Goal: Task Accomplishment & Management: Manage account settings

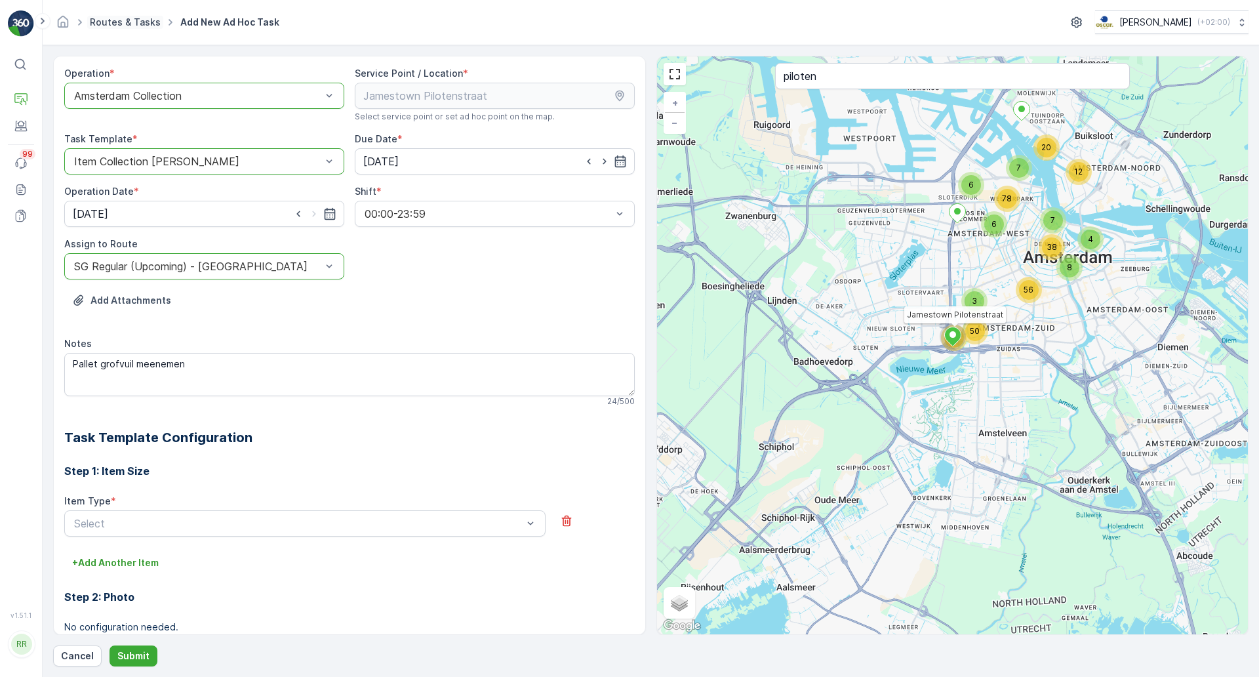
click at [124, 22] on link "Routes & Tasks" at bounding box center [125, 21] width 71 height 11
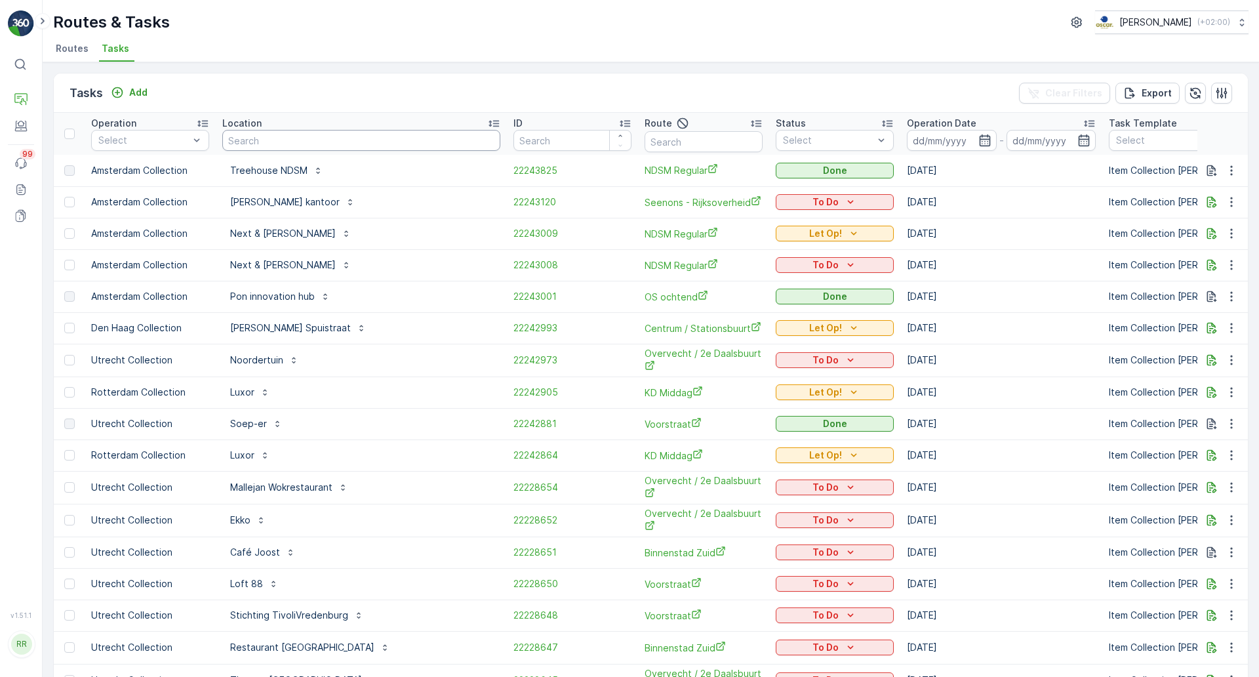
click at [306, 142] on input "text" at bounding box center [361, 140] width 278 height 21
type input "ot"
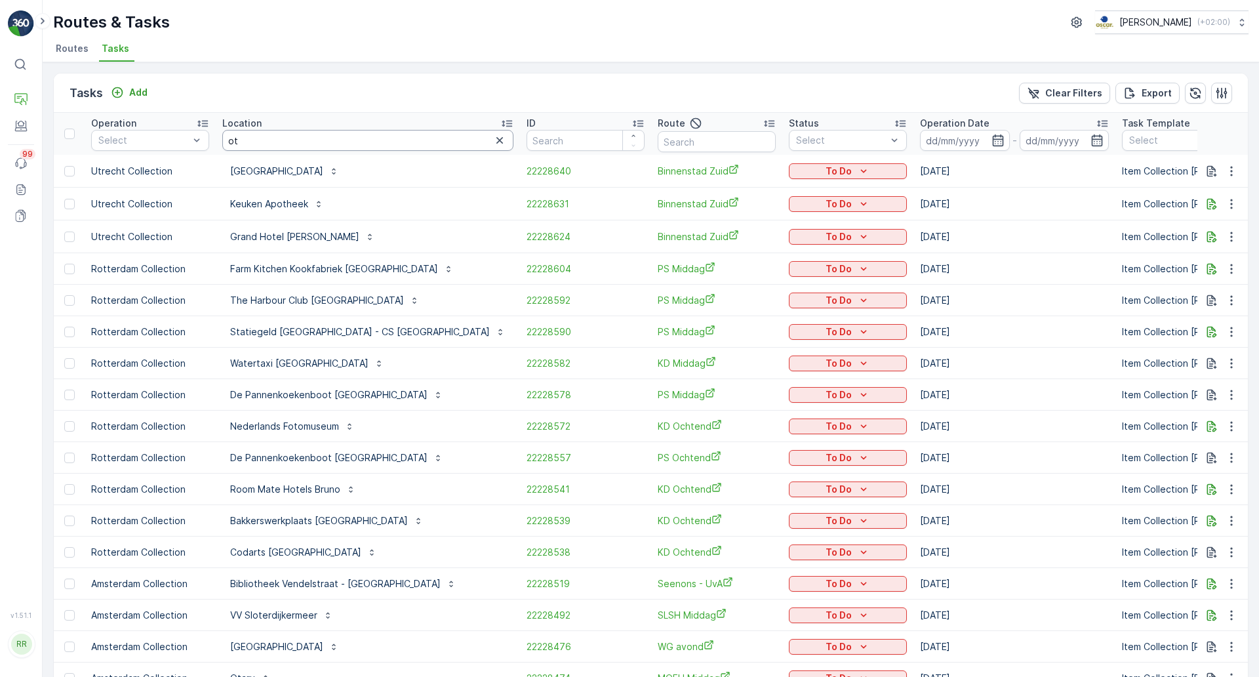
click at [308, 142] on input "ot" at bounding box center [367, 140] width 291 height 21
type input "otary"
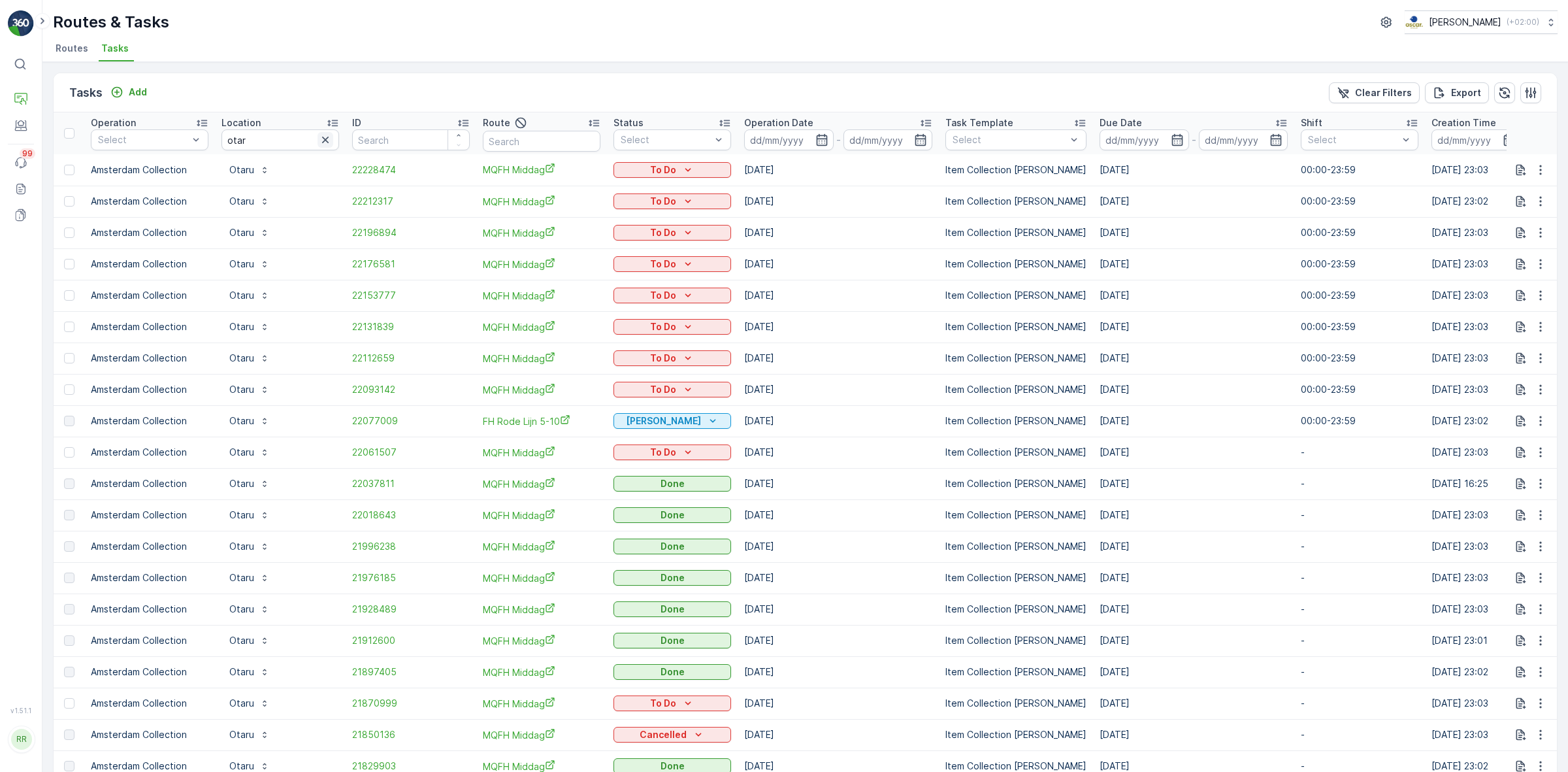
click at [319, 142] on icon "button" at bounding box center [325, 139] width 13 height 13
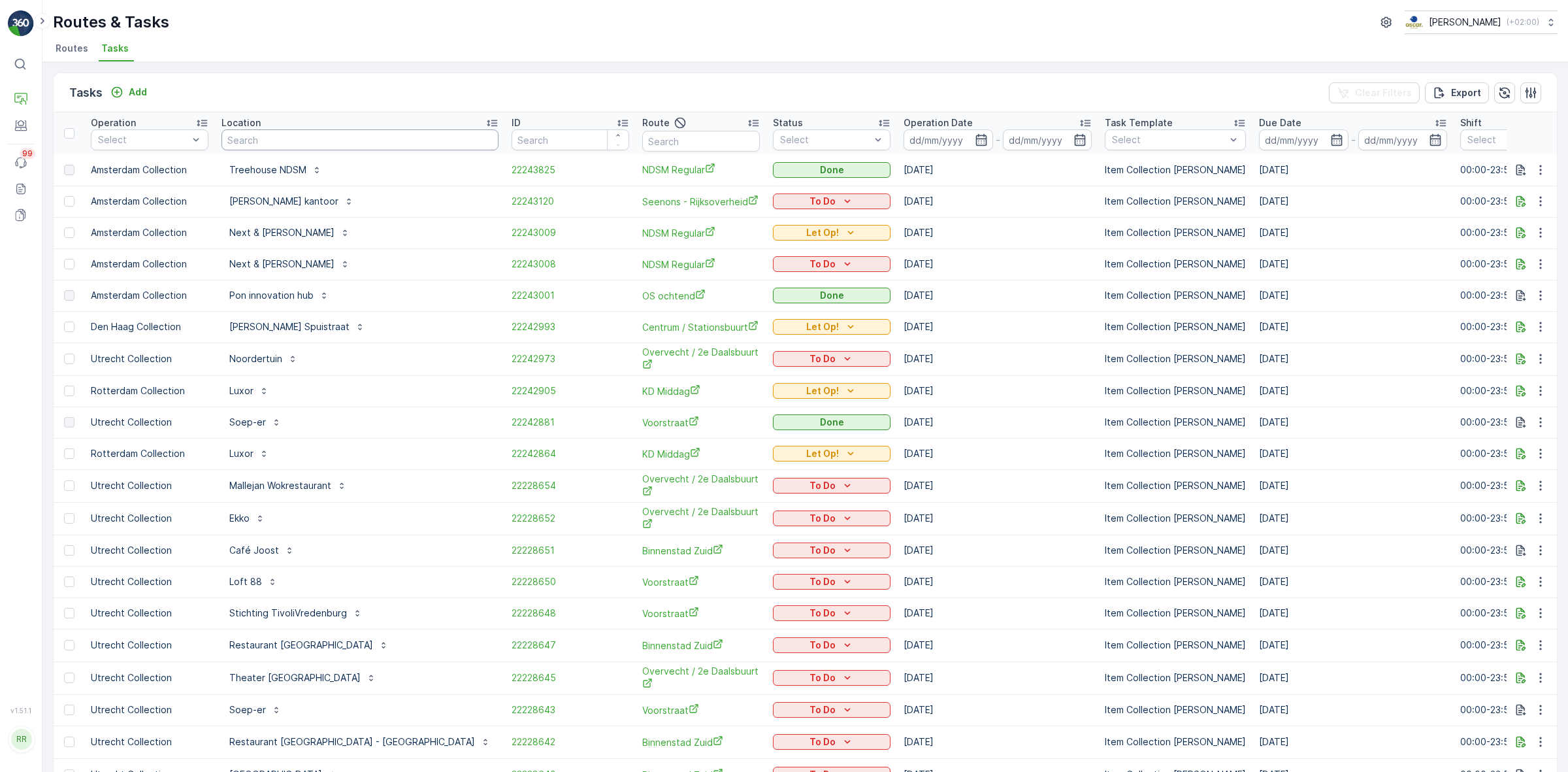
click at [265, 140] on input "text" at bounding box center [360, 139] width 277 height 21
type input "turfmarkt"
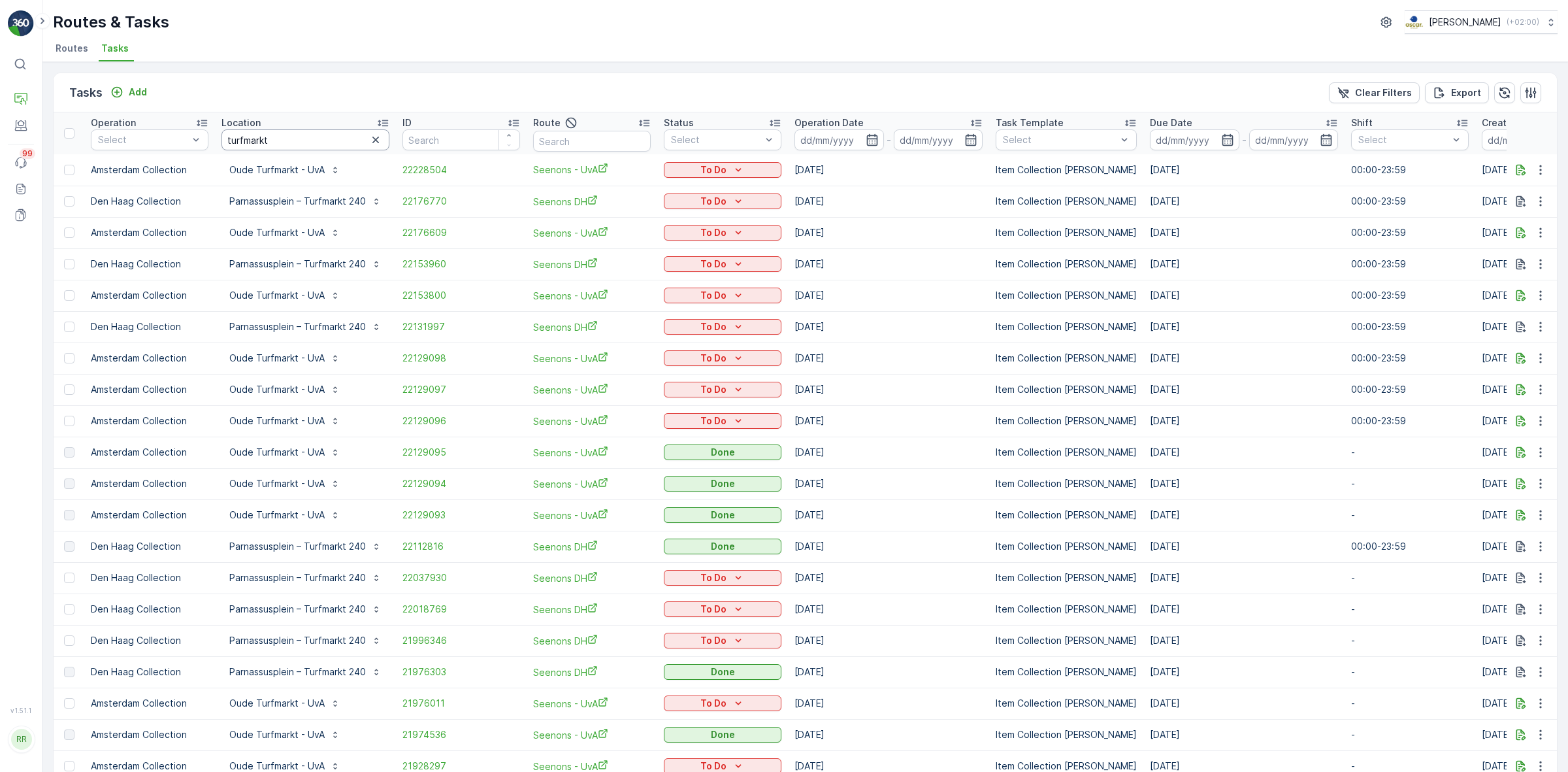
click at [321, 135] on input "turfmarkt" at bounding box center [305, 139] width 168 height 21
type input "turfmarkt 240"
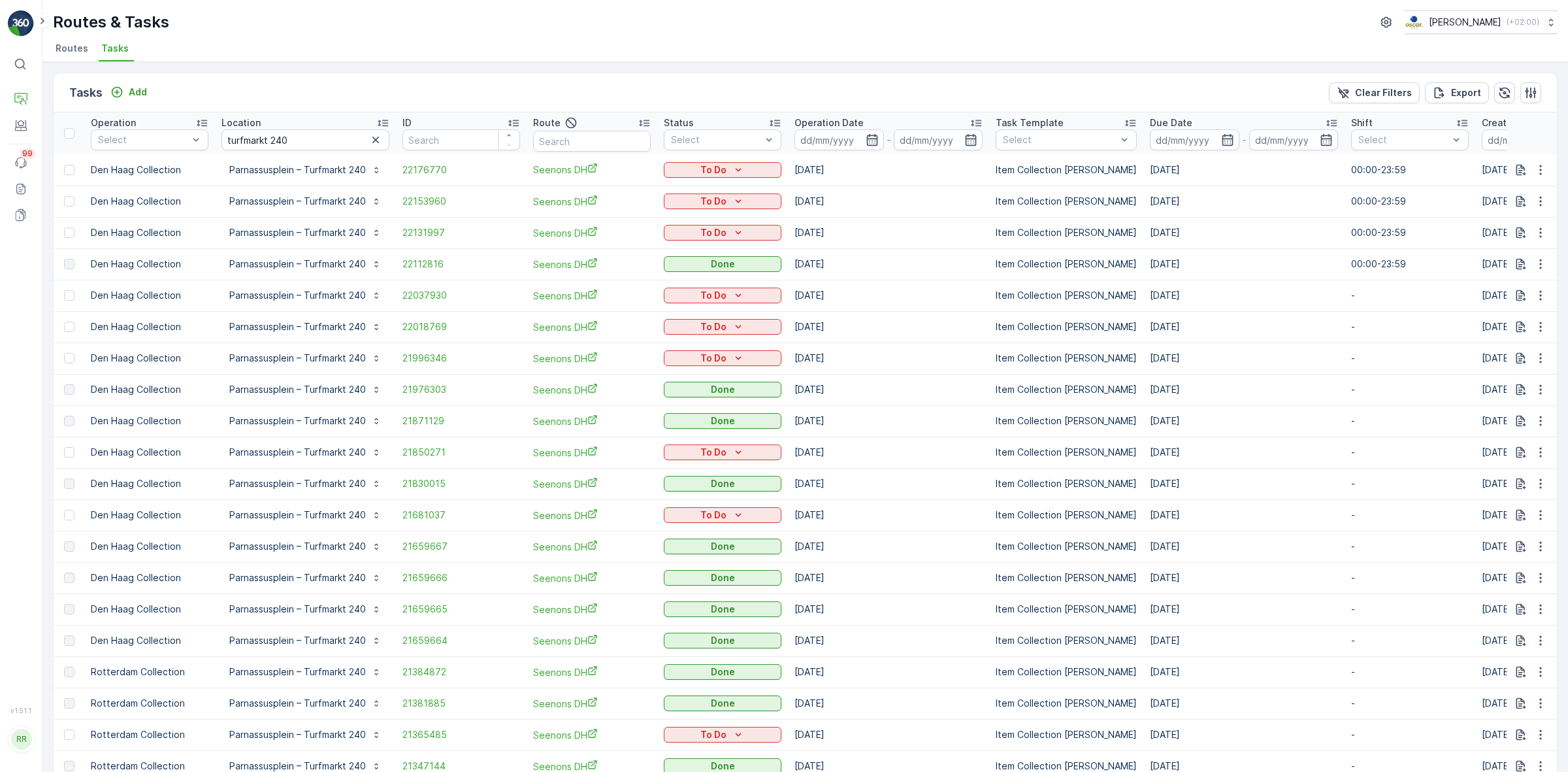
click at [837, 119] on p "Operation Date" at bounding box center [830, 123] width 70 height 13
click at [839, 120] on p "Operation Date" at bounding box center [830, 123] width 70 height 13
click at [425, 265] on span "22112816" at bounding box center [461, 263] width 118 height 13
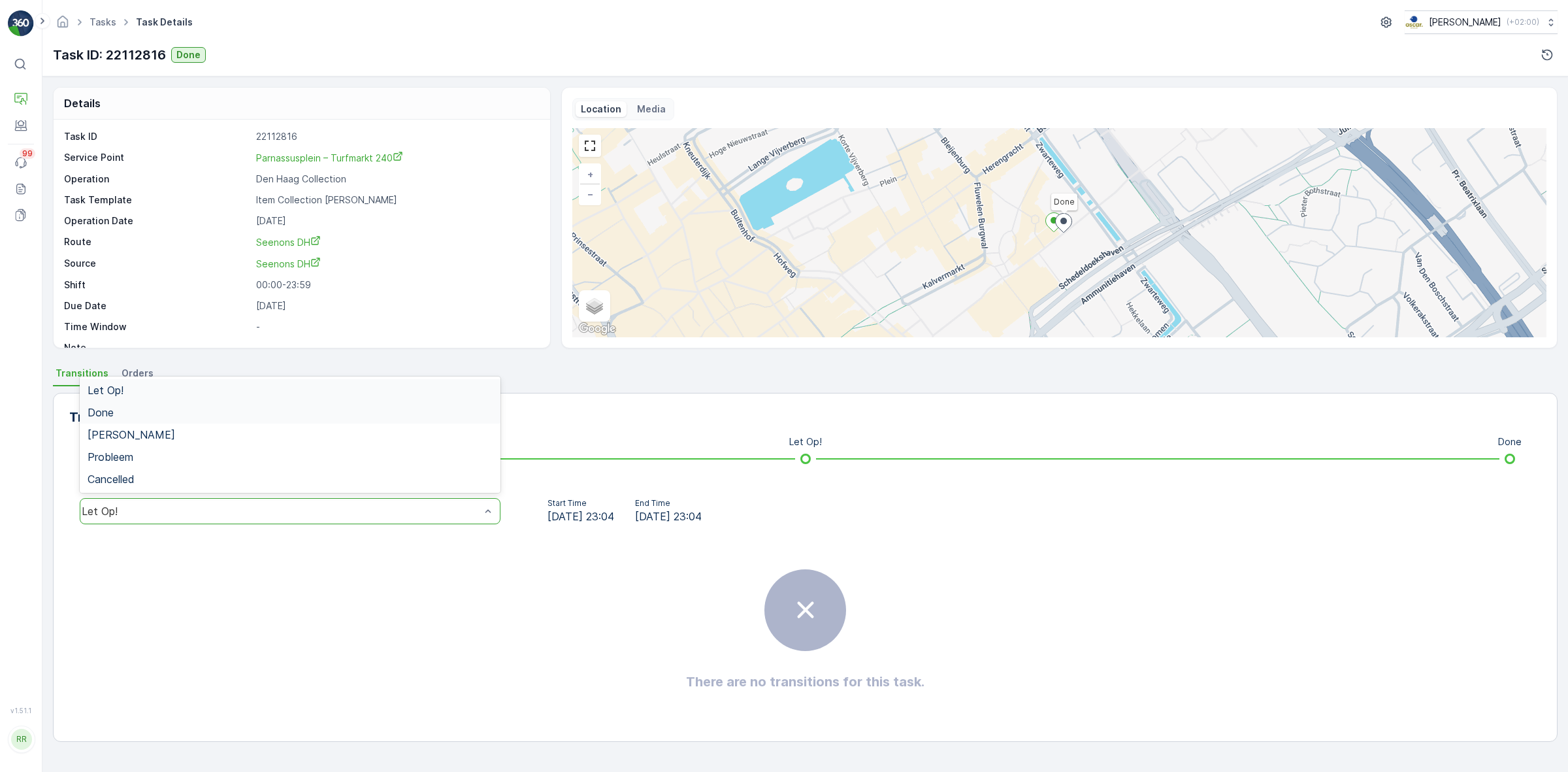
click at [229, 418] on div "Done" at bounding box center [290, 412] width 420 height 22
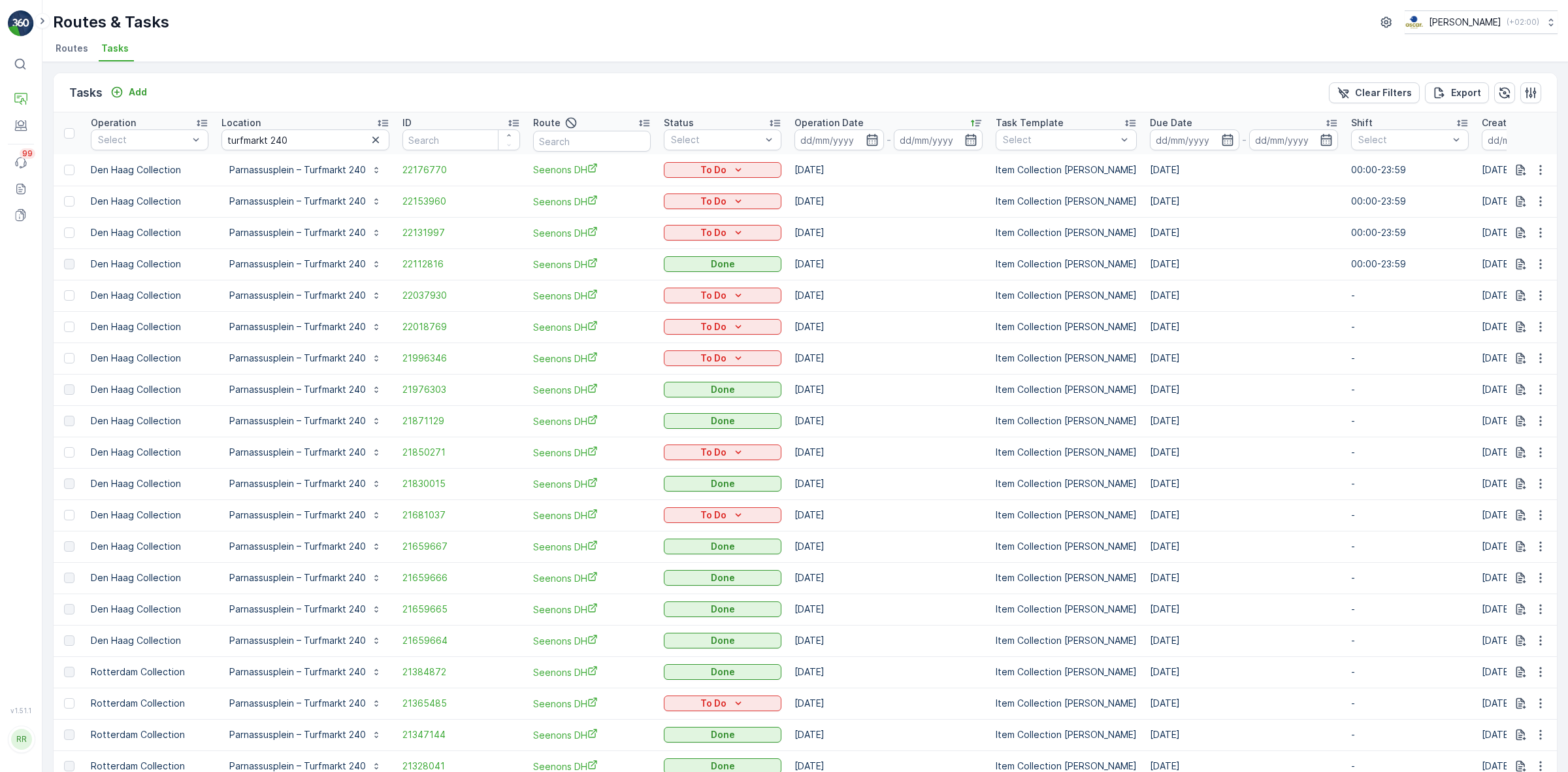
drag, startPoint x: 373, startPoint y: 141, endPoint x: 322, endPoint y: 141, distance: 51.0
click at [374, 141] on icon "button" at bounding box center [376, 139] width 13 height 13
click at [318, 141] on input "text" at bounding box center [305, 139] width 168 height 21
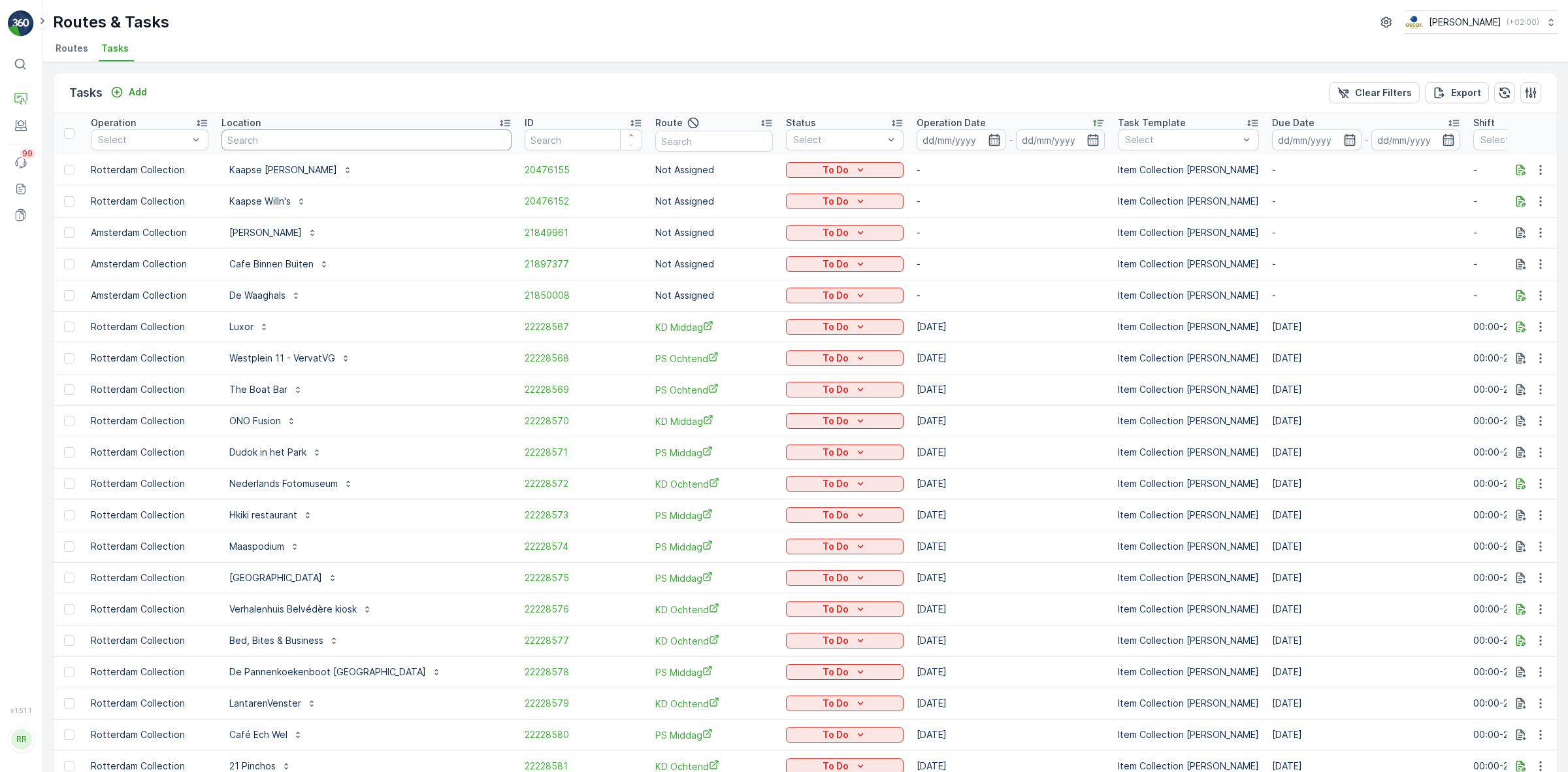
click at [275, 141] on input "text" at bounding box center [366, 139] width 290 height 21
type input "valeriusstraat"
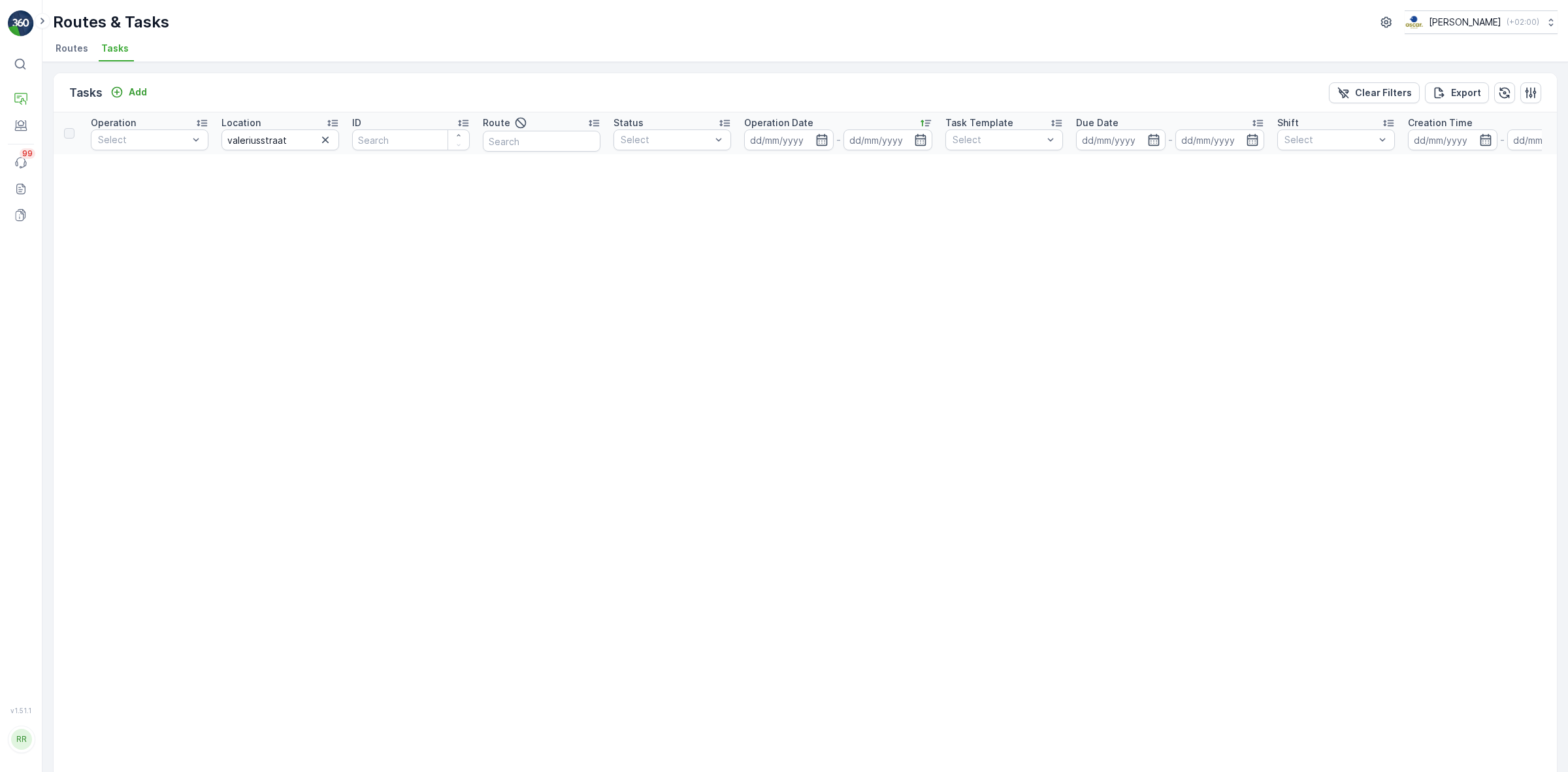
click at [324, 128] on div "Location" at bounding box center [280, 123] width 118 height 13
click at [267, 134] on input "valeriusstraat" at bounding box center [280, 139] width 118 height 21
type input "128"
click at [326, 142] on icon "button" at bounding box center [325, 139] width 13 height 13
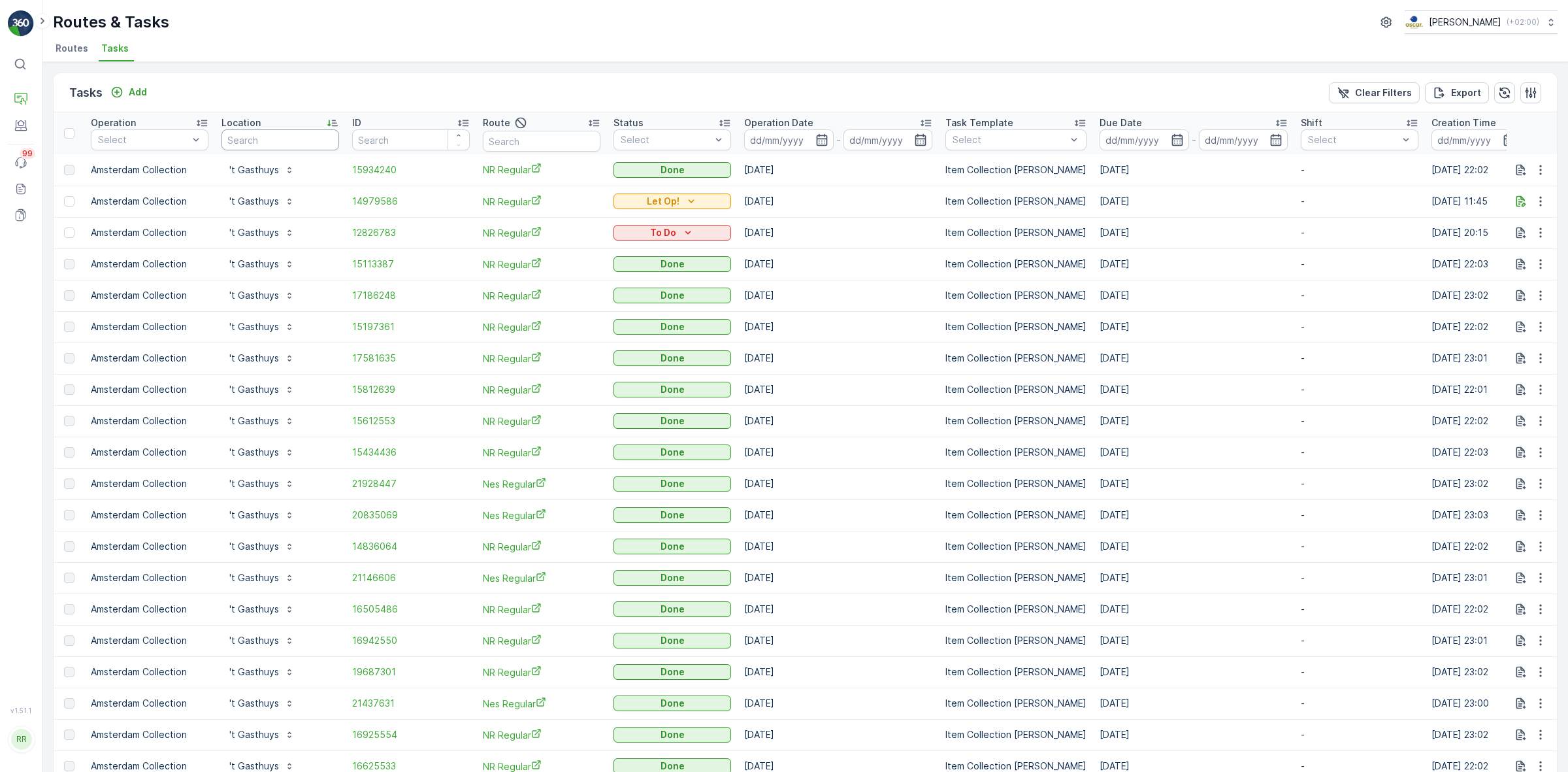
click at [273, 143] on input "text" at bounding box center [280, 139] width 118 height 21
type input "castel zuid"
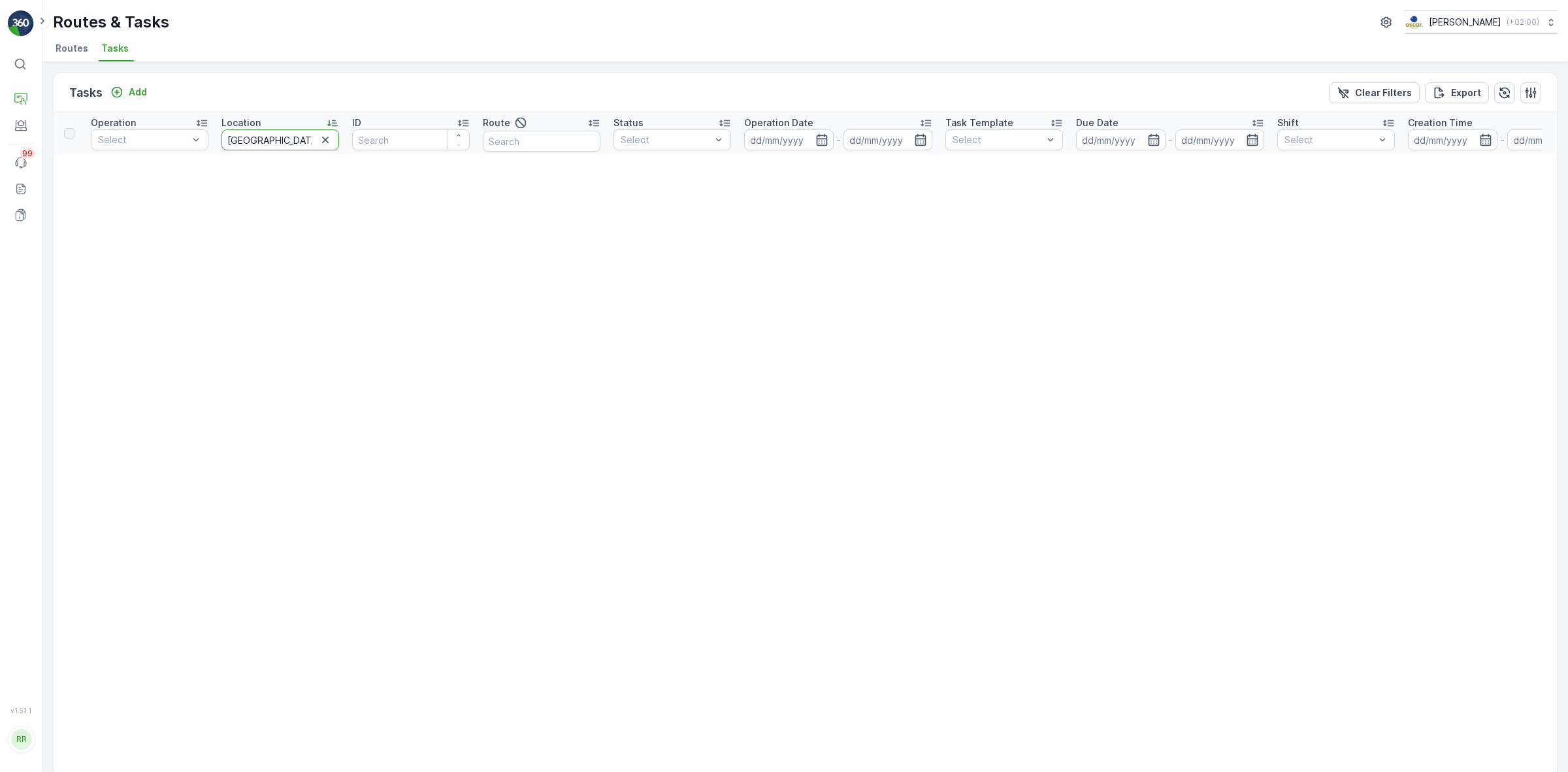
drag, startPoint x: 281, startPoint y: 141, endPoint x: 252, endPoint y: 140, distance: 29.0
click at [252, 140] on input "castel zuid" at bounding box center [280, 139] width 118 height 21
type input "castel"
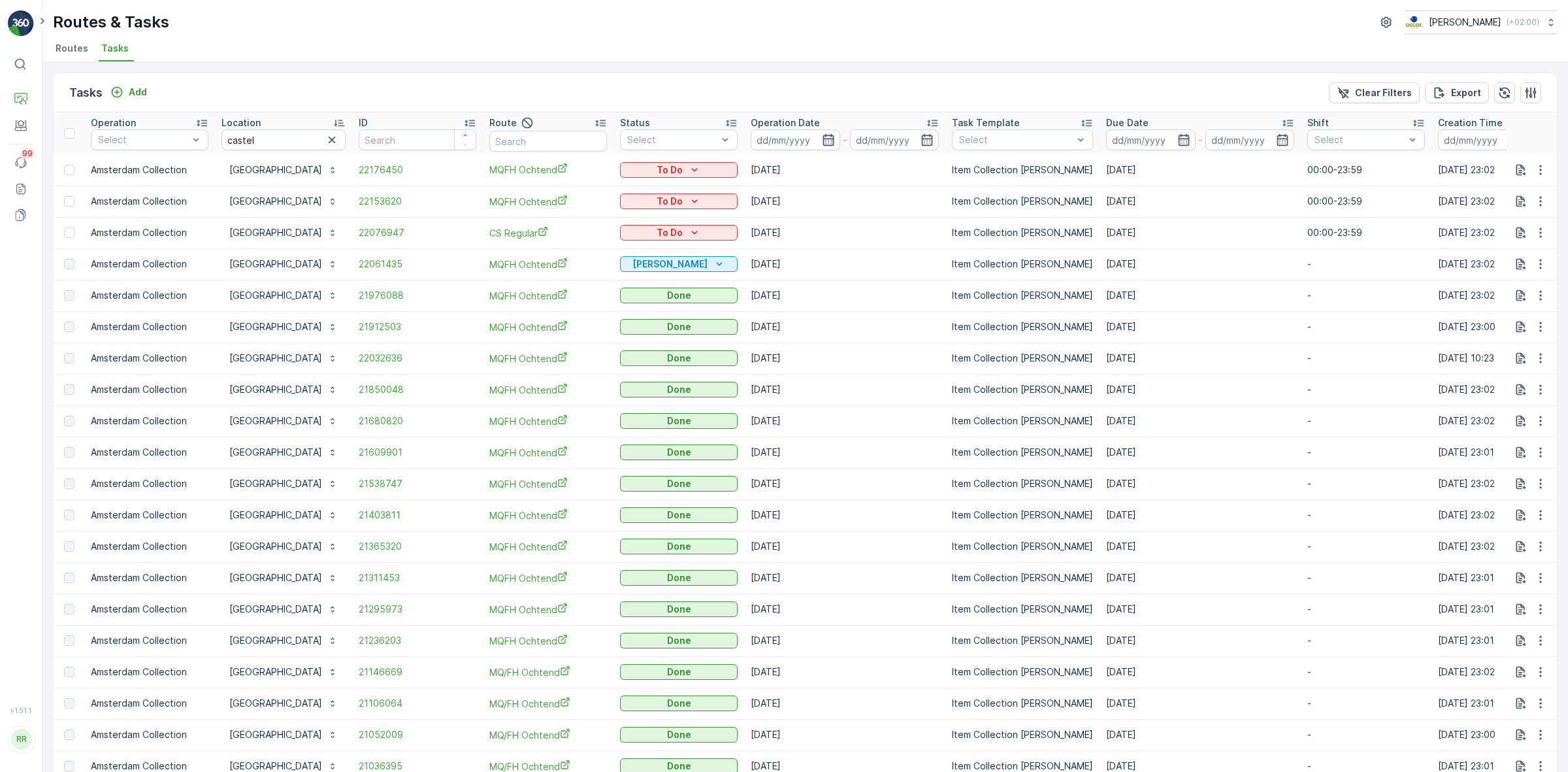
click at [822, 143] on icon "button" at bounding box center [828, 139] width 13 height 13
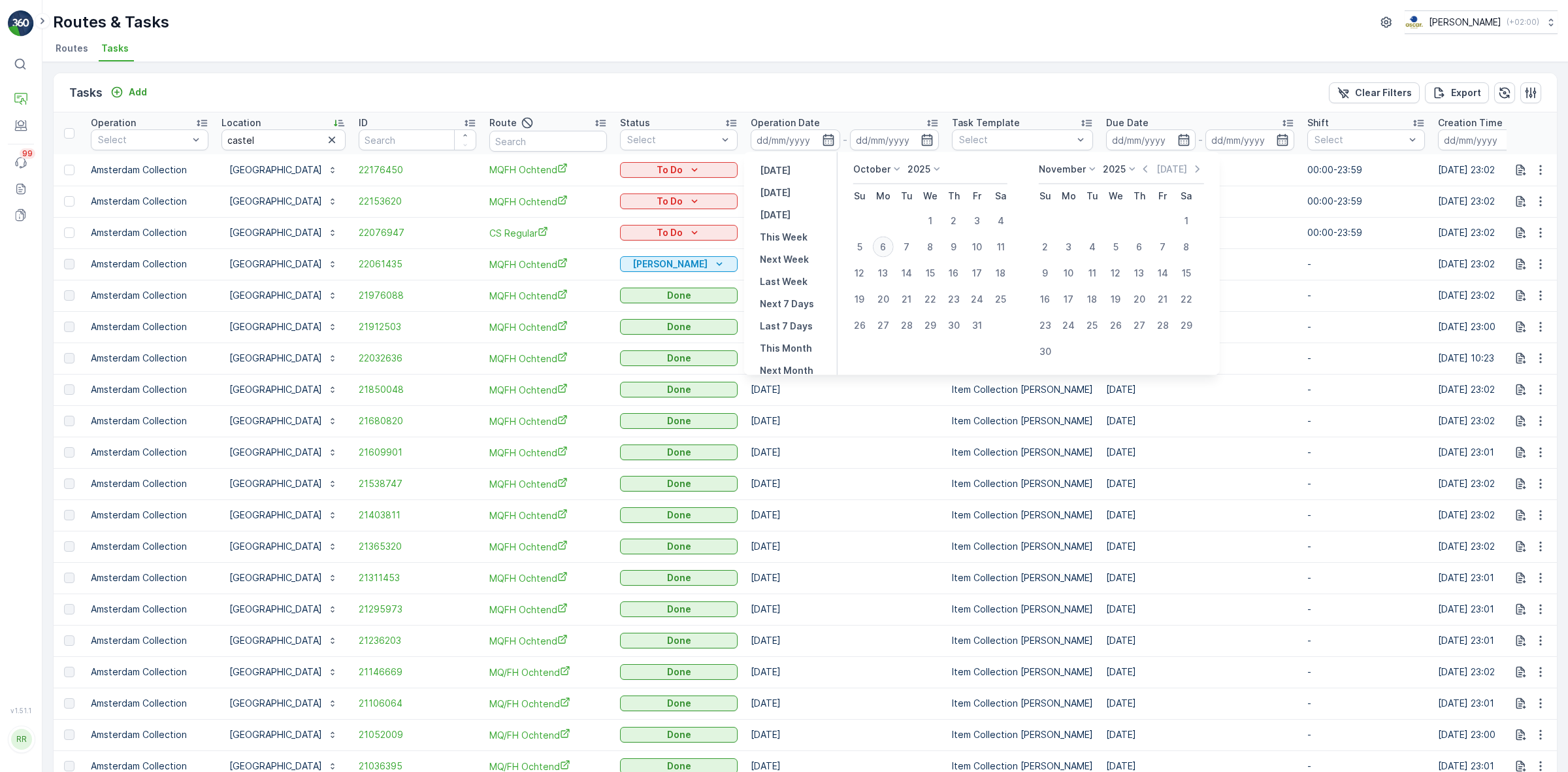
click at [886, 252] on div "6" at bounding box center [883, 246] width 21 height 21
type input "[DATE]"
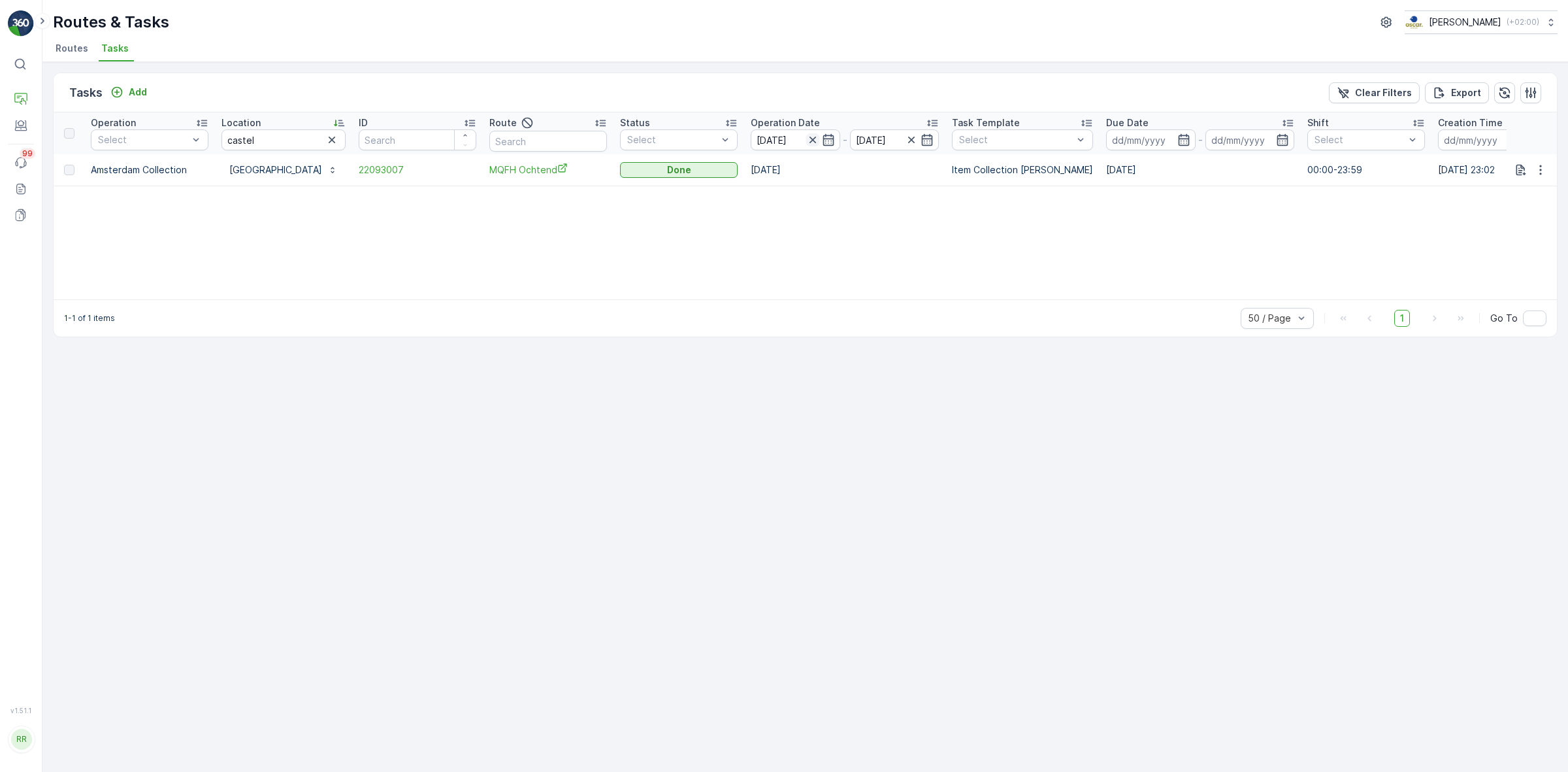
click at [809, 140] on icon "button" at bounding box center [812, 139] width 7 height 7
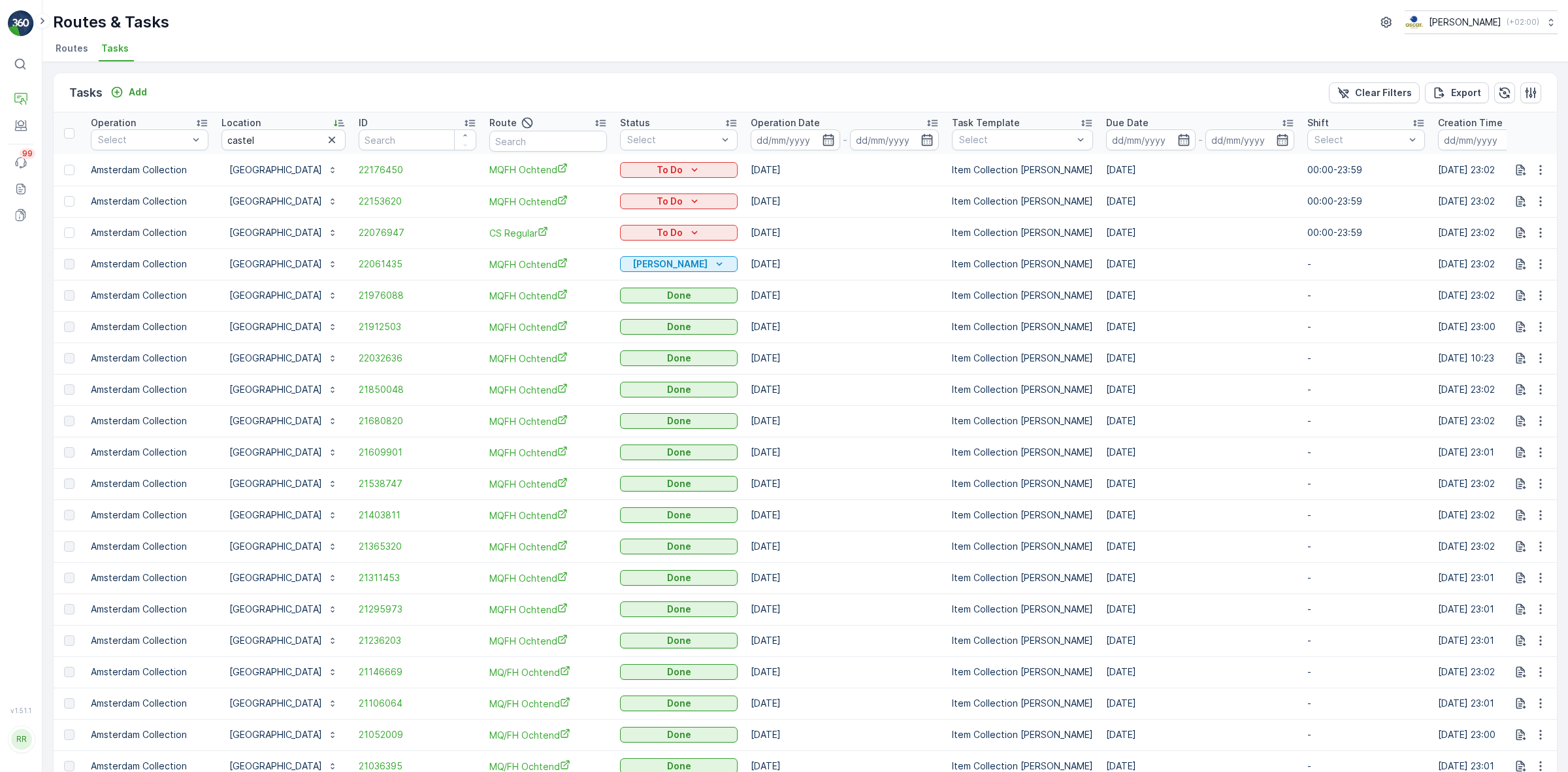
click at [328, 141] on icon "button" at bounding box center [332, 139] width 13 height 13
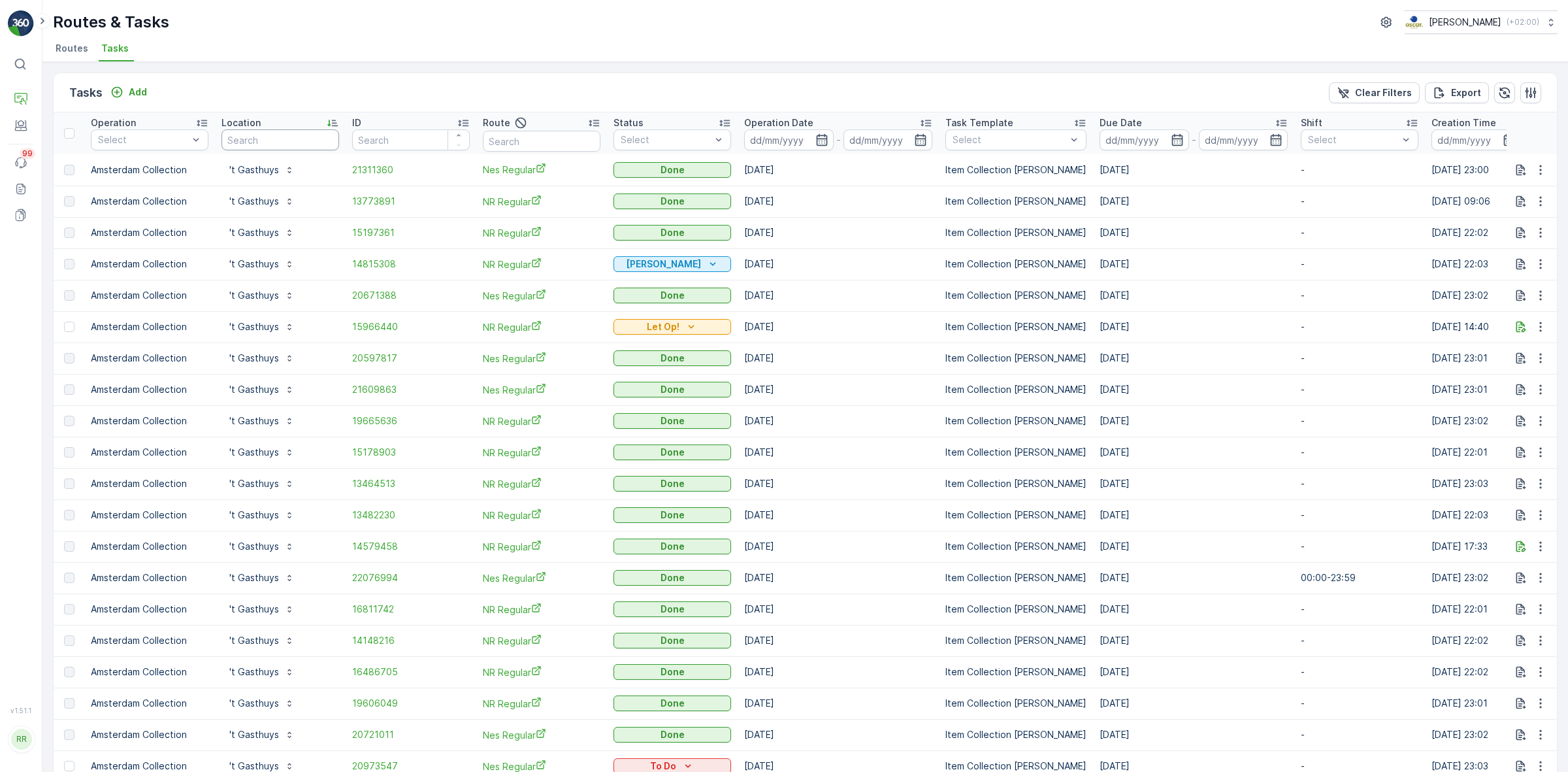
click at [328, 141] on input "text" at bounding box center [280, 139] width 118 height 21
type input "pacific"
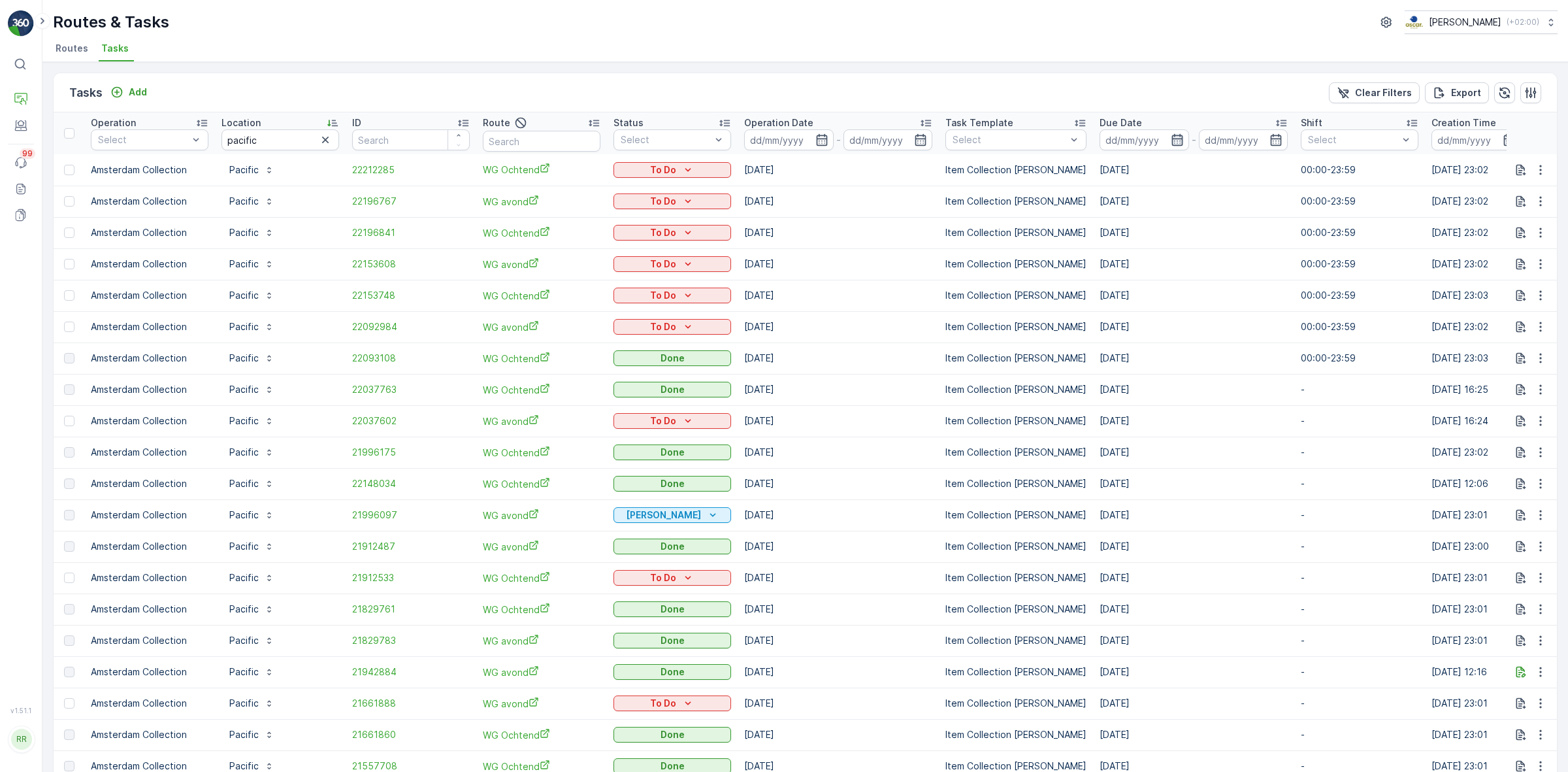
click at [1171, 140] on icon "button" at bounding box center [1176, 139] width 13 height 13
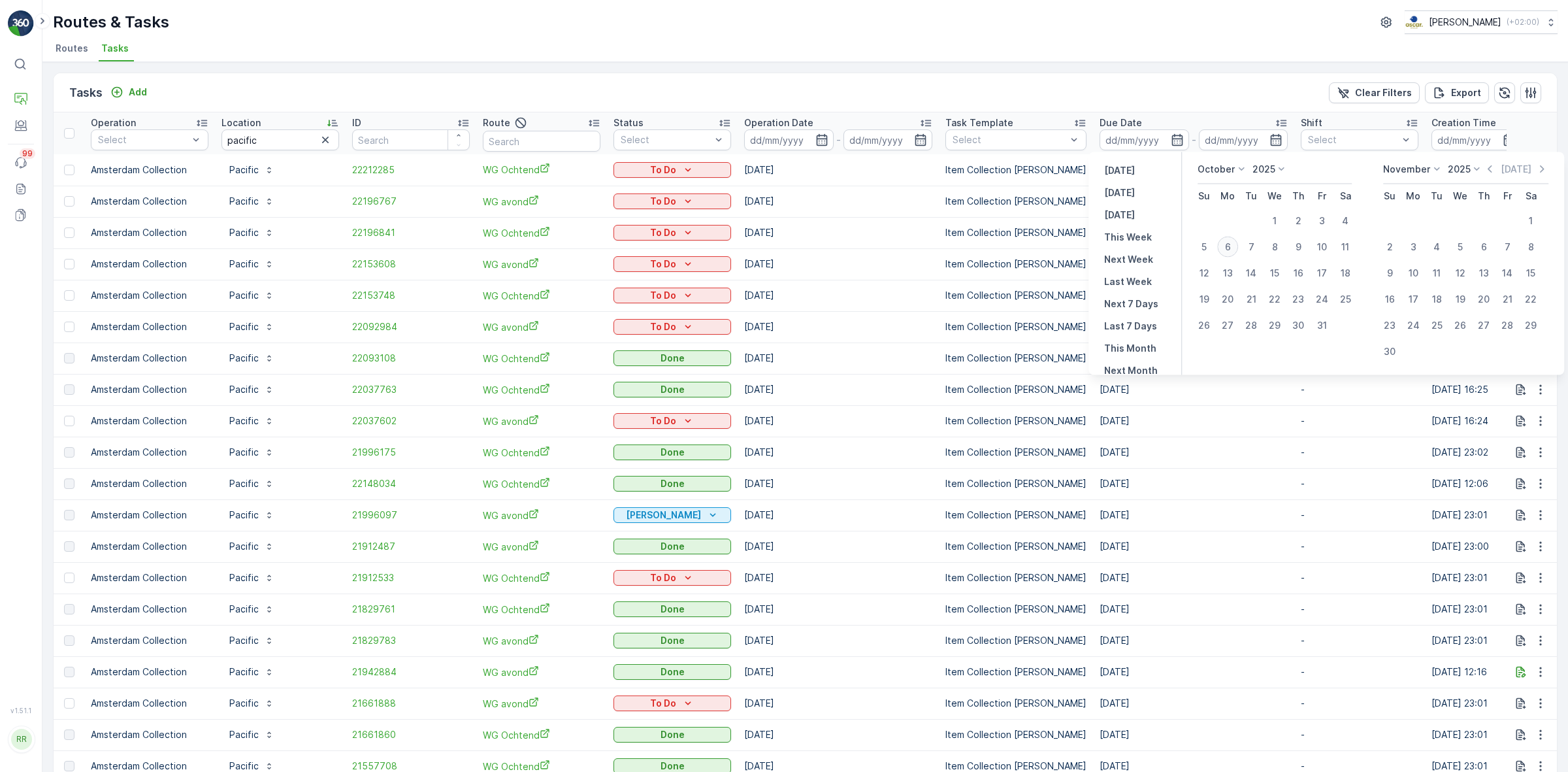
click at [1225, 249] on div "6" at bounding box center [1227, 246] width 21 height 21
type input "[DATE]"
click at [855, 31] on div "Routes & Tasks Oscar Circulair ( +02:00 )" at bounding box center [805, 22] width 1505 height 24
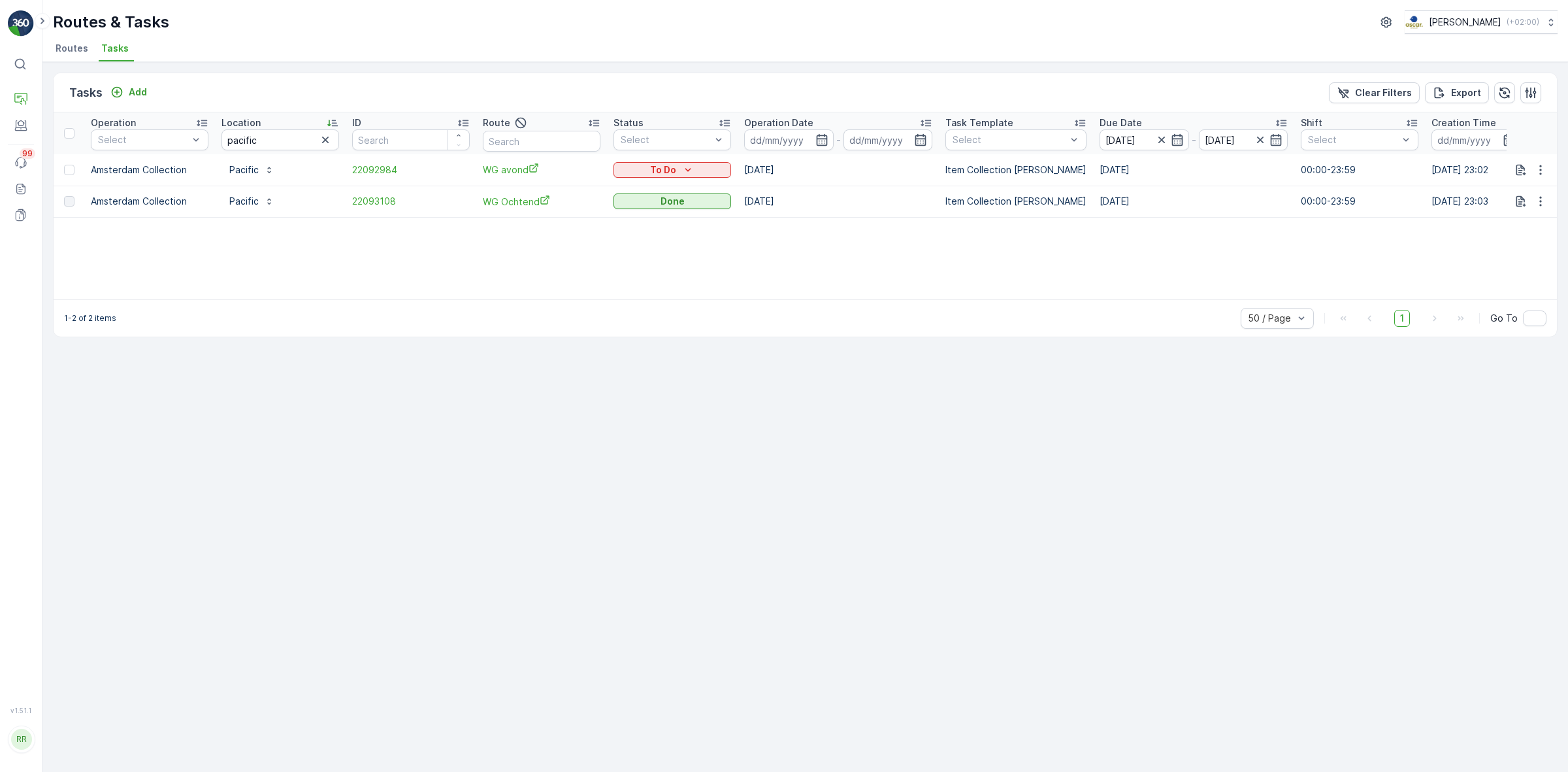
click at [1174, 131] on input "[DATE]" at bounding box center [1145, 139] width 90 height 21
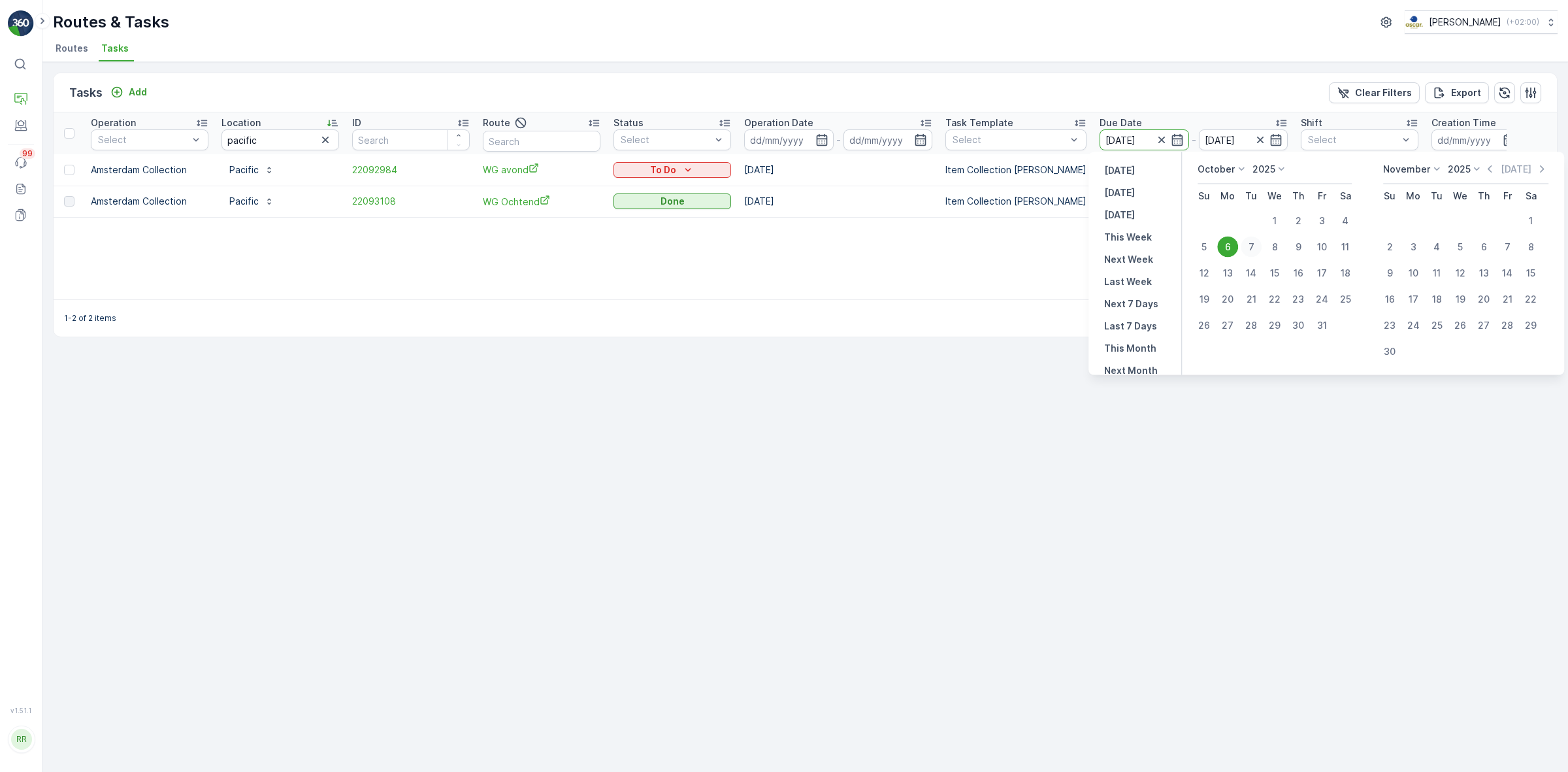
click at [1254, 249] on div "7" at bounding box center [1251, 246] width 21 height 21
type input "07.10.2025"
click at [1229, 250] on div "6" at bounding box center [1227, 246] width 21 height 21
type input "[DATE]"
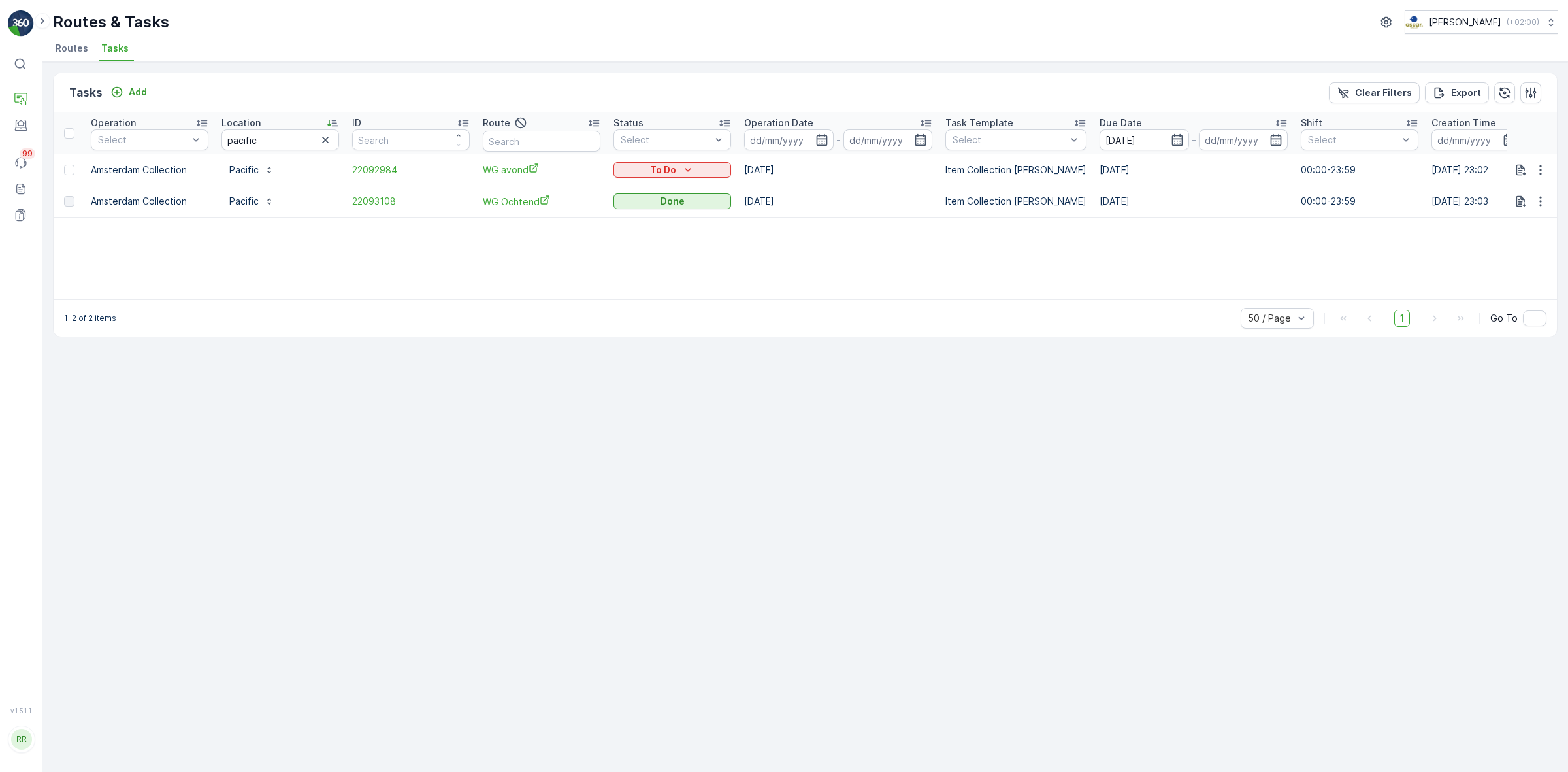
type input "[DATE]"
click at [1050, 77] on div "Tasks Add Clear Filters Export" at bounding box center [805, 92] width 1503 height 39
click at [366, 164] on span "22092984" at bounding box center [411, 169] width 118 height 13
click at [374, 170] on span "22092984" at bounding box center [411, 169] width 118 height 13
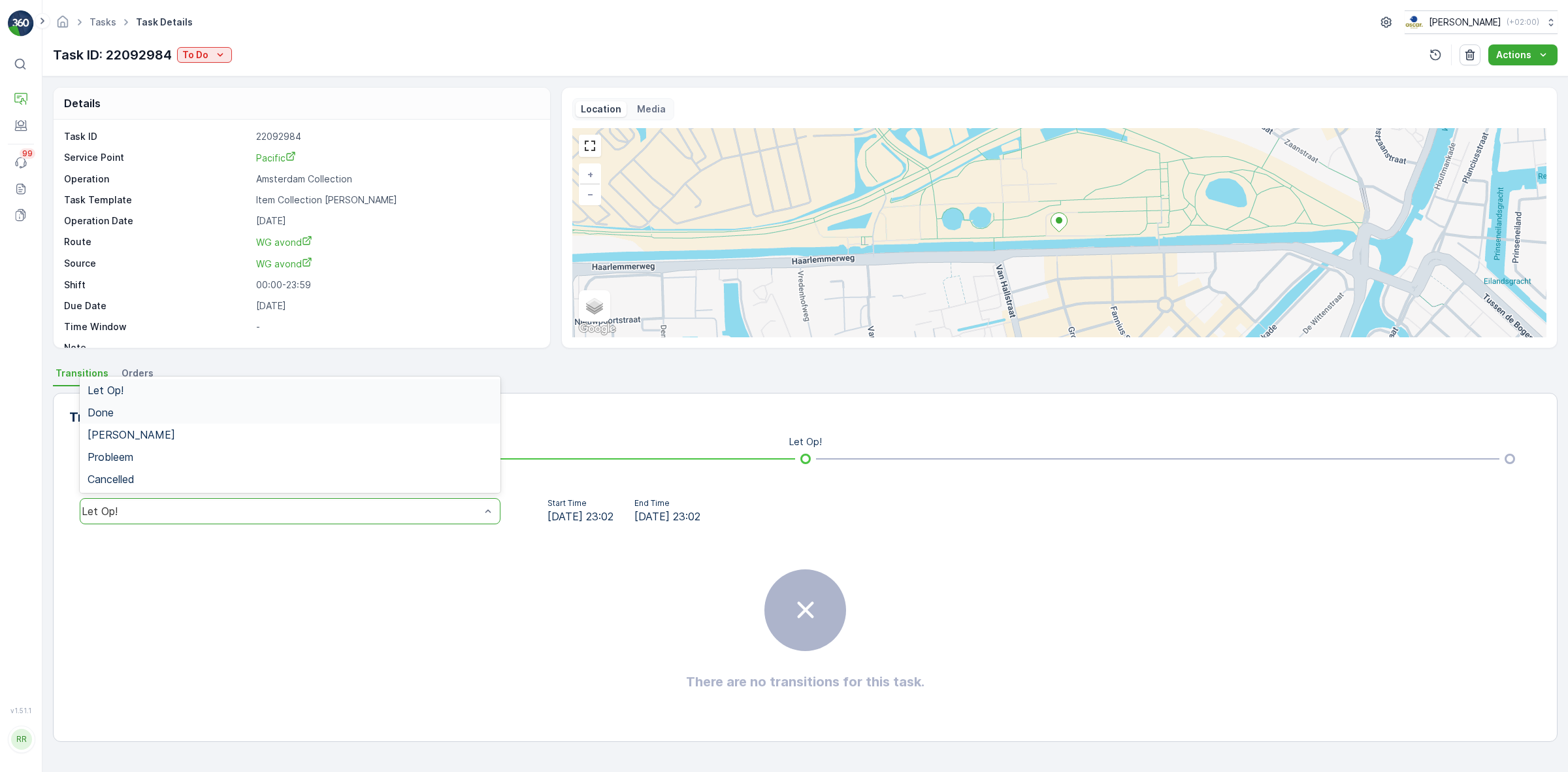
click at [299, 409] on div "Done" at bounding box center [290, 412] width 405 height 12
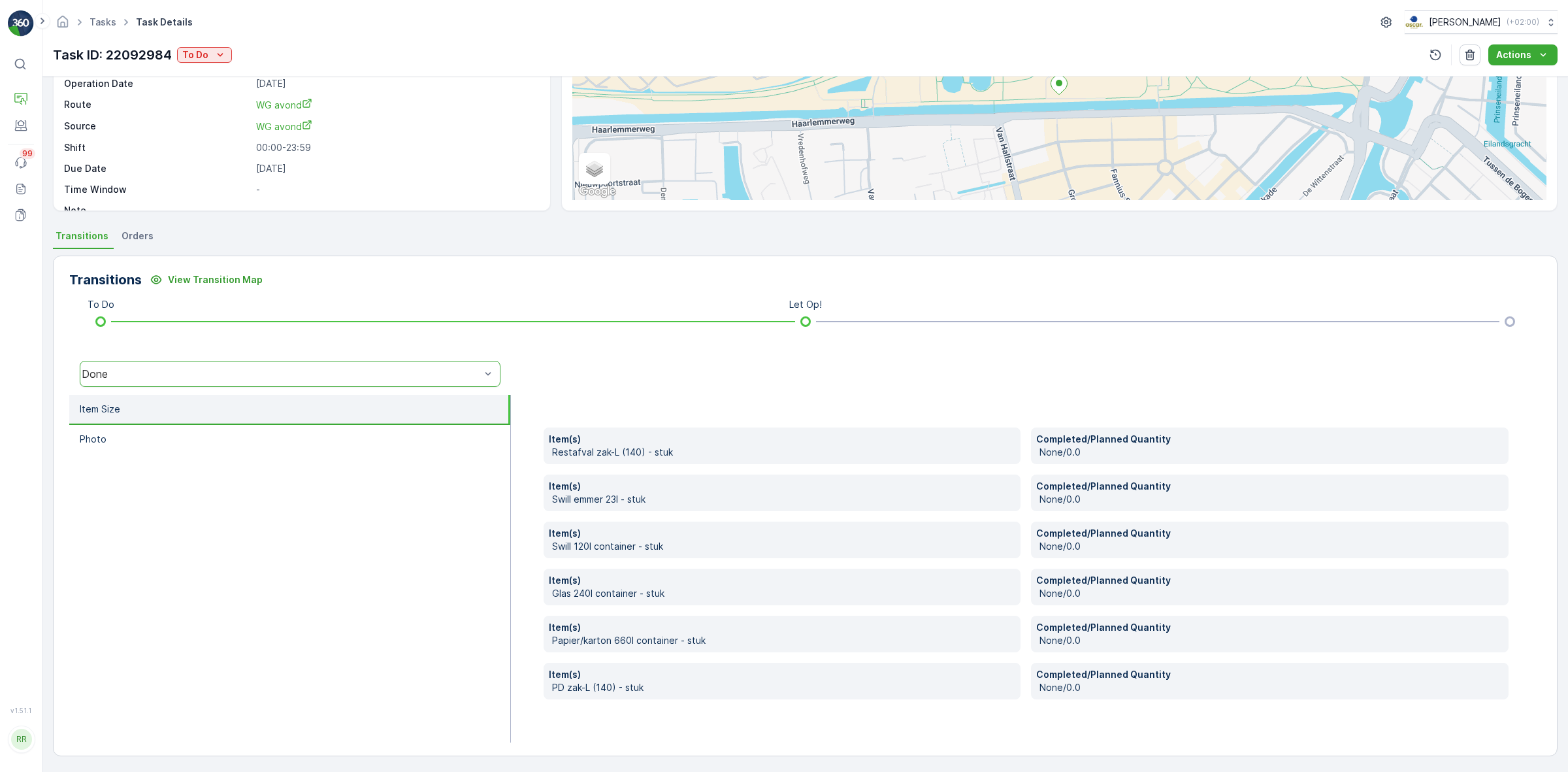
scroll to position [137, 0]
click at [318, 376] on div "Done" at bounding box center [281, 374] width 398 height 12
click at [309, 255] on div "Let Op!" at bounding box center [290, 252] width 405 height 12
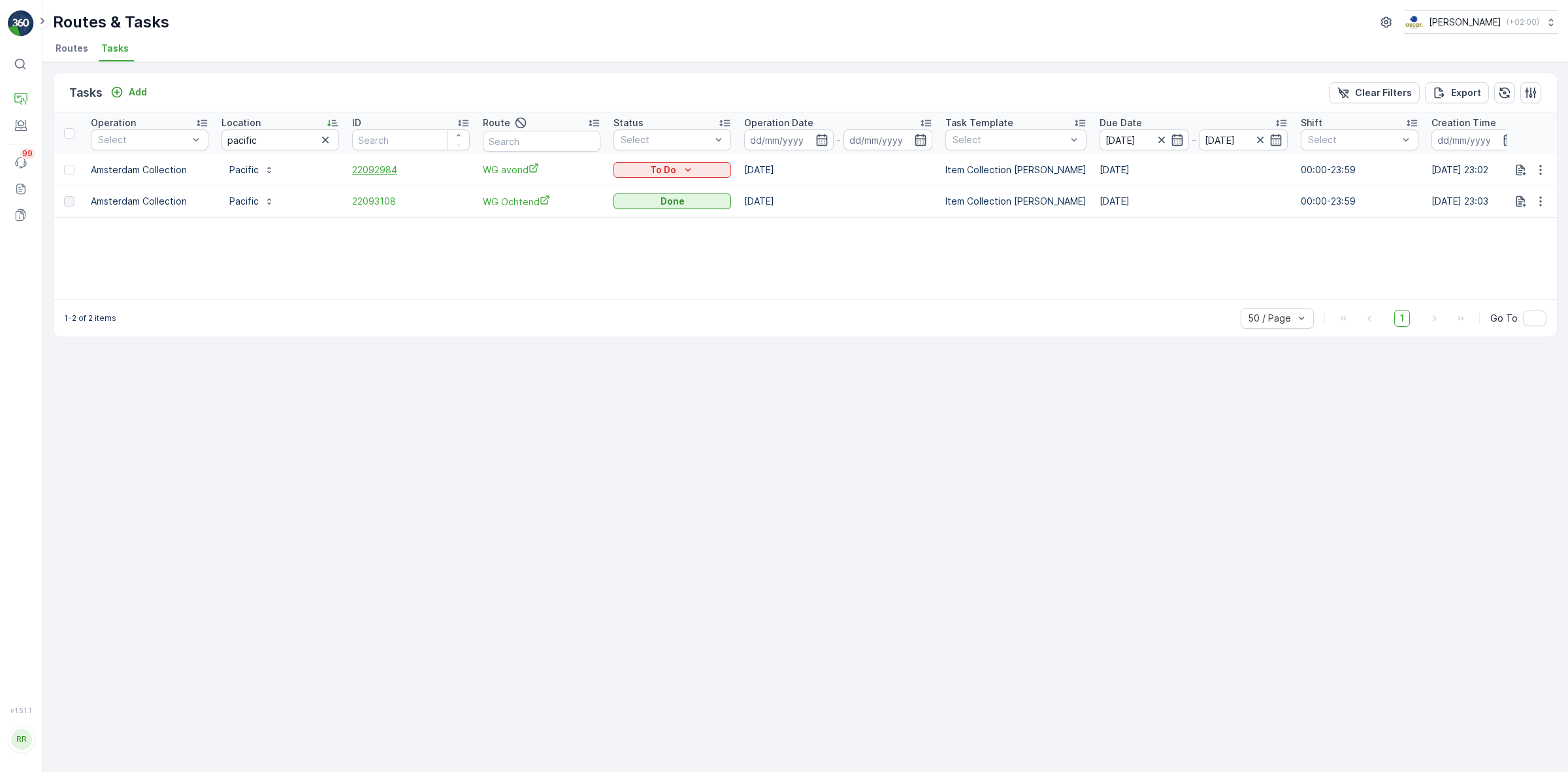
click at [388, 168] on span "22092984" at bounding box center [411, 169] width 118 height 13
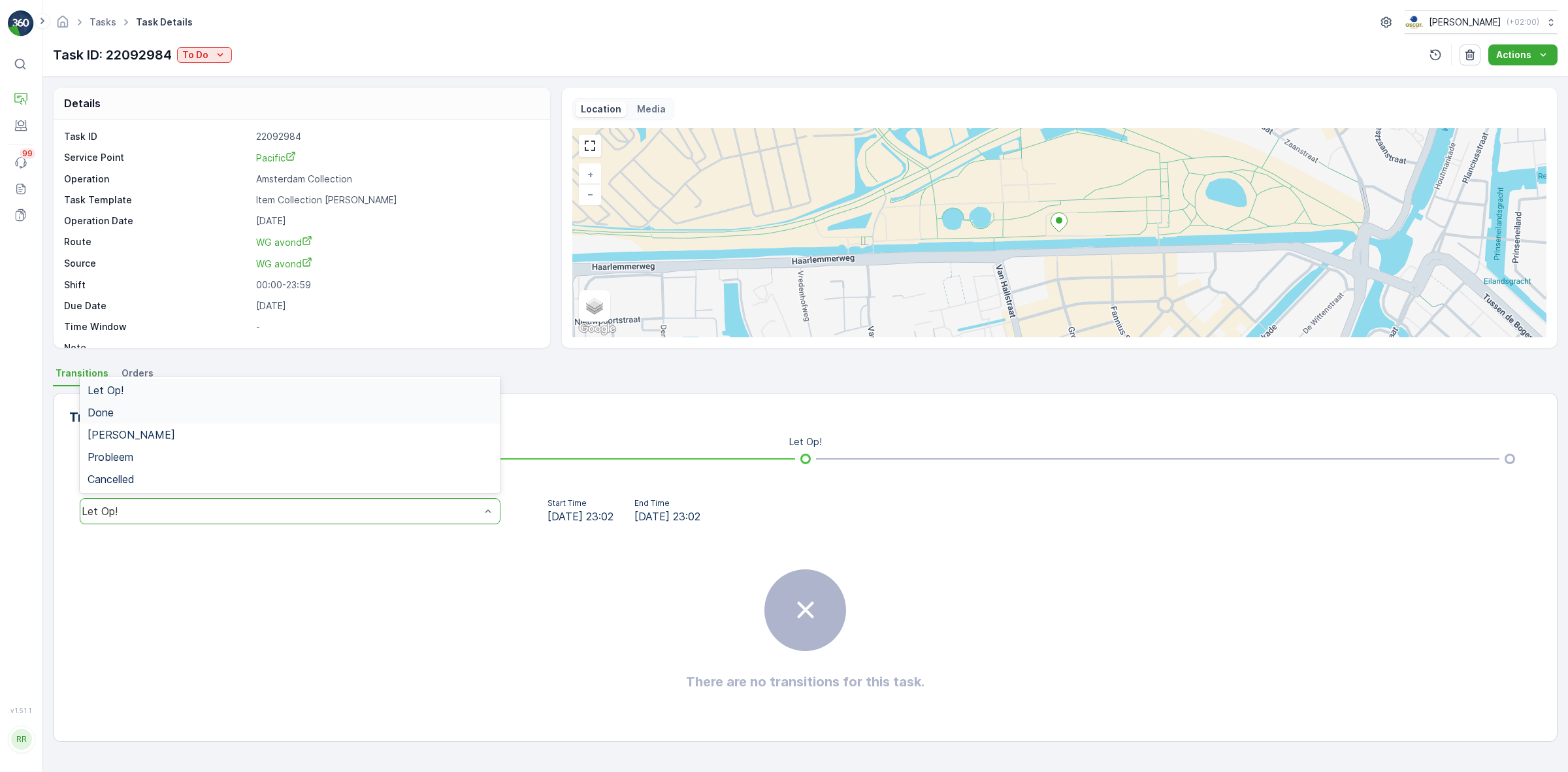
click at [337, 407] on div "Done" at bounding box center [290, 412] width 405 height 12
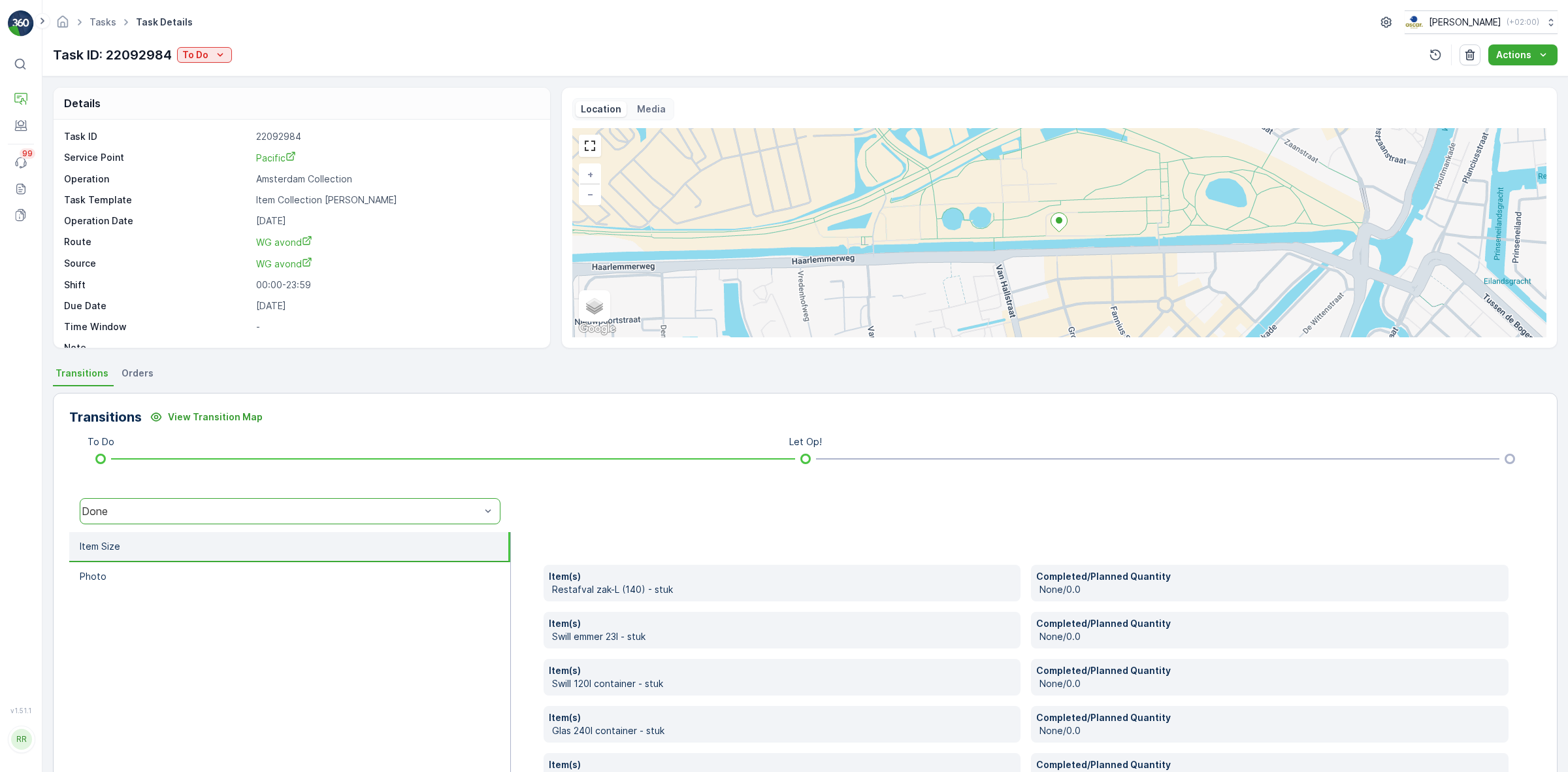
click at [349, 533] on li "Item Size" at bounding box center [290, 547] width 441 height 30
click at [347, 503] on div "Done" at bounding box center [290, 511] width 420 height 26
click at [341, 389] on div "Let Op!" at bounding box center [290, 390] width 405 height 12
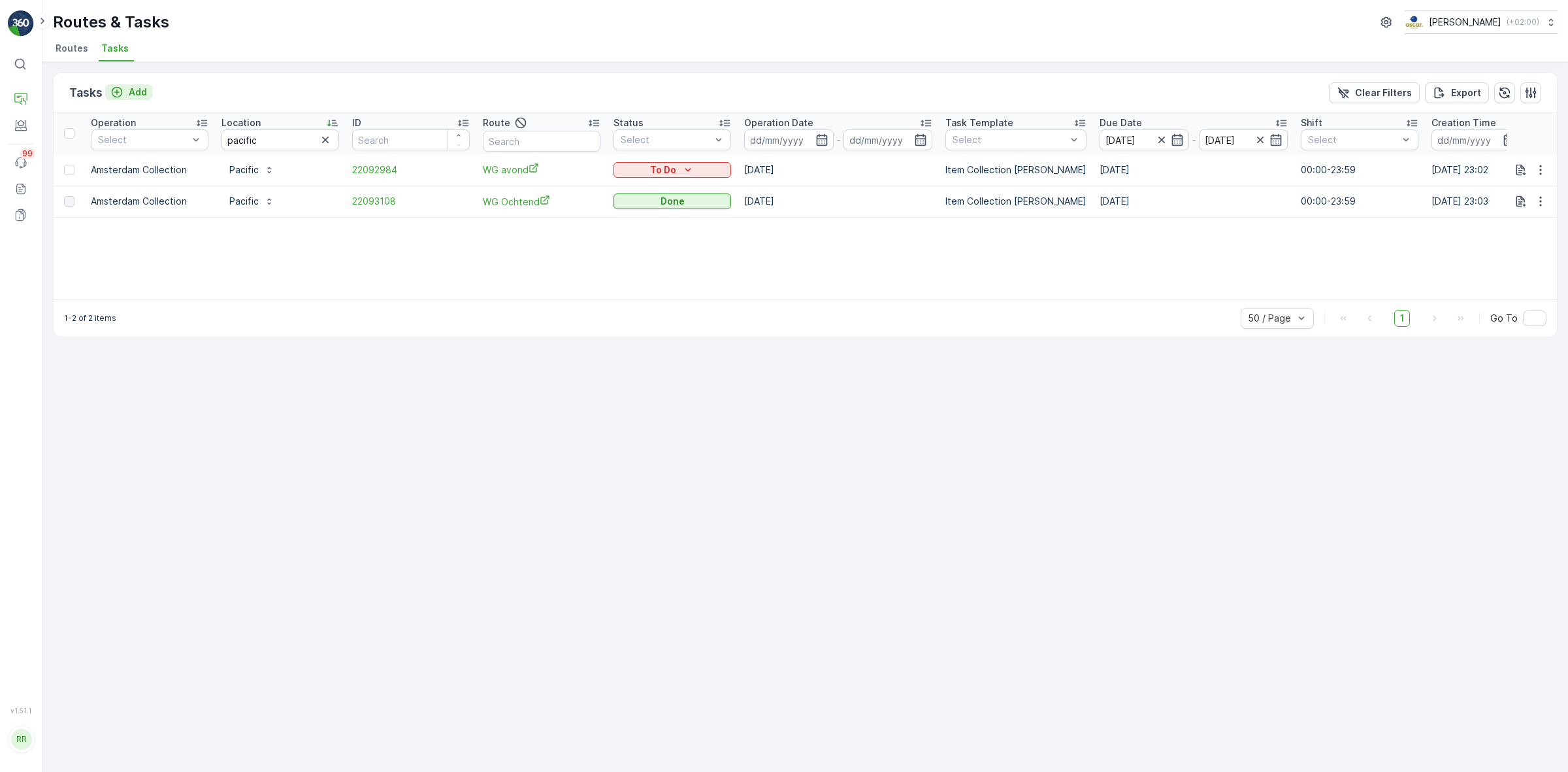
click at [141, 92] on p "Add" at bounding box center [137, 92] width 18 height 13
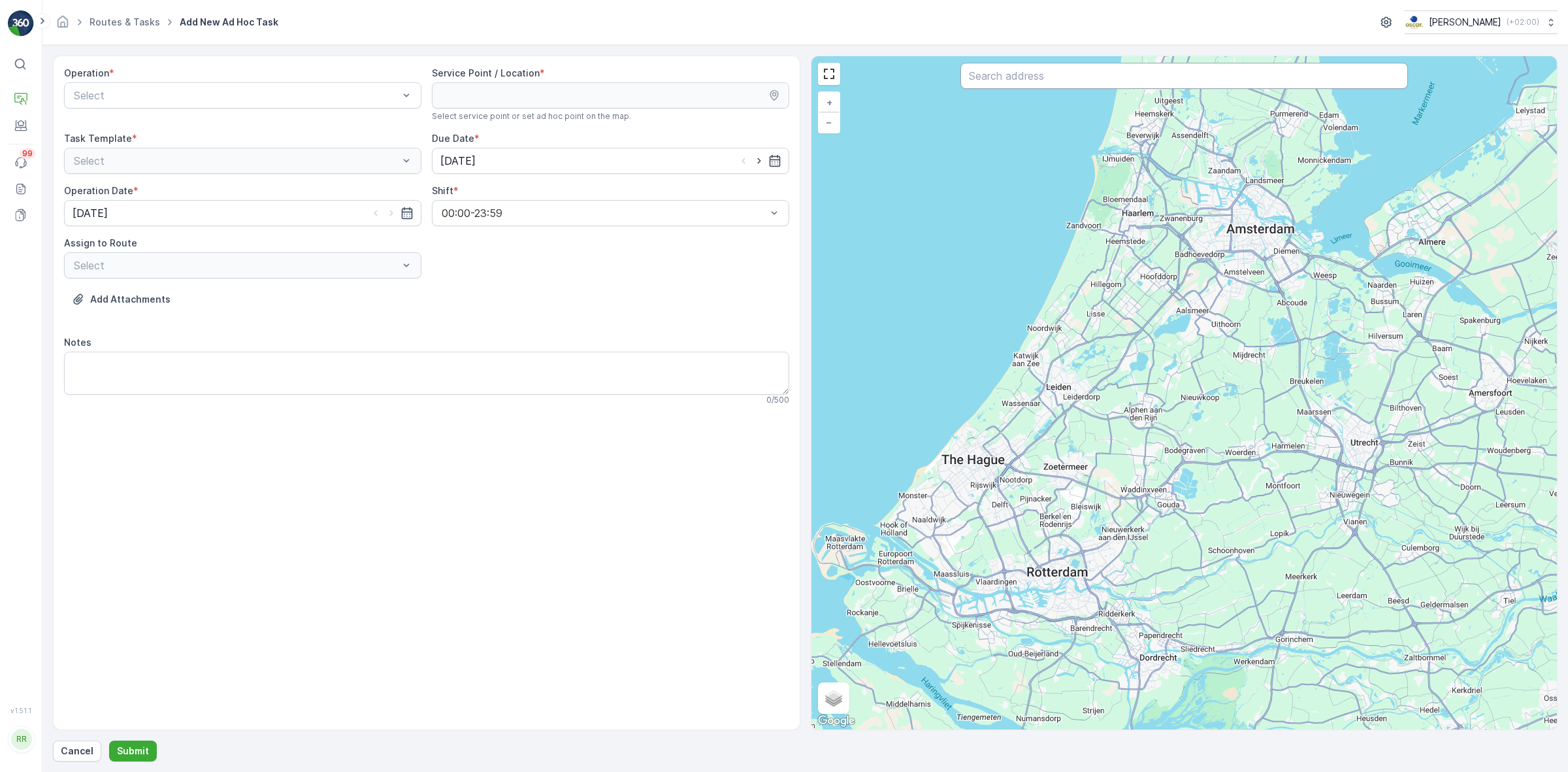
click at [1168, 82] on input "text" at bounding box center [1183, 76] width 447 height 26
type input "pacific"
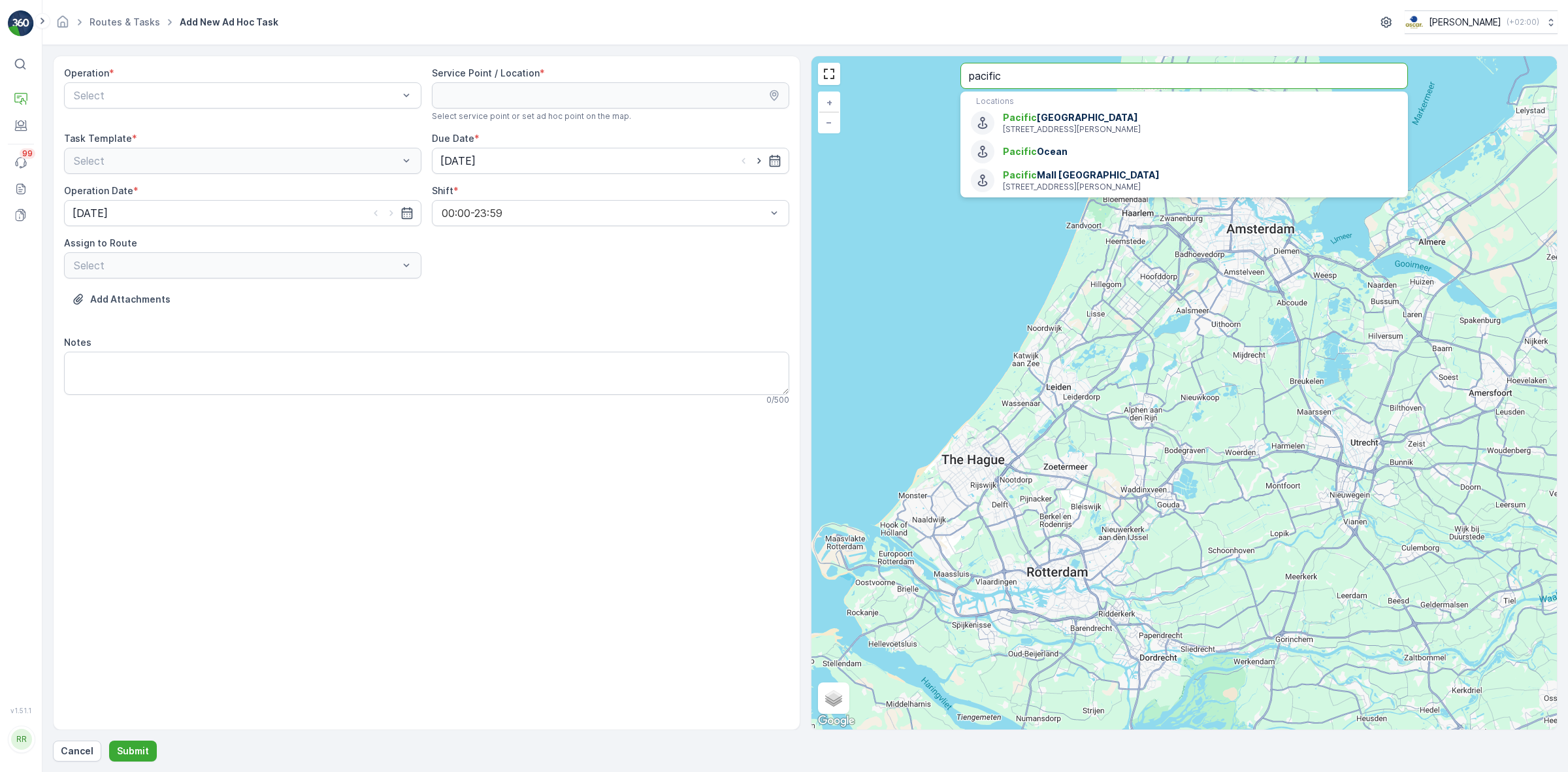
drag, startPoint x: 1019, startPoint y: 66, endPoint x: 964, endPoint y: 79, distance: 56.5
click at [964, 79] on input "pacific" at bounding box center [1183, 76] width 447 height 26
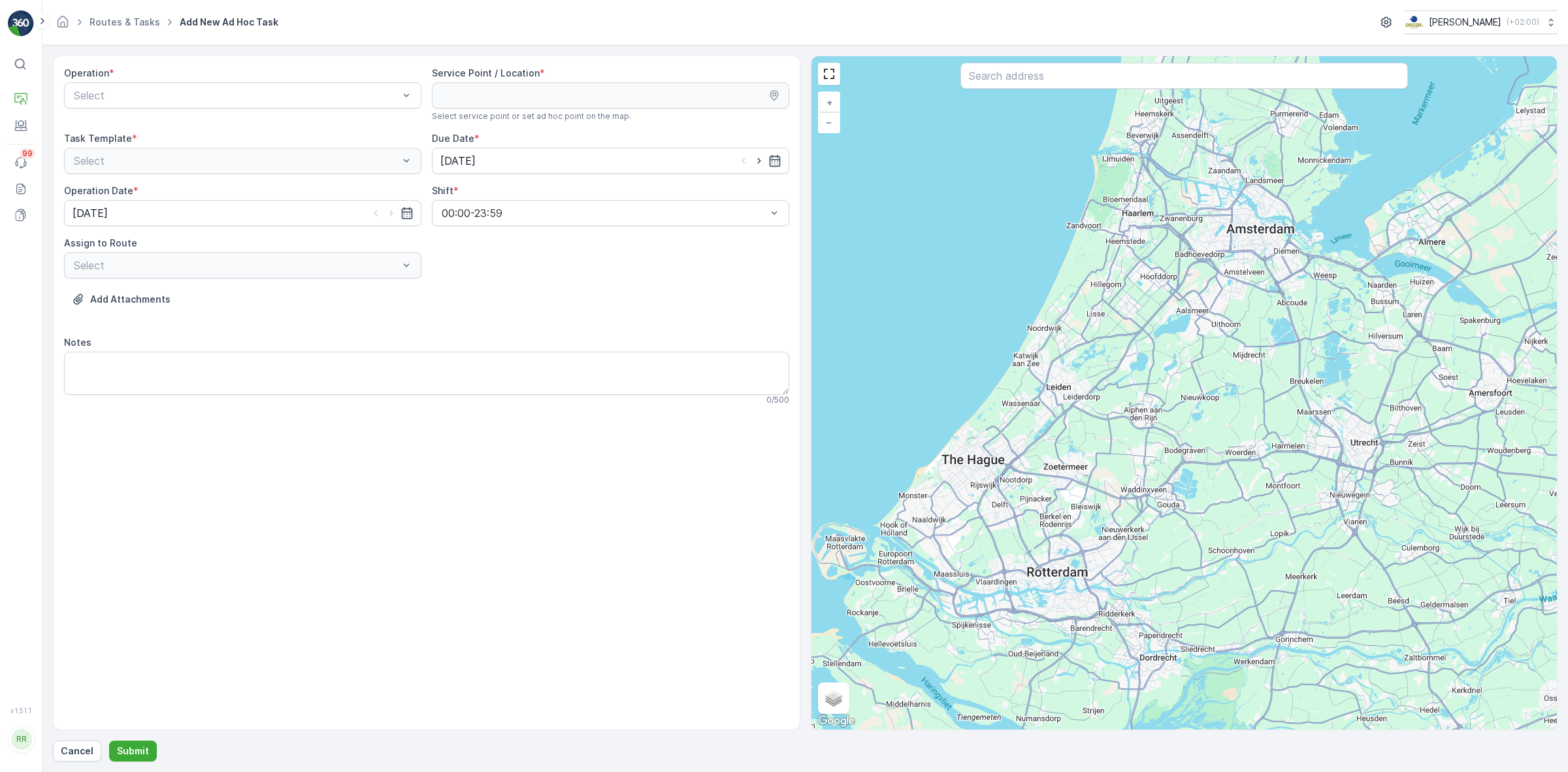
click at [291, 82] on div "Operation * Select" at bounding box center [242, 94] width 358 height 55
click at [249, 127] on div "Amsterdam Collection" at bounding box center [242, 128] width 342 height 12
click at [1187, 77] on input "text" at bounding box center [1183, 76] width 447 height 26
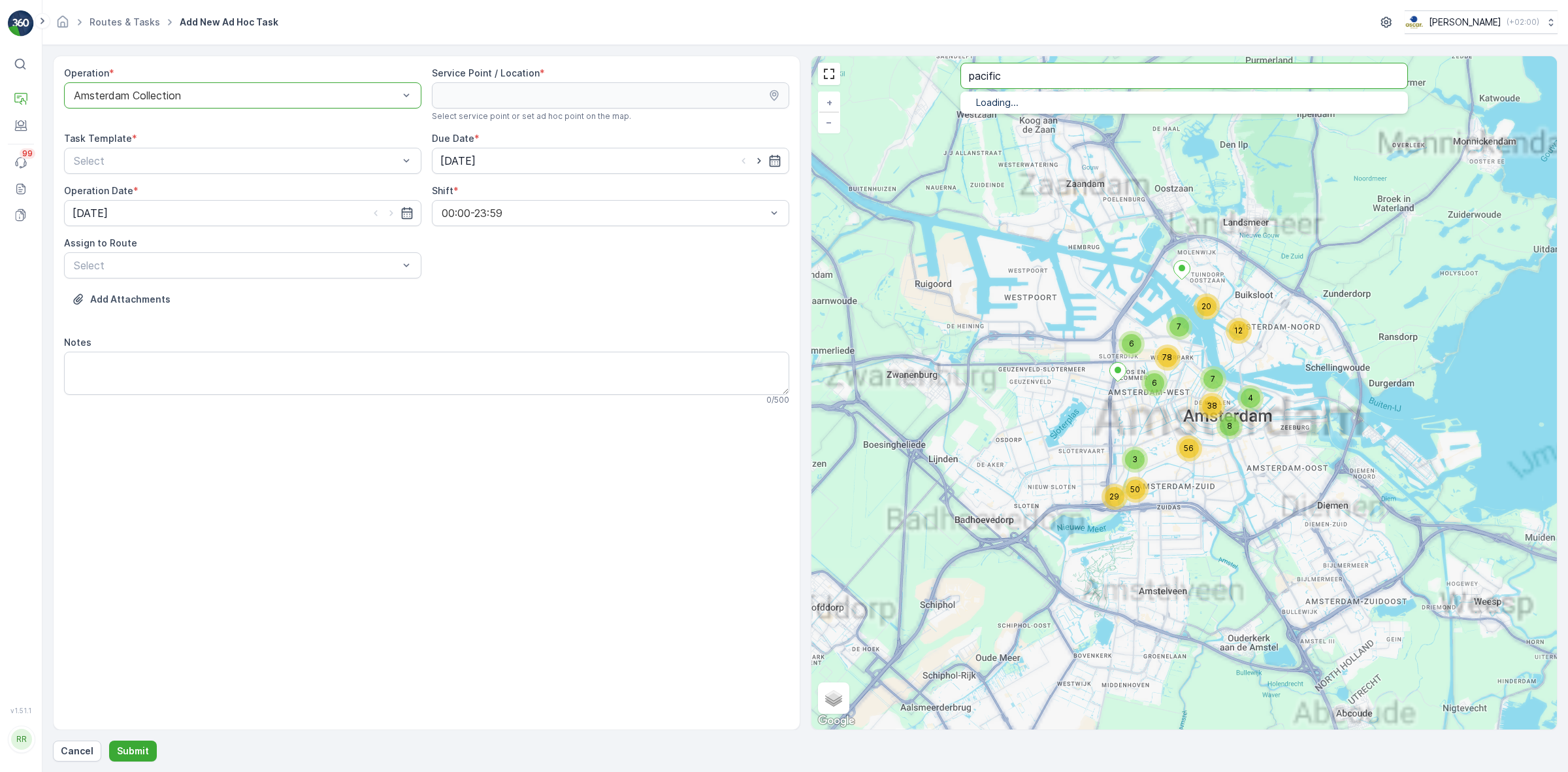
type input "pacific"
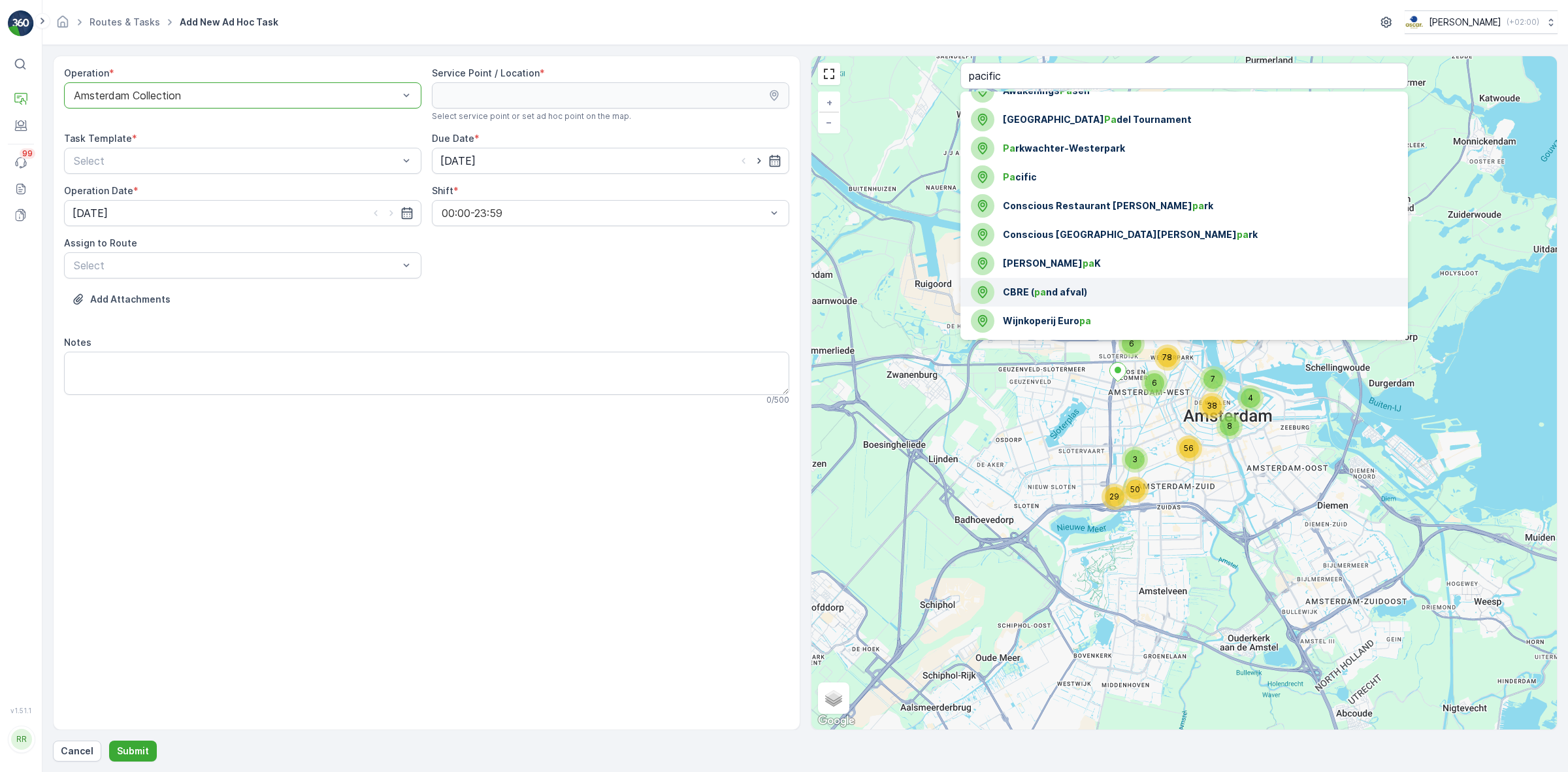
scroll to position [180, 0]
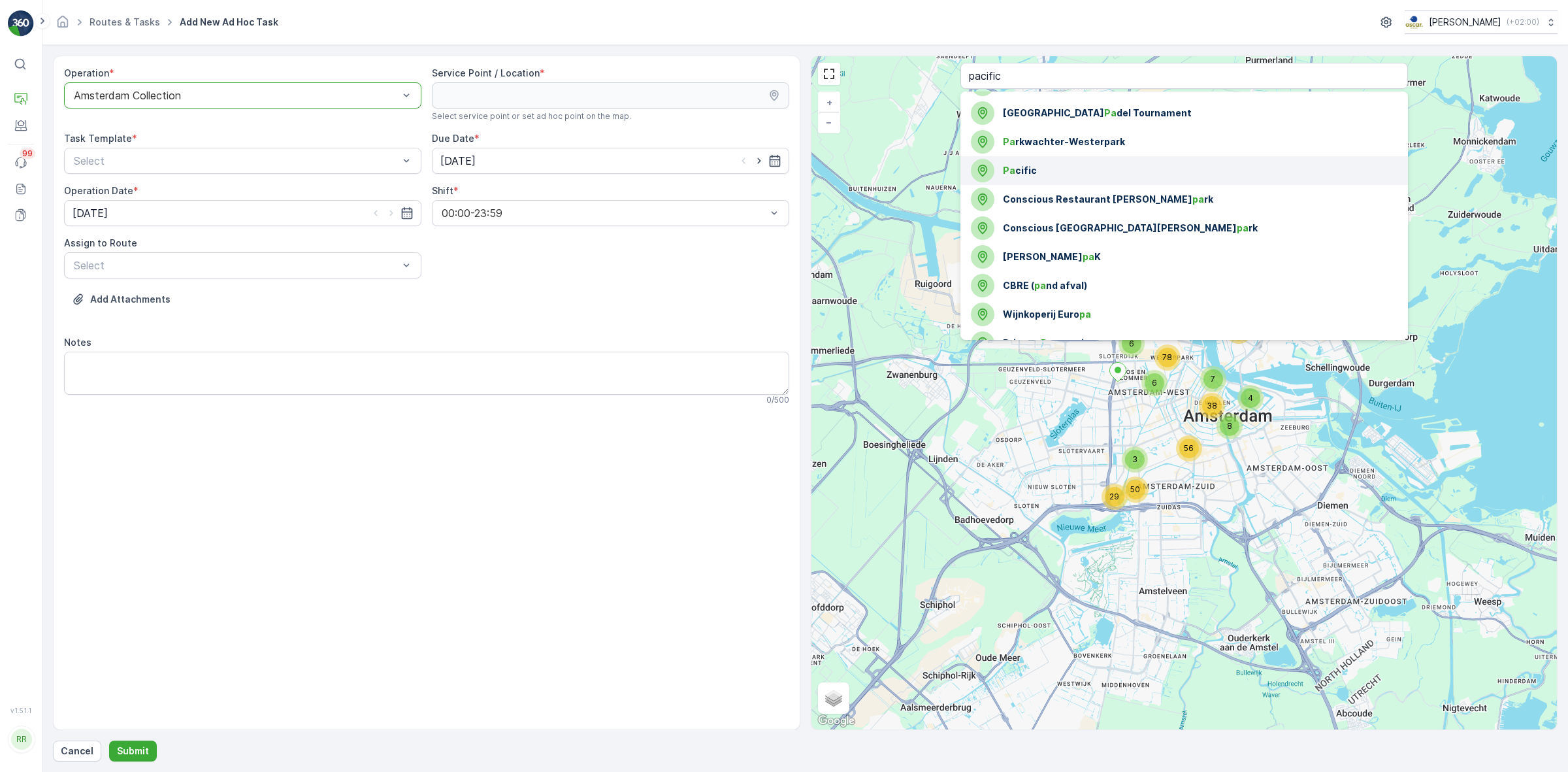
click at [1078, 167] on span "Pa cific" at bounding box center [1200, 170] width 394 height 13
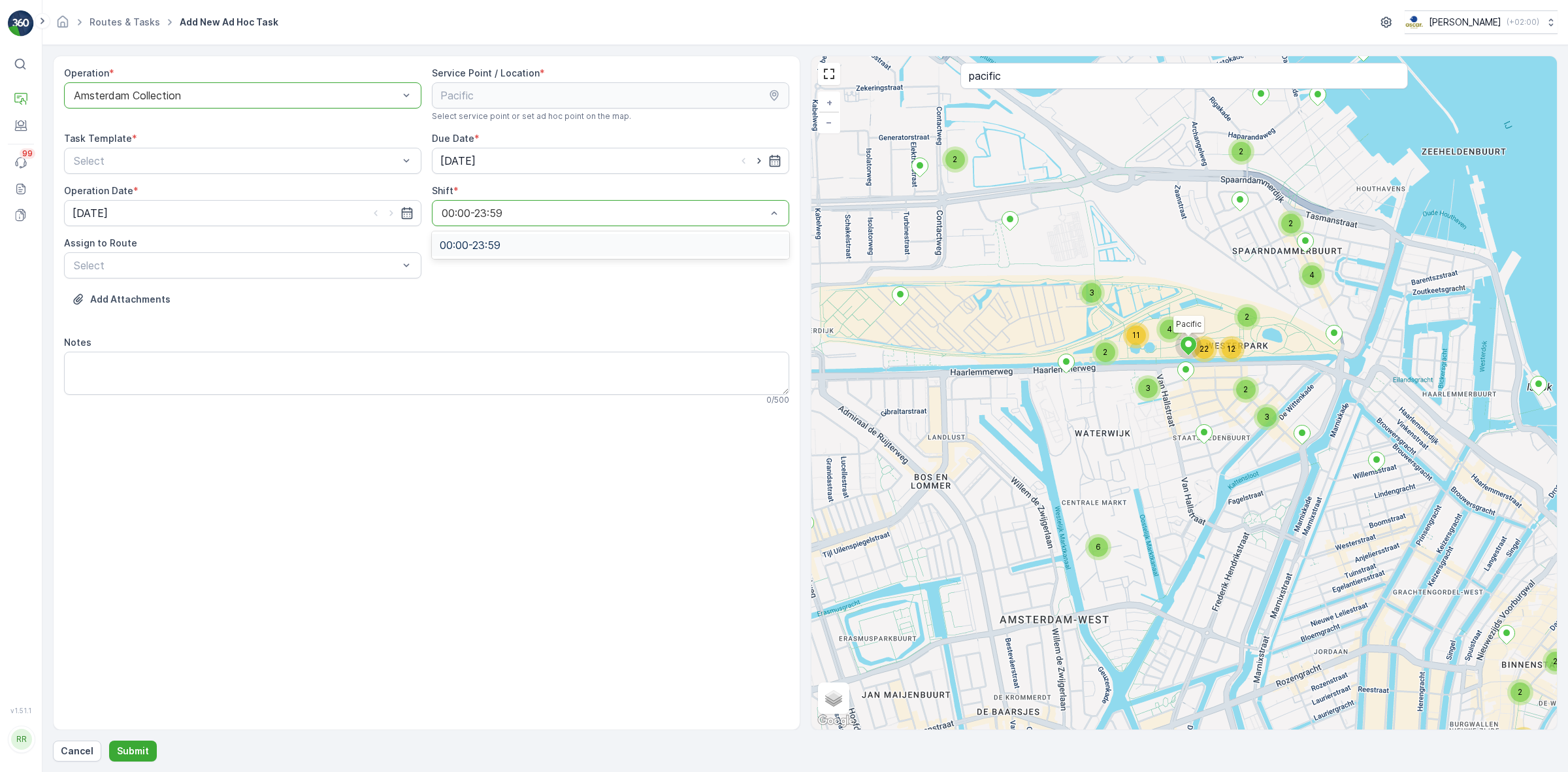
click at [494, 219] on div at bounding box center [604, 213] width 328 height 12
click at [305, 252] on div "Select" at bounding box center [242, 265] width 358 height 26
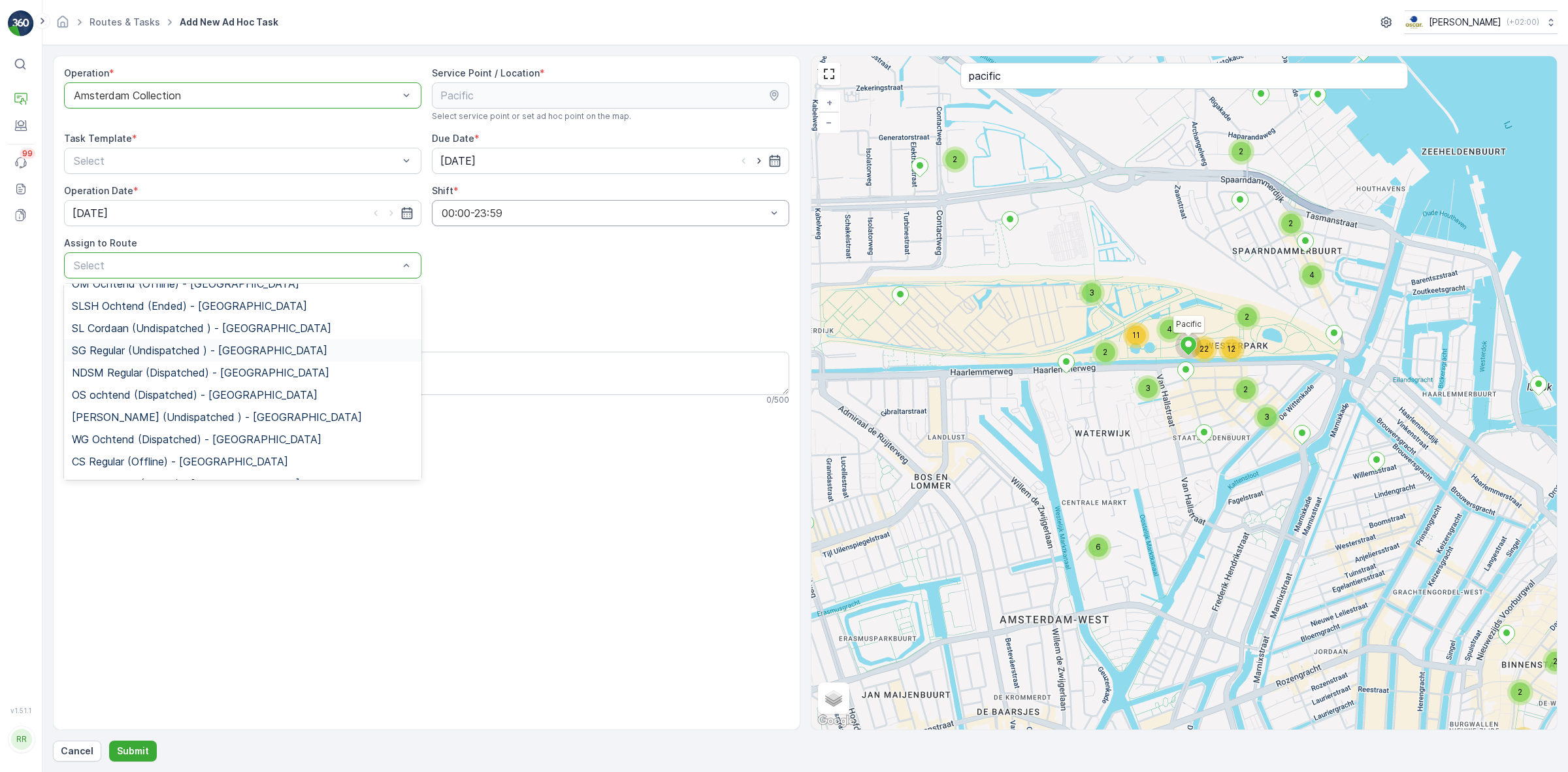
scroll to position [245, 0]
click at [268, 383] on span "WG avond (Undispatched ) - Amsterdam" at bounding box center [216, 386] width 290 height 12
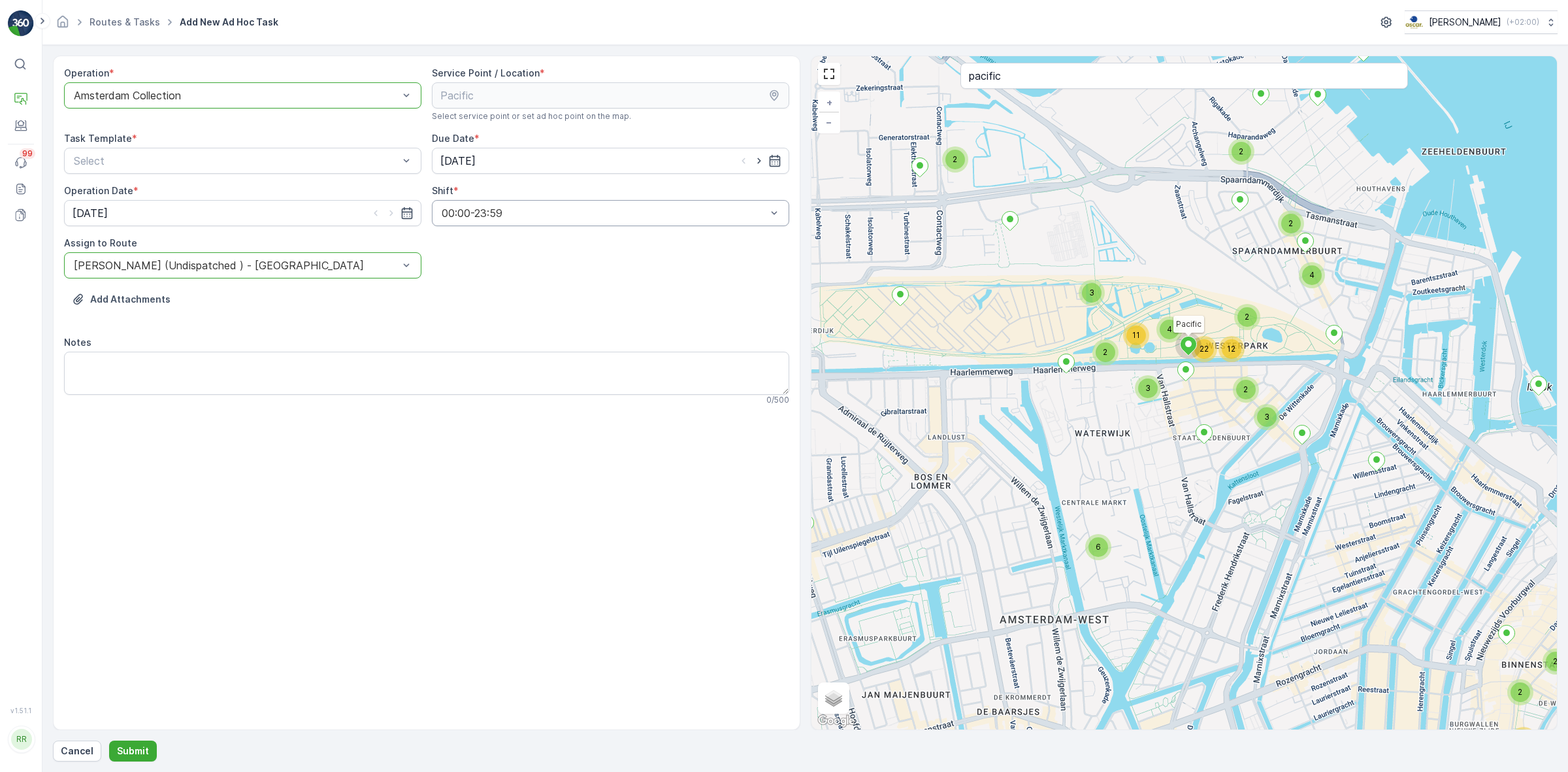
click at [327, 483] on div "Operation * option Amsterdam Collection, selected. Amsterdam Collection Service…" at bounding box center [426, 392] width 747 height 674
click at [311, 337] on div "Notes" at bounding box center [426, 342] width 725 height 13
click at [192, 377] on textarea "Notes" at bounding box center [426, 373] width 725 height 43
type textarea "Graag 10 rollen restafval 140L meenemen"
click at [318, 311] on div "Add Attachments" at bounding box center [426, 307] width 725 height 37
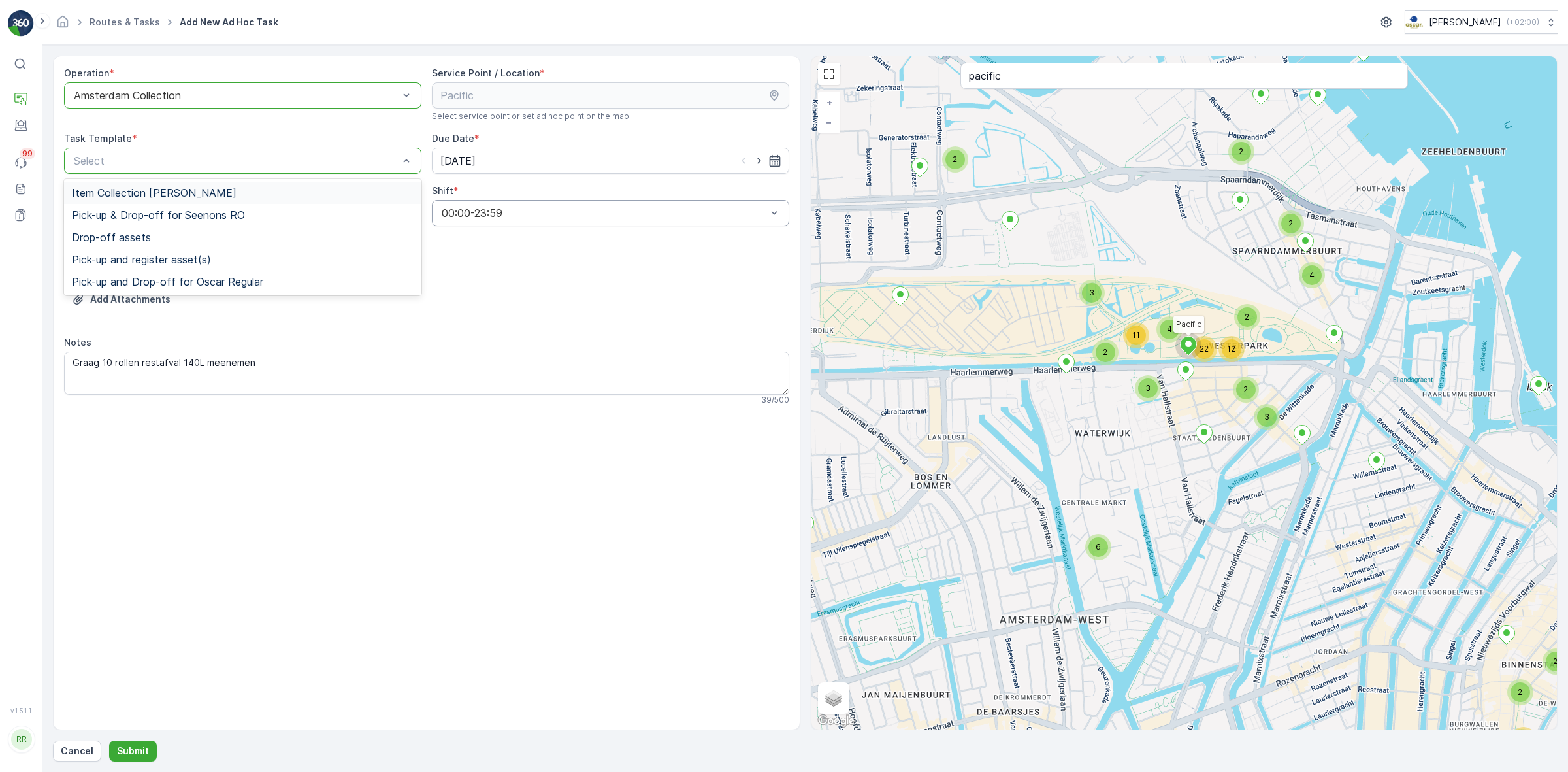
click at [305, 185] on div "Item Collection Oscar Regulier" at bounding box center [242, 192] width 358 height 22
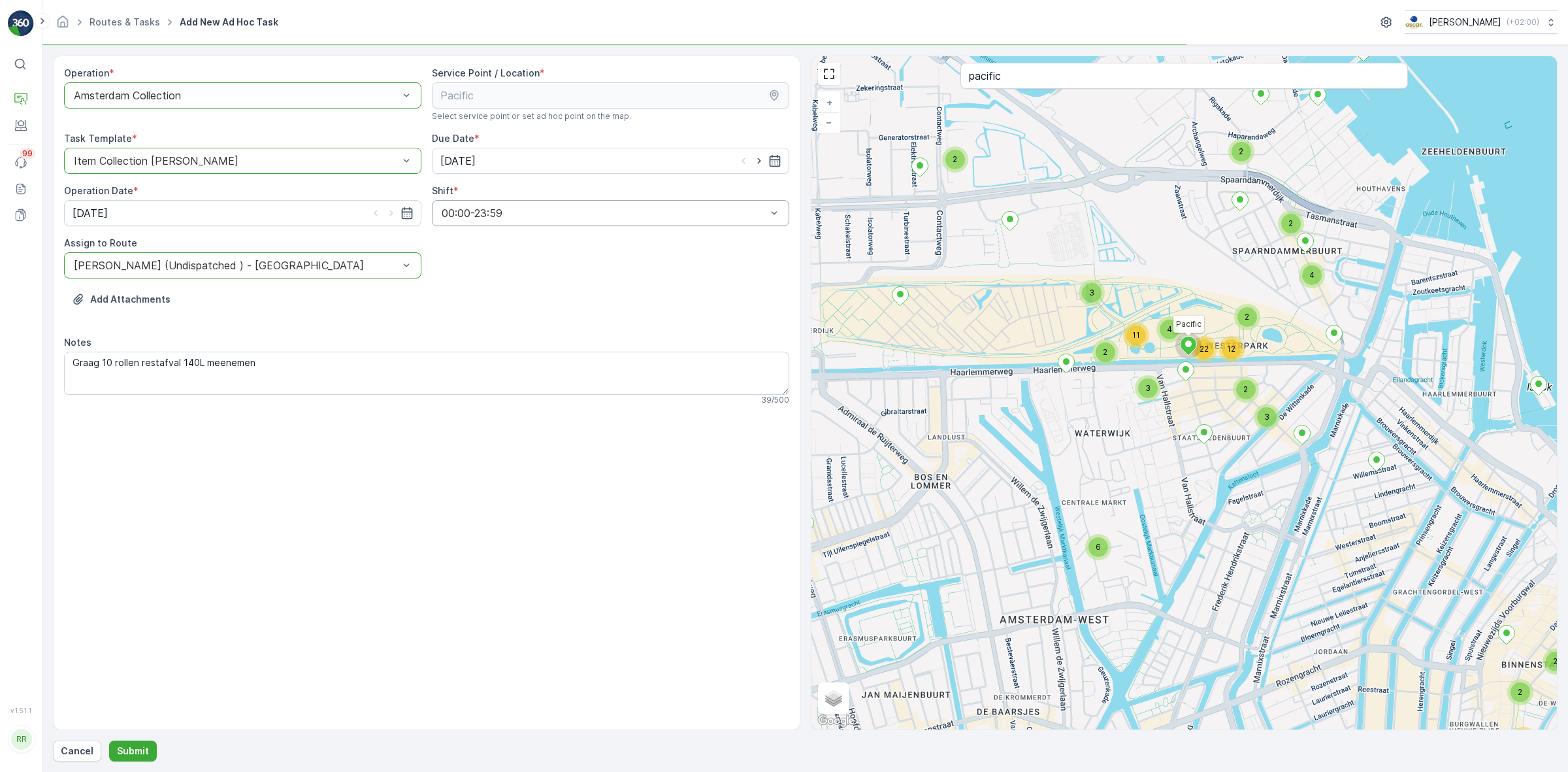
click at [514, 278] on div "Operation * option Amsterdam Collection, selected. Amsterdam Collection Service…" at bounding box center [426, 241] width 725 height 349
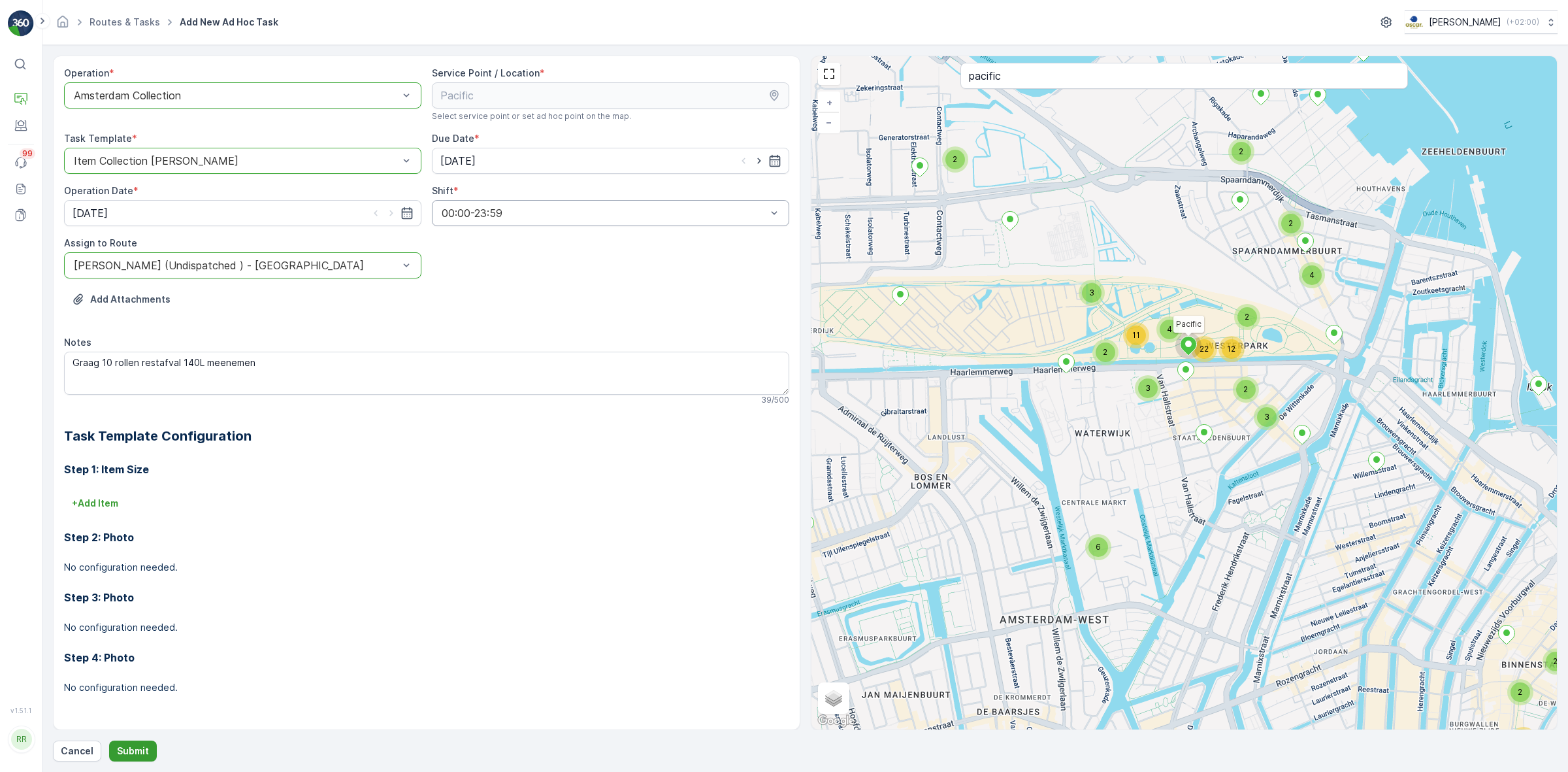
click at [148, 673] on button "Submit" at bounding box center [133, 750] width 48 height 21
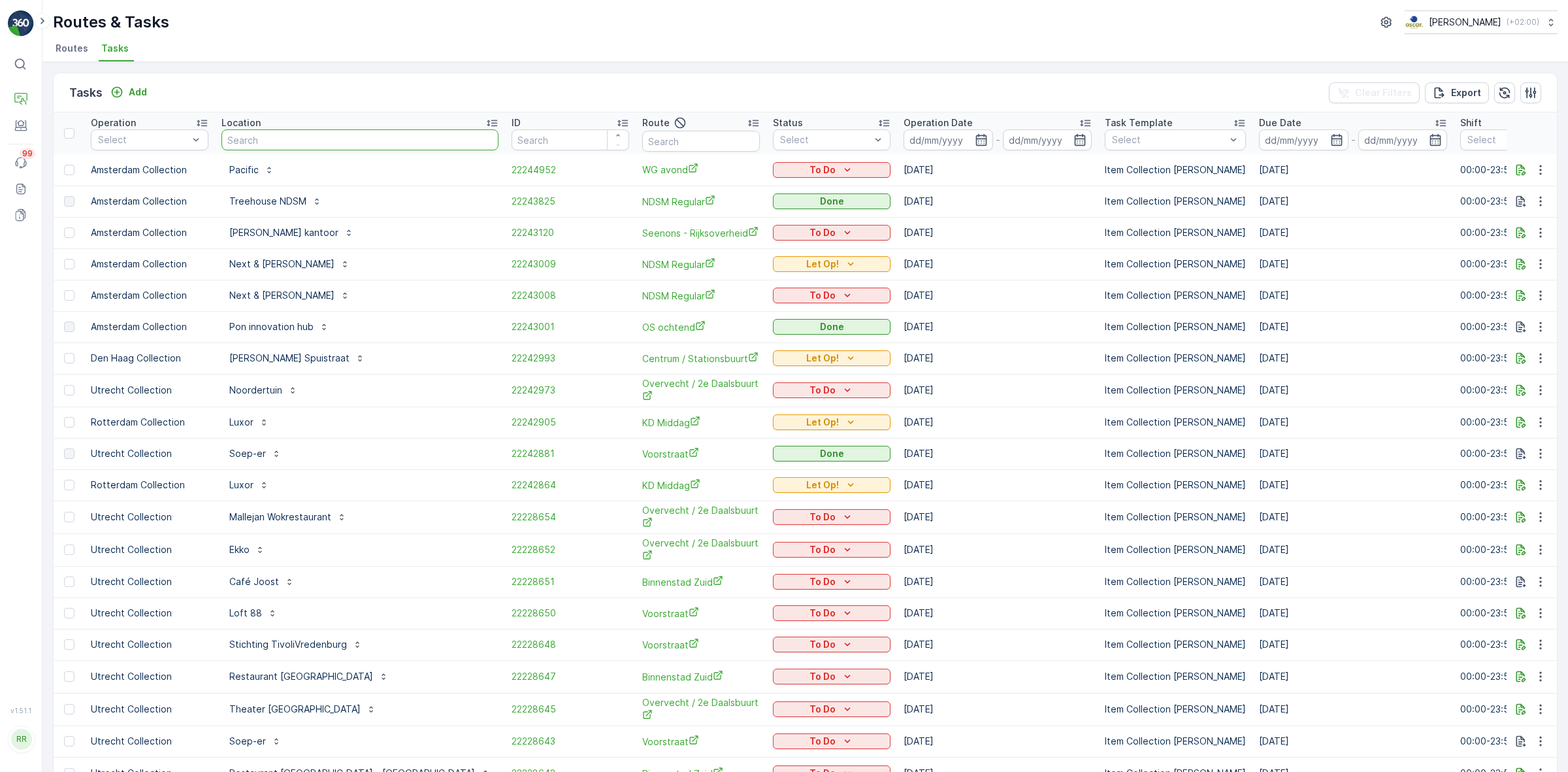
click at [252, 137] on input "text" at bounding box center [360, 139] width 277 height 21
type input "pacific"
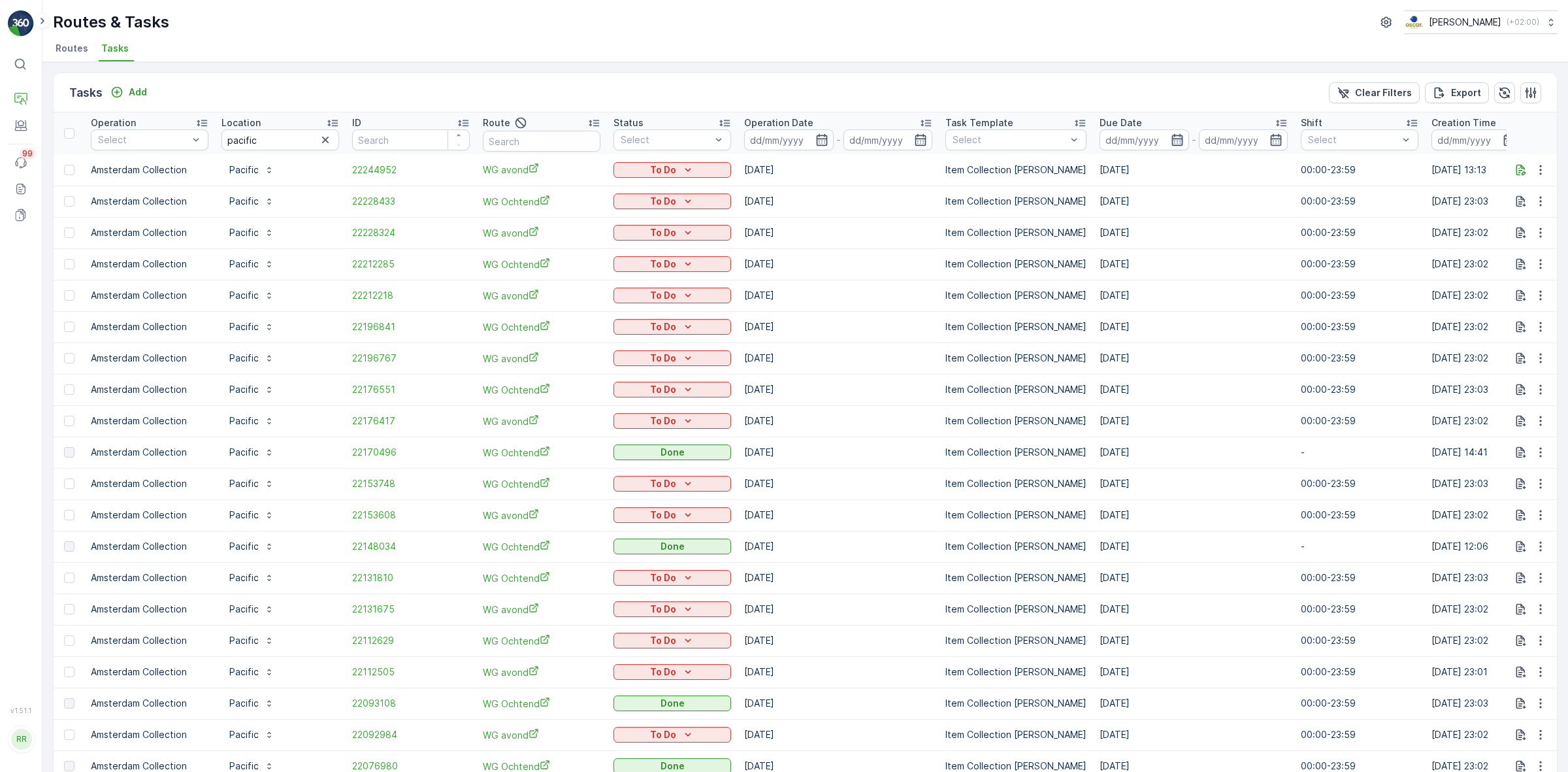
click at [1172, 141] on icon "button" at bounding box center [1176, 139] width 11 height 12
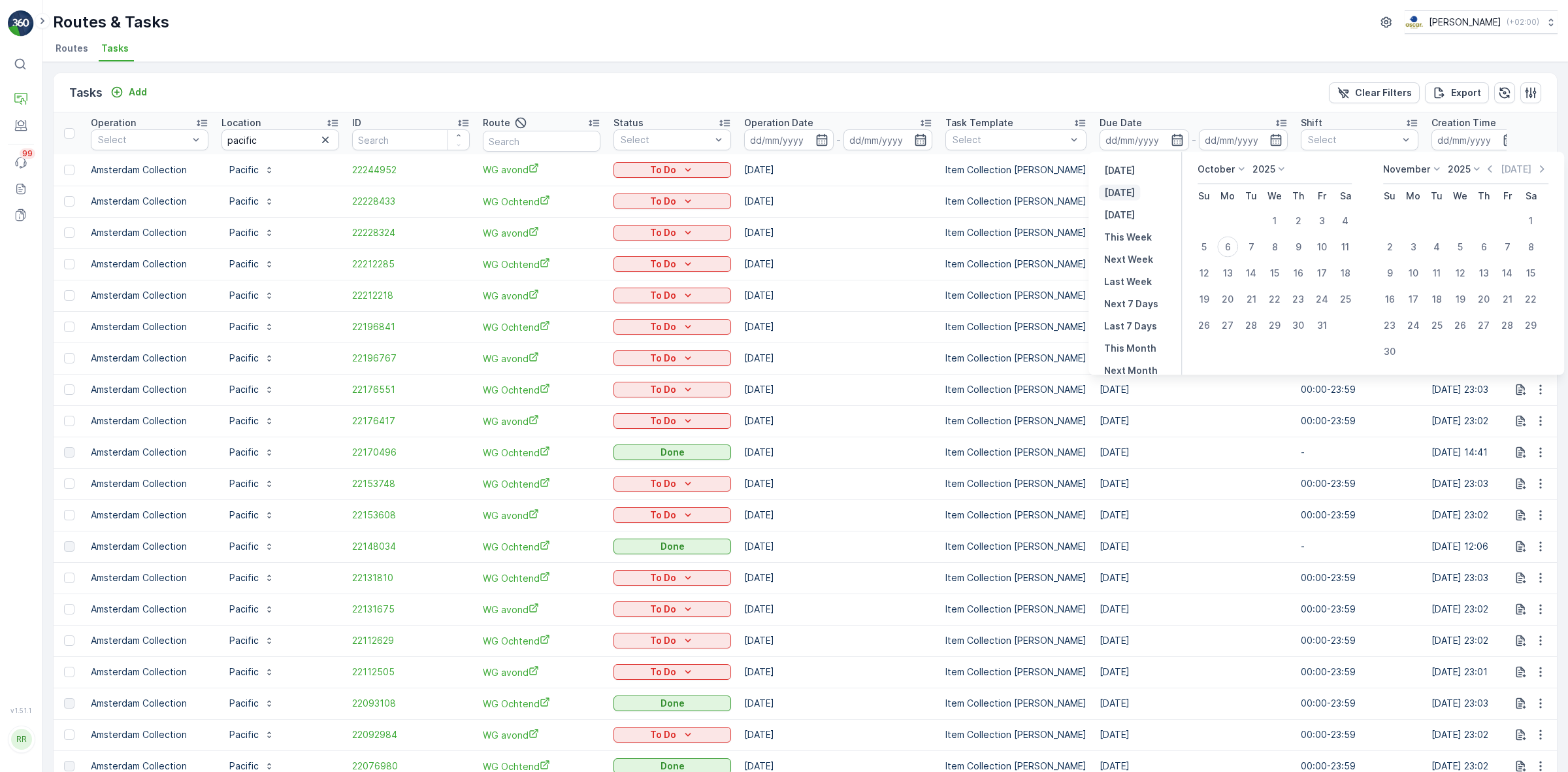
click at [1134, 194] on button "Today" at bounding box center [1119, 193] width 41 height 16
type input "[DATE]"
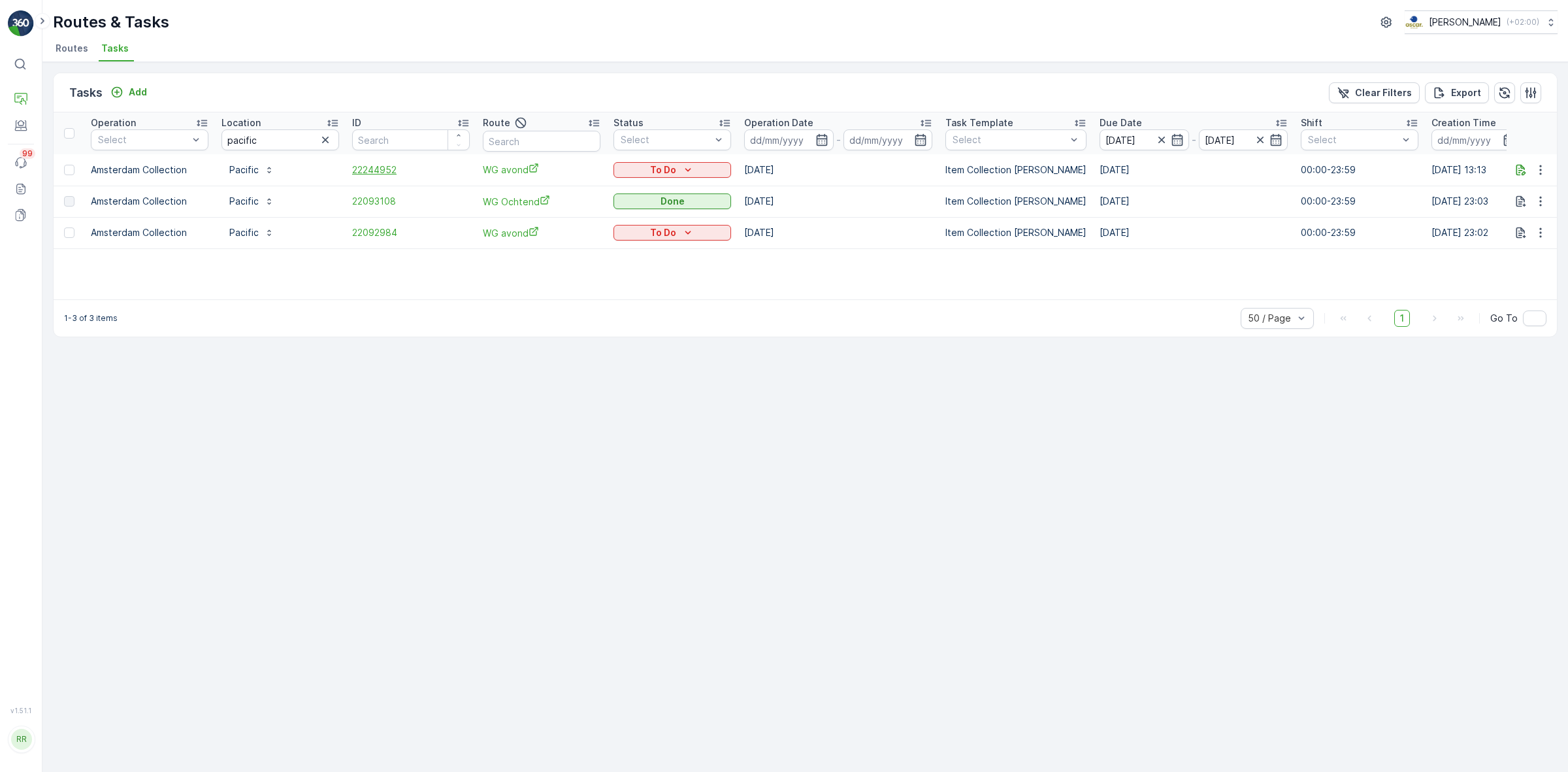
click at [379, 167] on span "22244952" at bounding box center [411, 169] width 118 height 13
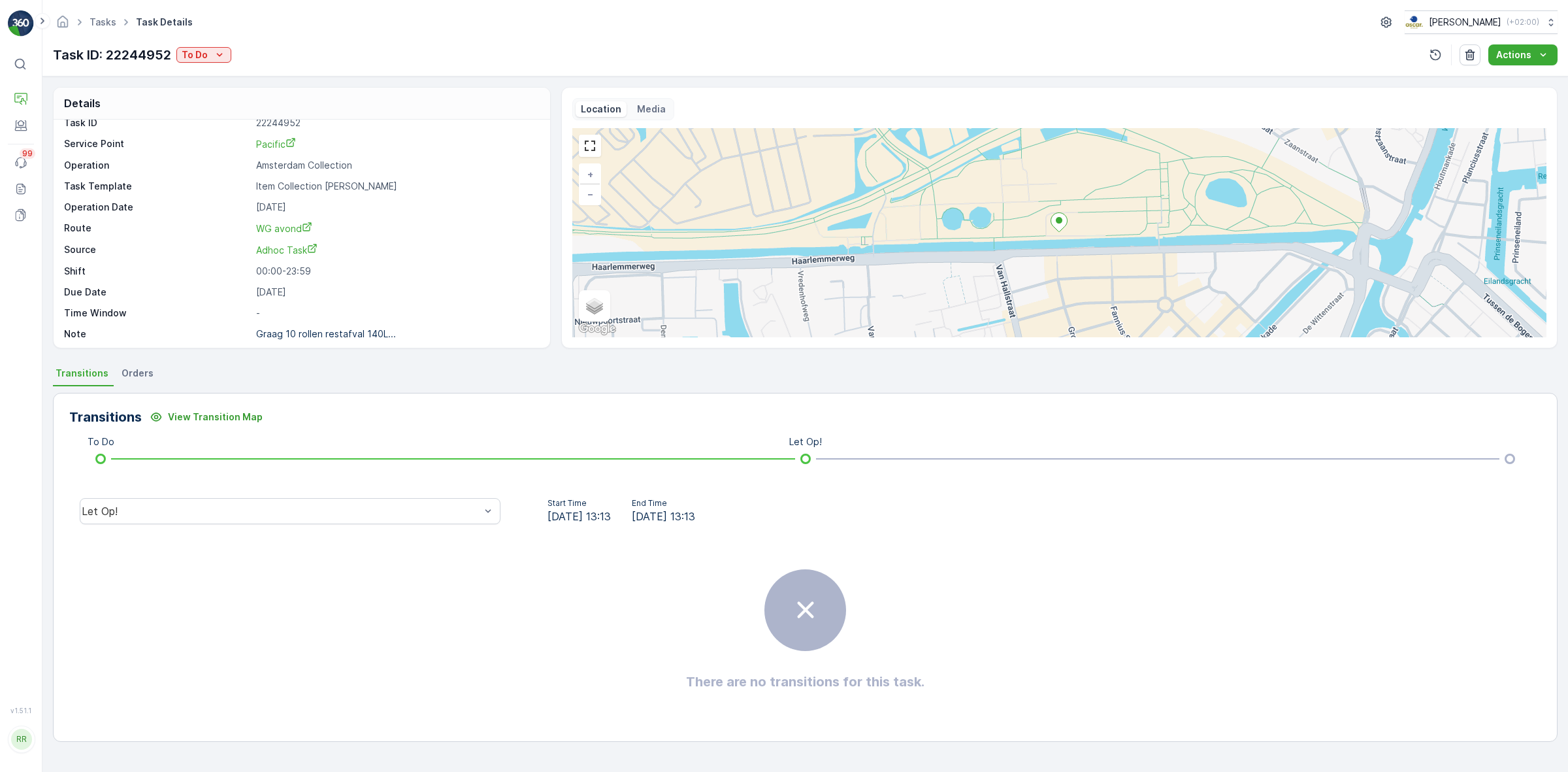
scroll to position [17, 0]
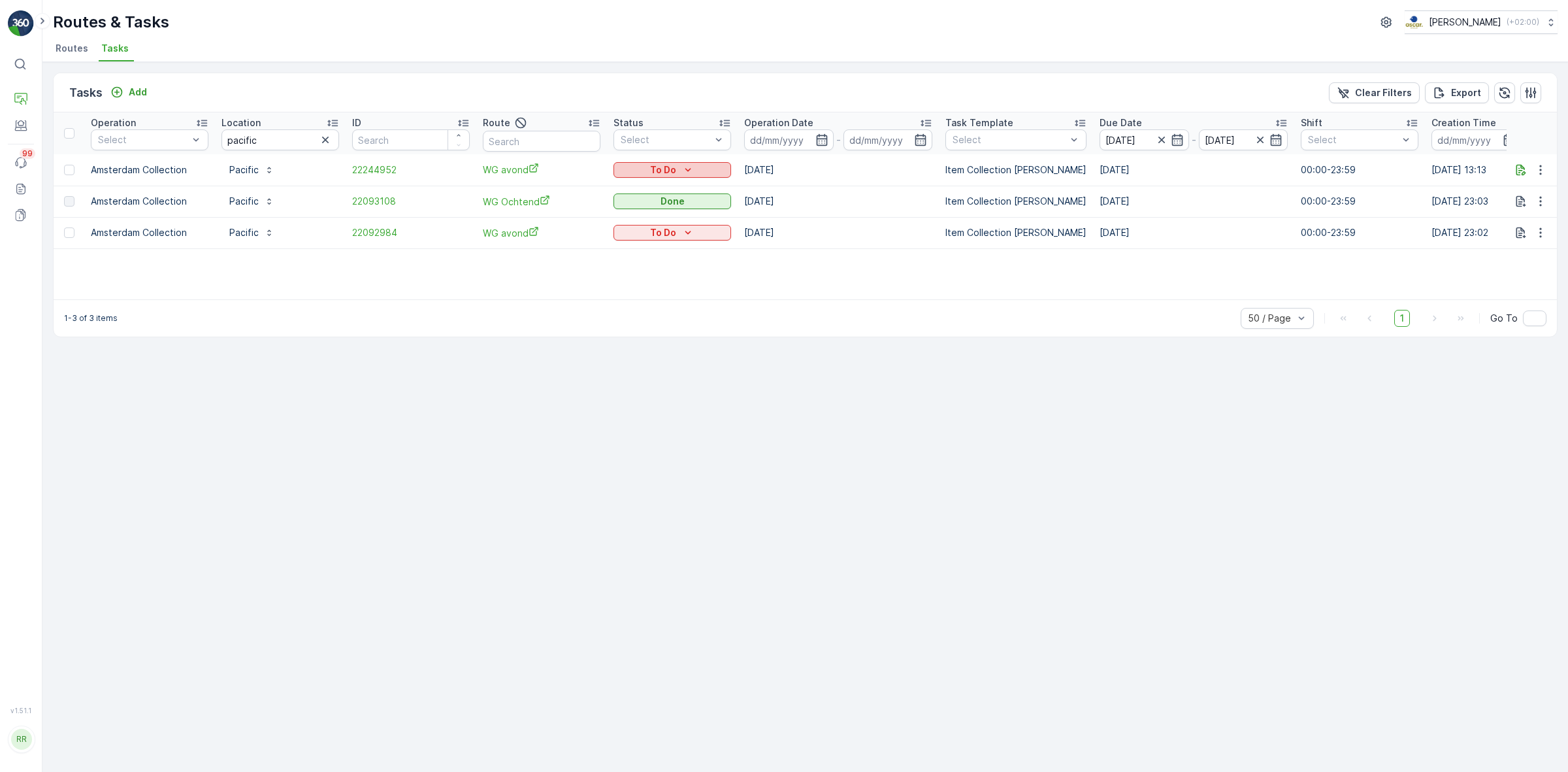
click at [668, 172] on p "To Do" at bounding box center [663, 169] width 26 height 13
click at [665, 190] on div "Let Op!" at bounding box center [657, 188] width 83 height 18
click at [878, 587] on div "Tasks Add Clear Filters Export Operation Select Location pacific ID Route Statu…" at bounding box center [806, 416] width 1526 height 709
click at [324, 143] on icon "button" at bounding box center [325, 139] width 13 height 13
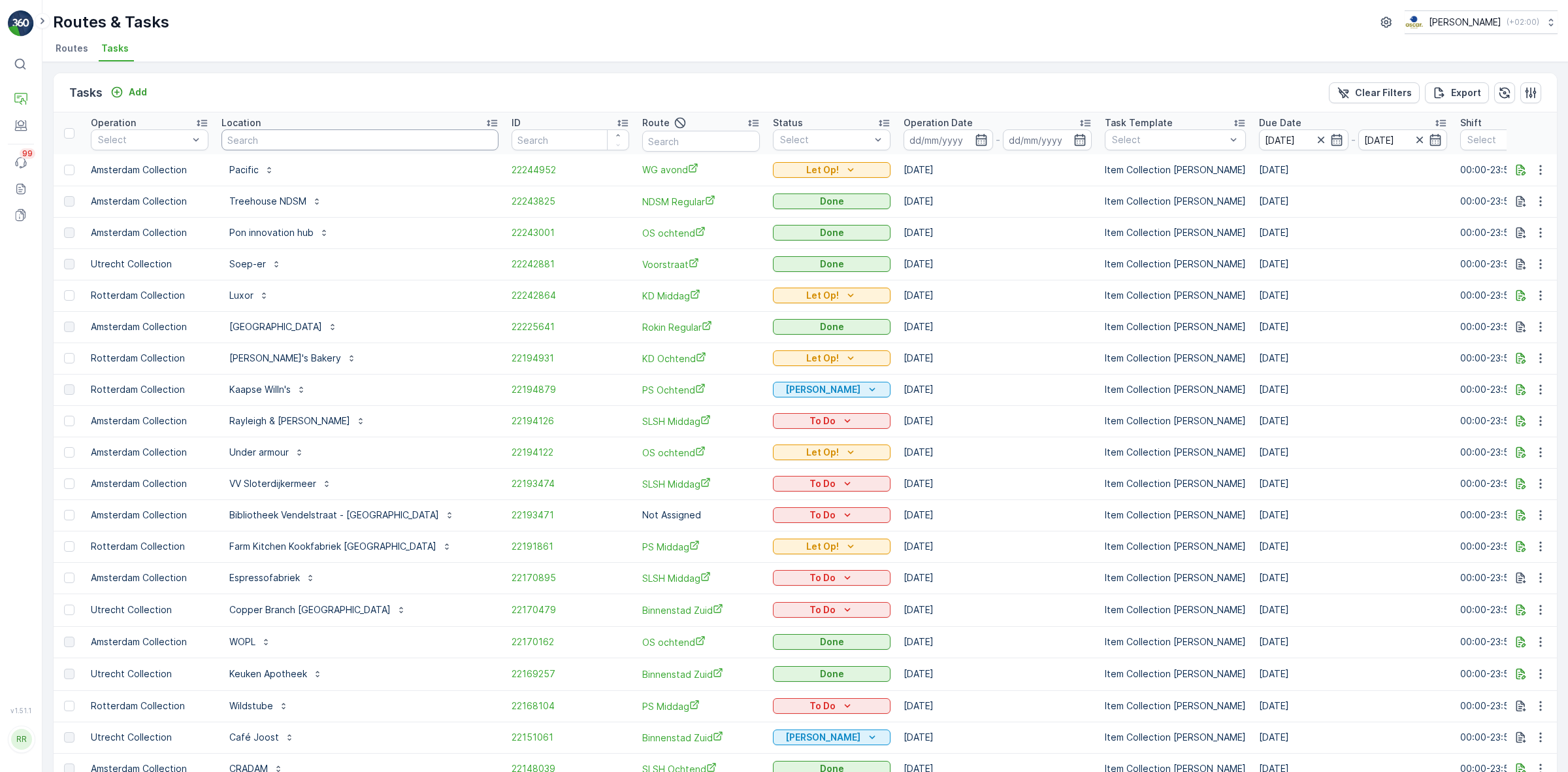
click at [236, 135] on input "text" at bounding box center [360, 139] width 277 height 21
type input "olympisch"
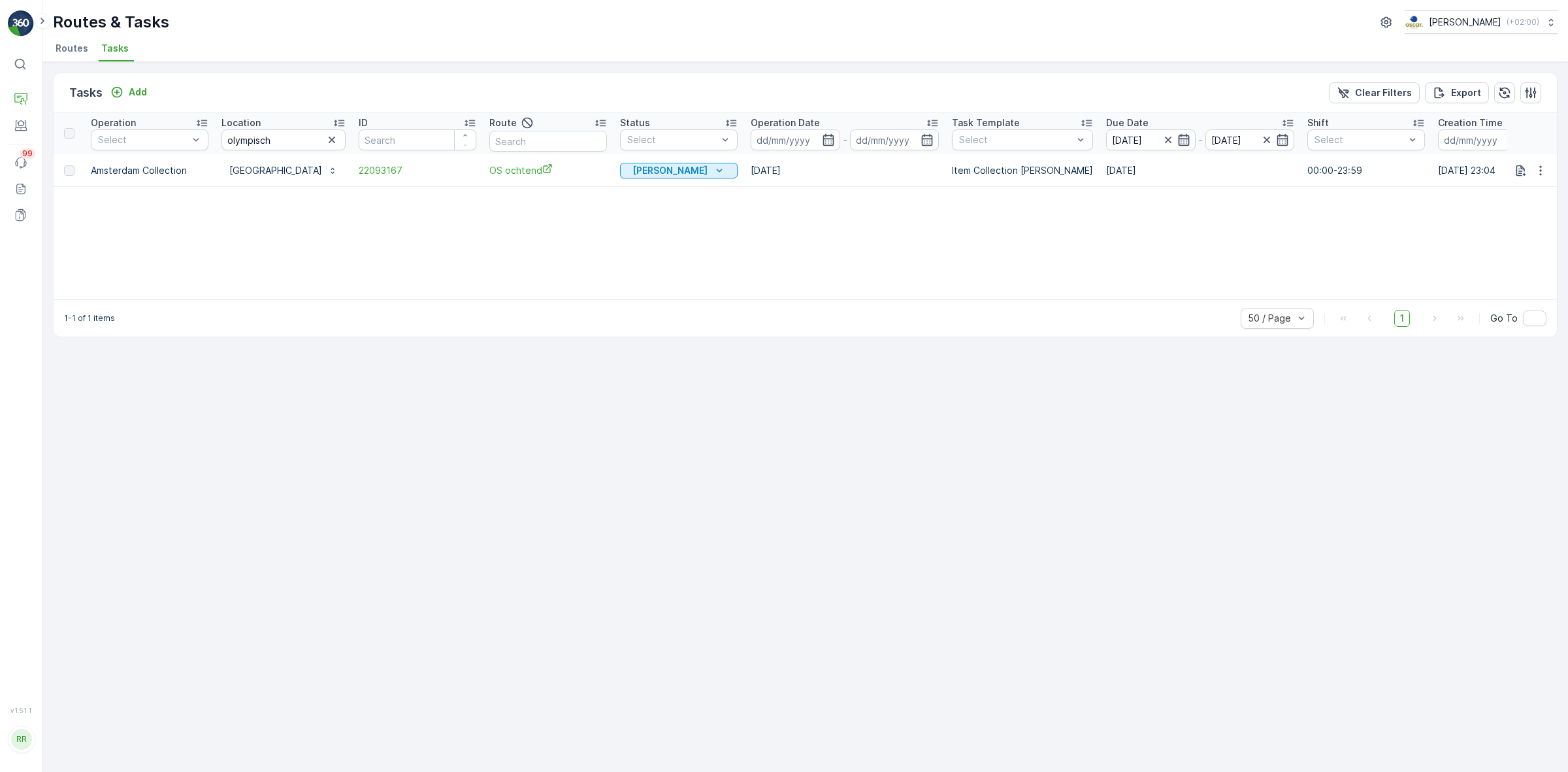
click at [1190, 141] on icon "button" at bounding box center [1183, 139] width 13 height 13
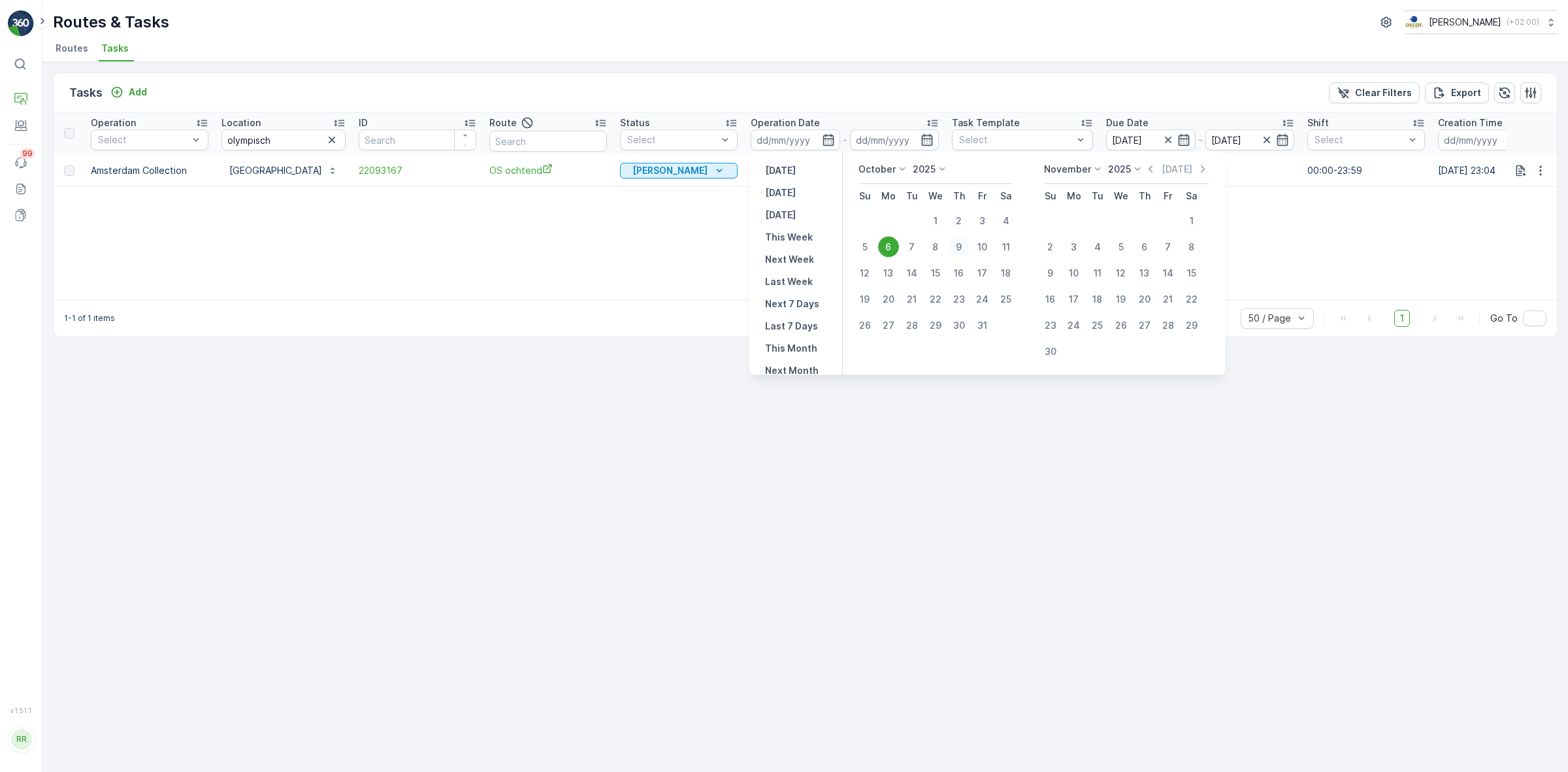
click at [965, 250] on div "9" at bounding box center [958, 246] width 21 height 21
type input "09.10.2025"
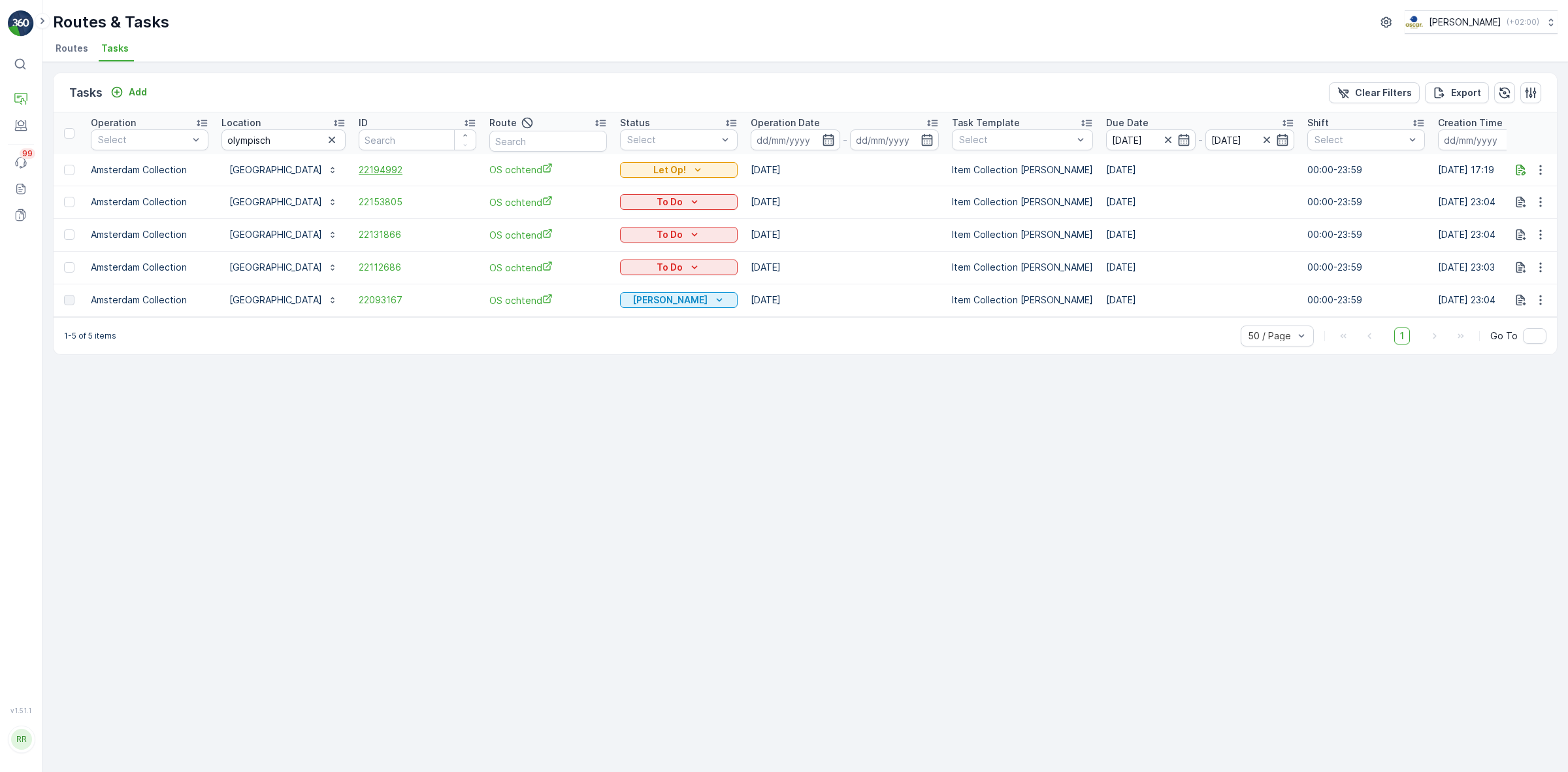
click at [430, 166] on span "22194992" at bounding box center [417, 169] width 118 height 13
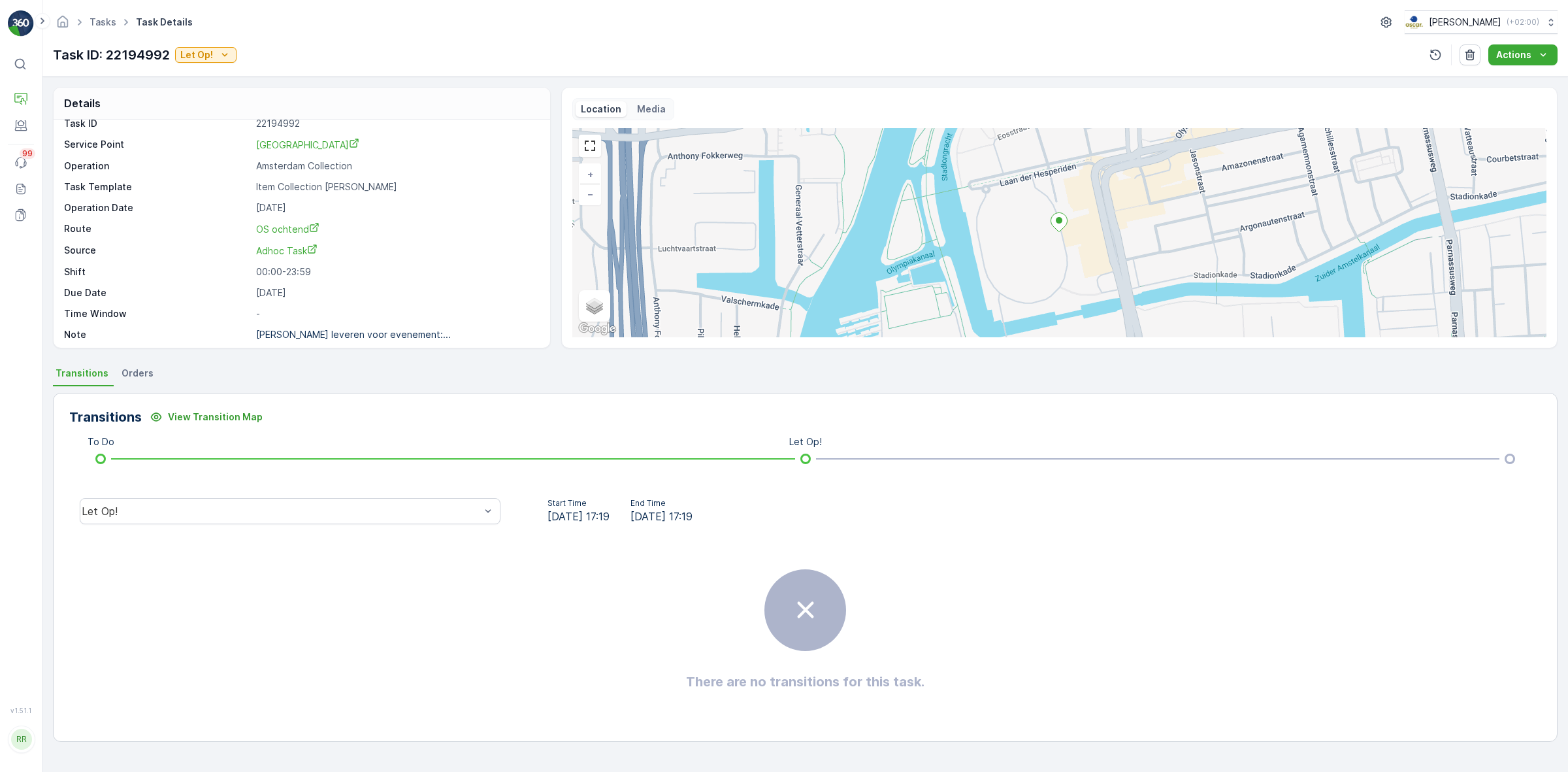
scroll to position [17, 0]
click at [109, 22] on link "Tasks" at bounding box center [103, 21] width 27 height 11
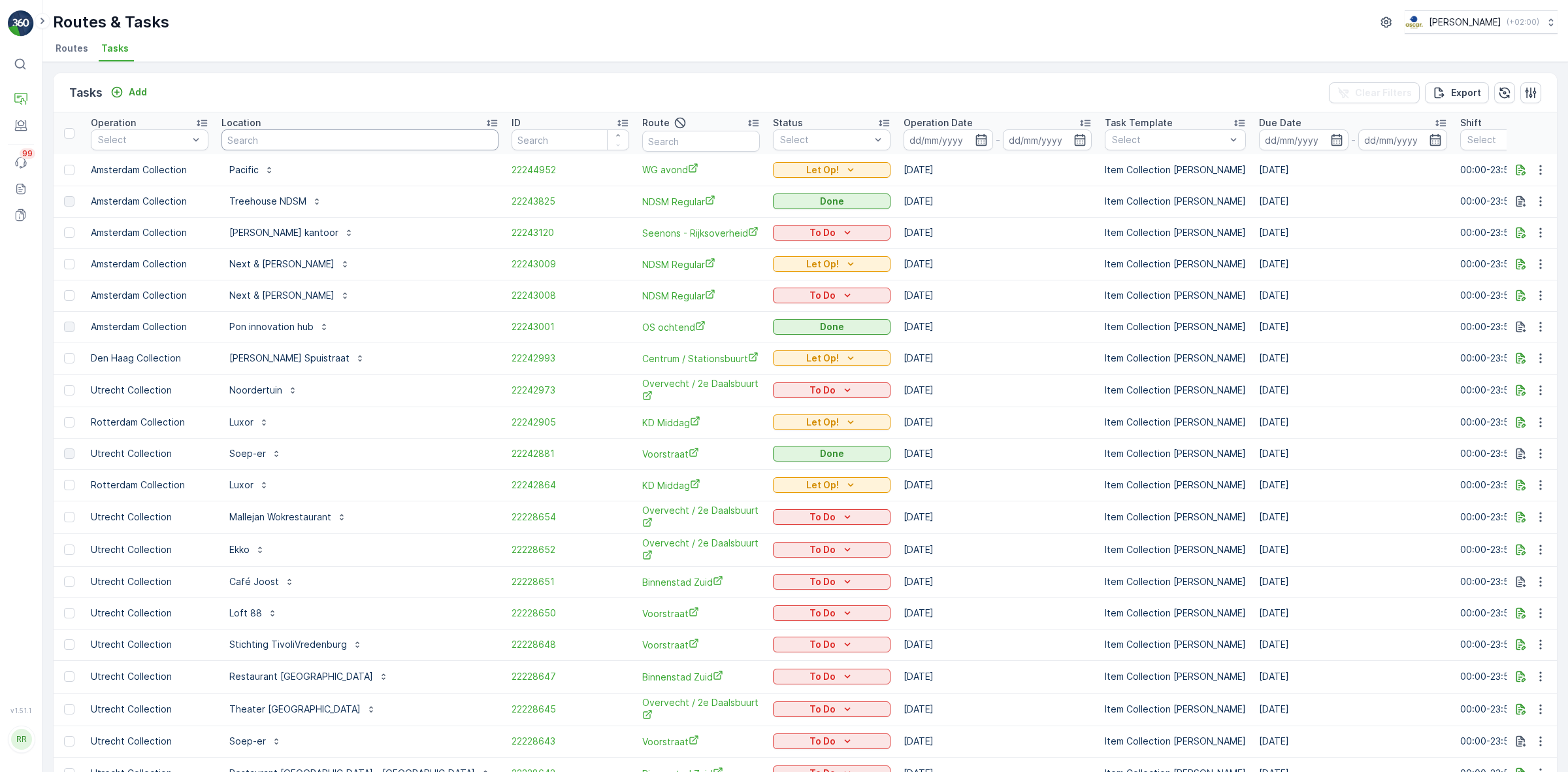
click at [253, 140] on input "text" at bounding box center [360, 139] width 277 height 21
type input "harbour"
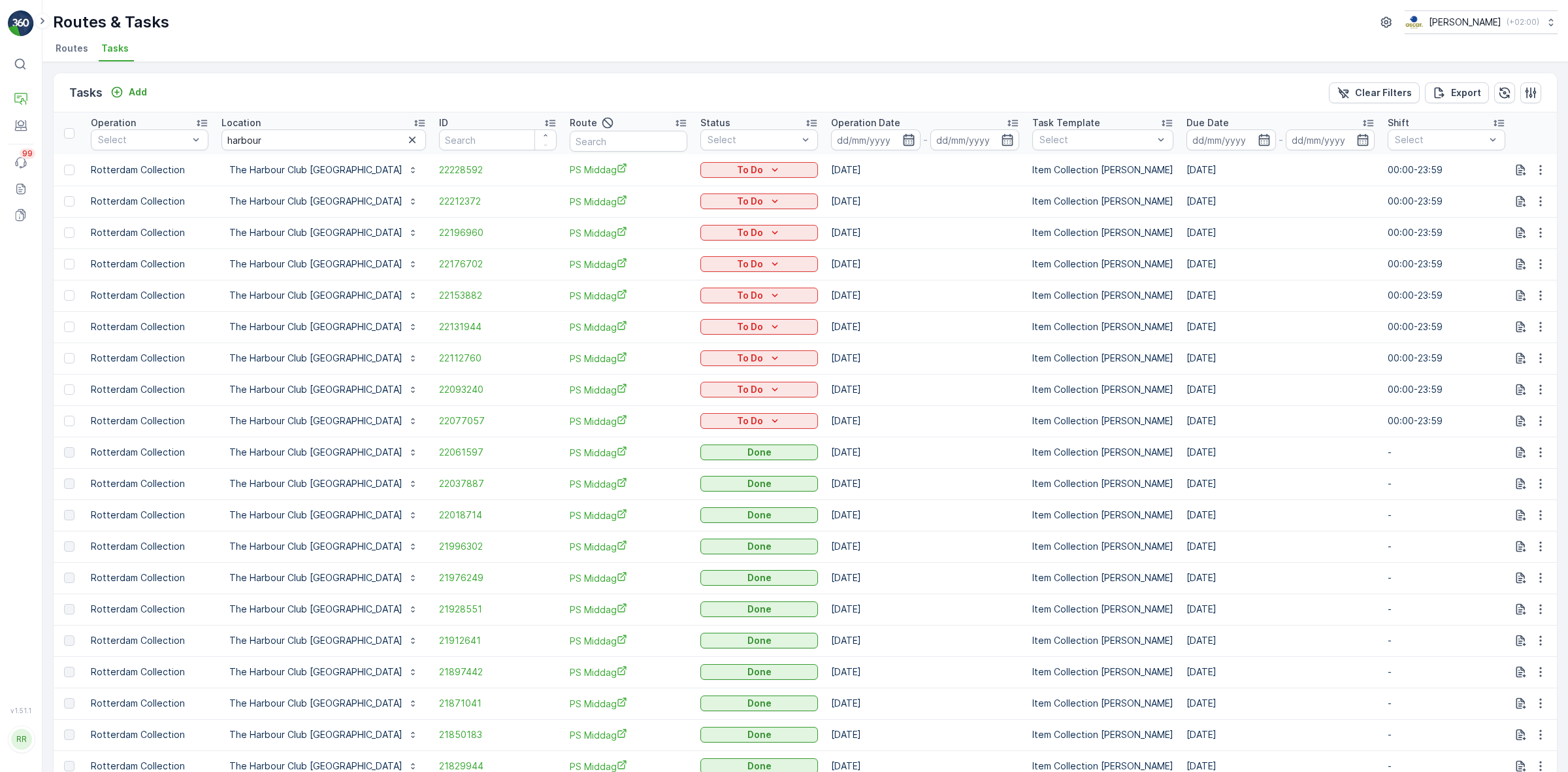
click at [903, 141] on icon "button" at bounding box center [909, 139] width 13 height 13
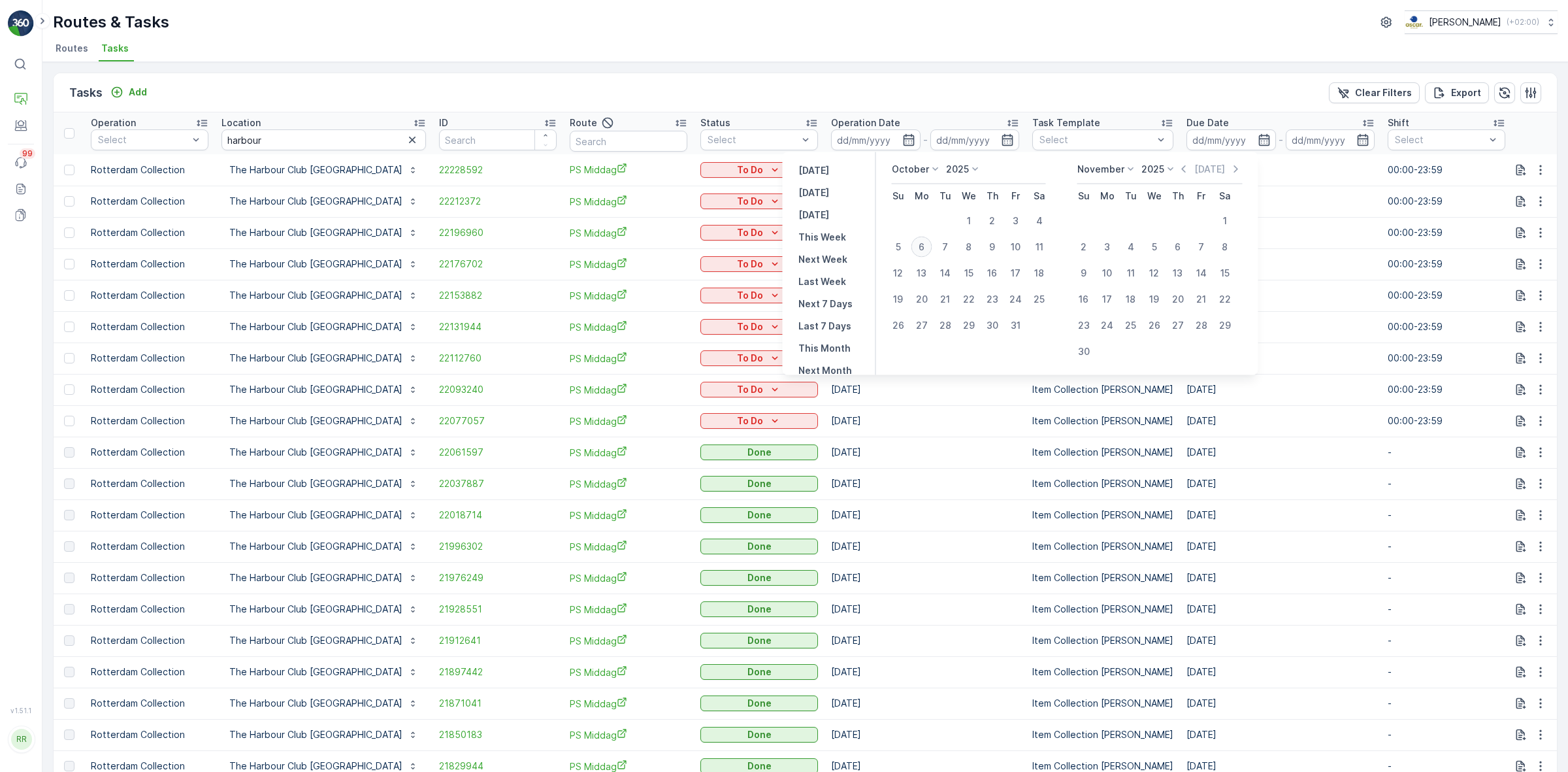
click at [919, 240] on div "6" at bounding box center [921, 246] width 21 height 21
type input "[DATE]"
click at [968, 68] on div "Tasks Add Clear Filters Export Operation Select Location harbour ID Route Statu…" at bounding box center [806, 416] width 1526 height 709
type input "[DATE]"
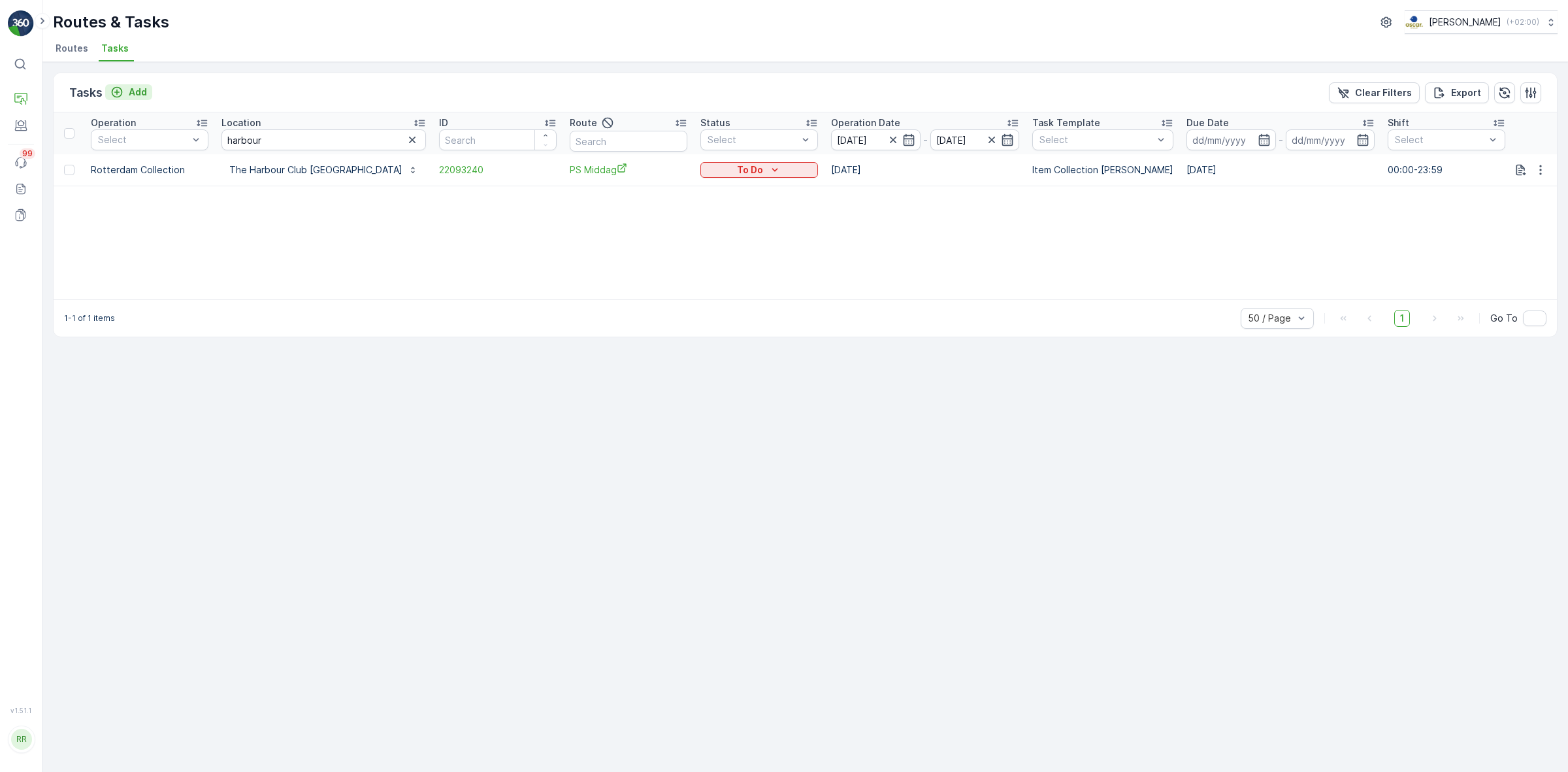
click at [127, 94] on div "Add" at bounding box center [129, 92] width 37 height 13
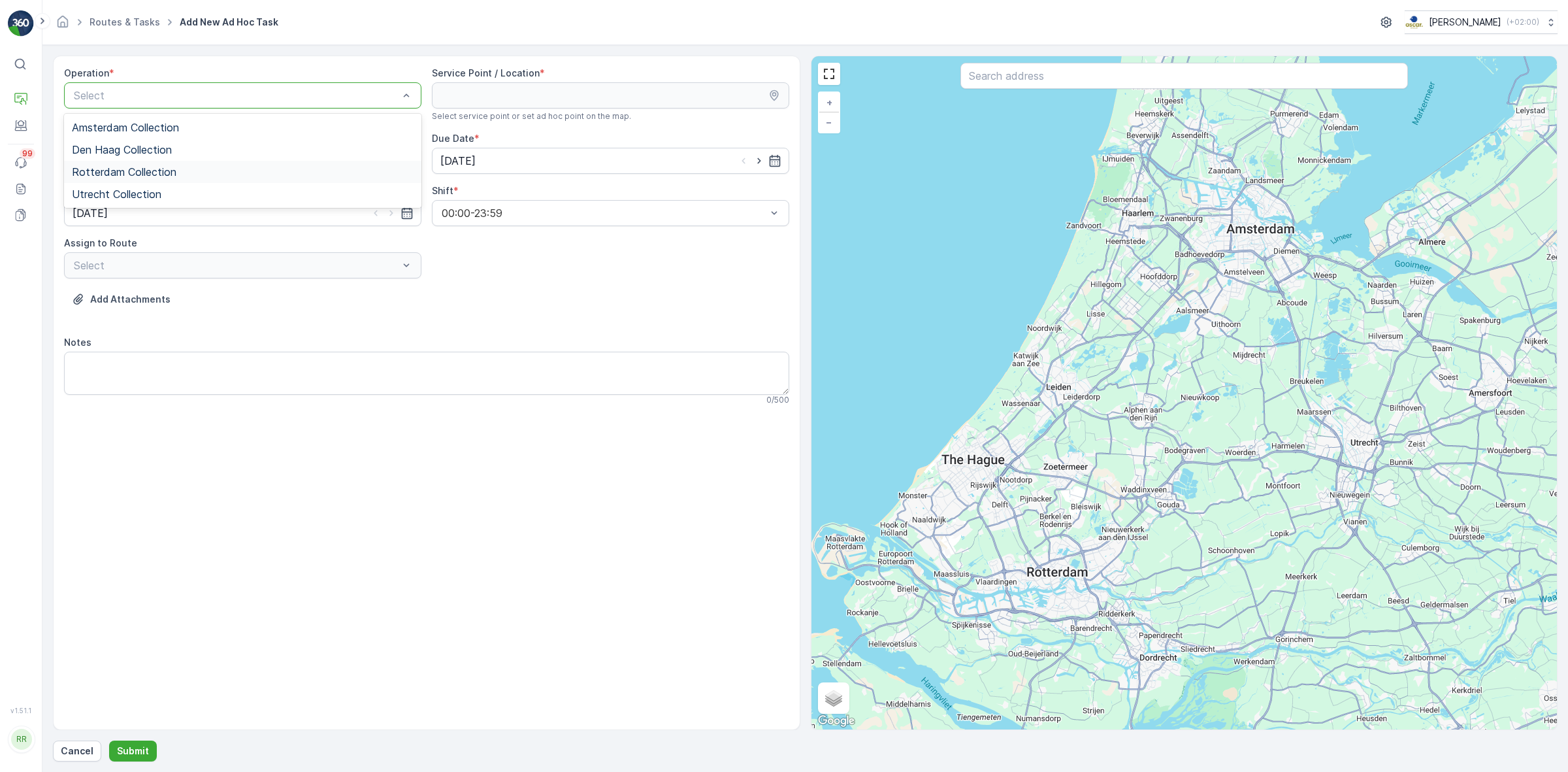
click at [288, 173] on div "Rotterdam Collection" at bounding box center [242, 172] width 342 height 12
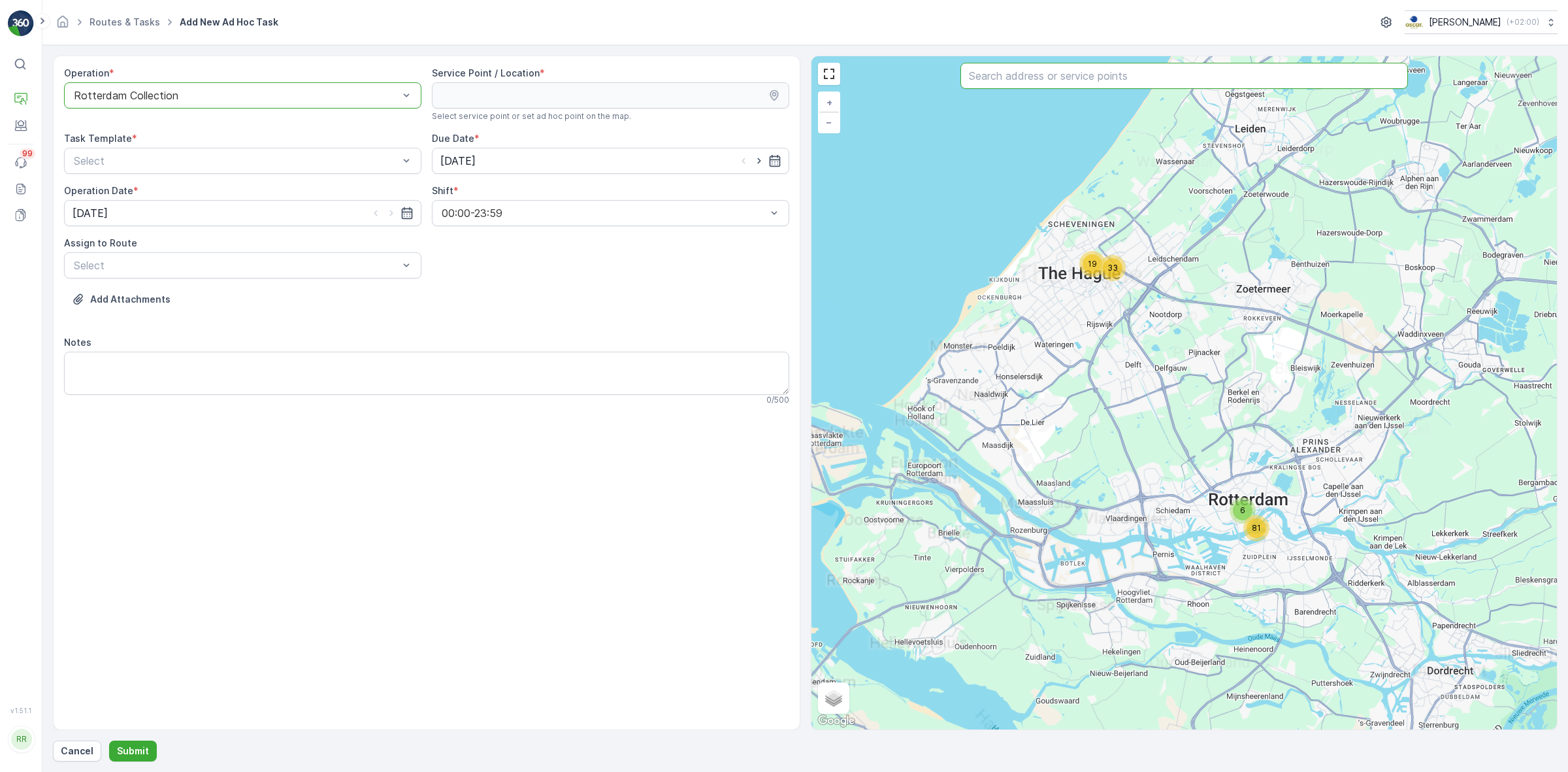
click at [998, 73] on input "text" at bounding box center [1183, 76] width 447 height 26
type input "harbour"
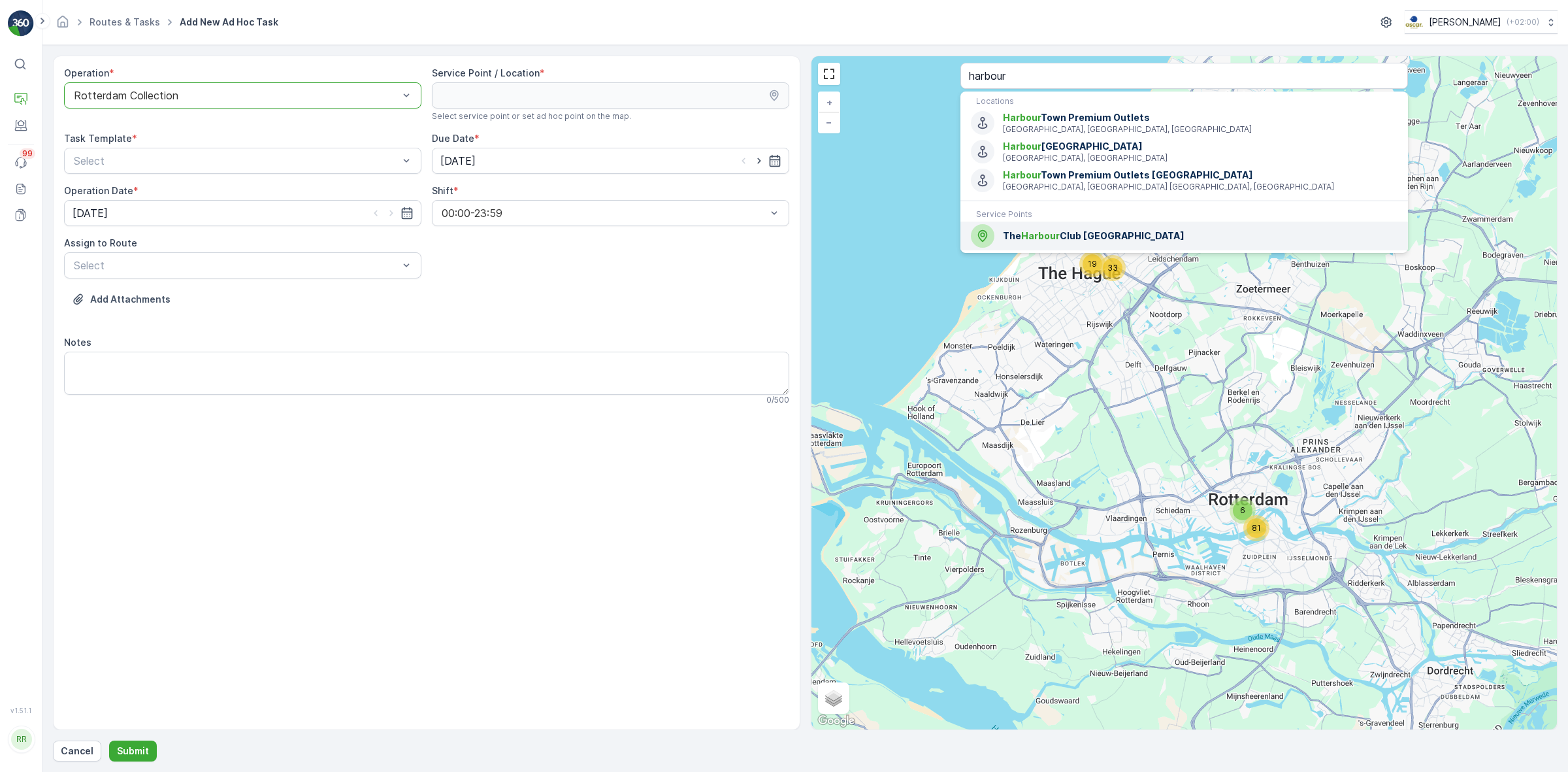
click at [1057, 226] on div "The Harbour Club Rotterdam" at bounding box center [1184, 236] width 426 height 24
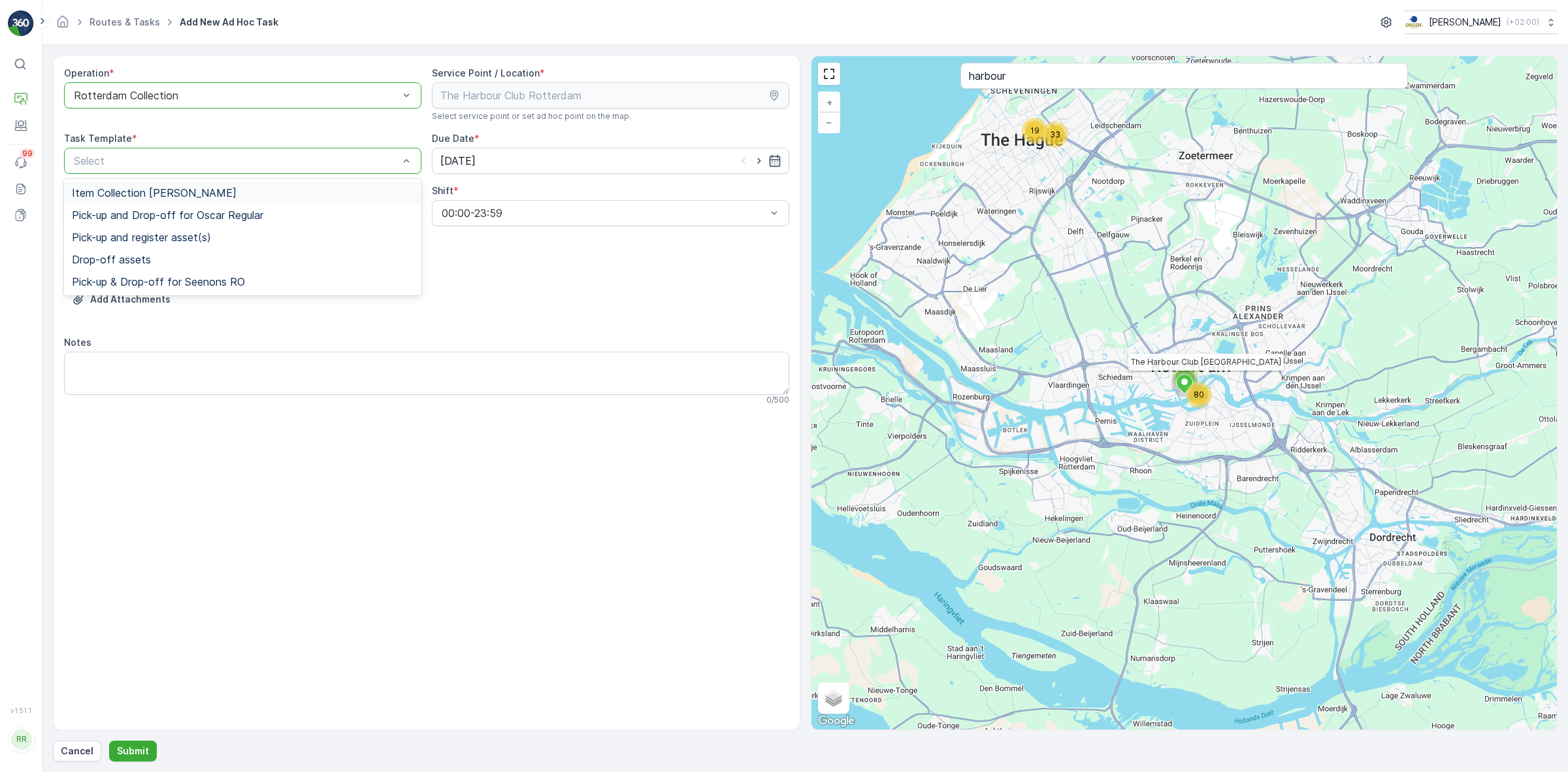
click at [383, 187] on div "Item Collection Oscar Regulier" at bounding box center [242, 193] width 342 height 12
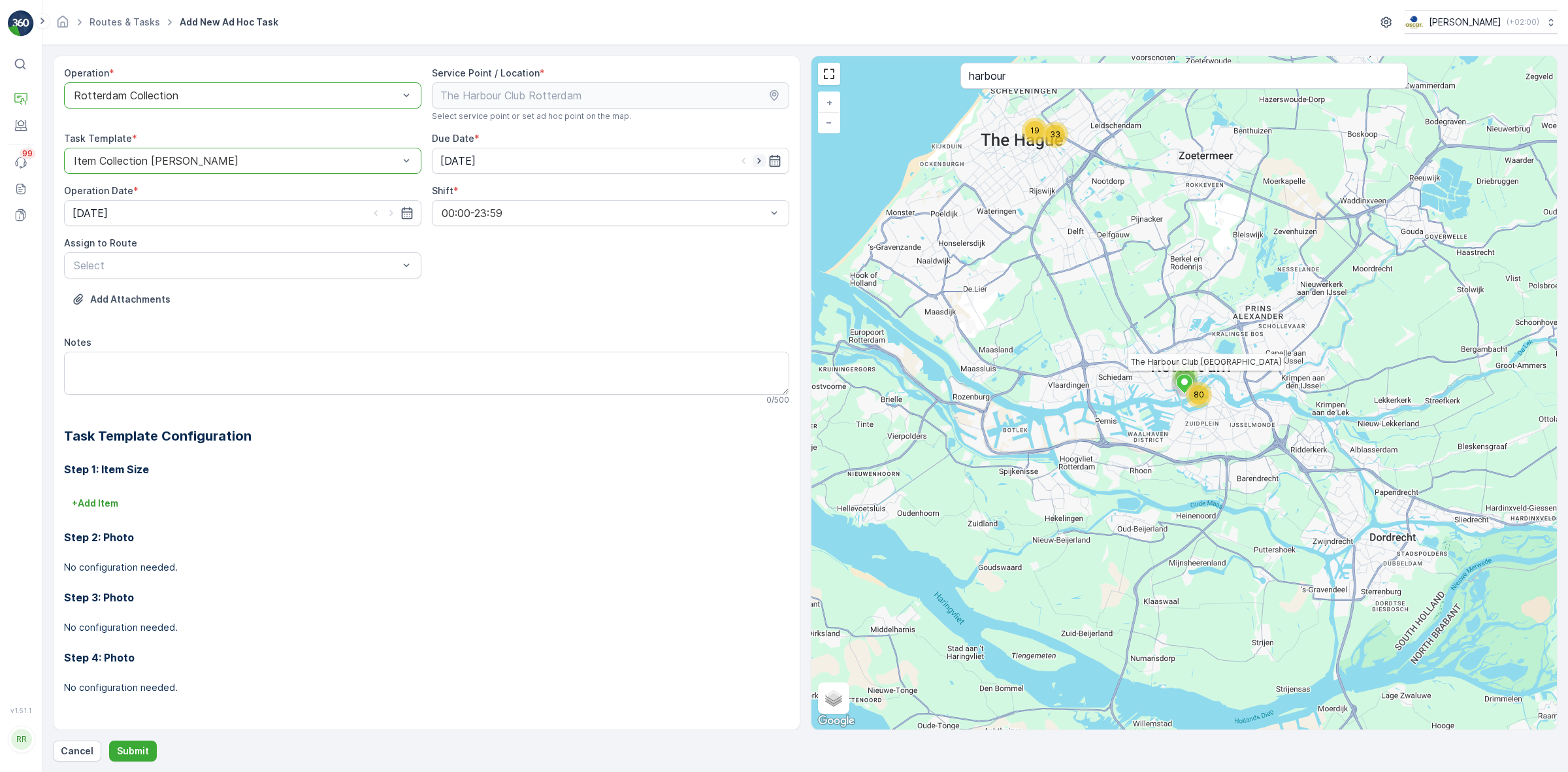
click at [759, 160] on icon "button" at bounding box center [758, 161] width 3 height 6
type input "07.10.2025"
click at [370, 325] on div "Add Attachments" at bounding box center [426, 307] width 725 height 37
click at [387, 211] on icon "button" at bounding box center [391, 212] width 13 height 13
type input "07.10.2025"
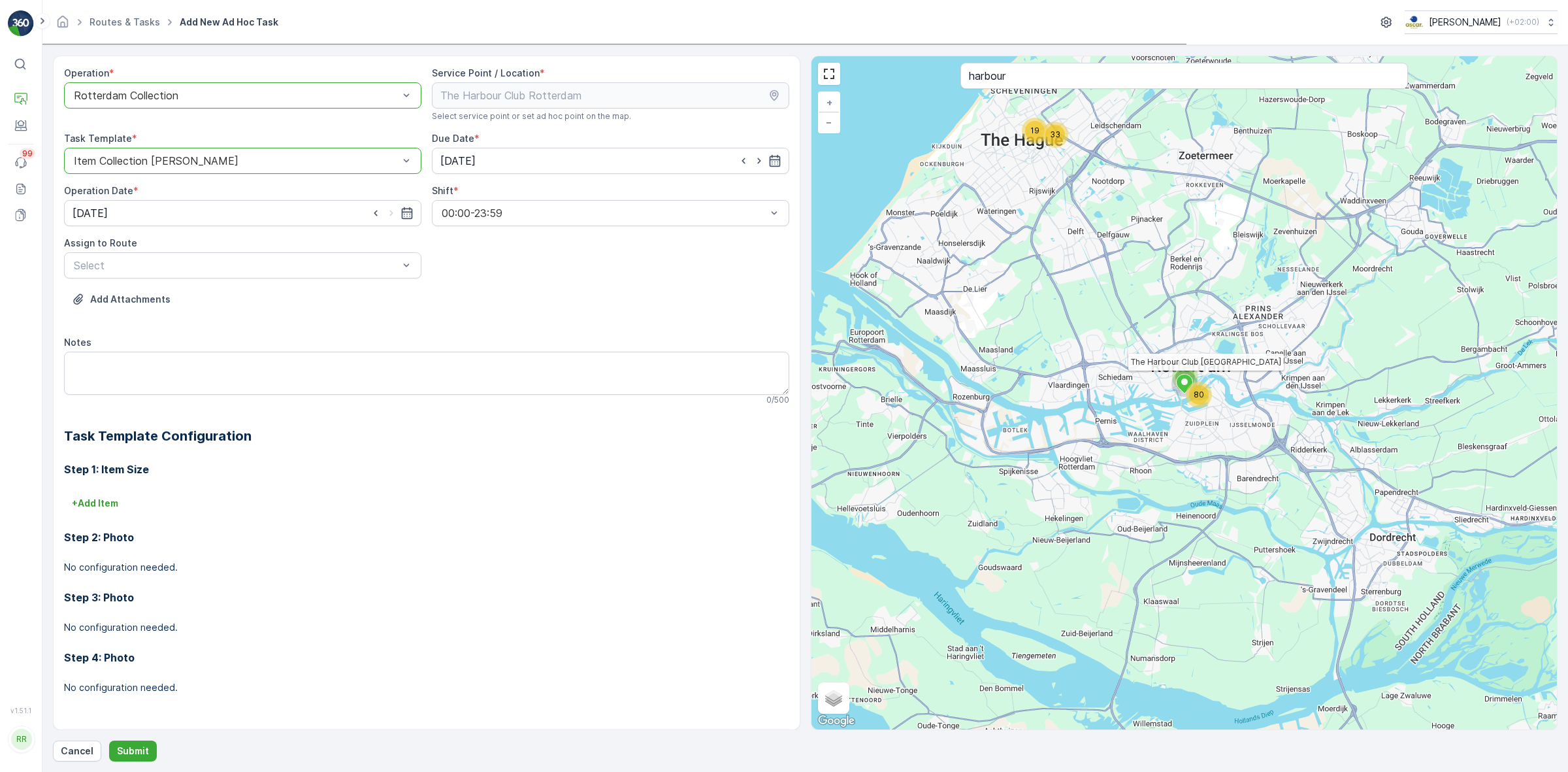
click at [497, 292] on div "Add Attachments" at bounding box center [426, 307] width 725 height 37
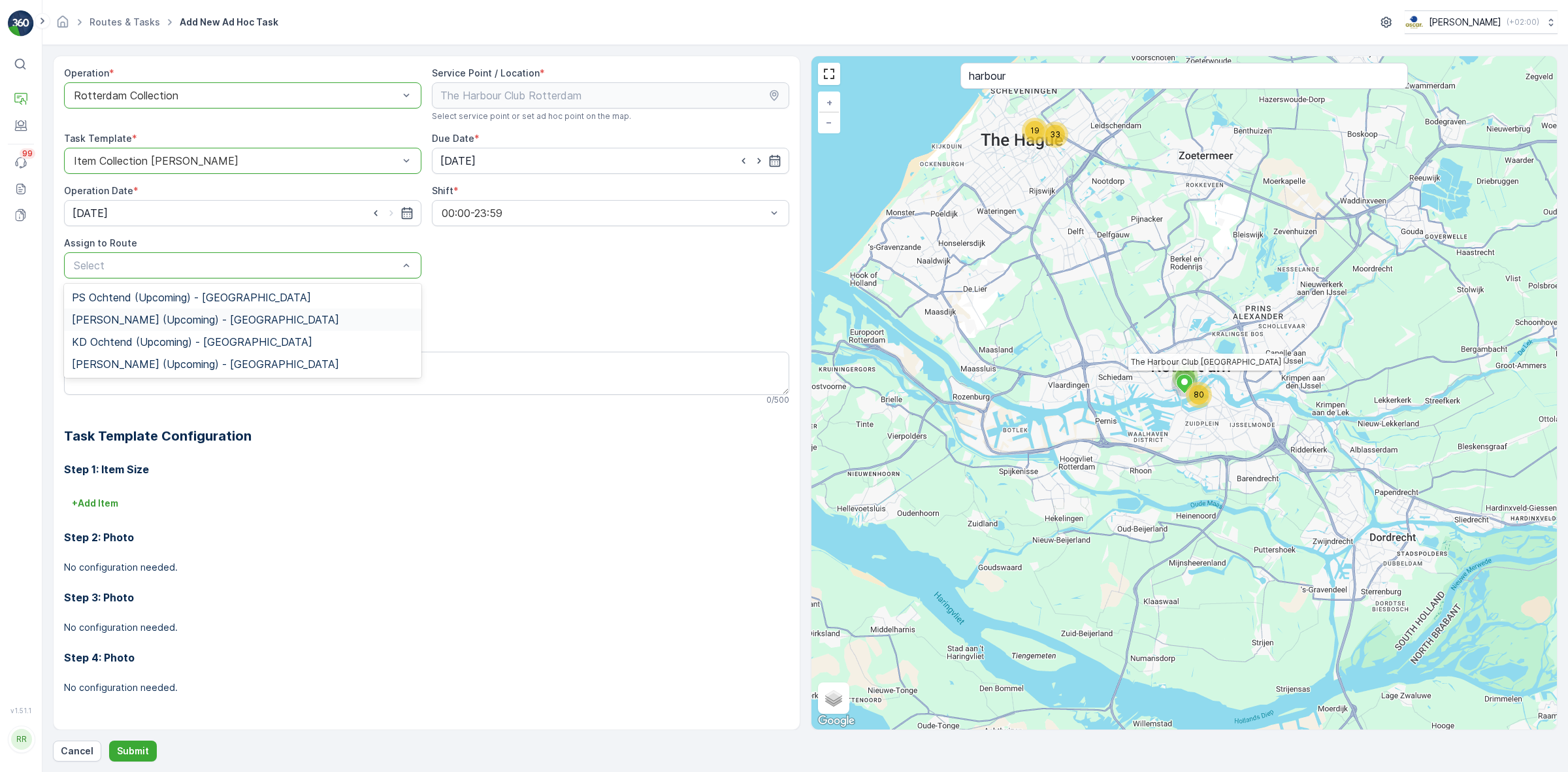
click at [292, 318] on div "PS Middag (Upcoming) - Rotterdam" at bounding box center [242, 320] width 342 height 12
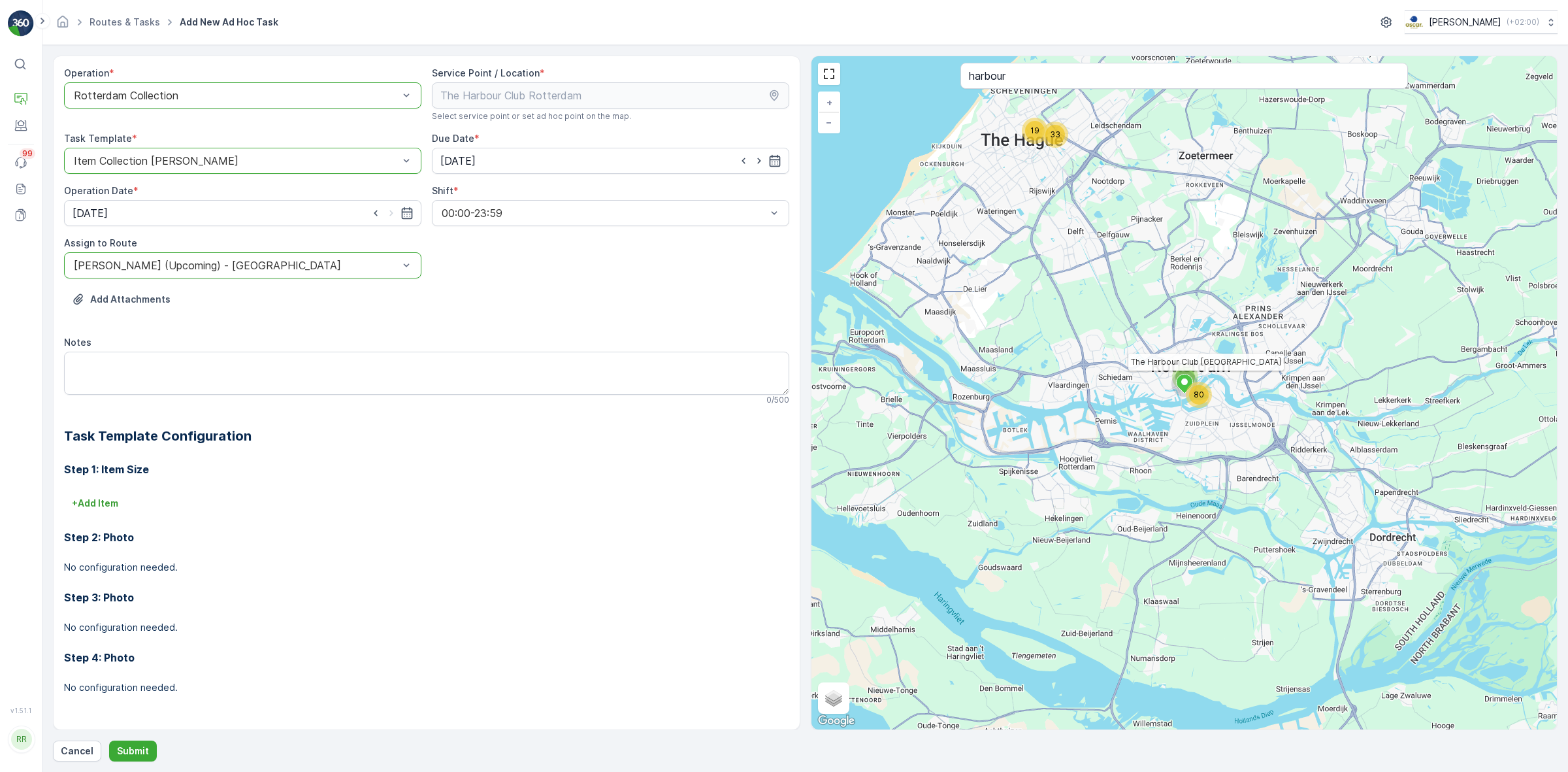
click at [335, 299] on div "Add Attachments" at bounding box center [426, 307] width 725 height 37
click at [307, 368] on textarea "Notes" at bounding box center [426, 373] width 725 height 43
click at [110, 363] on textarea "Graag 5 containers rest meenemen" at bounding box center [426, 373] width 725 height 43
click at [344, 340] on div "Notes" at bounding box center [426, 342] width 725 height 13
click at [309, 374] on textarea "Graag 5 extra containers rest meenemen" at bounding box center [426, 373] width 725 height 43
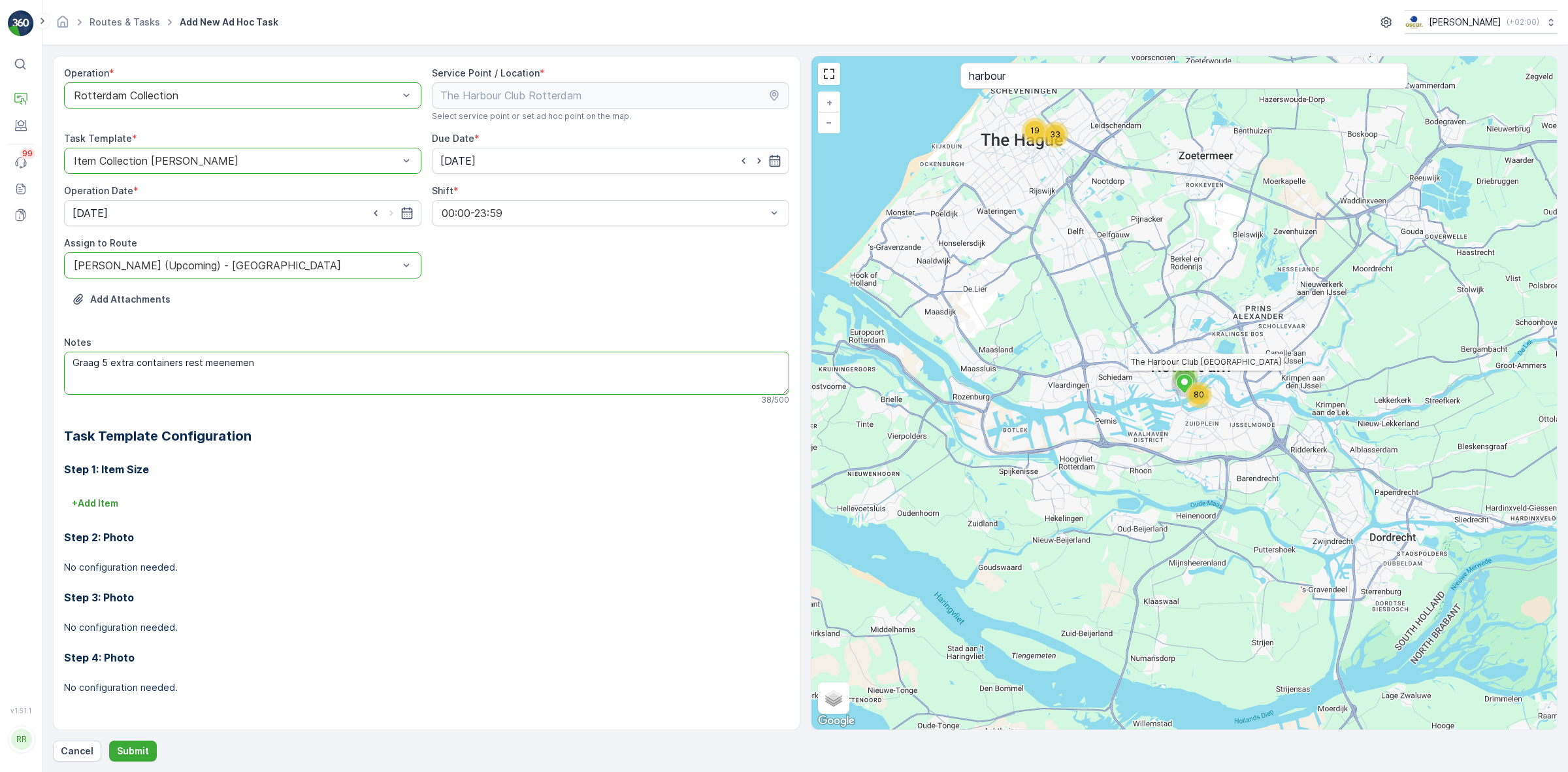
click at [200, 365] on textarea "Graag 5 extra containers rest meenemen" at bounding box center [426, 373] width 725 height 43
type textarea "Graag 5 extra containers rest 240L meenemen"
click at [462, 520] on div "Step 2: Photo No configuration needed." at bounding box center [426, 544] width 725 height 60
click at [143, 673] on button "Submit" at bounding box center [133, 750] width 48 height 21
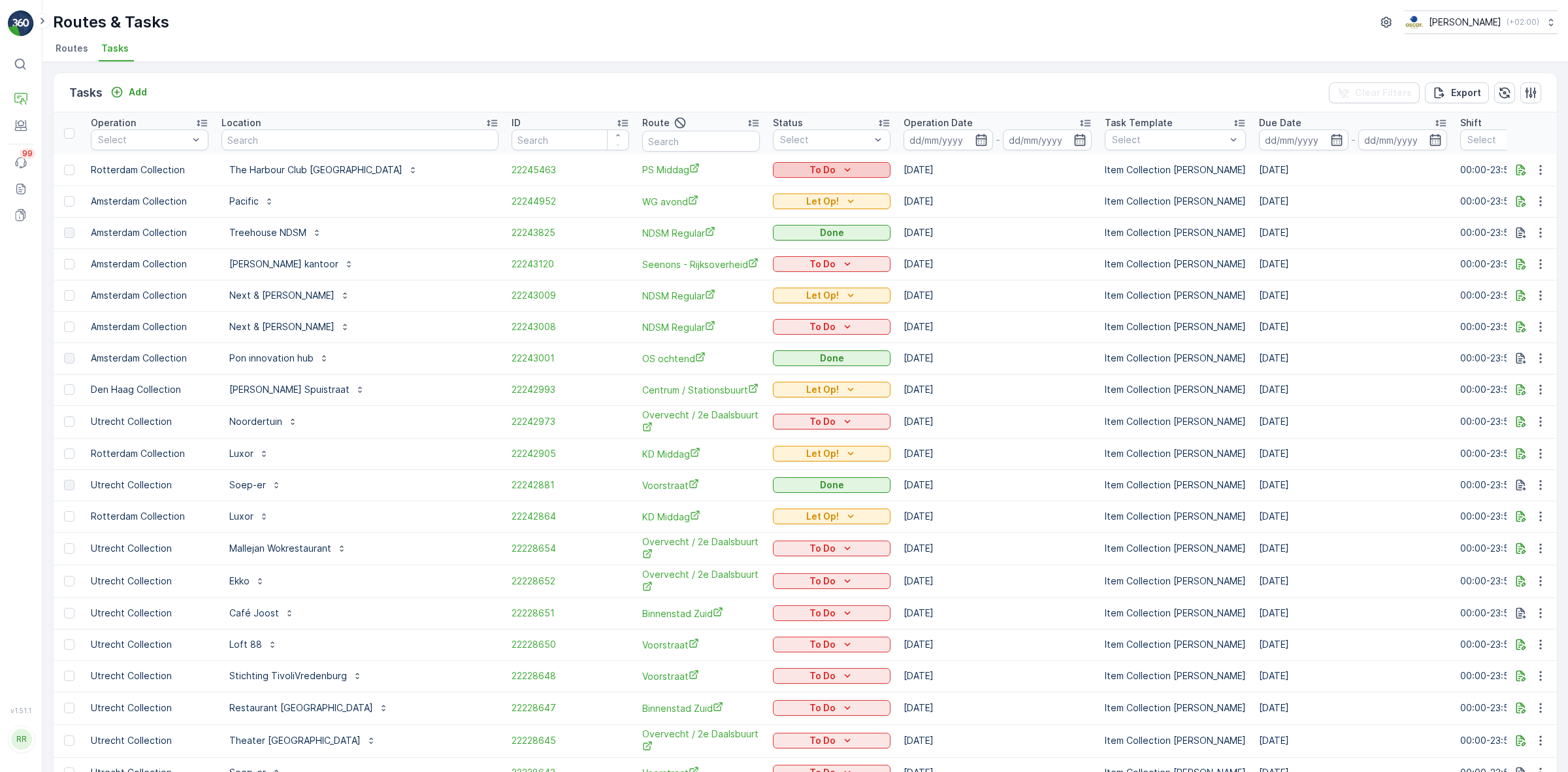
click at [810, 170] on p "To Do" at bounding box center [823, 169] width 26 height 13
click at [745, 191] on div "Let Op!" at bounding box center [742, 188] width 83 height 18
click at [709, 43] on ul "Routes Tasks" at bounding box center [800, 50] width 1494 height 22
click at [288, 139] on input "text" at bounding box center [360, 139] width 277 height 21
type input "la"
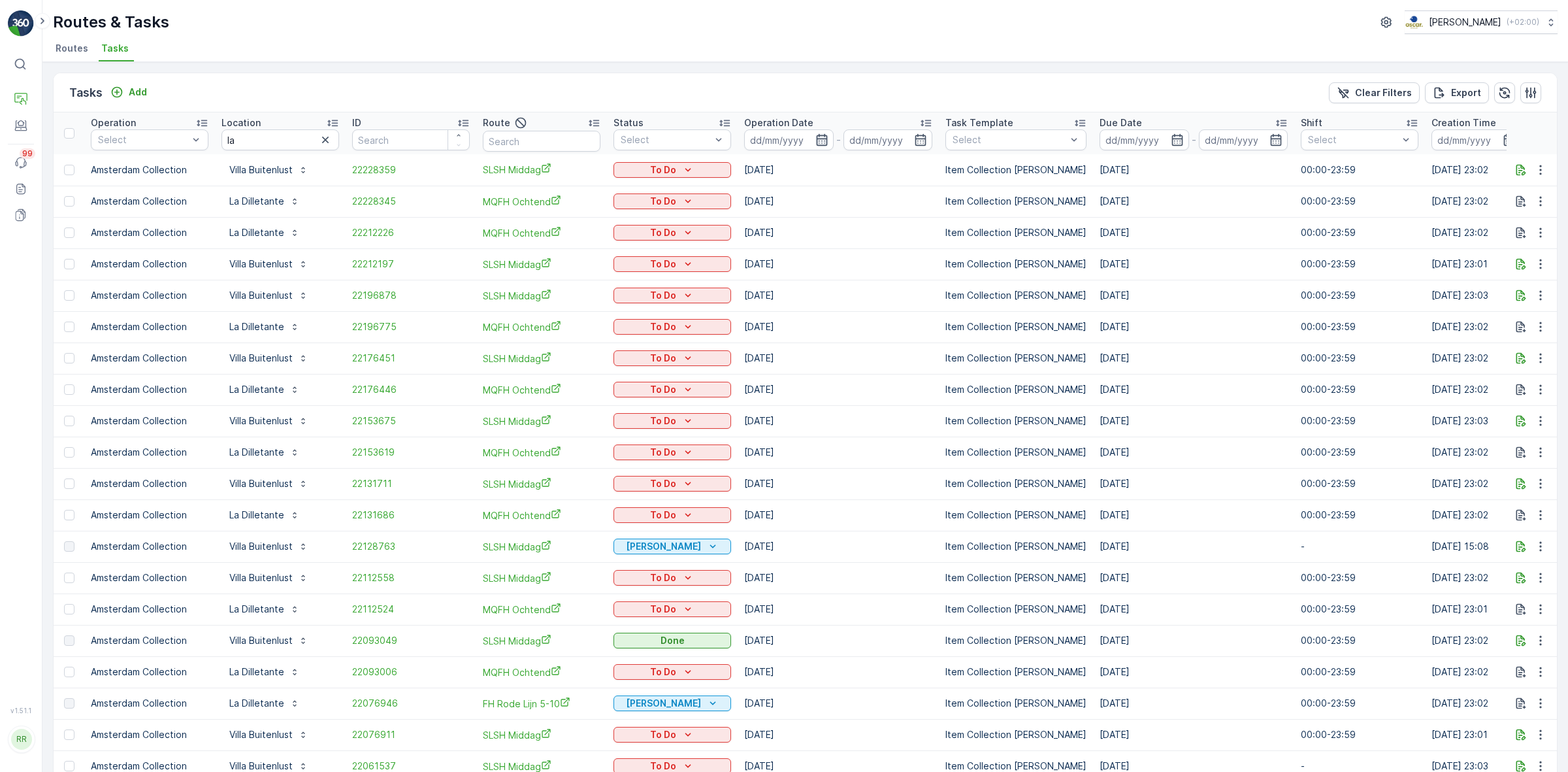
click at [824, 141] on icon "button" at bounding box center [822, 139] width 13 height 13
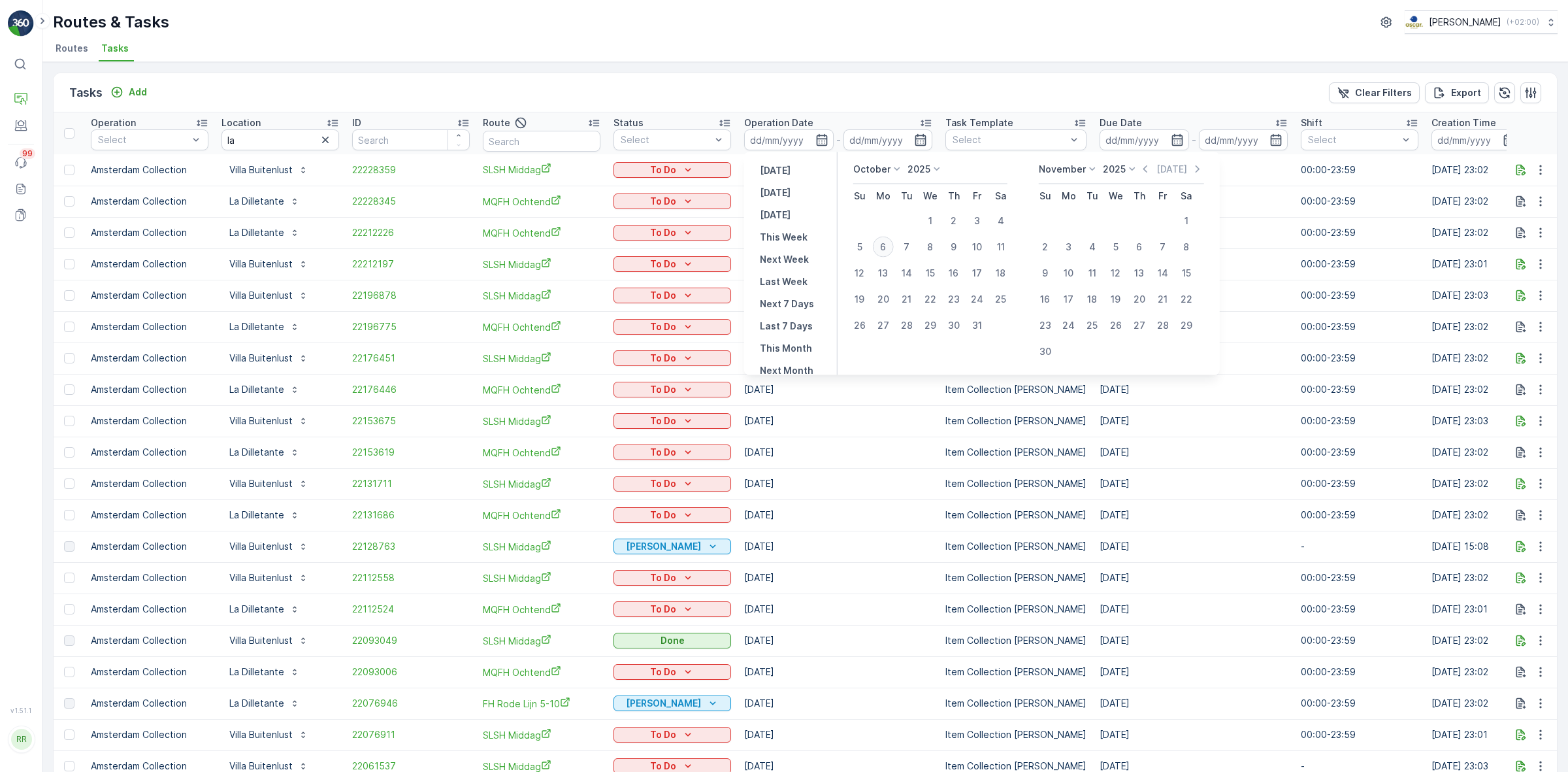
drag, startPoint x: 882, startPoint y: 245, endPoint x: 891, endPoint y: 248, distance: 9.5
click at [888, 248] on div "6" at bounding box center [883, 246] width 21 height 21
type input "[DATE]"
click at [890, 75] on div "Tasks Add Clear Filters Export" at bounding box center [805, 92] width 1503 height 39
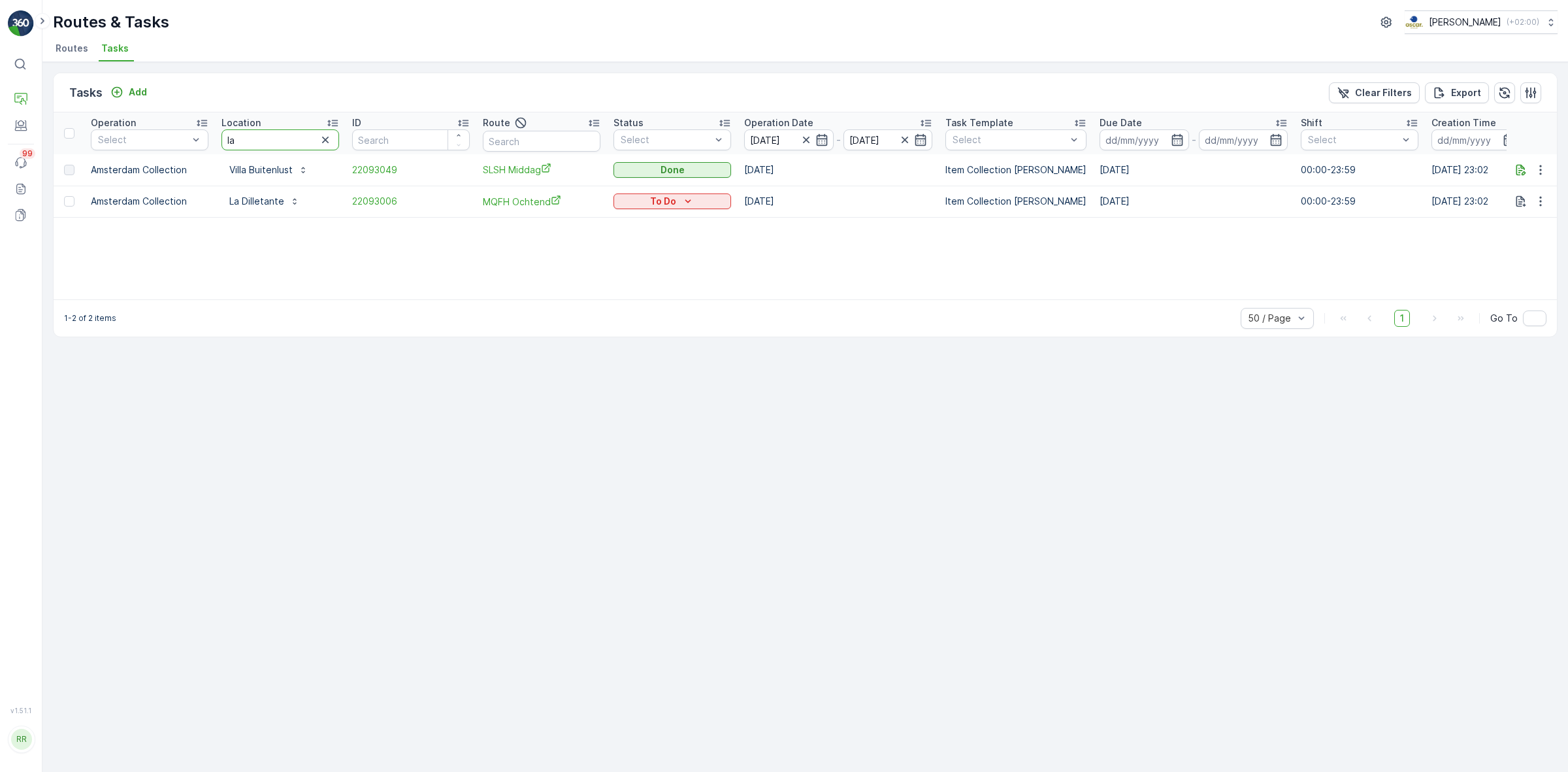
drag, startPoint x: 271, startPoint y: 145, endPoint x: 219, endPoint y: 141, distance: 52.2
click at [219, 141] on th "Location la" at bounding box center [280, 133] width 131 height 42
type input "blauw"
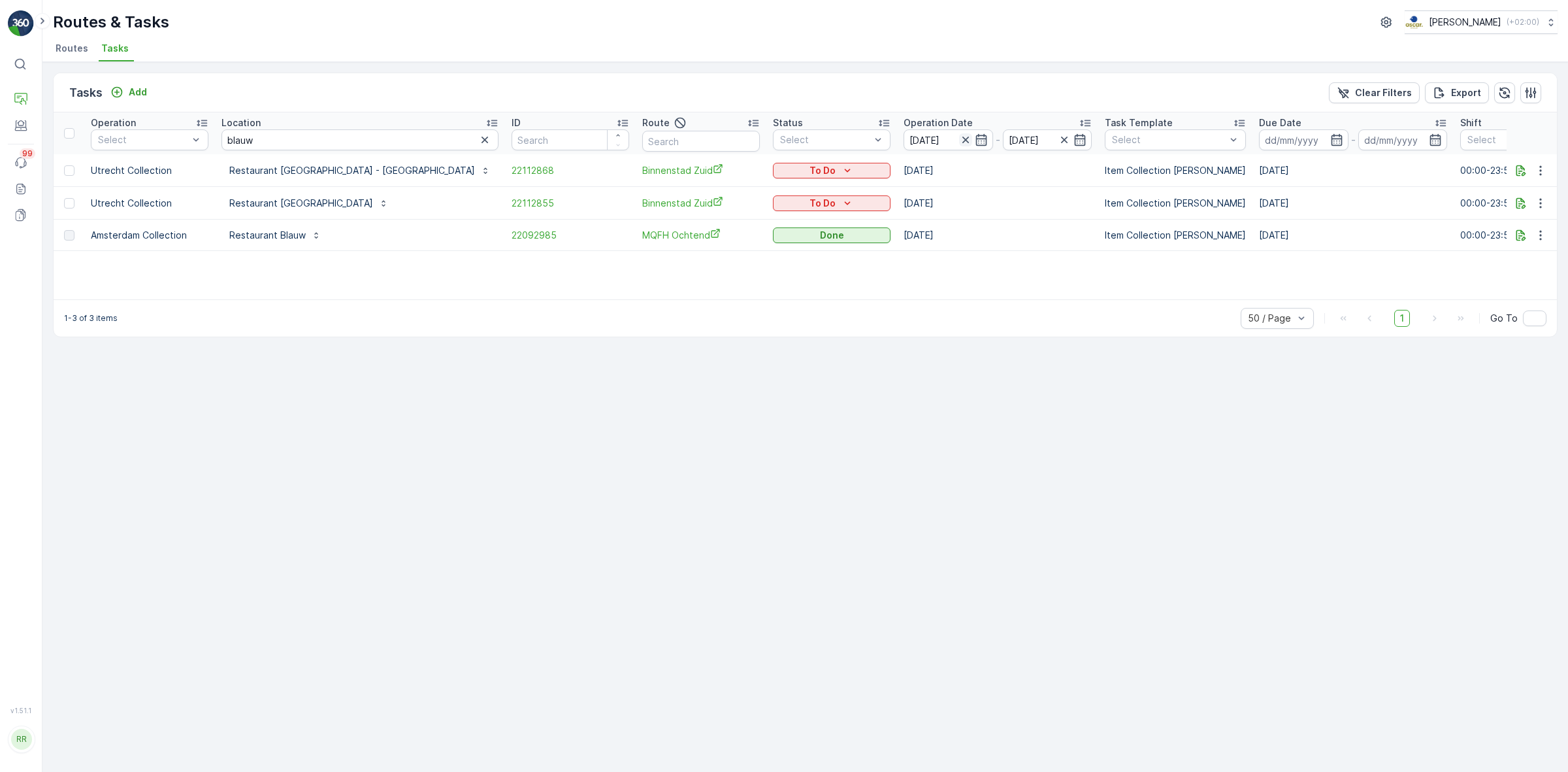
click at [959, 141] on icon "button" at bounding box center [965, 139] width 13 height 13
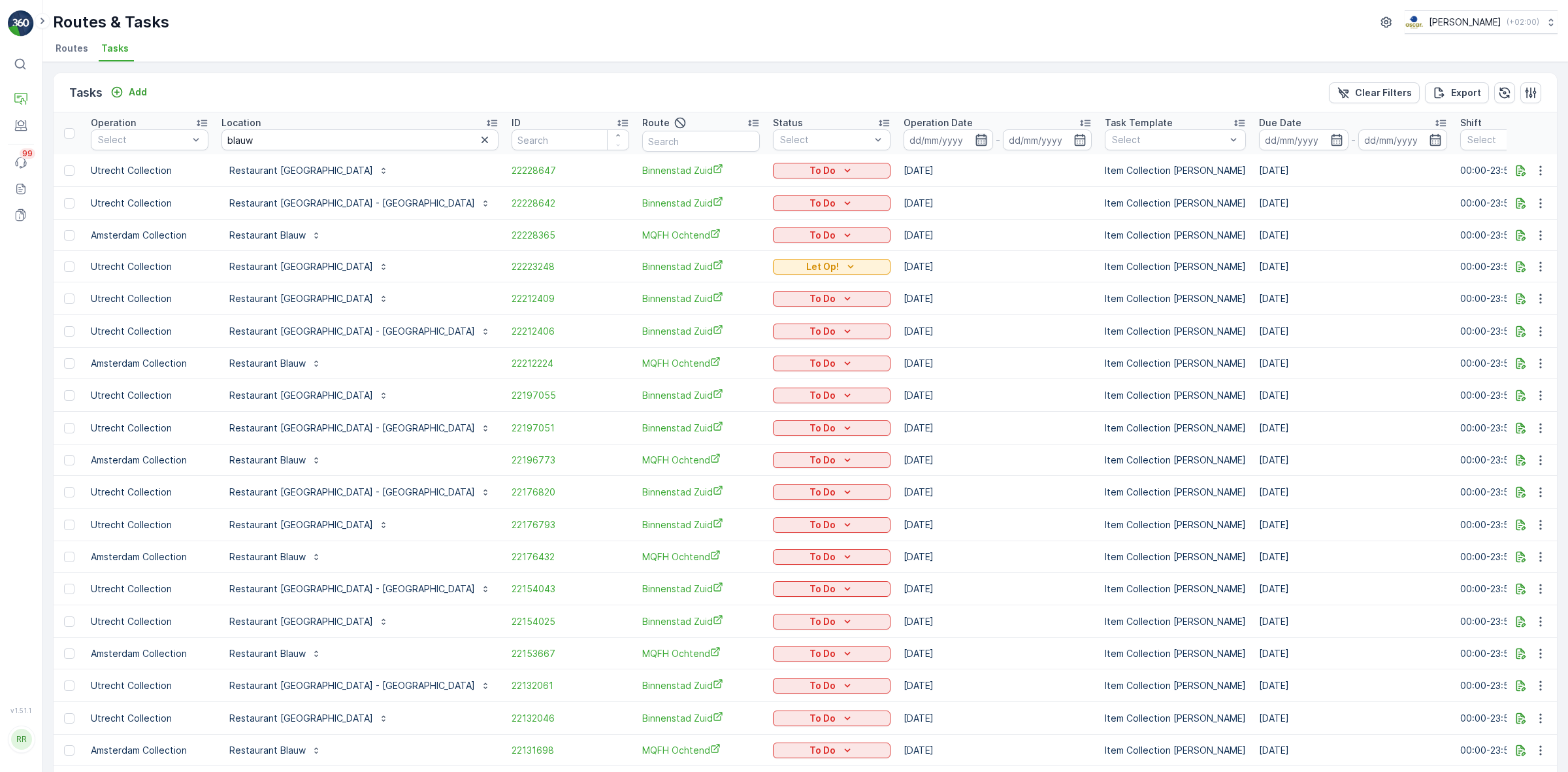
click at [975, 142] on icon "button" at bounding box center [981, 139] width 13 height 13
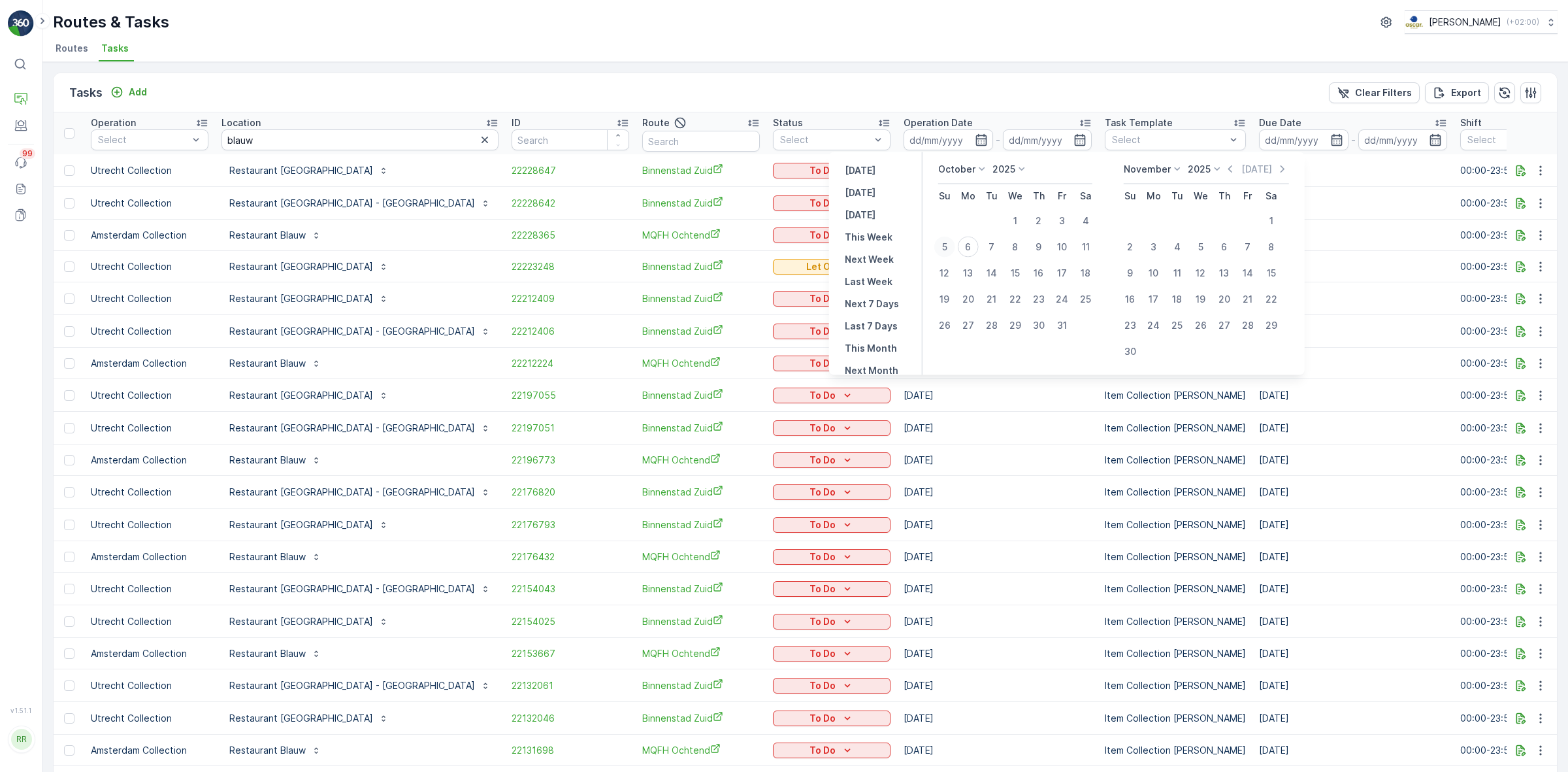
click at [940, 246] on div "5" at bounding box center [944, 246] width 21 height 21
type input "05.10.2025"
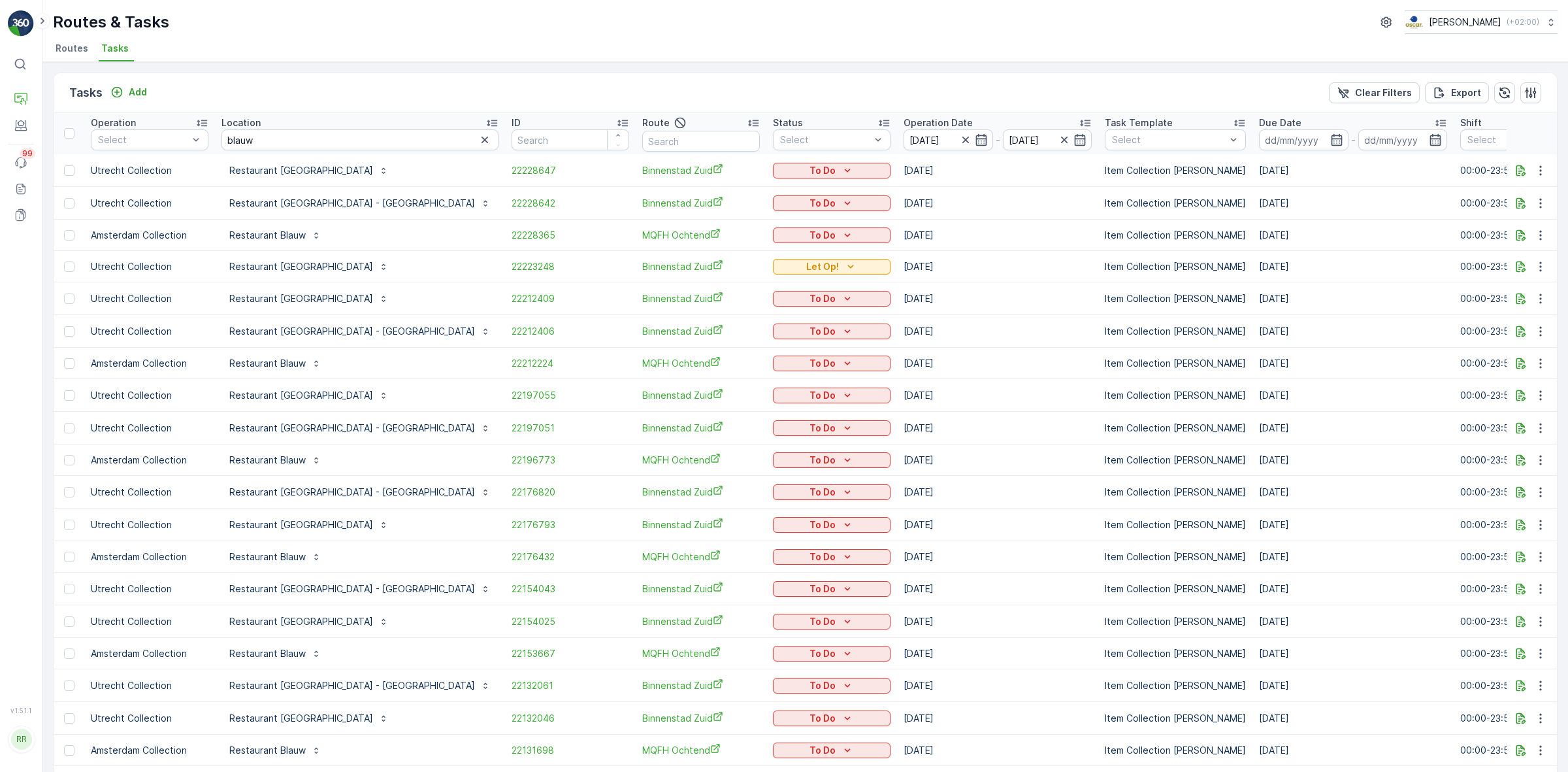
type input "05.10.2025"
click at [935, 93] on div "Tasks Add Clear Filters Export" at bounding box center [805, 92] width 1503 height 39
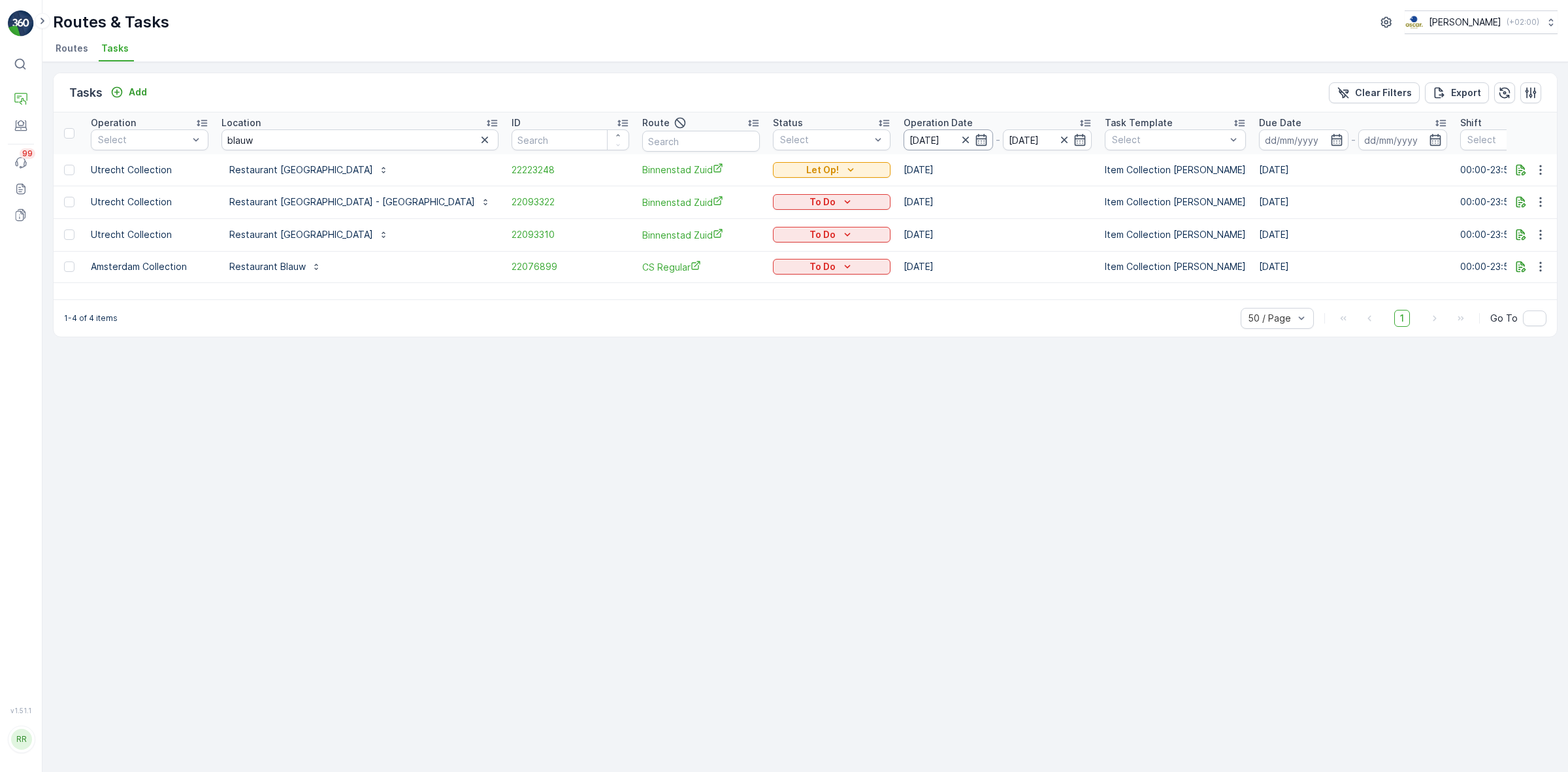
click at [913, 139] on input "05.10.2025" at bounding box center [948, 139] width 90 height 21
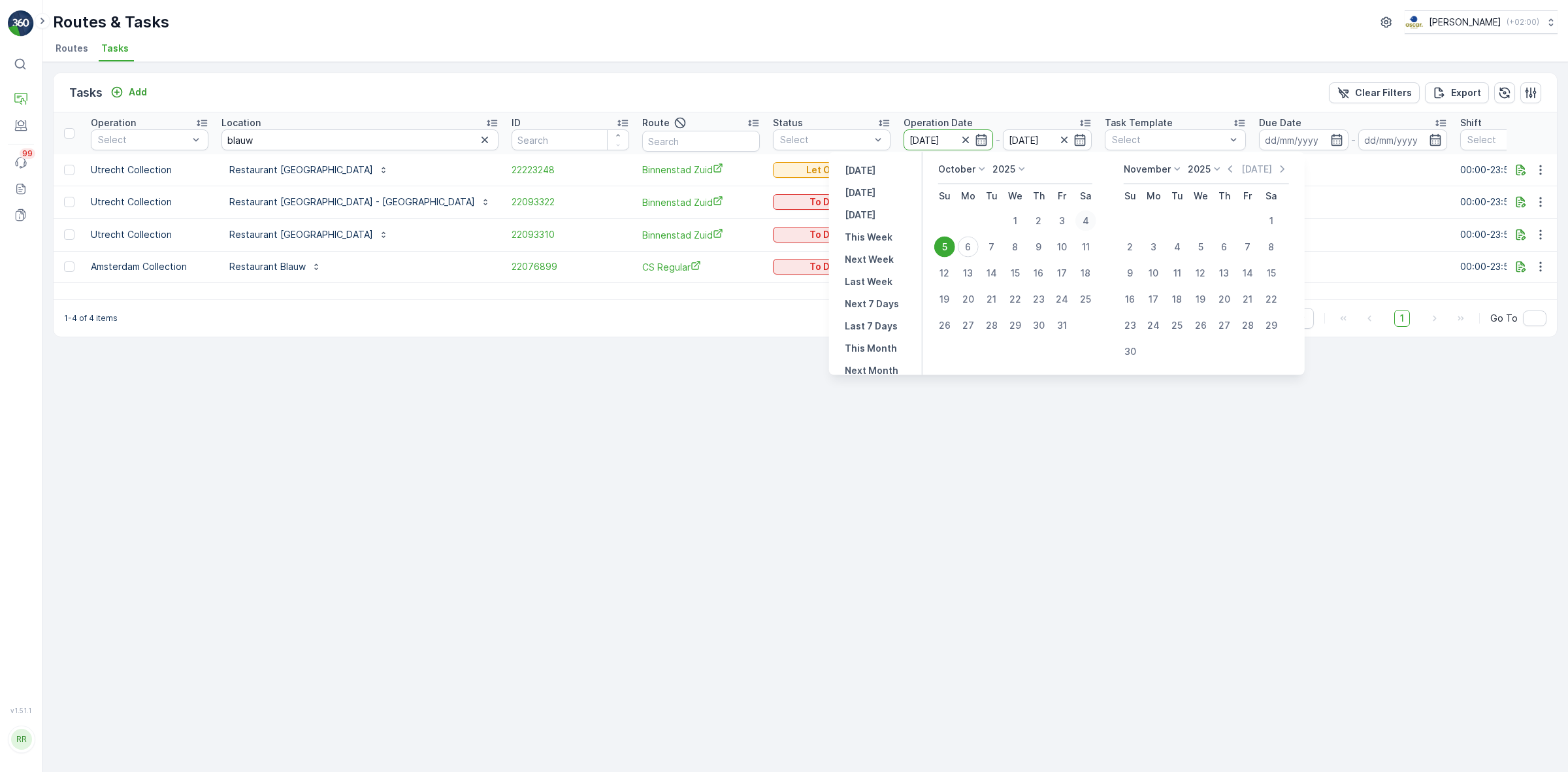
click at [1080, 221] on div "4" at bounding box center [1086, 220] width 21 height 21
type input "04.10.2025"
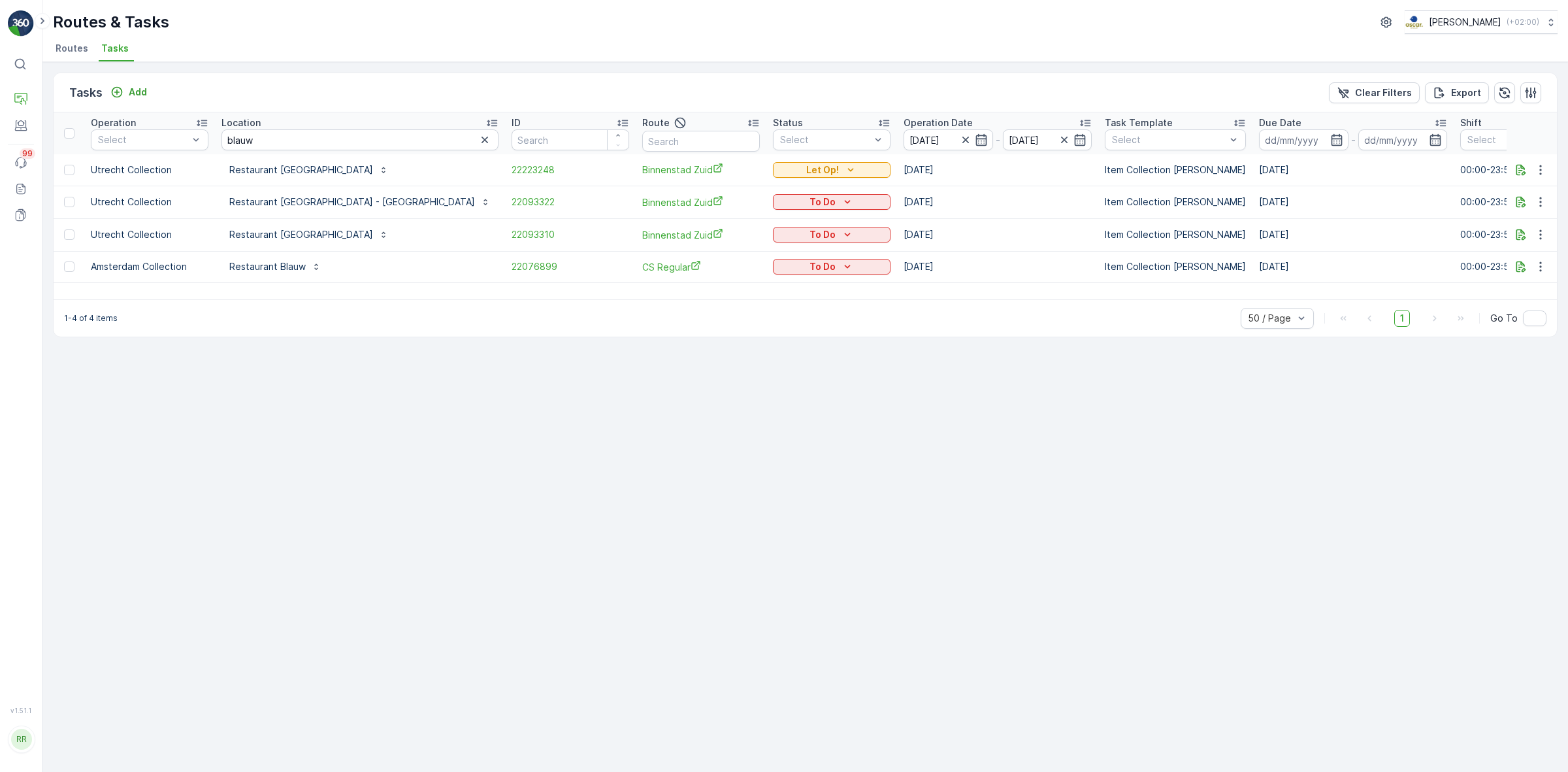
click at [892, 91] on div "Tasks Add Clear Filters Export" at bounding box center [805, 92] width 1503 height 39
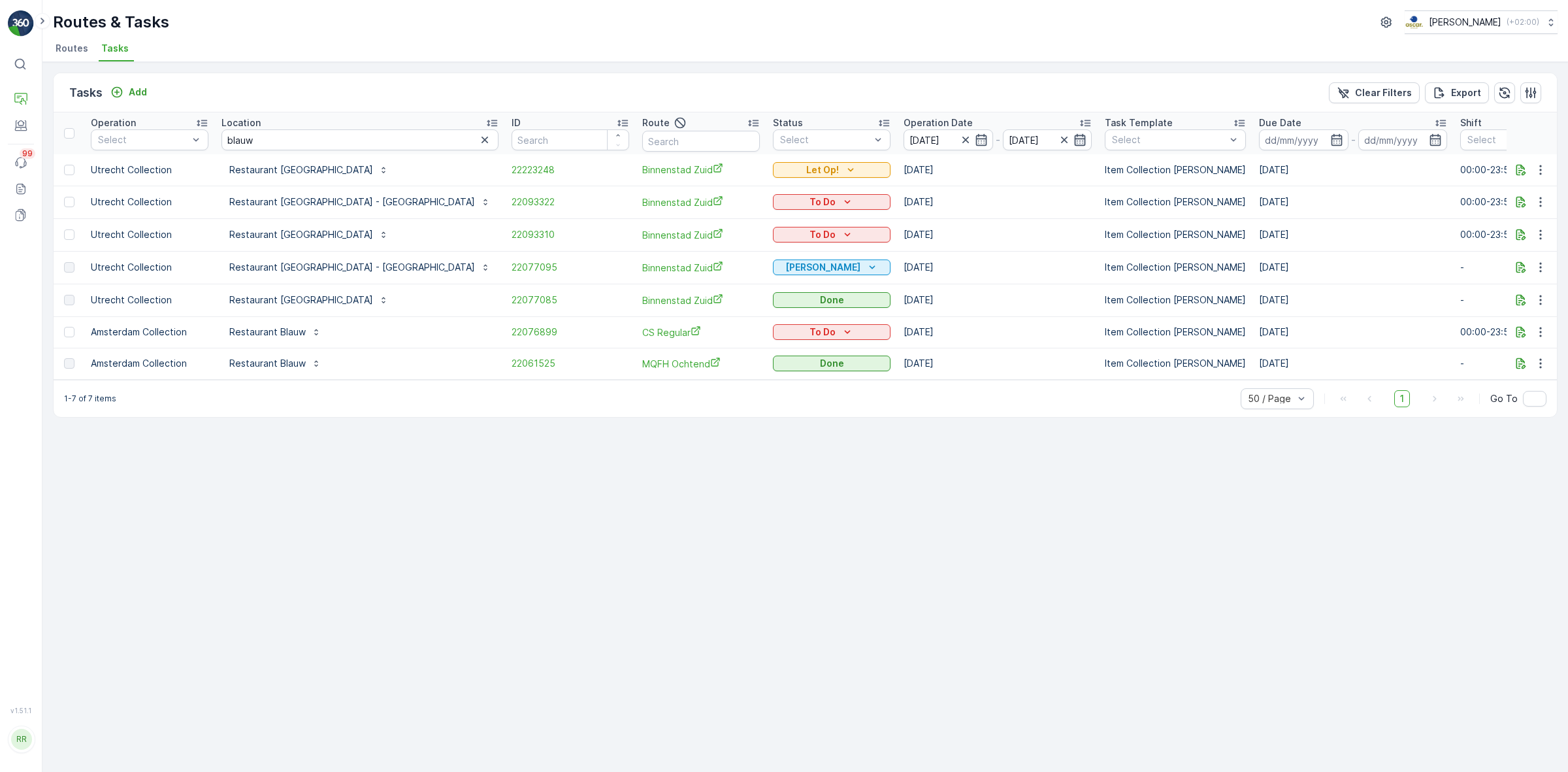
click at [1074, 137] on icon "button" at bounding box center [1080, 139] width 13 height 13
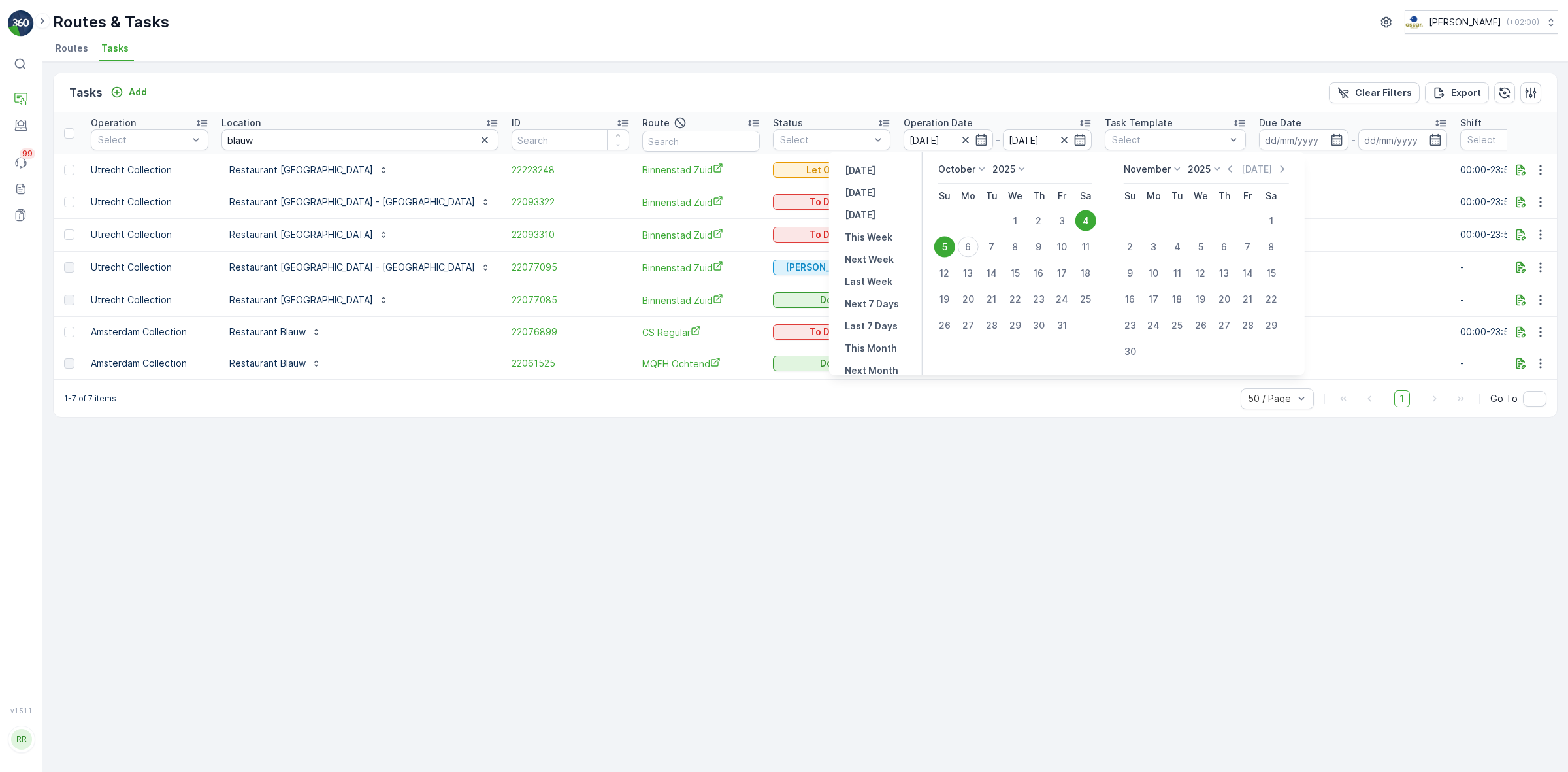
click at [1083, 221] on div "4" at bounding box center [1086, 220] width 21 height 21
type input "04.10.2025"
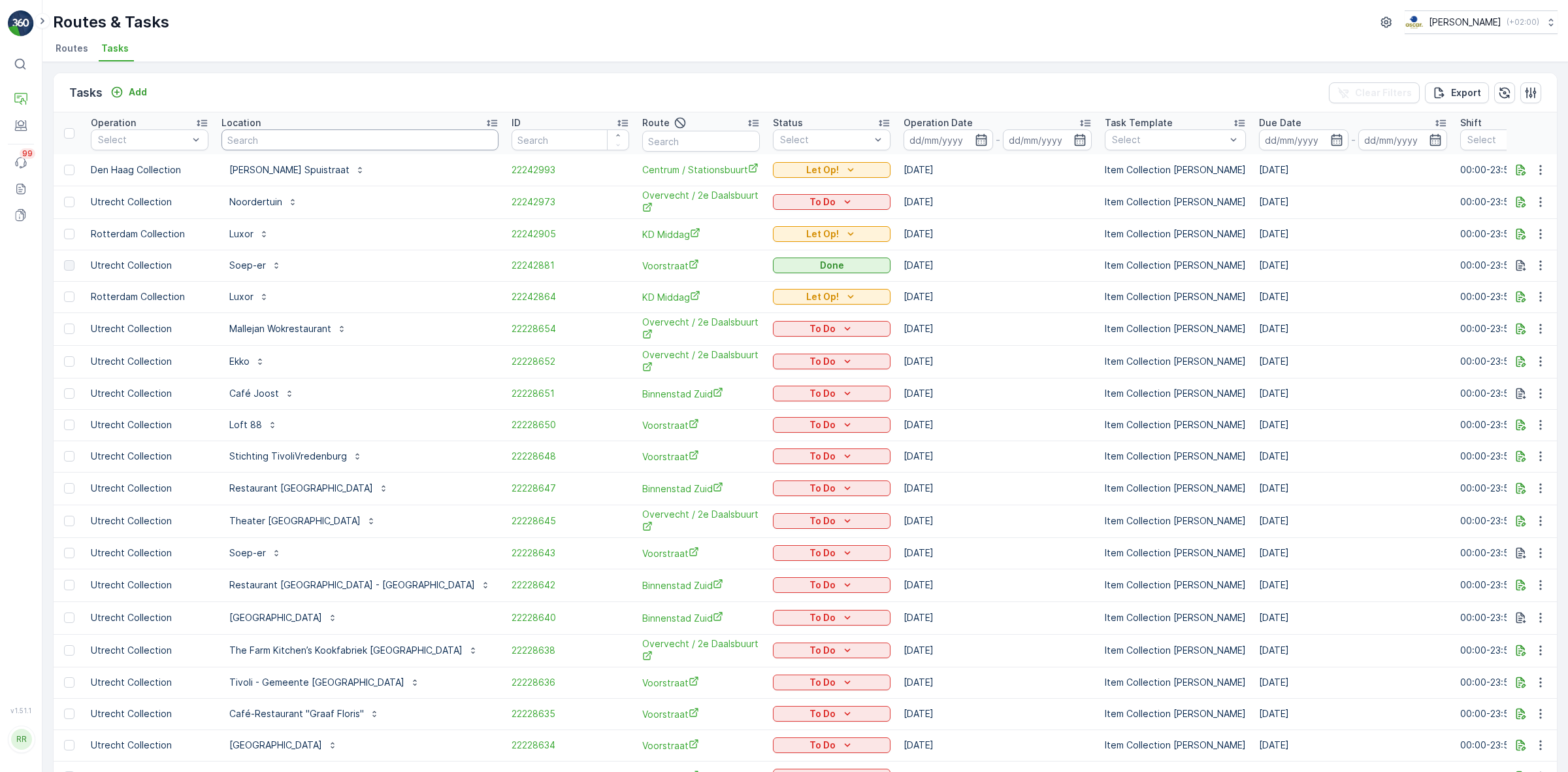
click at [245, 135] on input "text" at bounding box center [360, 139] width 277 height 21
type input "pacific"
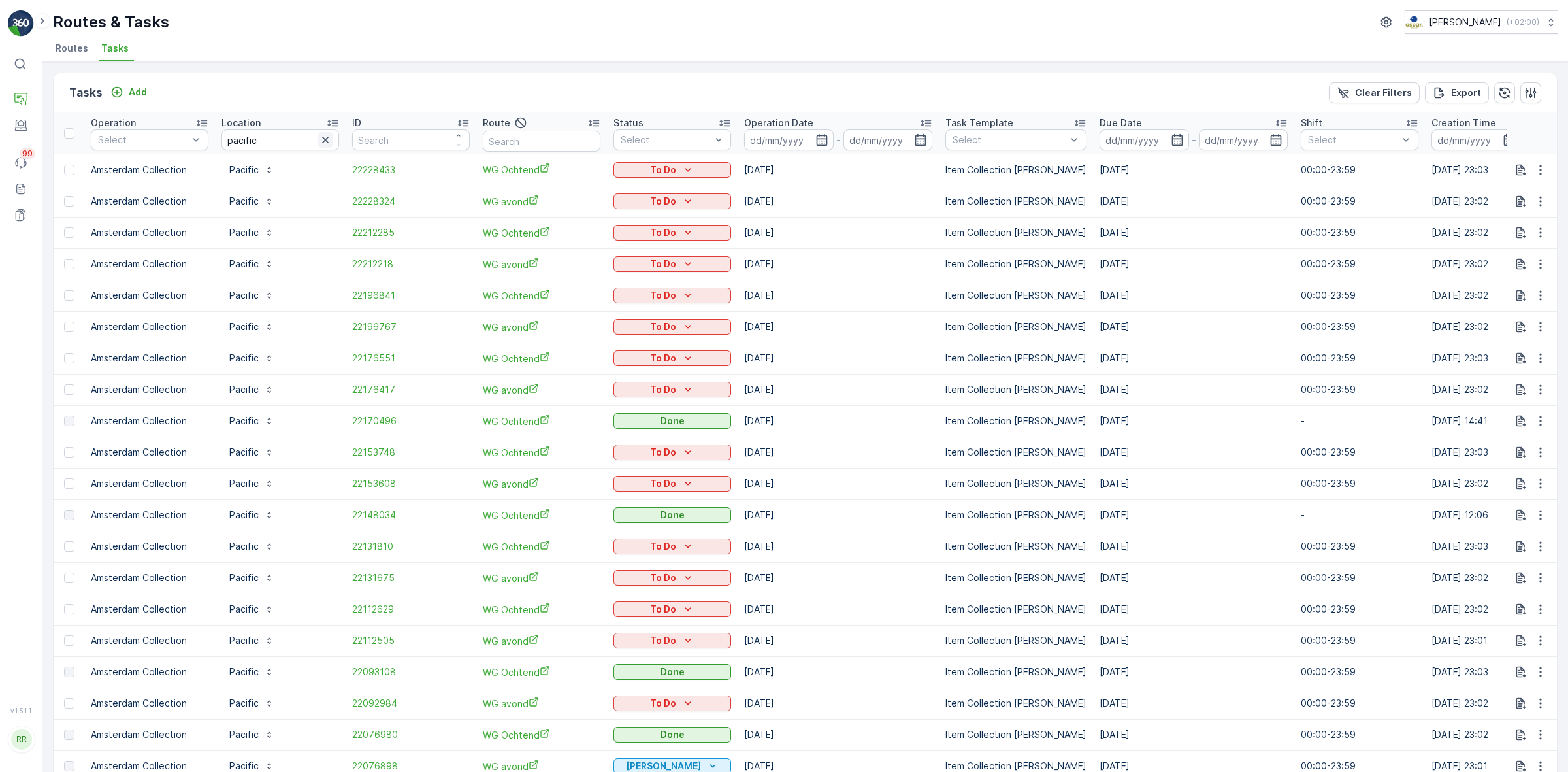
click at [324, 140] on icon "button" at bounding box center [325, 139] width 7 height 7
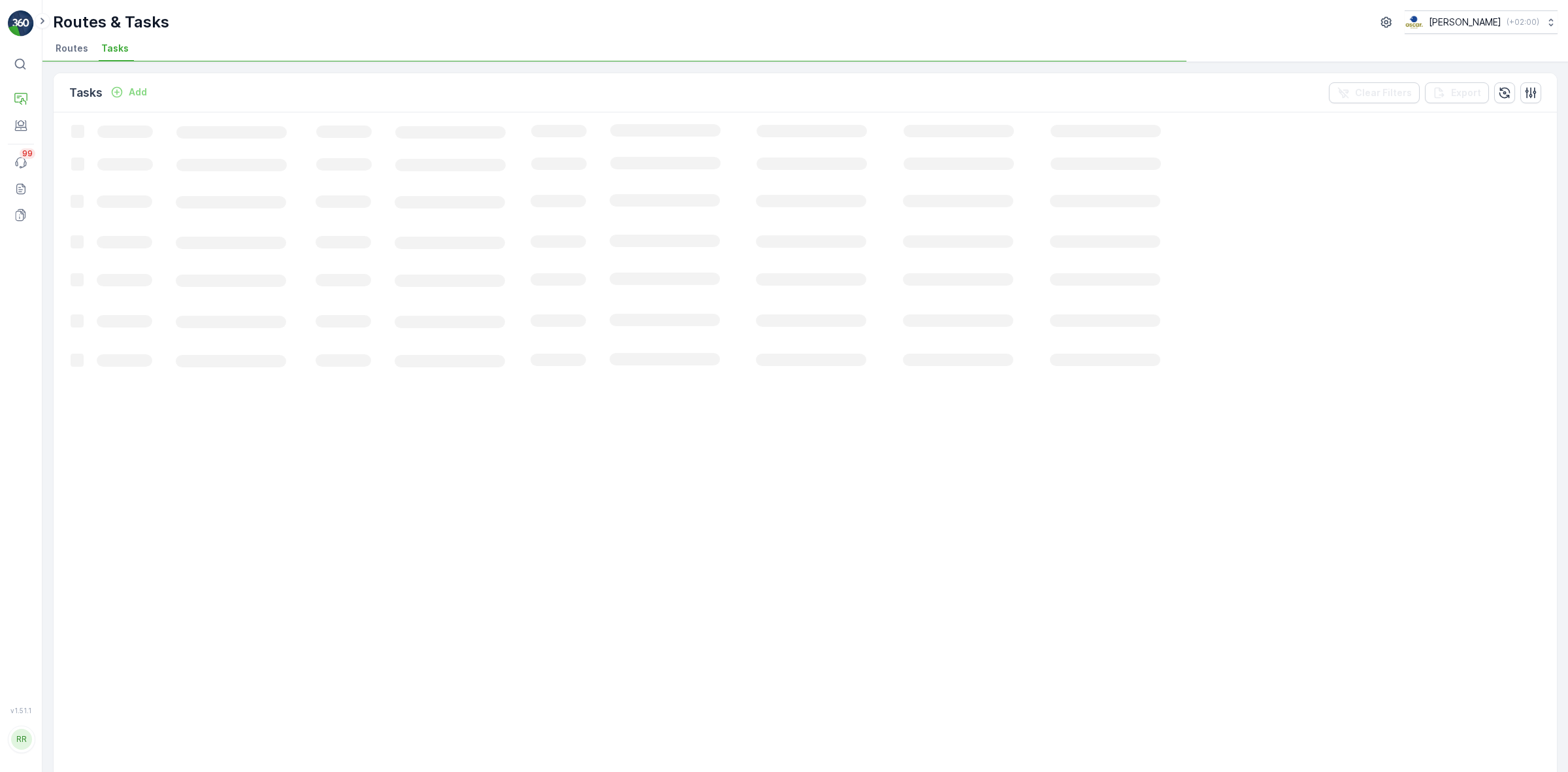
click at [60, 36] on div "Routes & Tasks Oscar Circulair ( +02:00 ) Routes Tasks" at bounding box center [806, 31] width 1526 height 62
click at [62, 42] on span "Routes" at bounding box center [72, 48] width 33 height 13
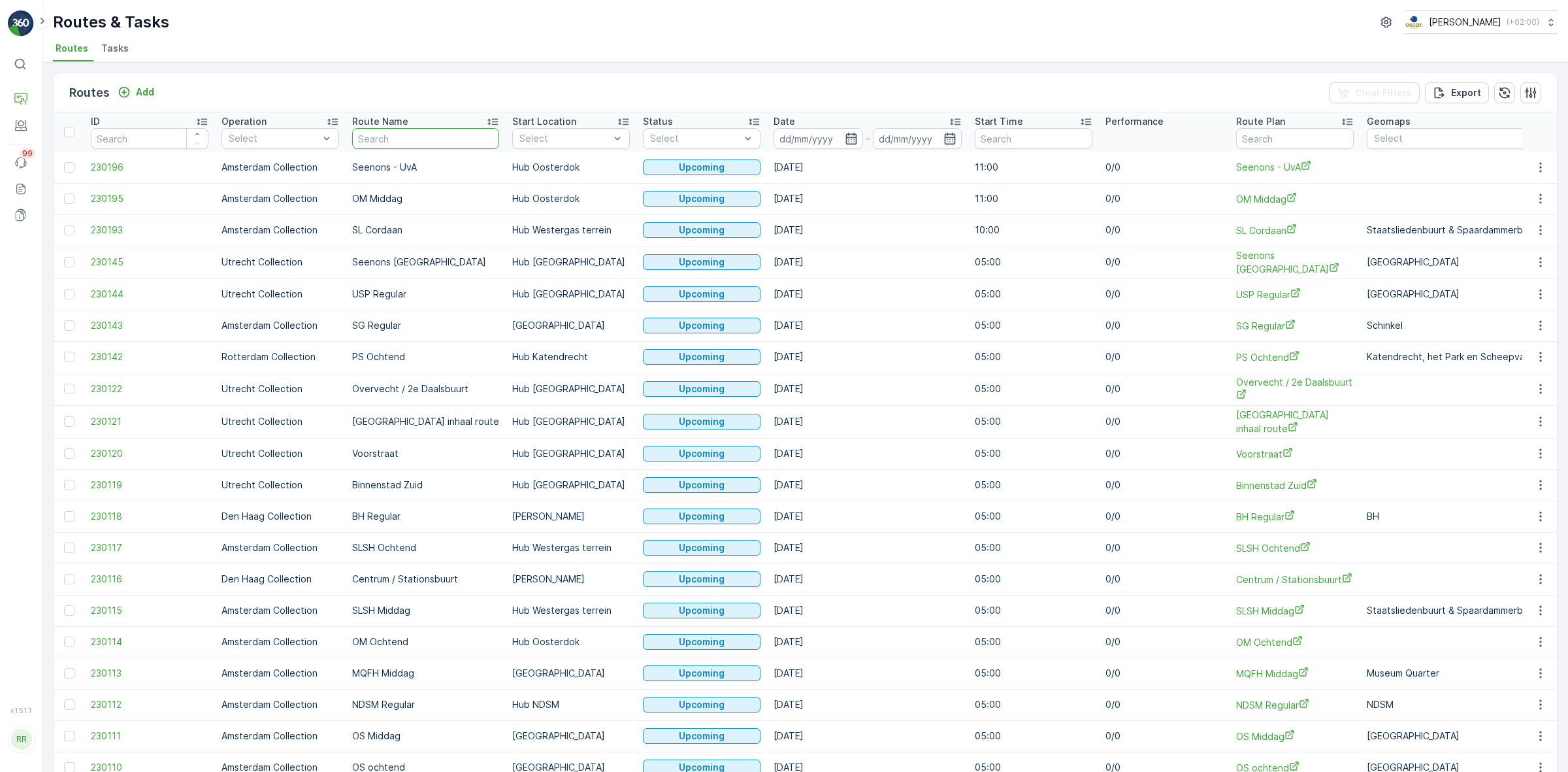
click at [425, 131] on input "text" at bounding box center [426, 138] width 147 height 21
type input "PS"
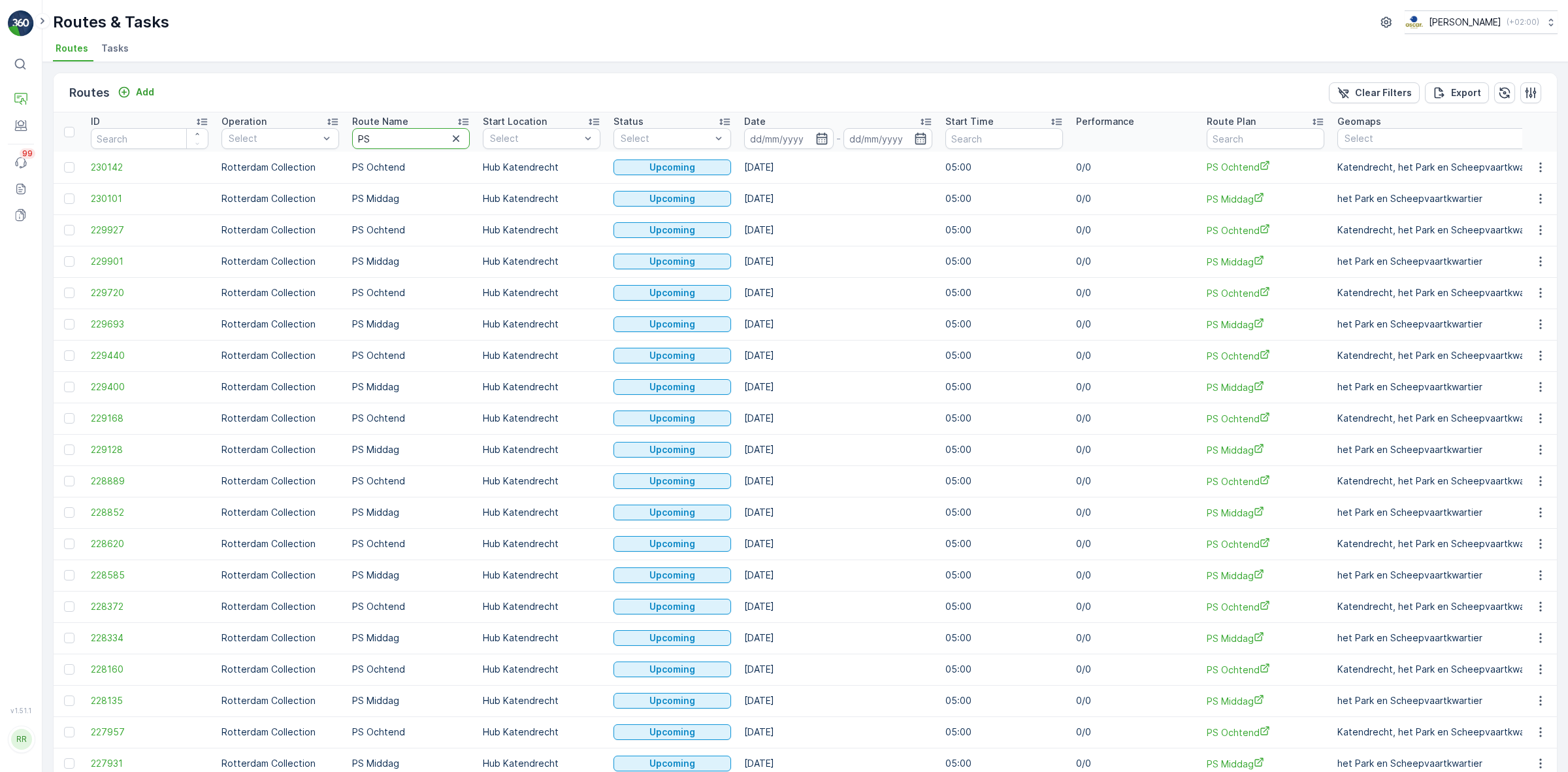
click at [416, 131] on input "PS" at bounding box center [411, 138] width 118 height 21
type input "PS middag"
click at [827, 137] on icon "button" at bounding box center [821, 138] width 11 height 12
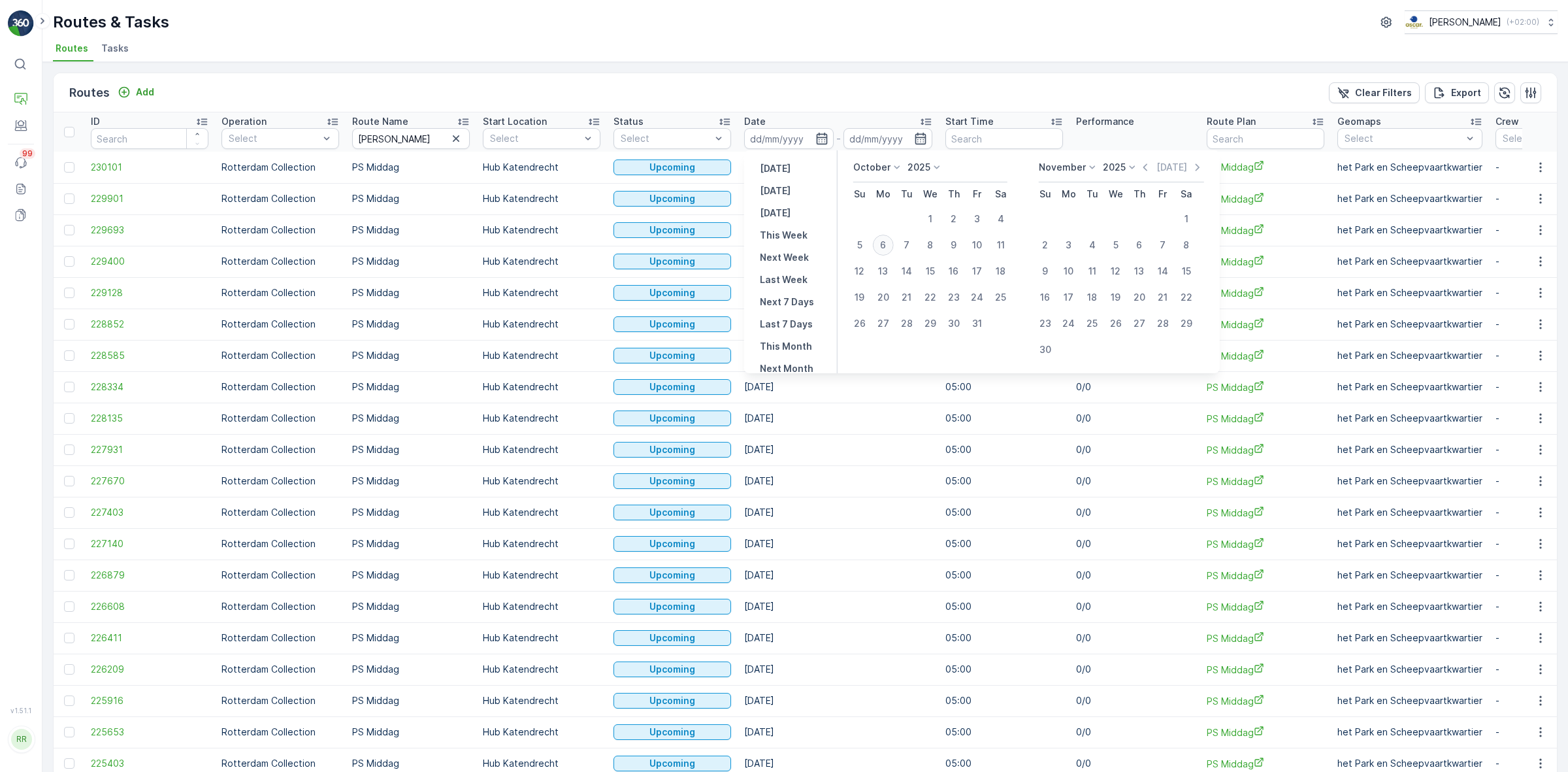
click at [880, 252] on div "6" at bounding box center [883, 244] width 21 height 21
type input "[DATE]"
click at [808, 84] on div "Routes Add Clear Filters Export" at bounding box center [805, 92] width 1503 height 39
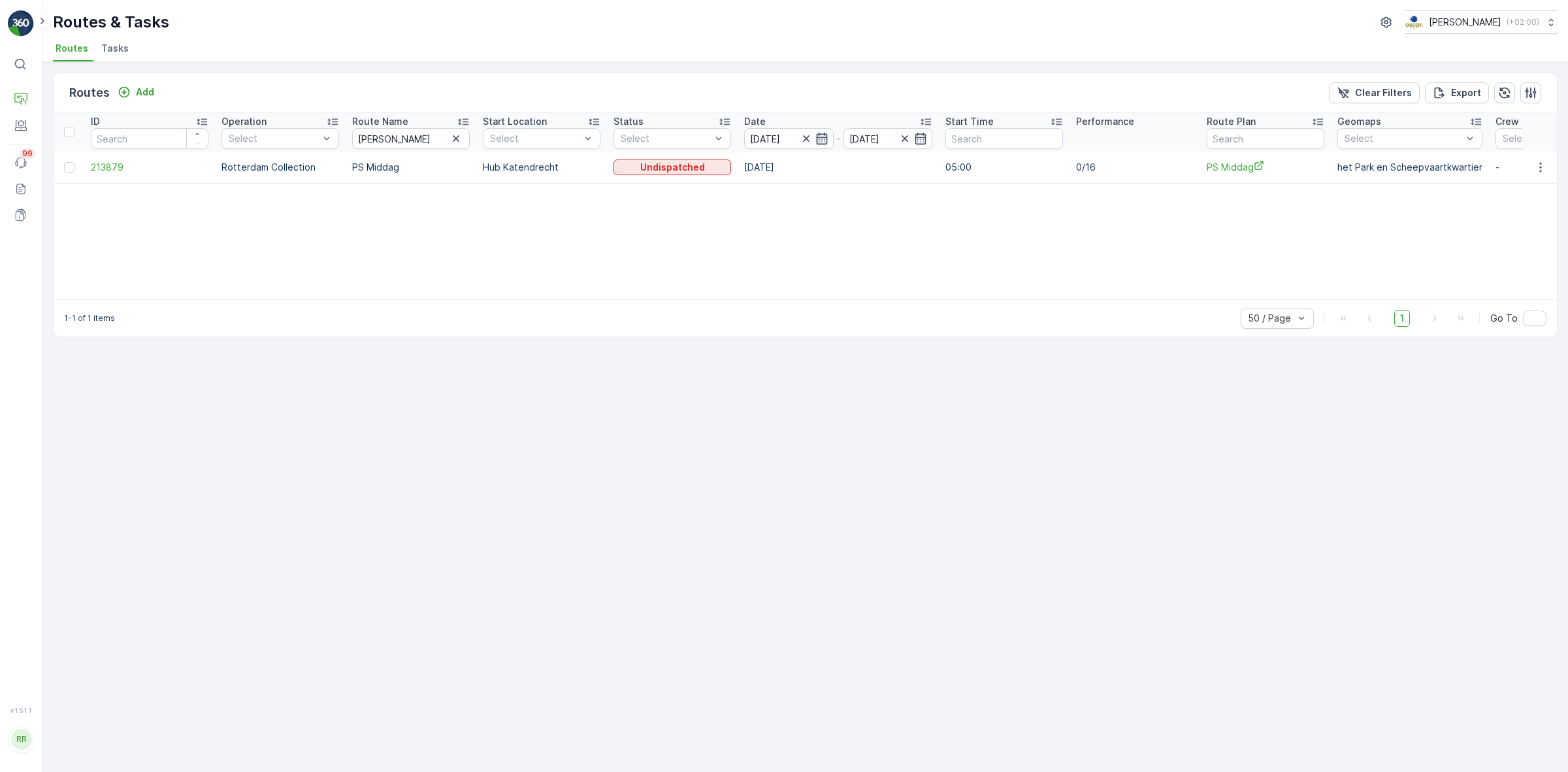
click at [821, 138] on icon "button" at bounding box center [822, 137] width 13 height 13
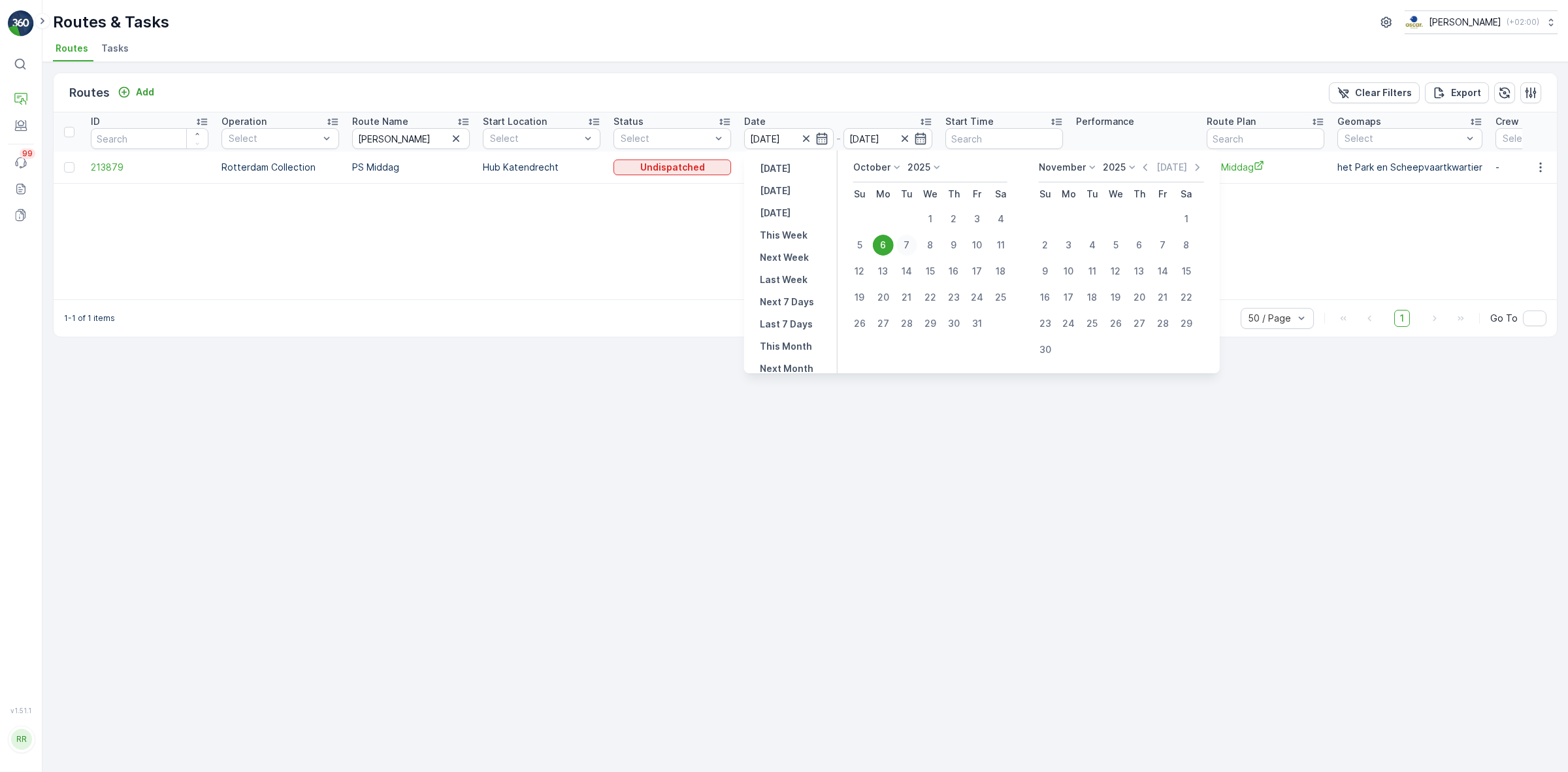
click at [909, 245] on div "7" at bounding box center [907, 244] width 21 height 21
type input "07.10.2025"
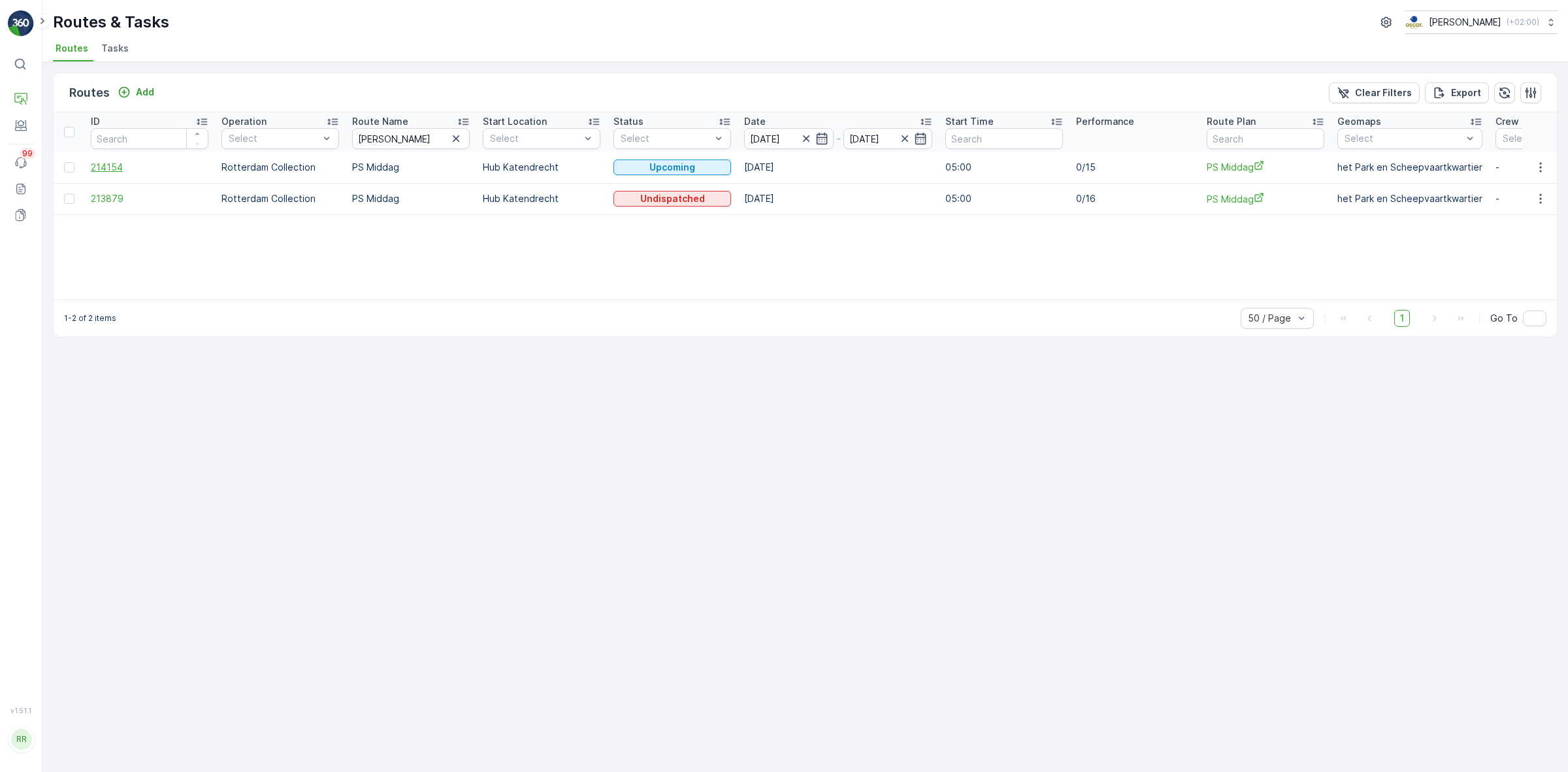
click at [112, 165] on span "214154" at bounding box center [149, 166] width 118 height 13
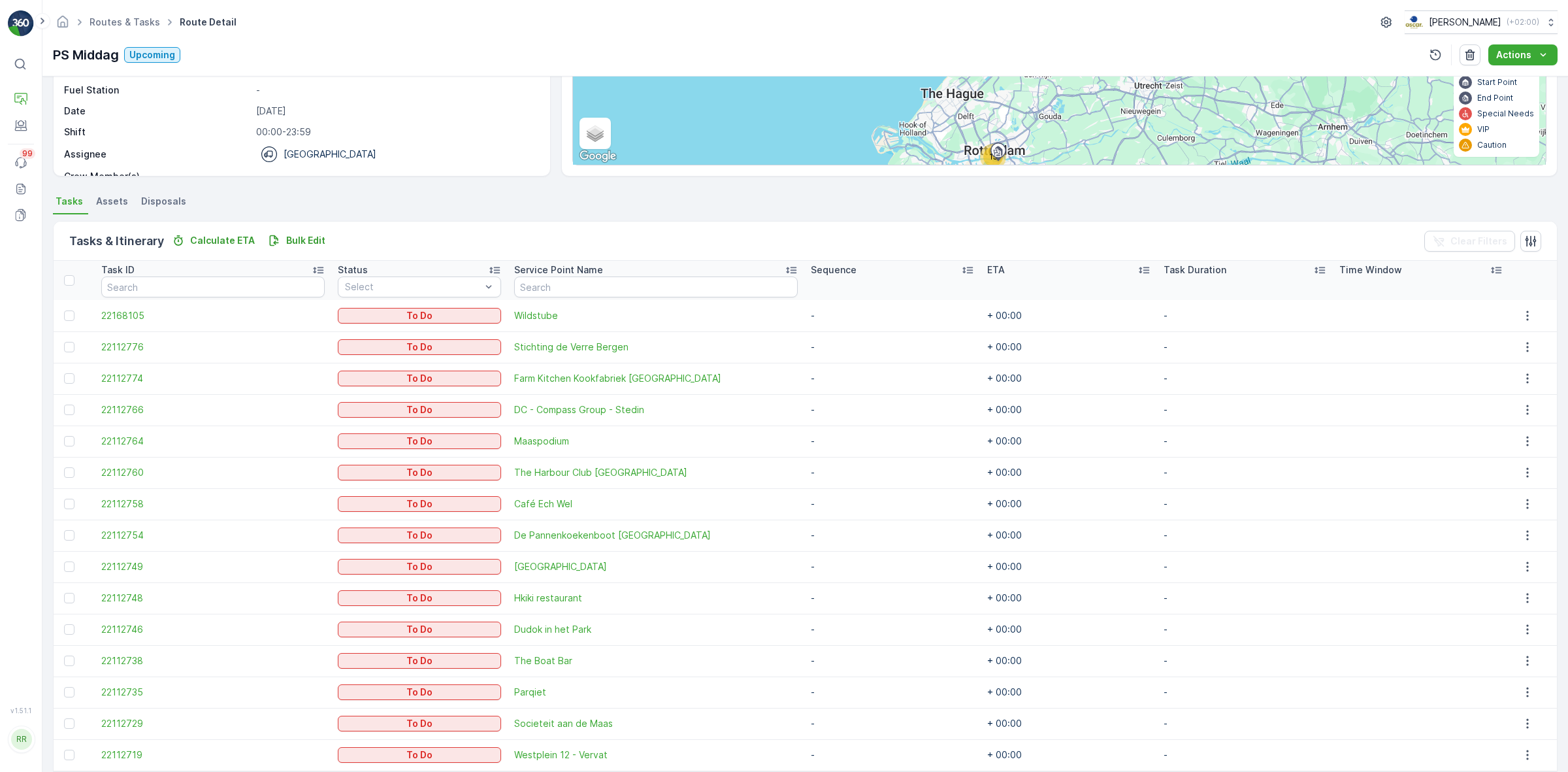
scroll to position [143, 0]
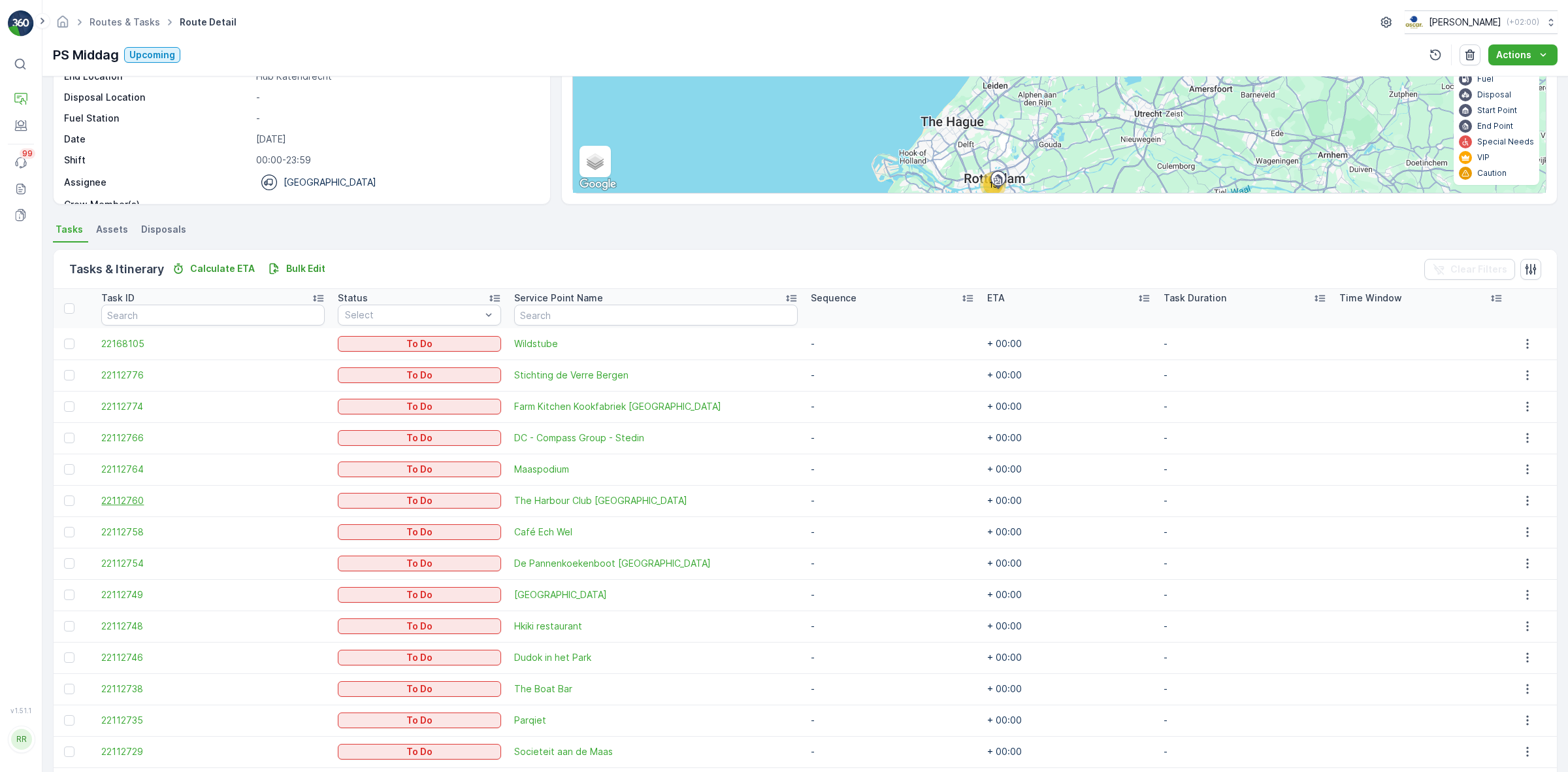
click at [137, 505] on span "22112760" at bounding box center [213, 500] width 223 height 13
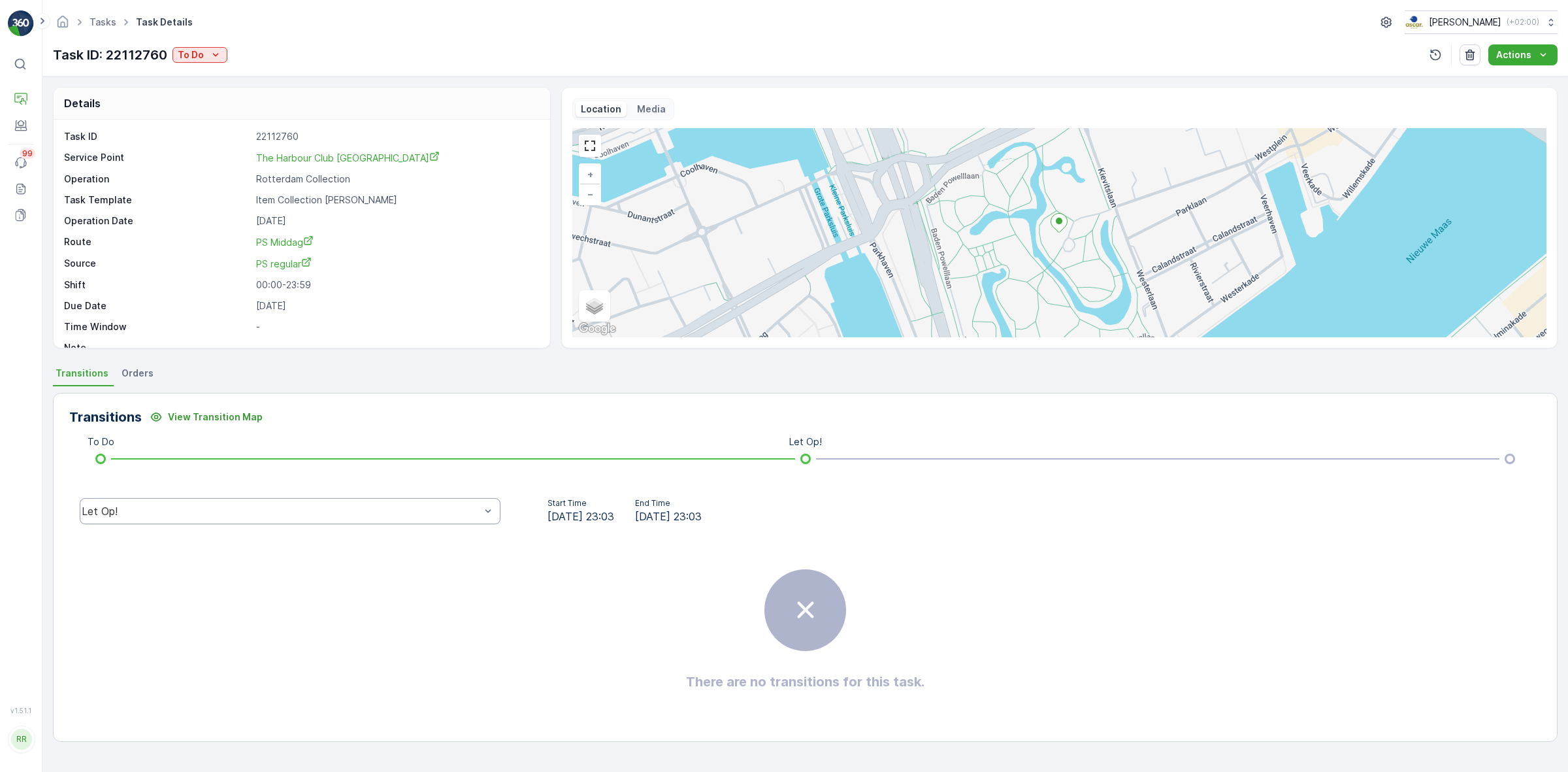
click at [222, 500] on div "Let Op!" at bounding box center [290, 511] width 420 height 26
click at [253, 395] on div "Let Op!" at bounding box center [290, 390] width 405 height 12
click at [250, 508] on div "Let Op!" at bounding box center [281, 511] width 398 height 12
click at [273, 407] on div "Done" at bounding box center [290, 412] width 405 height 12
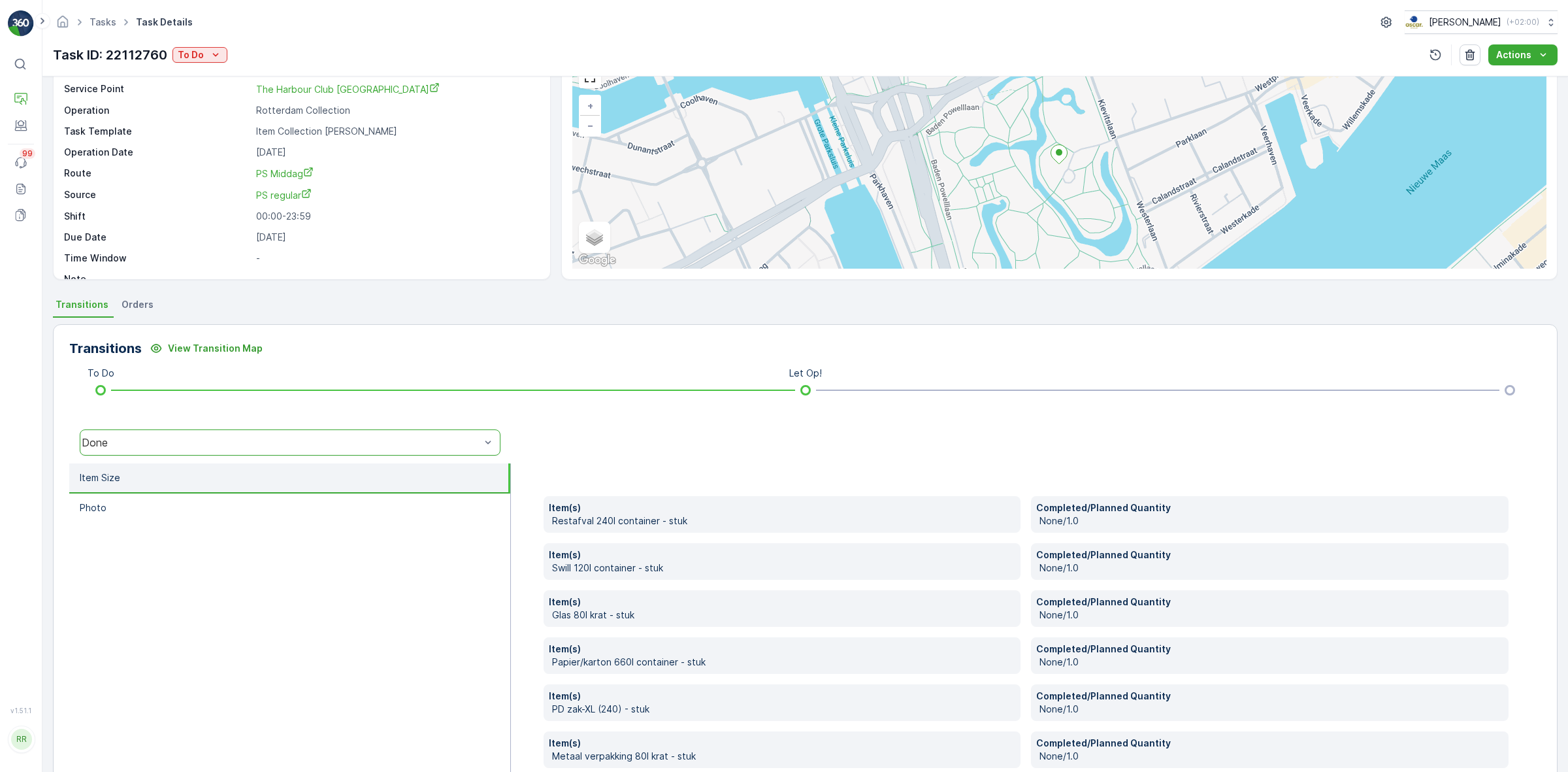
scroll to position [137, 0]
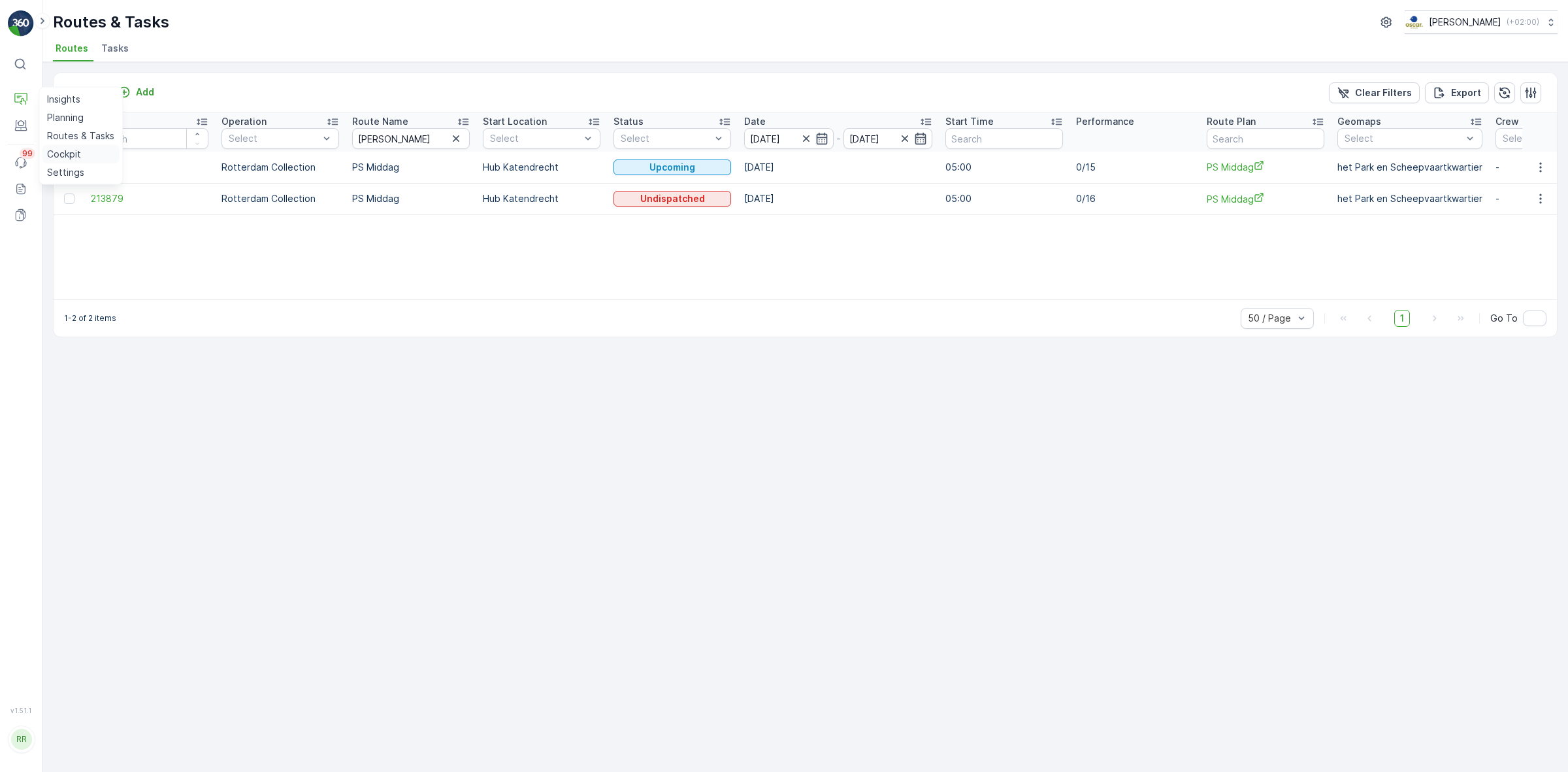
click at [70, 152] on p "Cockpit" at bounding box center [64, 153] width 34 height 13
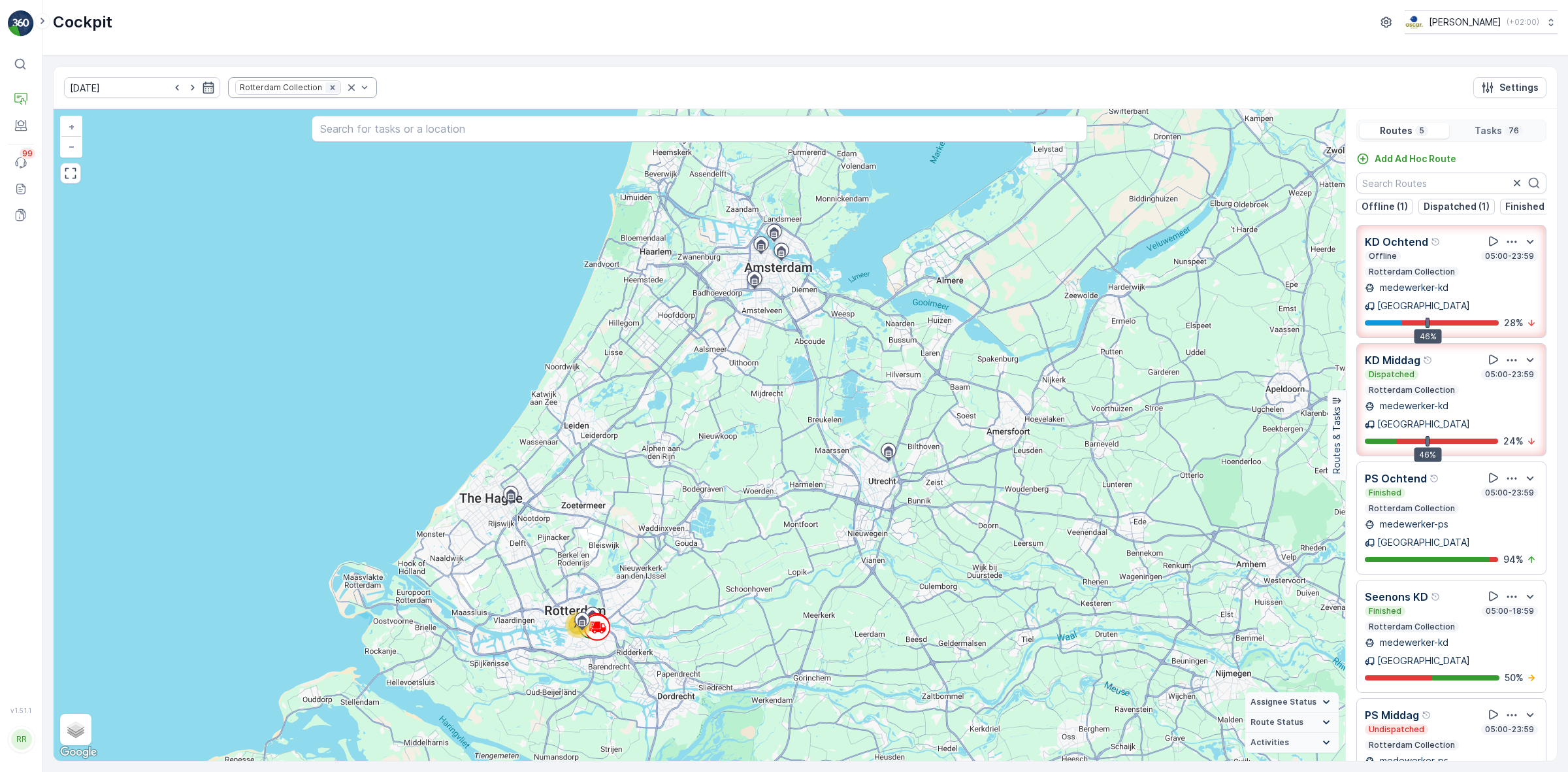
click at [328, 90] on icon "Remove Rotterdam Collection" at bounding box center [332, 87] width 9 height 9
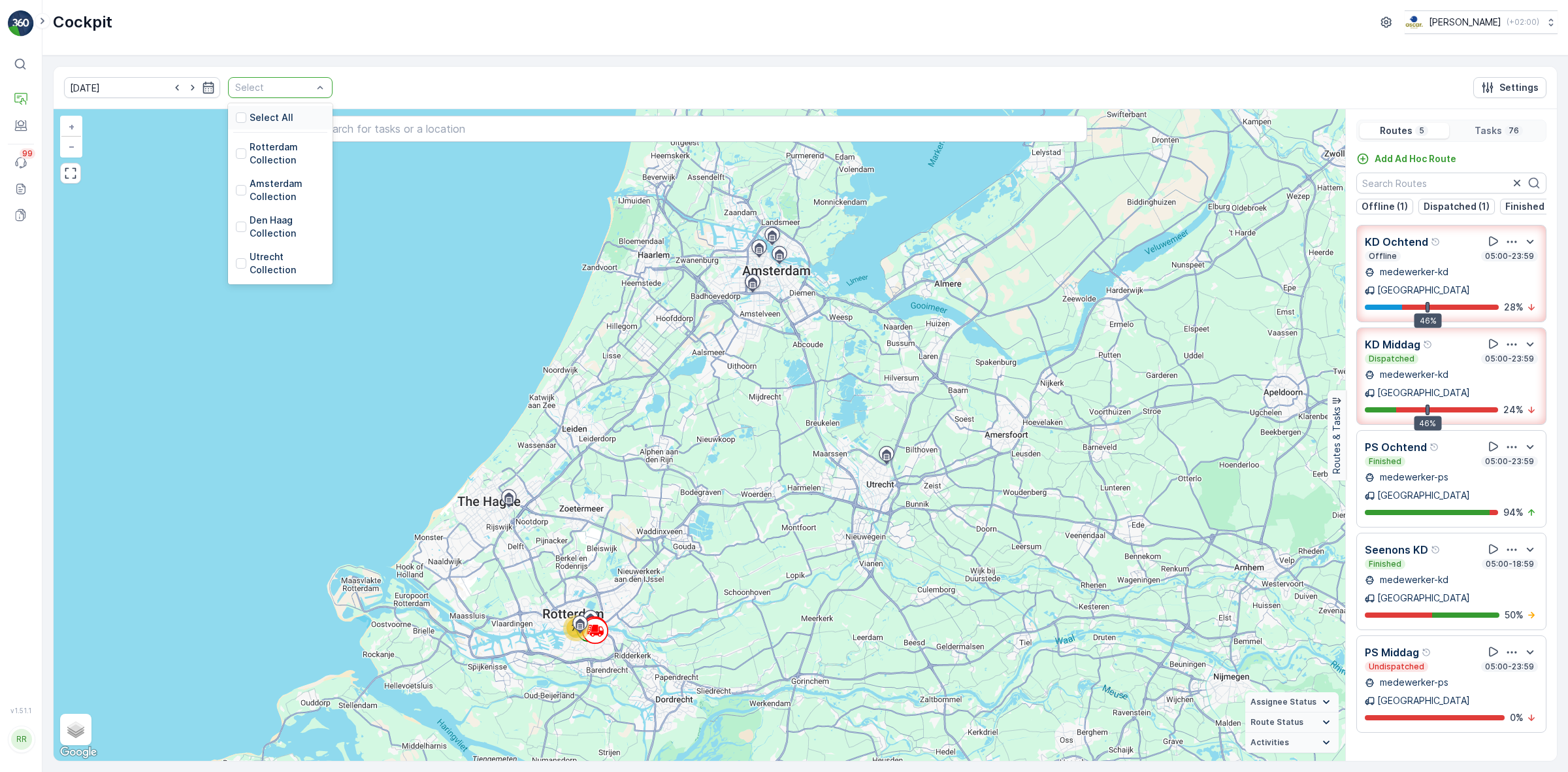
click at [269, 84] on div at bounding box center [274, 88] width 80 height 10
click at [269, 202] on p "Amsterdam Collection" at bounding box center [287, 190] width 75 height 26
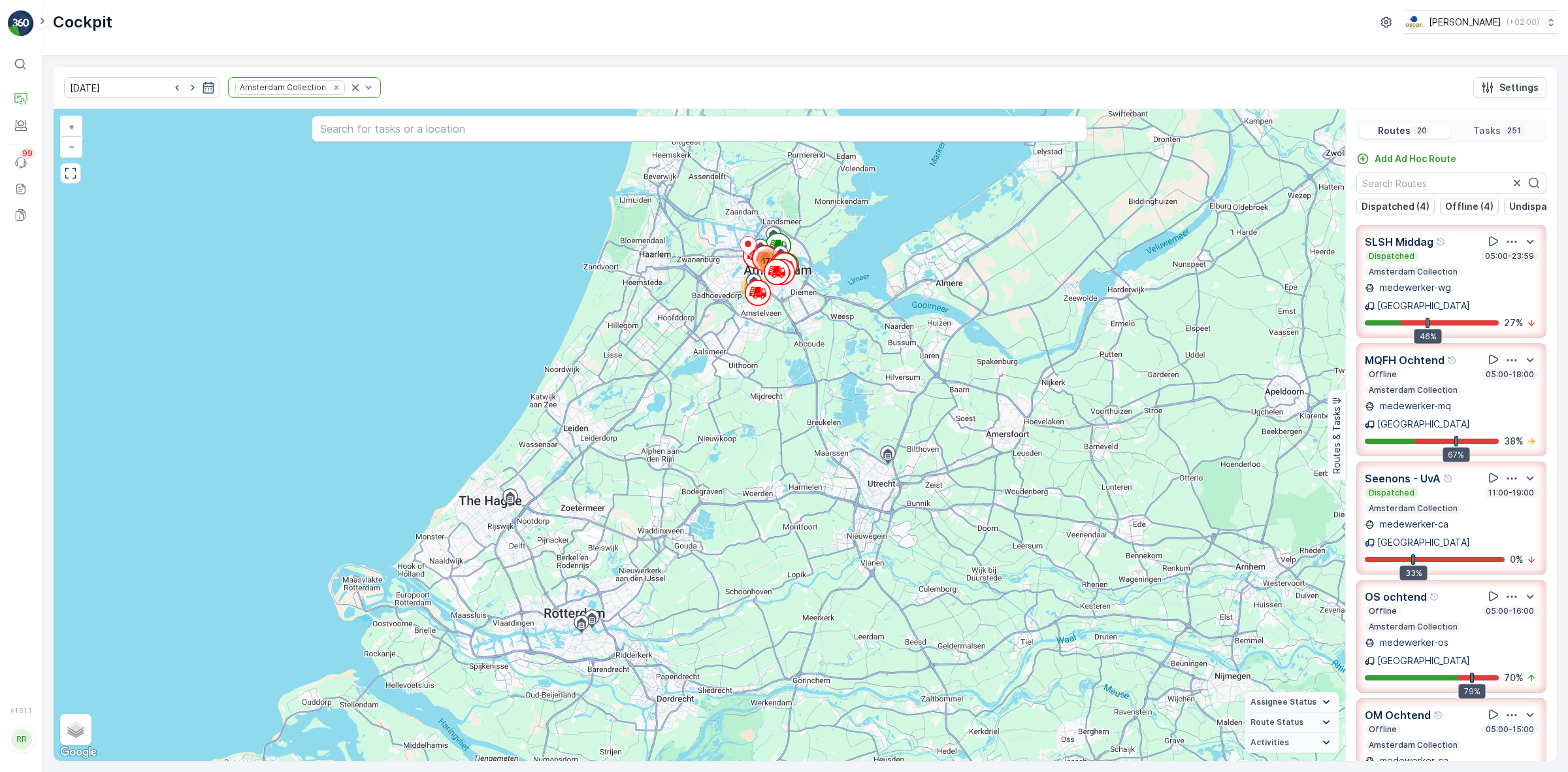
click at [1416, 399] on p "medewerker-mq" at bounding box center [1415, 405] width 74 height 13
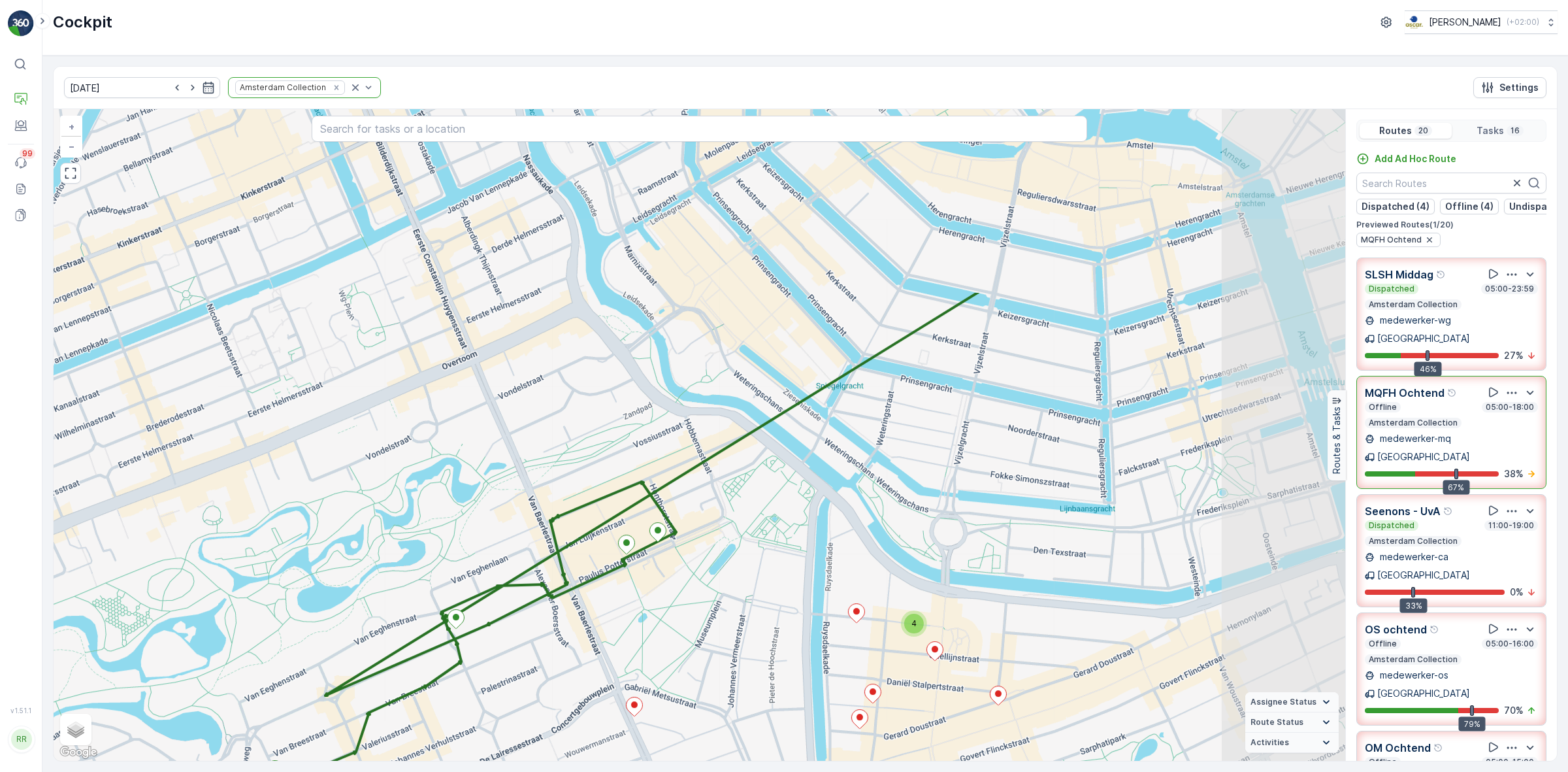
drag, startPoint x: 1000, startPoint y: 468, endPoint x: 736, endPoint y: 717, distance: 362.9
click at [736, 717] on div "4 + − Satellite Roadmap Terrain Hybrid Leaflet Keyboard shortcuts Map Data Map …" at bounding box center [699, 435] width 1292 height 651
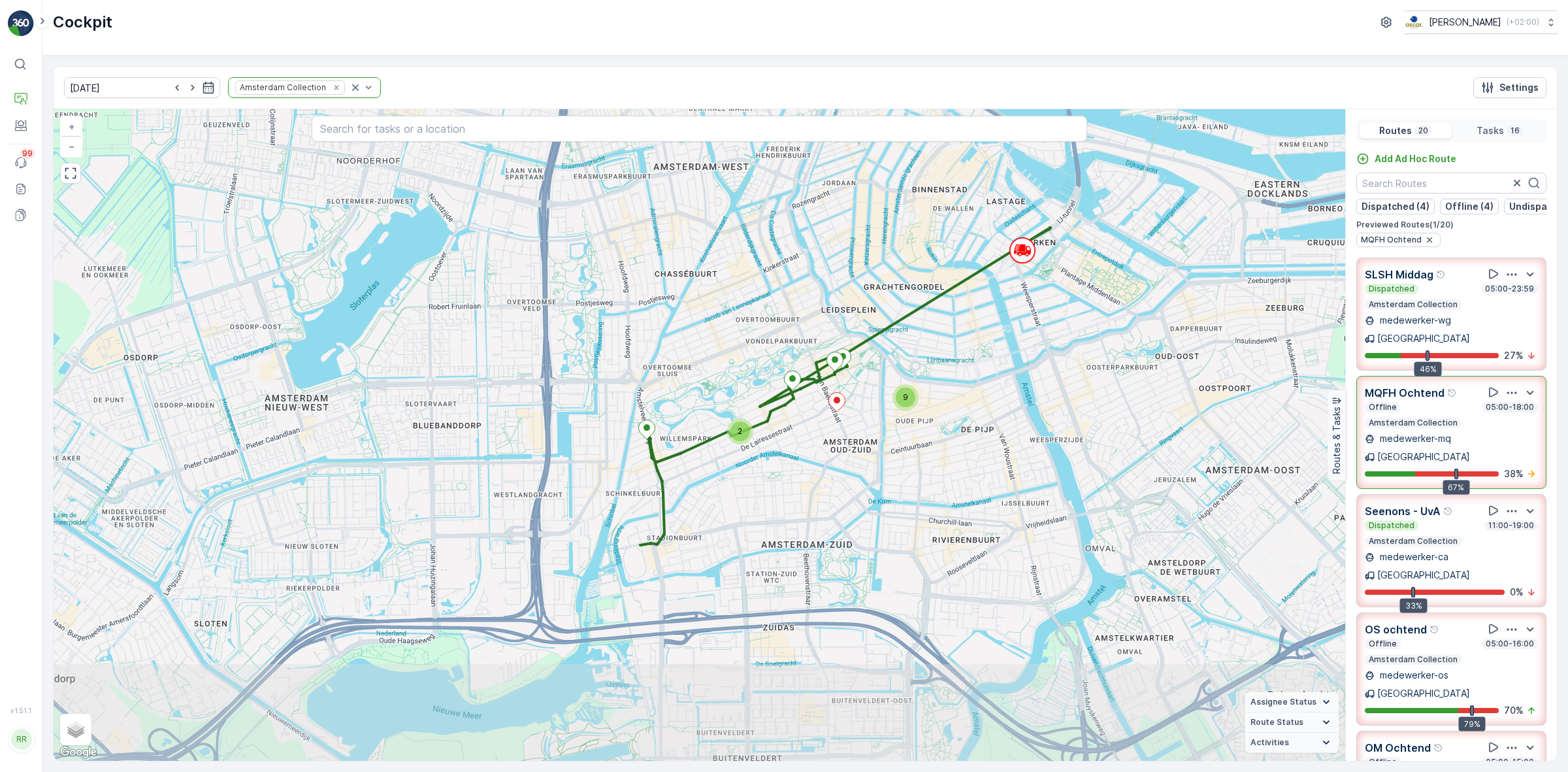
drag, startPoint x: 804, startPoint y: 626, endPoint x: 840, endPoint y: 495, distance: 135.9
click at [840, 495] on div "9 2 + − Satellite Roadmap Terrain Hybrid Leaflet Keyboard shortcuts Map Data Ma…" at bounding box center [699, 435] width 1292 height 651
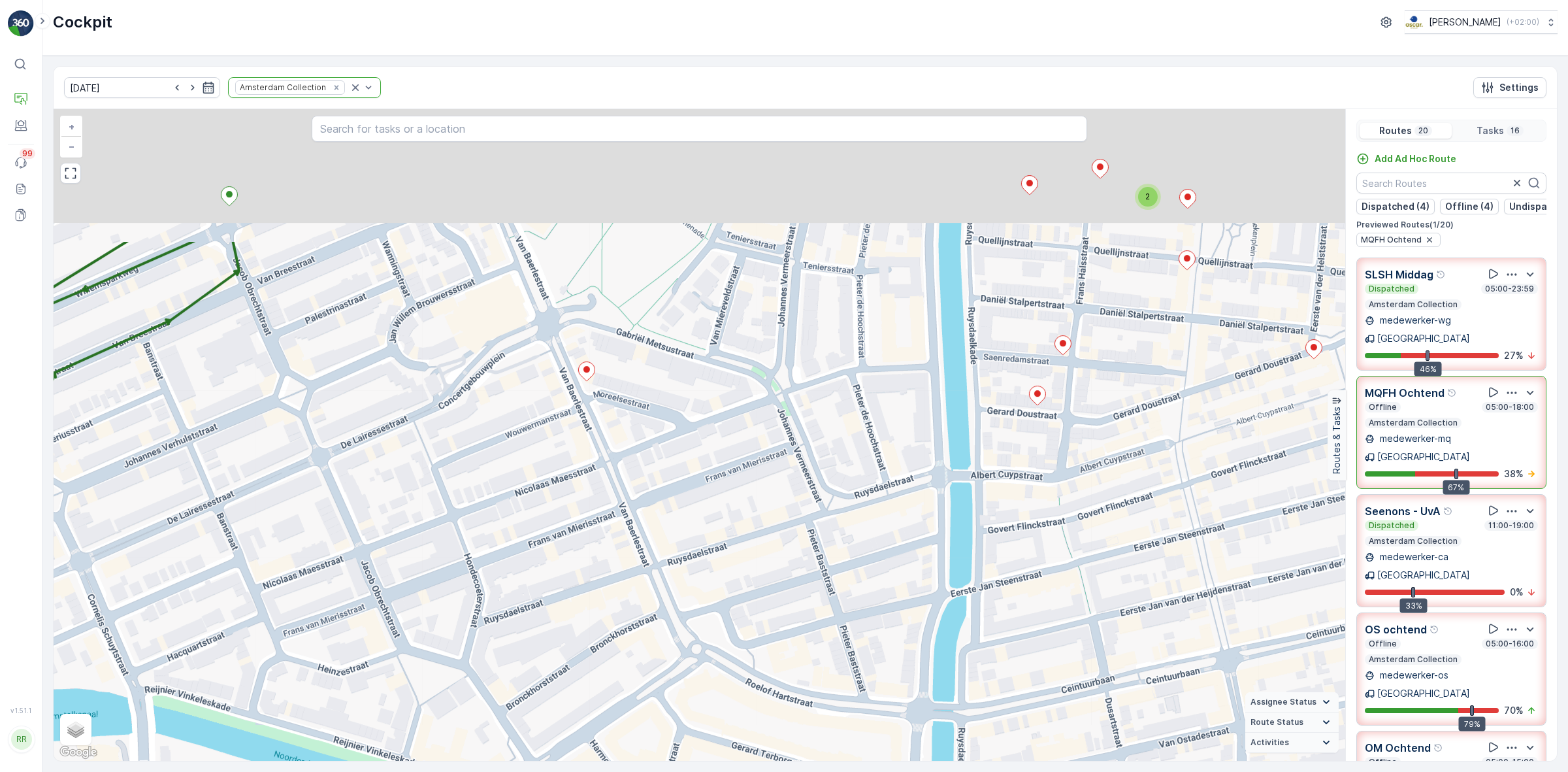
drag, startPoint x: 810, startPoint y: 402, endPoint x: 795, endPoint y: 592, distance: 190.6
click at [795, 592] on div "2 + − Satellite Roadmap Terrain Hybrid Leaflet Keyboard shortcuts Map Data Map …" at bounding box center [699, 435] width 1292 height 651
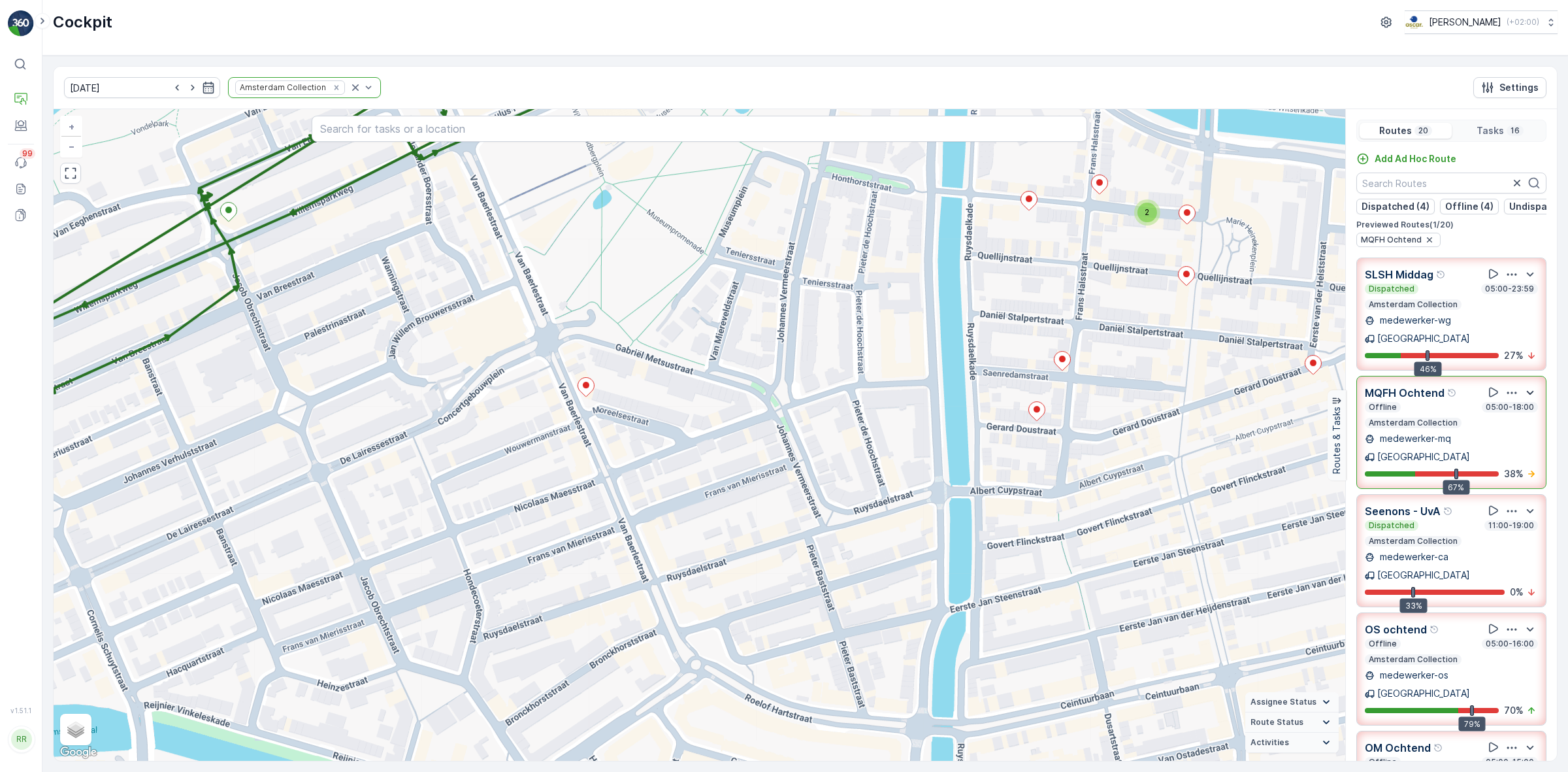
click at [1527, 385] on icon "button" at bounding box center [1530, 392] width 16 height 16
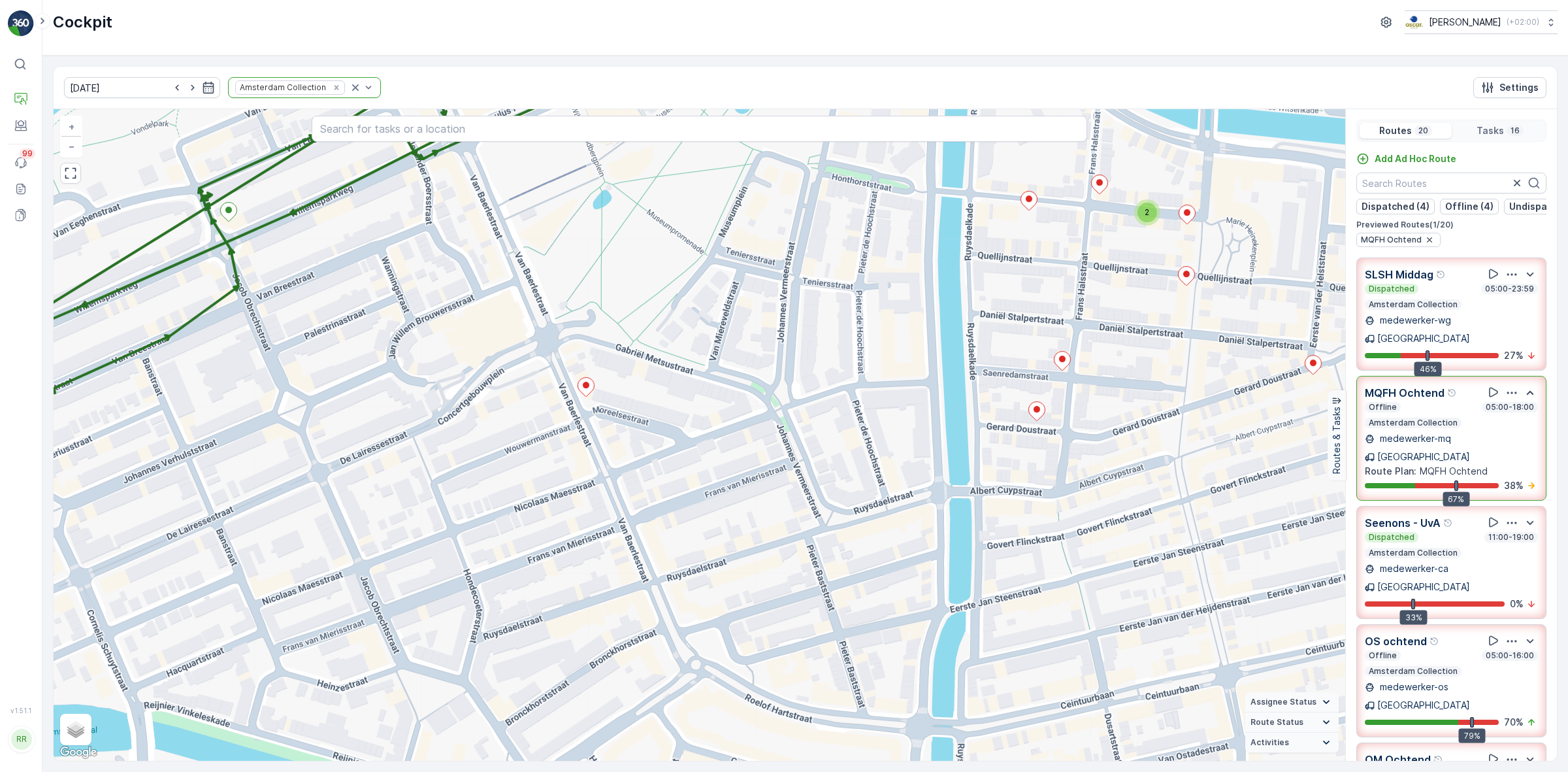
click at [1505, 387] on icon "button" at bounding box center [1511, 392] width 13 height 13
click at [1507, 422] on span "See More Details" at bounding box center [1510, 428] width 76 height 13
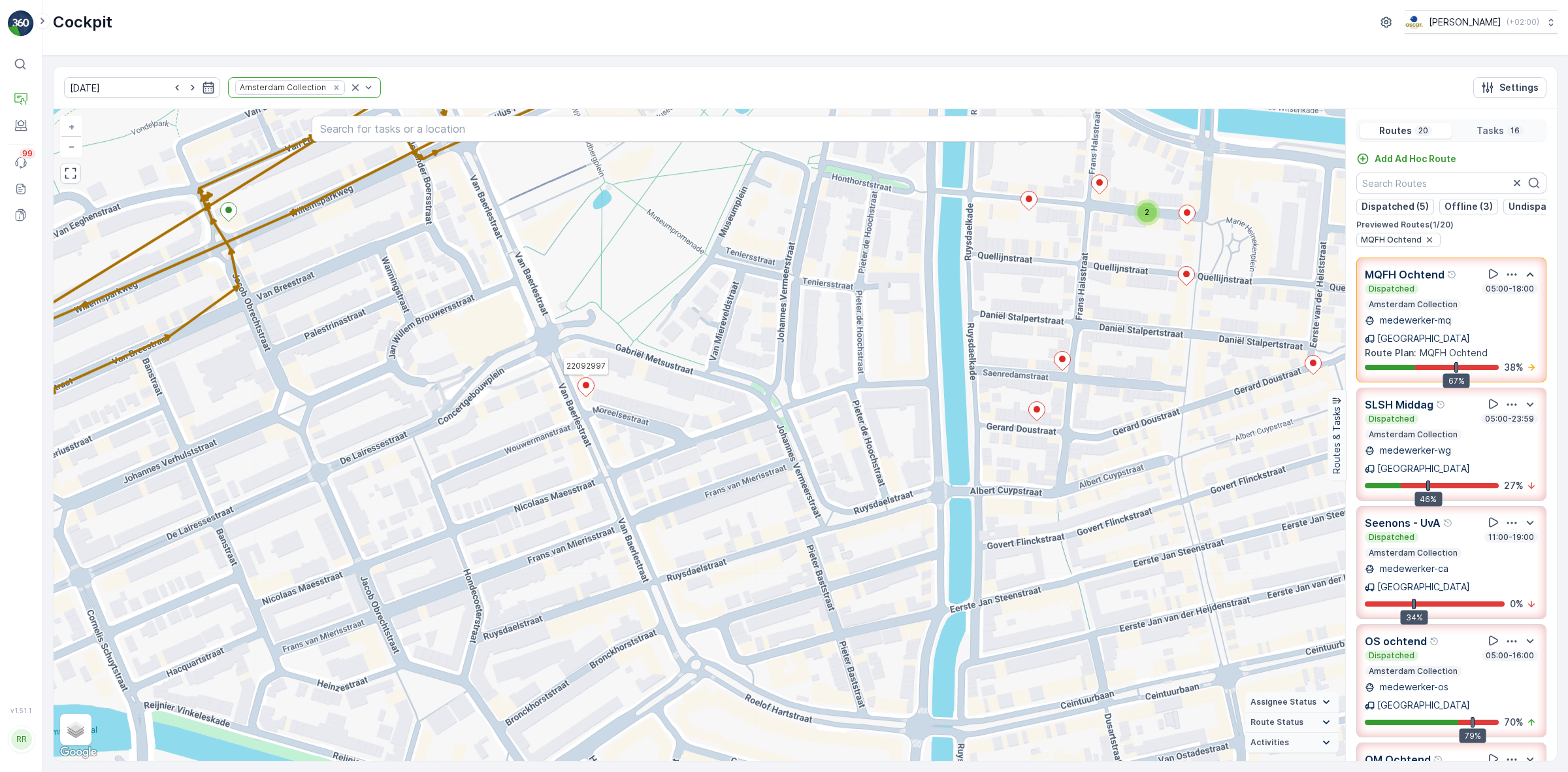
click at [588, 390] on icon at bounding box center [586, 386] width 16 height 19
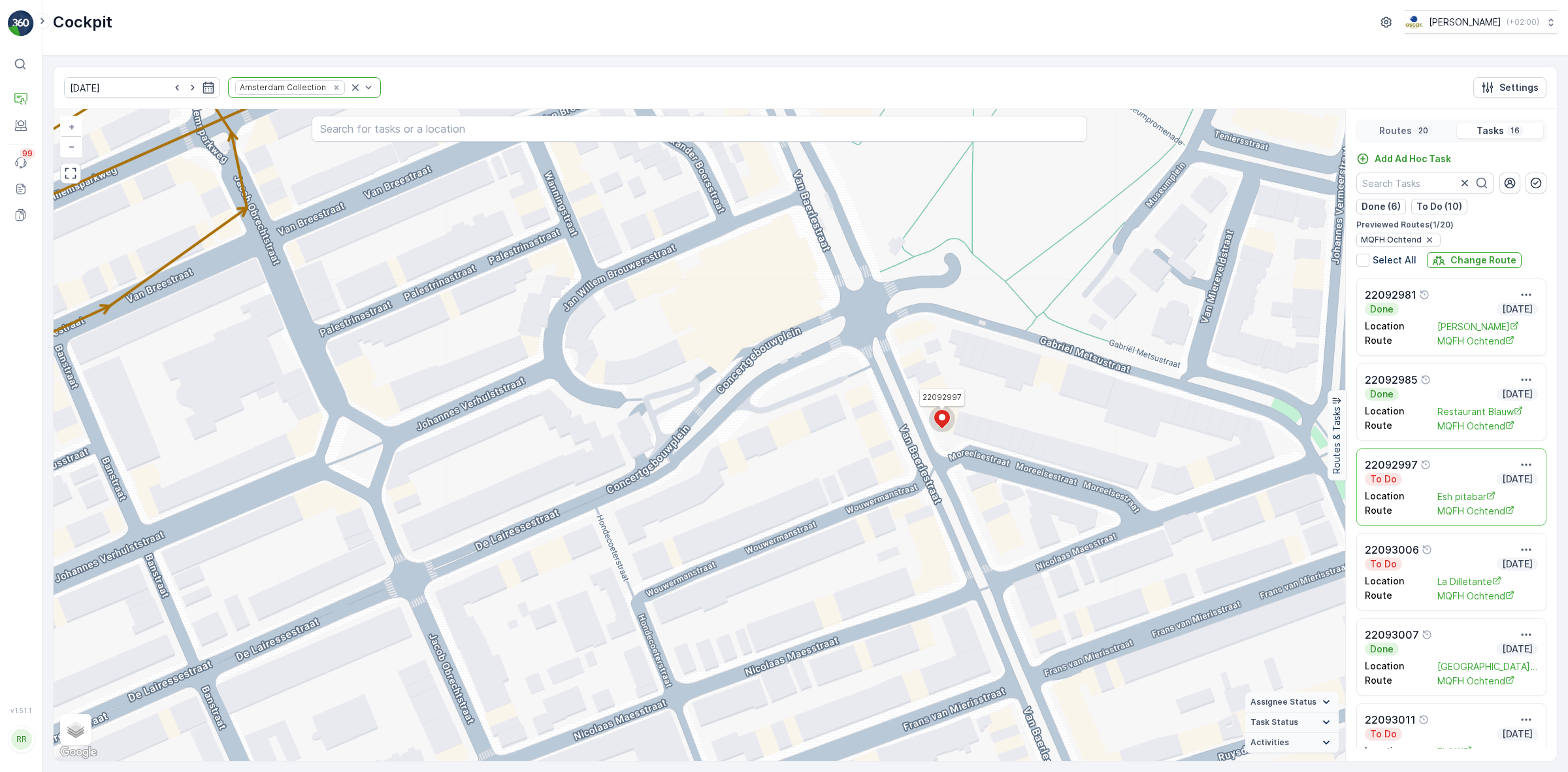
click at [1433, 573] on div "Location La Dilletante Route MQFH Ochtend" at bounding box center [1451, 586] width 173 height 31
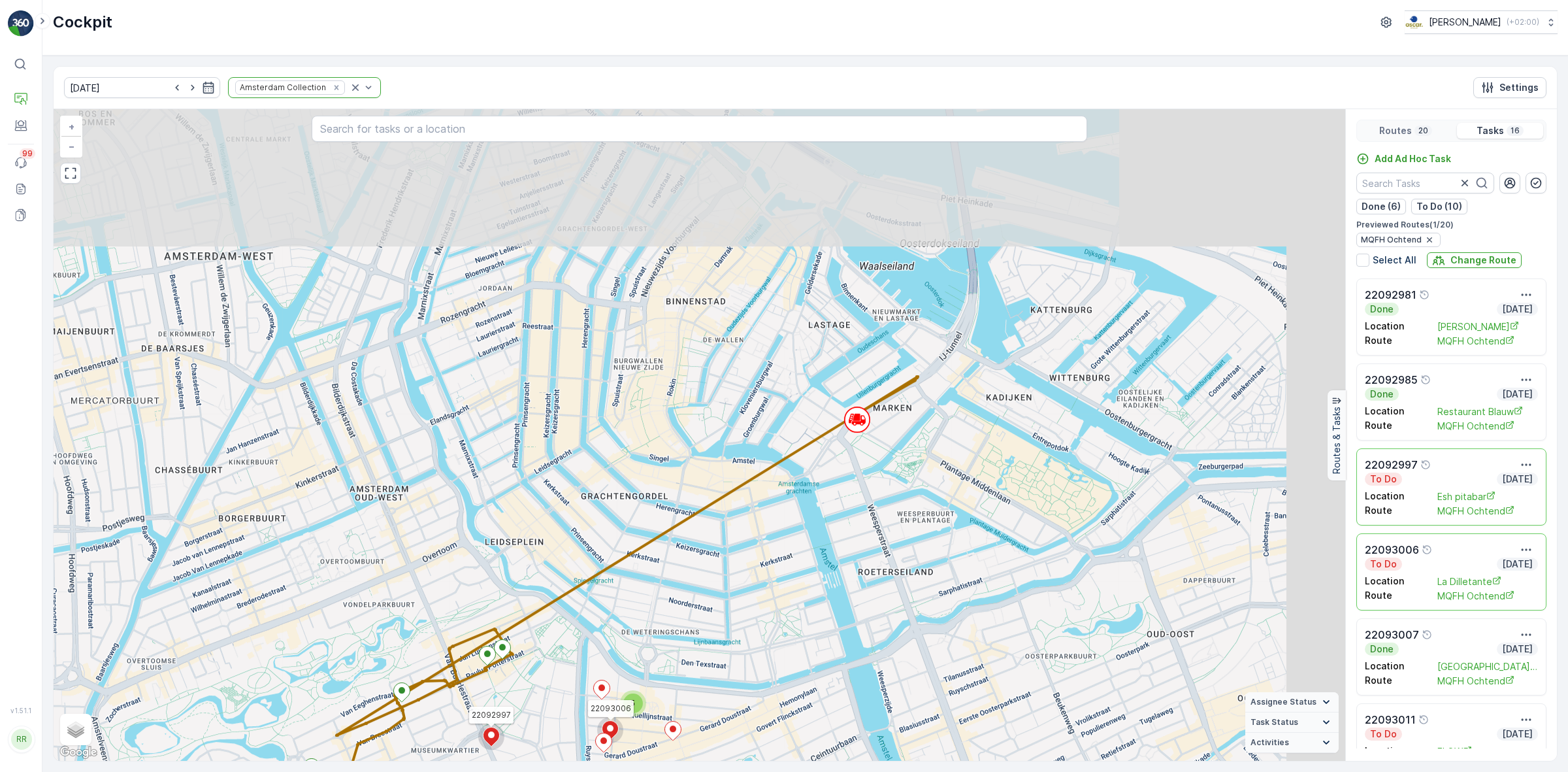
drag, startPoint x: 965, startPoint y: 362, endPoint x: 804, endPoint y: 618, distance: 302.4
click at [804, 618] on div "5 22092997 22093006 + − Satellite Roadmap Terrain Hybrid Leaflet Keyboard short…" at bounding box center [699, 435] width 1292 height 651
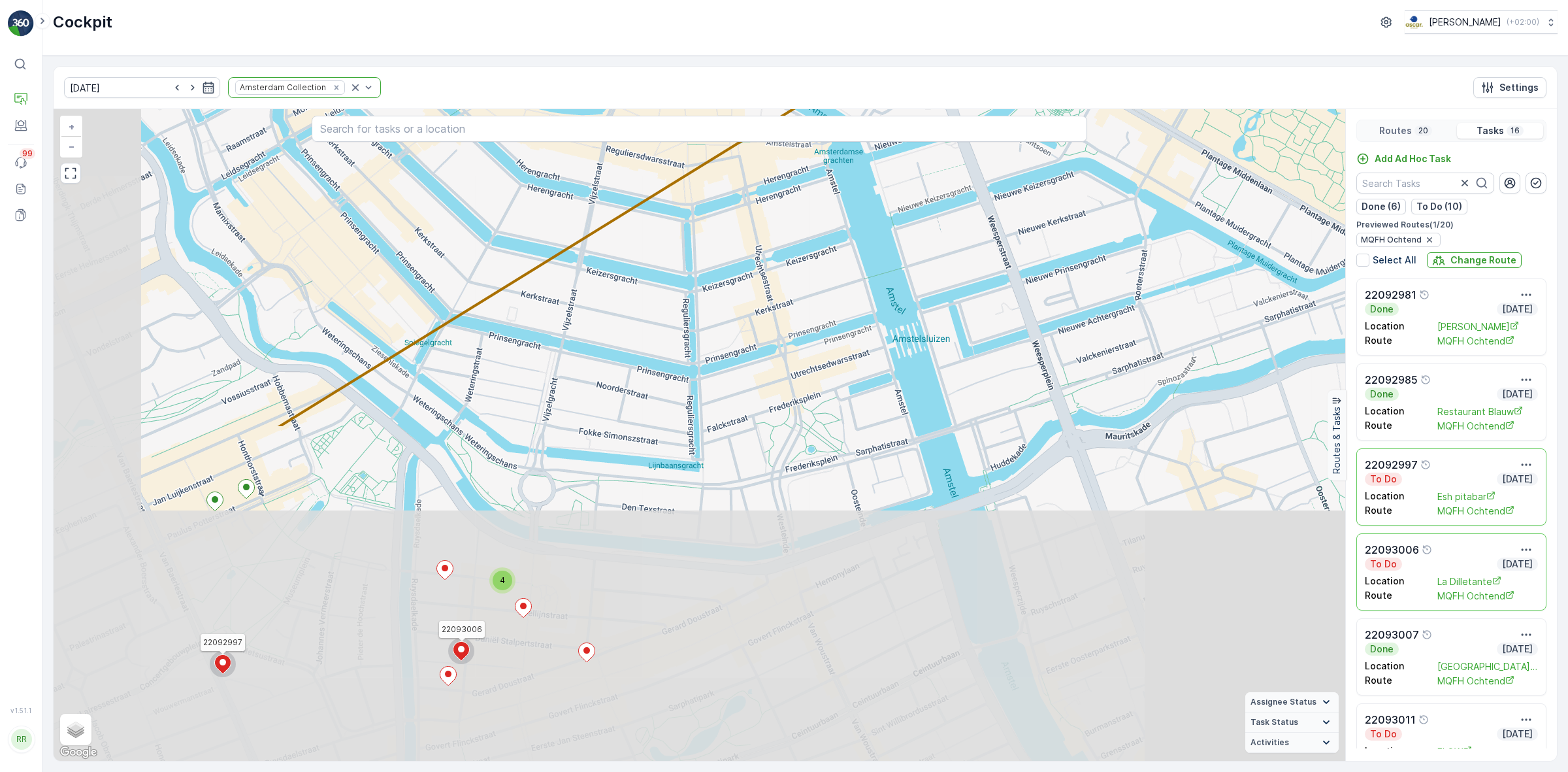
drag, startPoint x: 844, startPoint y: 636, endPoint x: 998, endPoint y: 219, distance: 444.5
click at [998, 219] on div "4 22092997 22093006 + − Satellite Roadmap Terrain Hybrid Leaflet Keyboard short…" at bounding box center [699, 435] width 1292 height 651
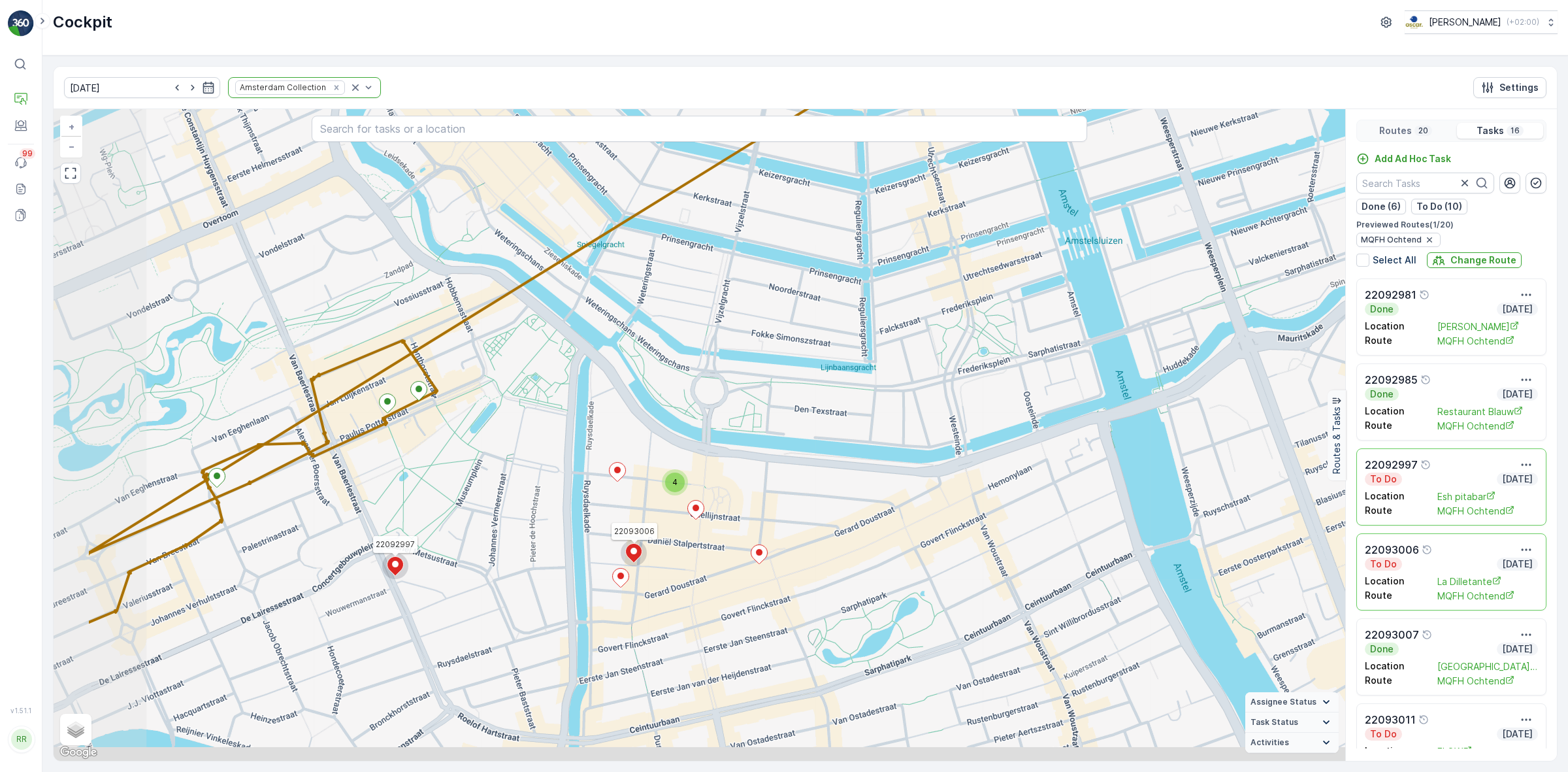
drag, startPoint x: 748, startPoint y: 493, endPoint x: 909, endPoint y: 426, distance: 174.4
click at [909, 426] on div "4 22092997 22093006 + − Satellite Roadmap Terrain Hybrid Leaflet Keyboard short…" at bounding box center [699, 435] width 1292 height 651
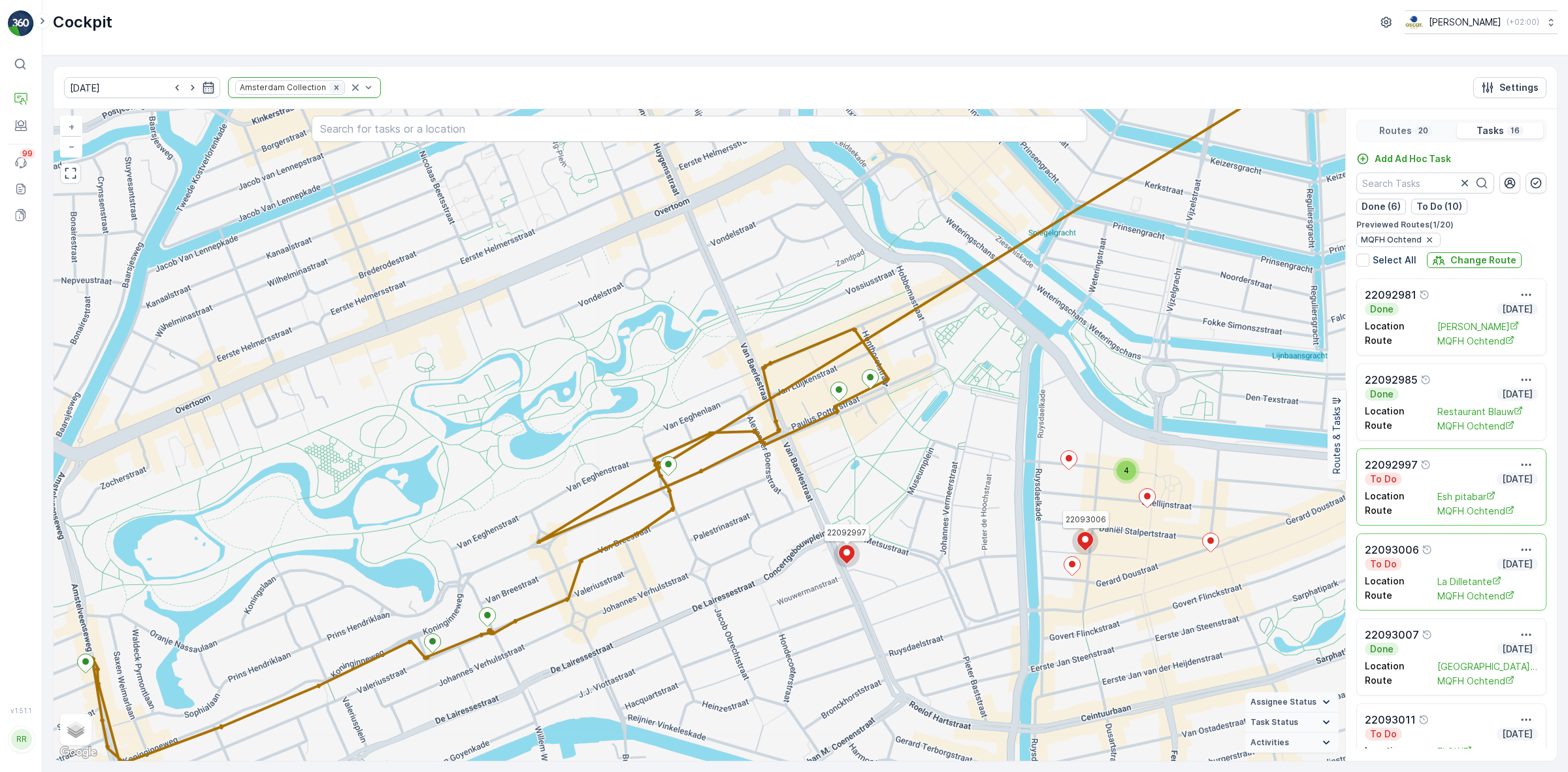
click at [332, 89] on icon "Remove Amsterdam Collection" at bounding box center [336, 87] width 9 height 9
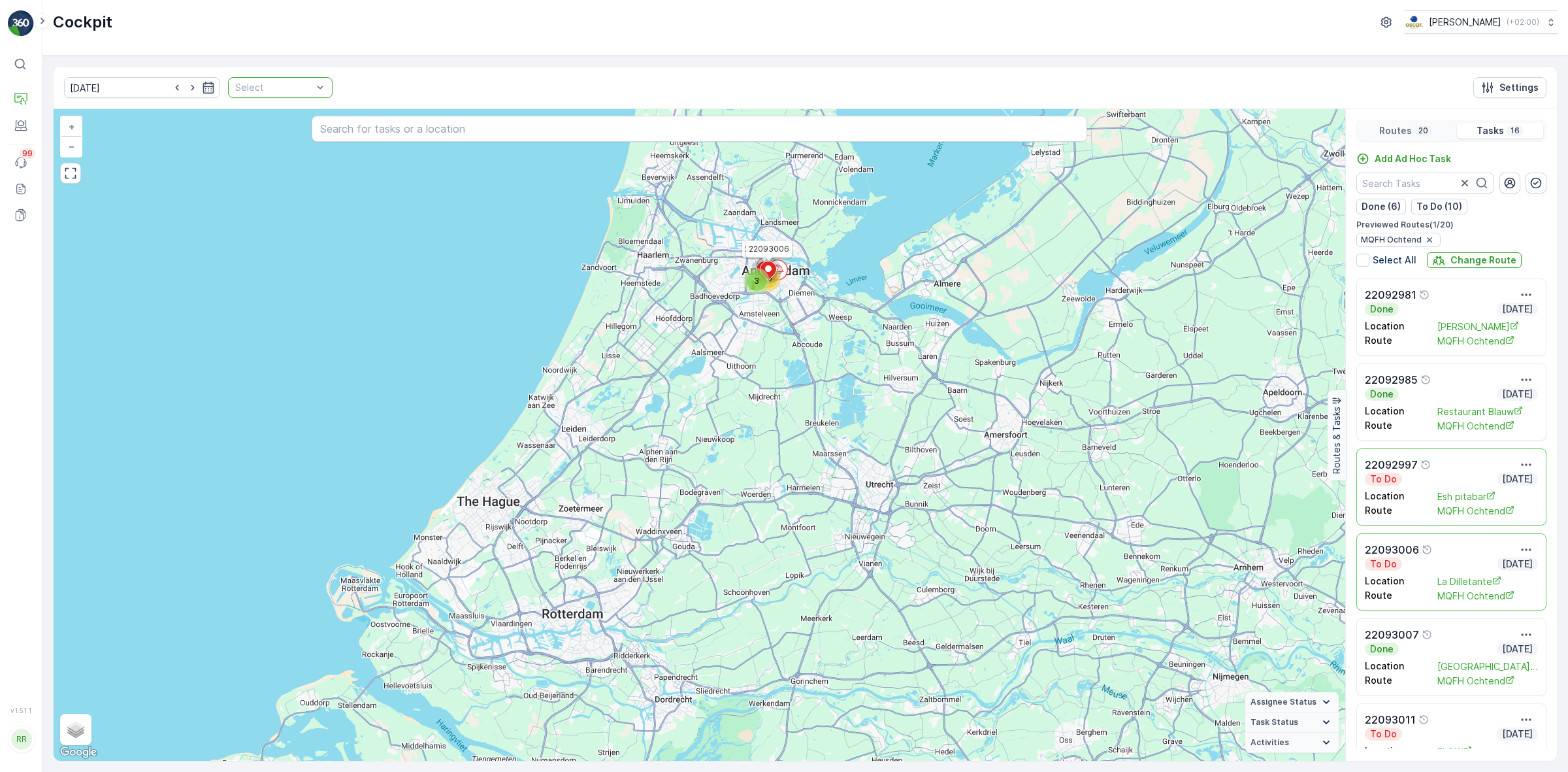
click at [265, 94] on p "Select" at bounding box center [273, 87] width 77 height 13
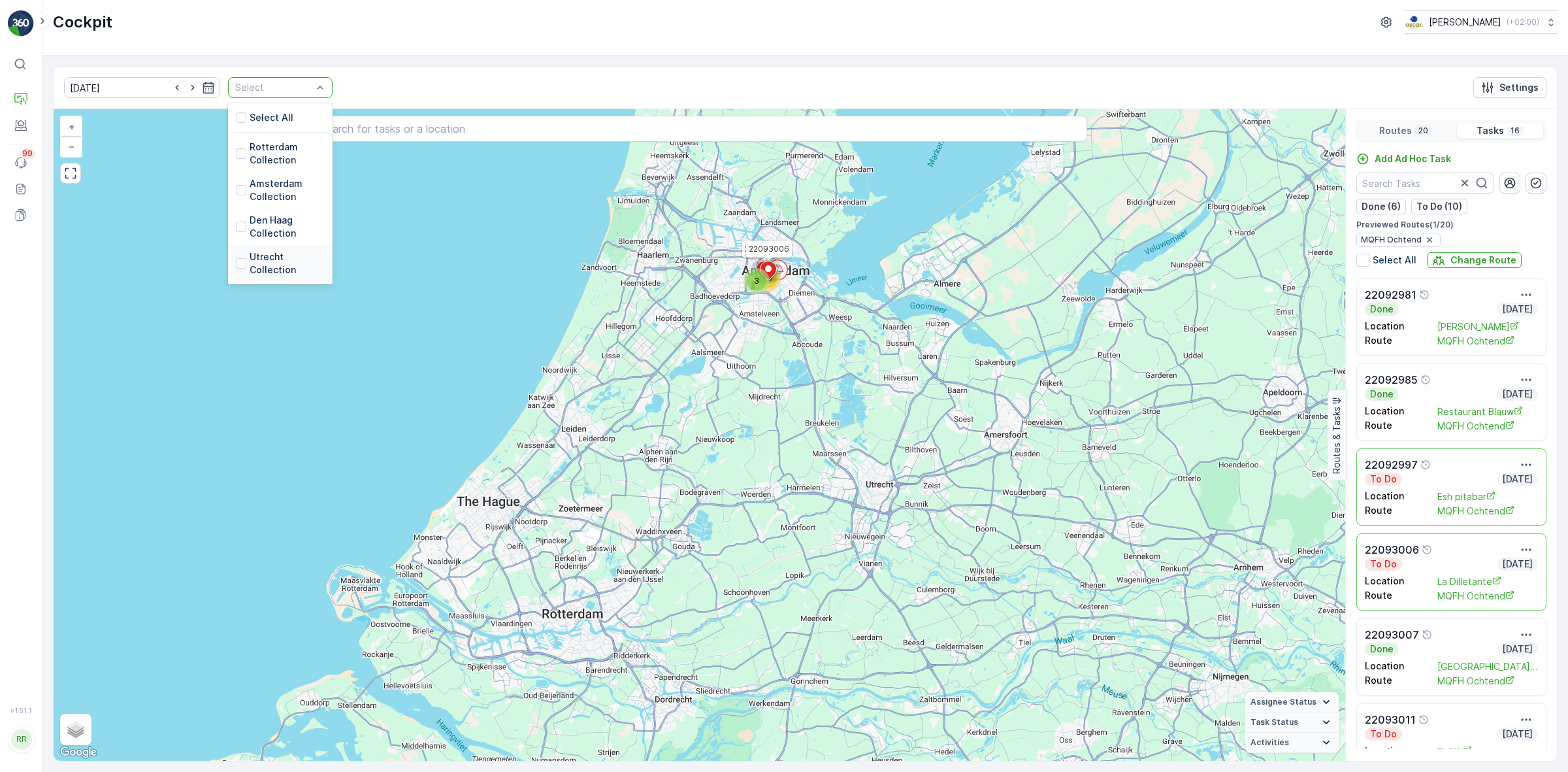
click at [263, 265] on p "Utrecht Collection" at bounding box center [287, 263] width 75 height 26
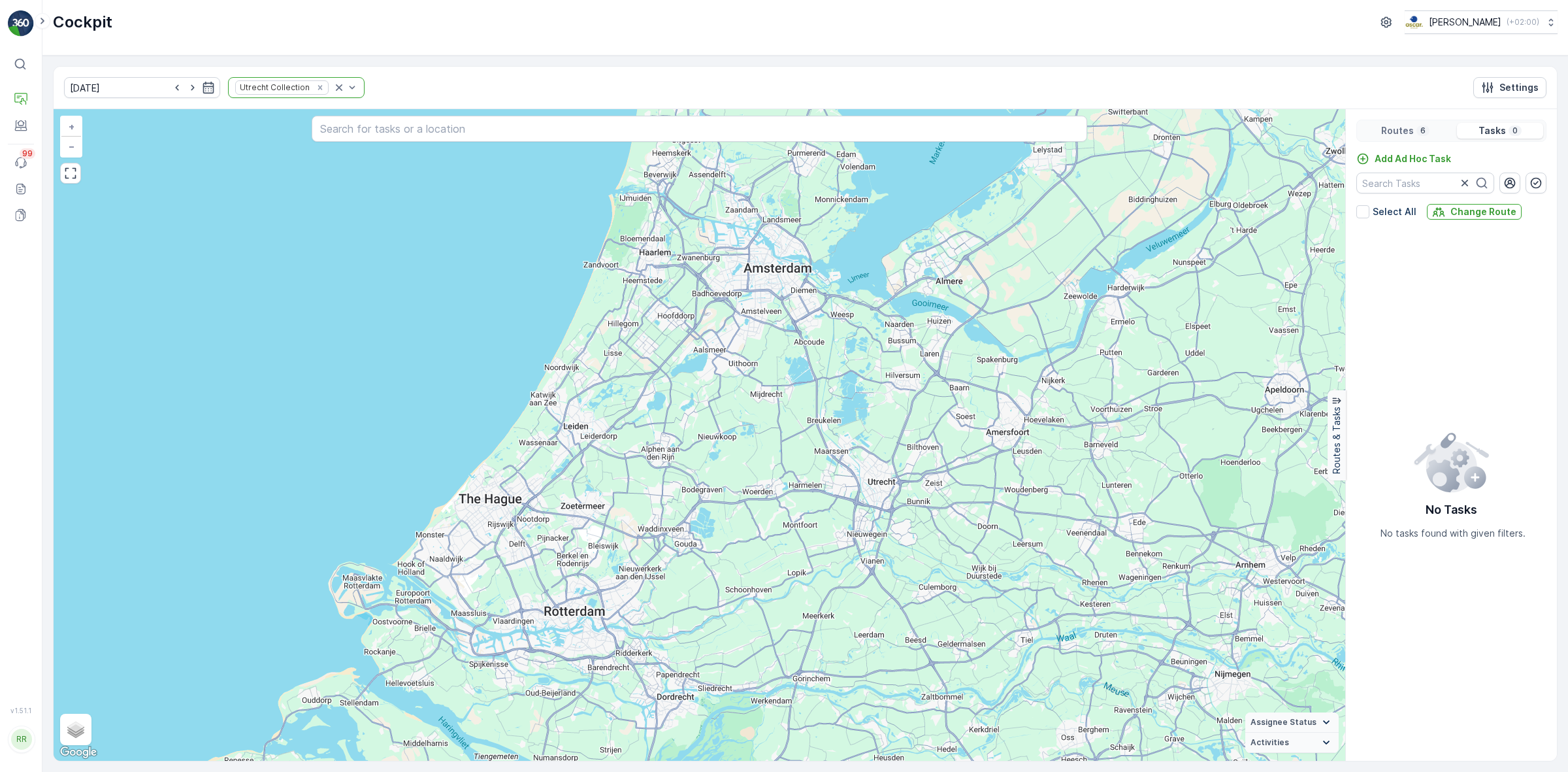
click at [1393, 129] on p "Routes" at bounding box center [1398, 130] width 33 height 13
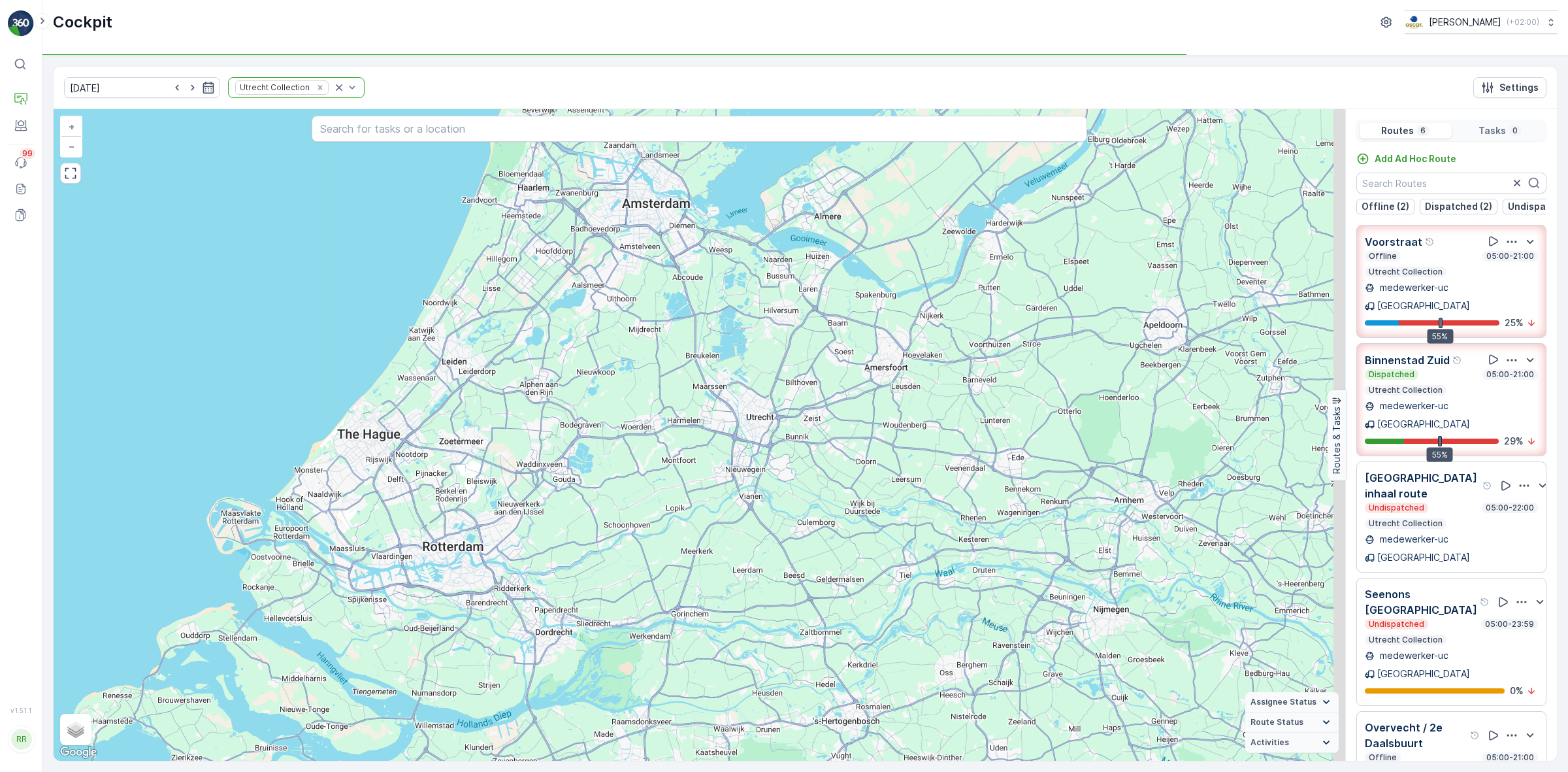
drag, startPoint x: 1206, startPoint y: 620, endPoint x: 578, endPoint y: 429, distance: 656.4
click at [1088, 550] on div "+ − Satellite Roadmap Terrain Hybrid Leaflet Keyboard shortcuts Map Data Map da…" at bounding box center [699, 435] width 1292 height 651
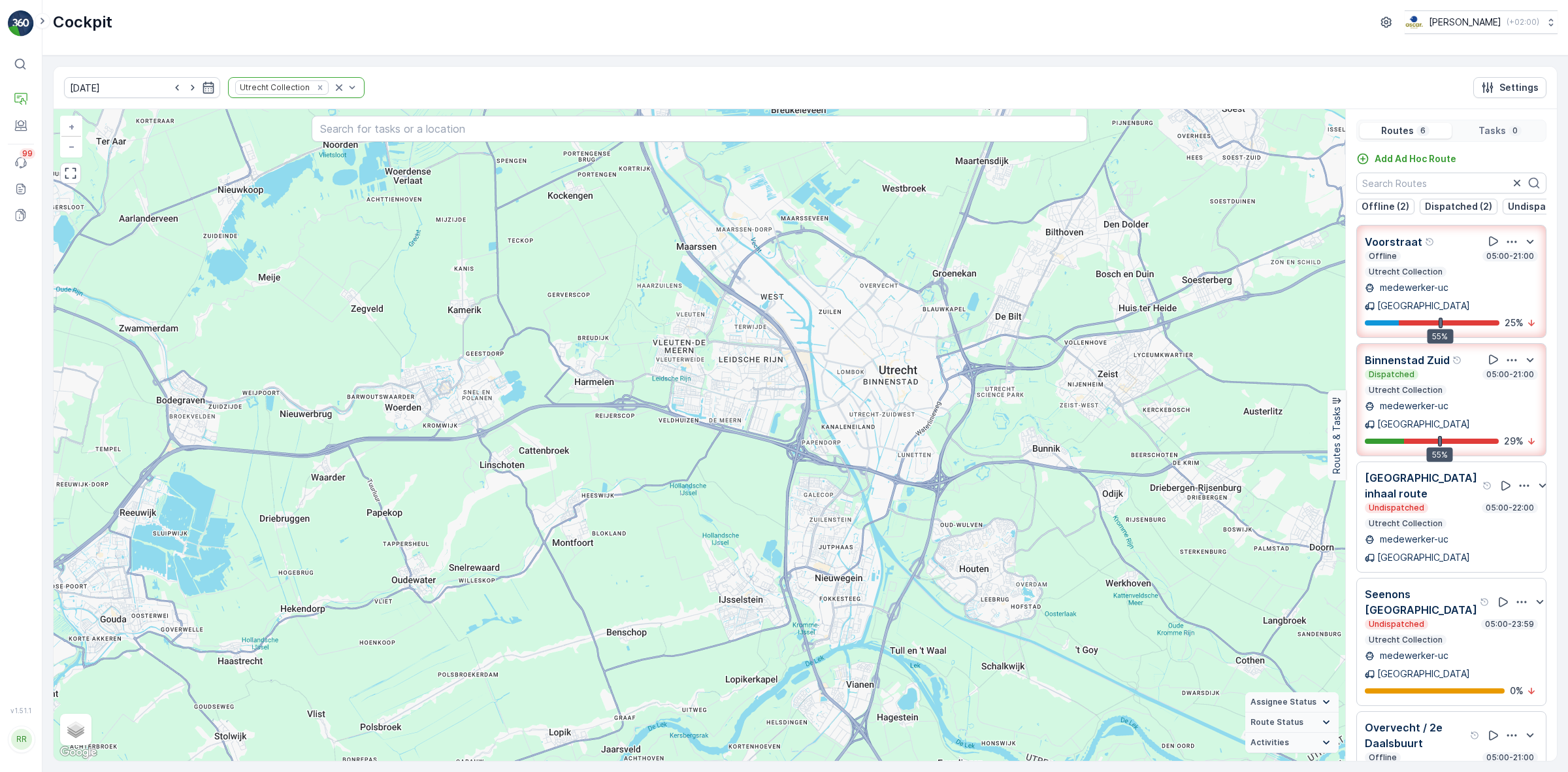
drag, startPoint x: 876, startPoint y: 405, endPoint x: 797, endPoint y: 461, distance: 96.8
click at [801, 461] on div "+ − Satellite Roadmap Terrain Hybrid Leaflet Keyboard shortcuts Map Data Map da…" at bounding box center [699, 435] width 1292 height 651
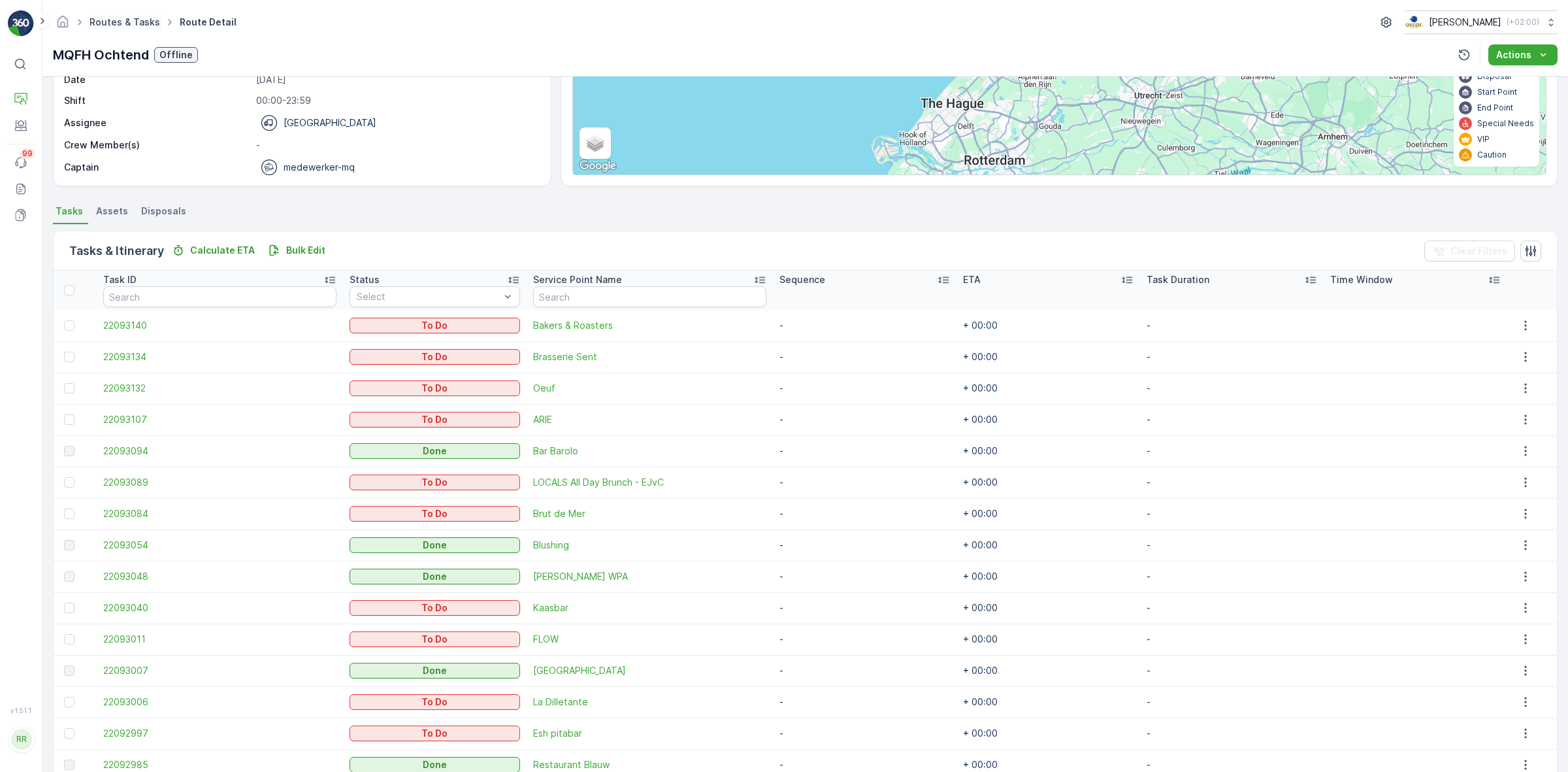
scroll to position [163, 0]
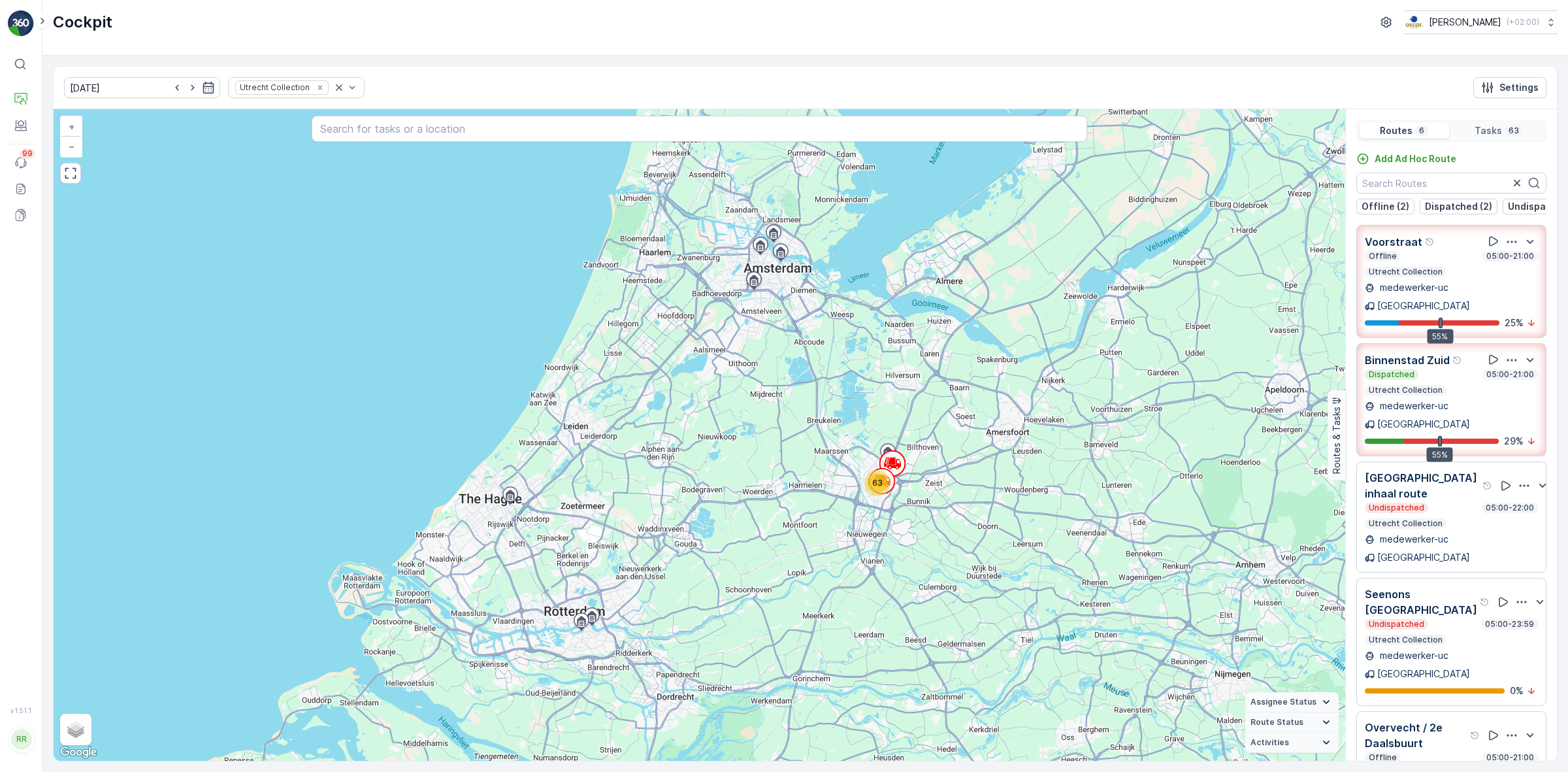
click at [1447, 375] on div "Dispatched 05:00-21:00 Utrecht Collection" at bounding box center [1451, 383] width 173 height 26
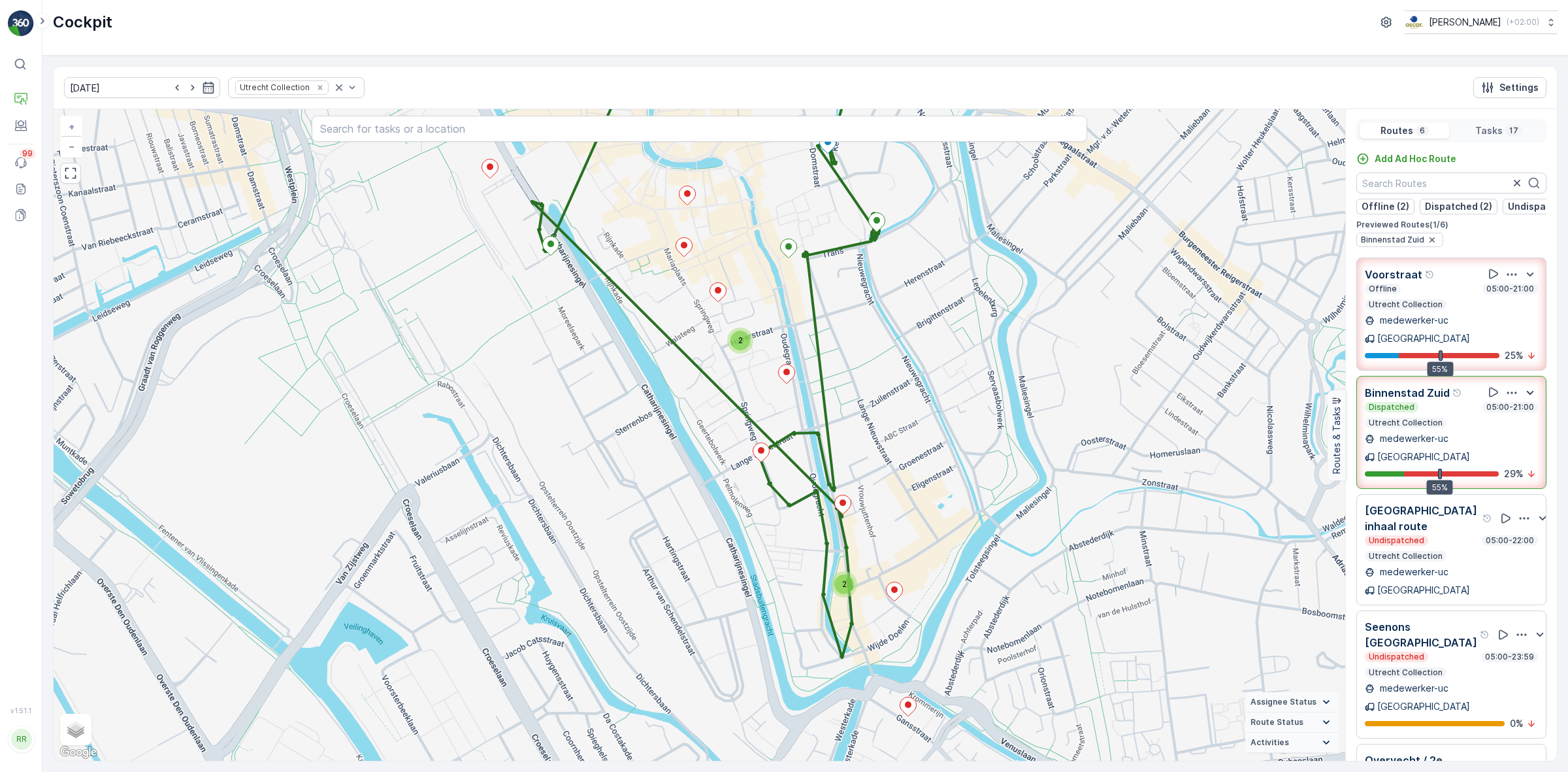
click at [1527, 390] on icon "button" at bounding box center [1530, 392] width 7 height 4
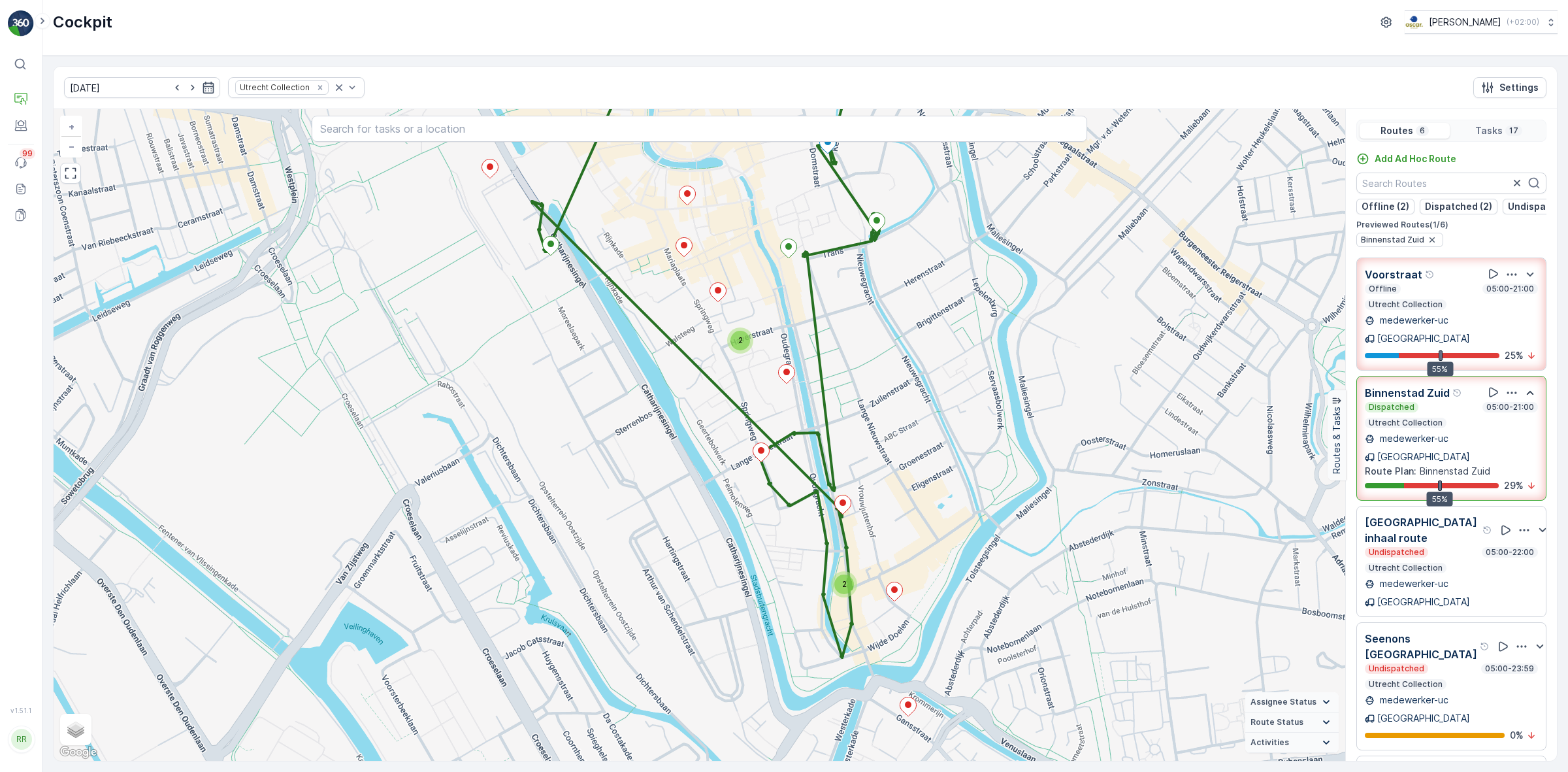
click at [1507, 391] on icon "button" at bounding box center [1512, 392] width 10 height 2
click at [1505, 422] on span "See More Details" at bounding box center [1510, 428] width 76 height 13
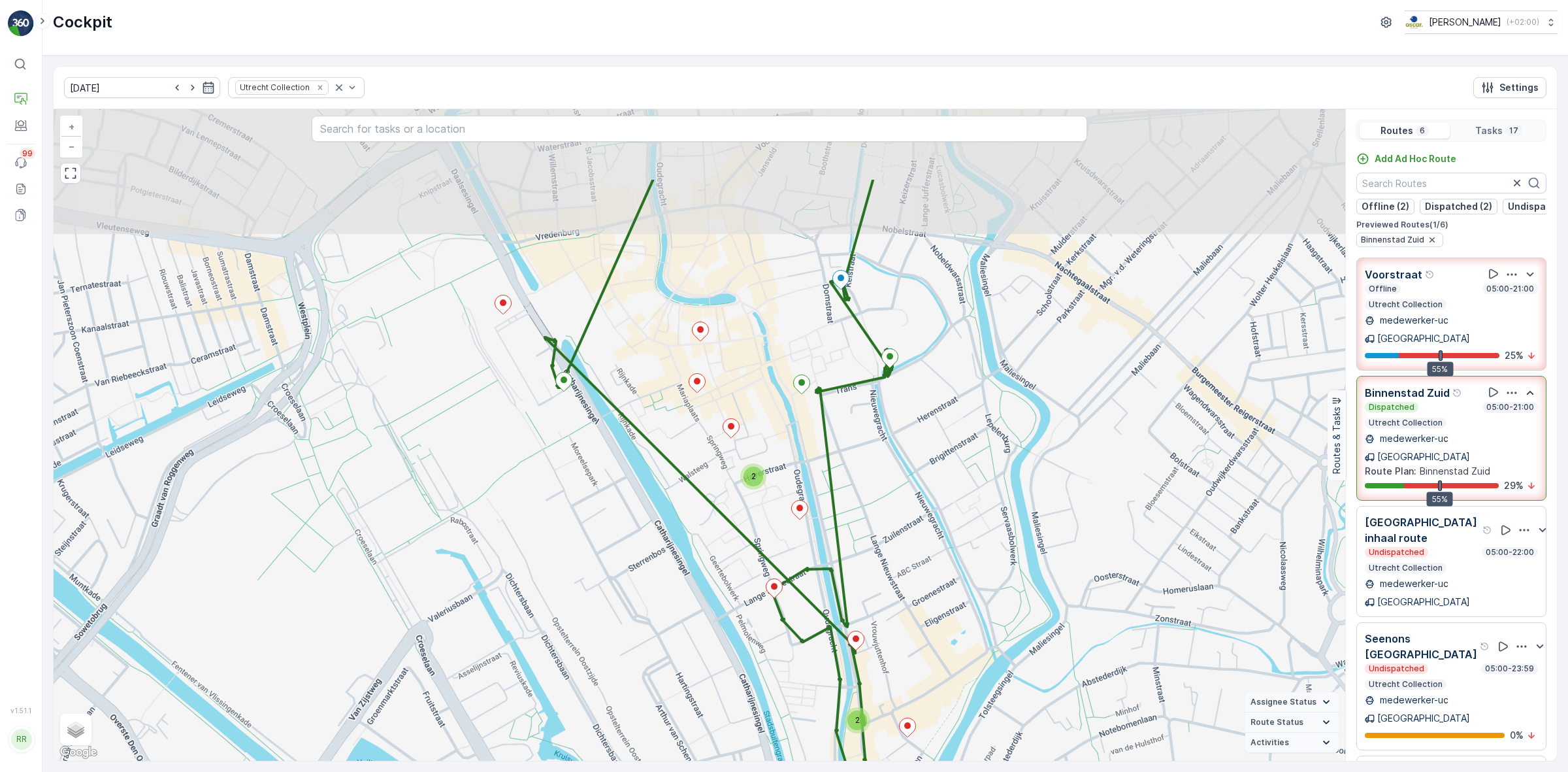
drag, startPoint x: 887, startPoint y: 469, endPoint x: 900, endPoint y: 605, distance: 136.6
click at [900, 605] on div "2 2 + − Satellite Roadmap Terrain Hybrid Leaflet Keyboard shortcuts Map Data Ma…" at bounding box center [699, 435] width 1292 height 651
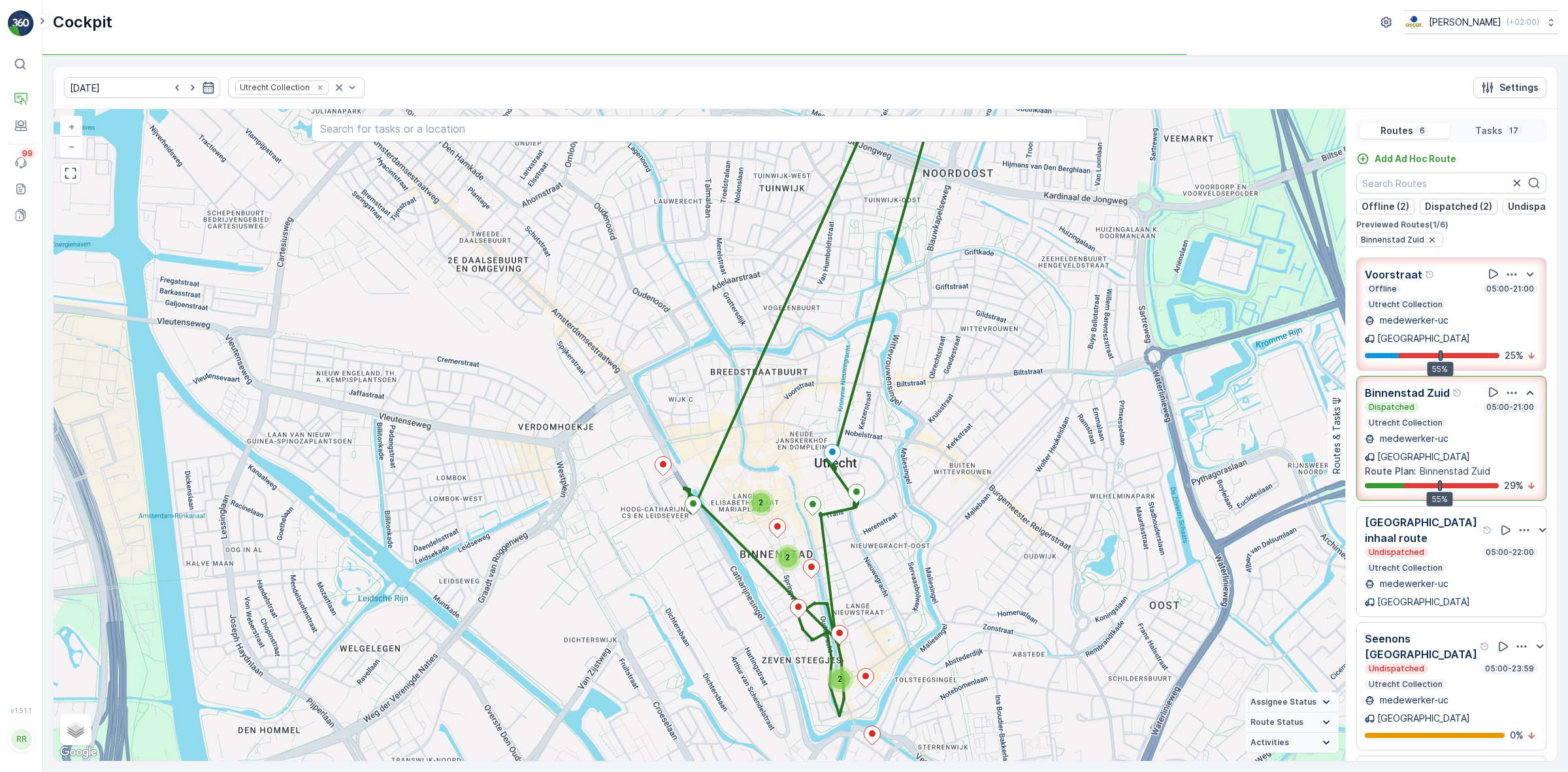
drag, startPoint x: 918, startPoint y: 465, endPoint x: 891, endPoint y: 524, distance: 64.9
click at [871, 546] on div "2 2 2 + − Satellite Roadmap Terrain Hybrid Leaflet Keyboard shortcuts Map Data …" at bounding box center [699, 435] width 1292 height 651
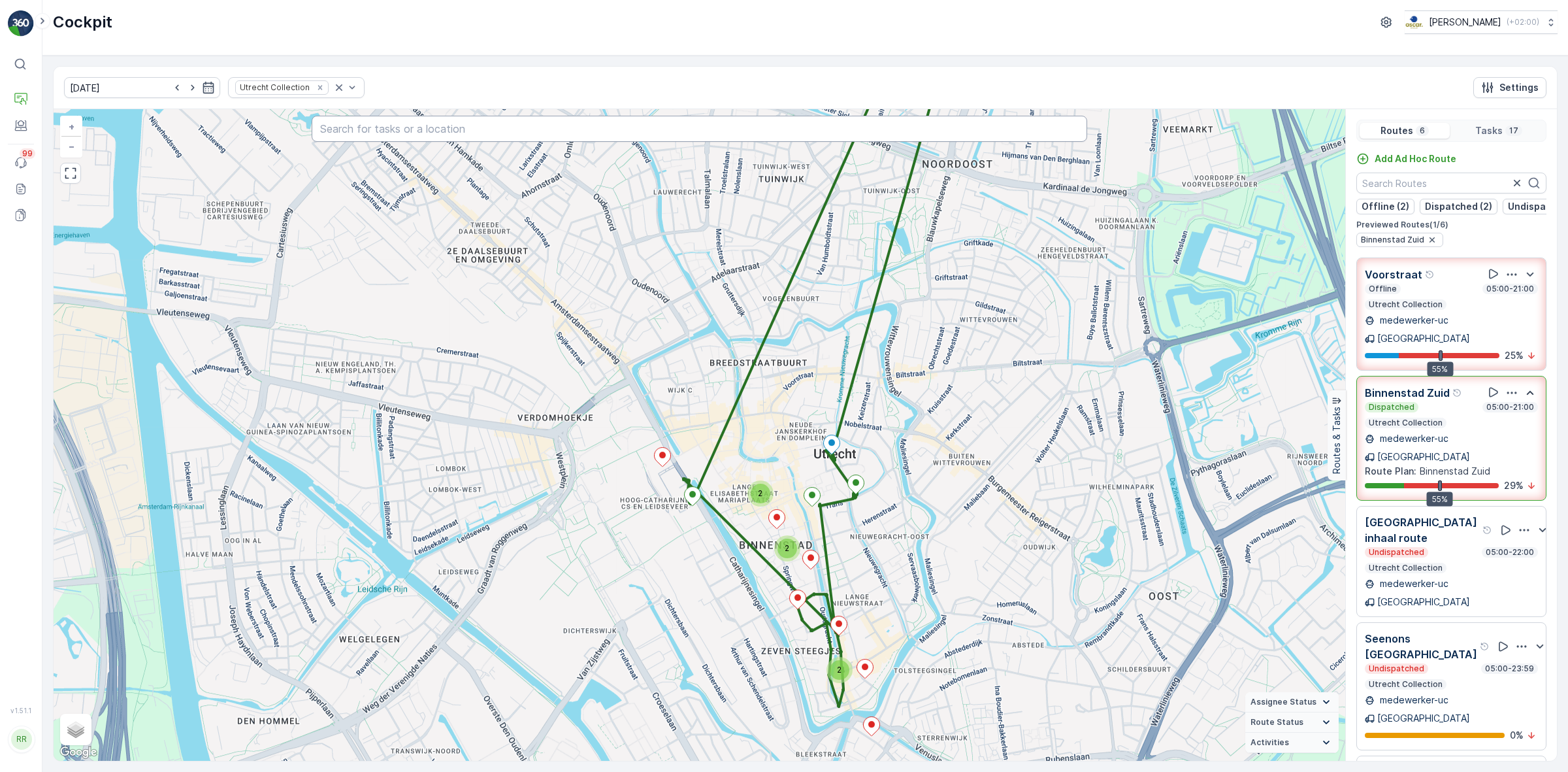
click at [755, 135] on input "text" at bounding box center [699, 129] width 775 height 26
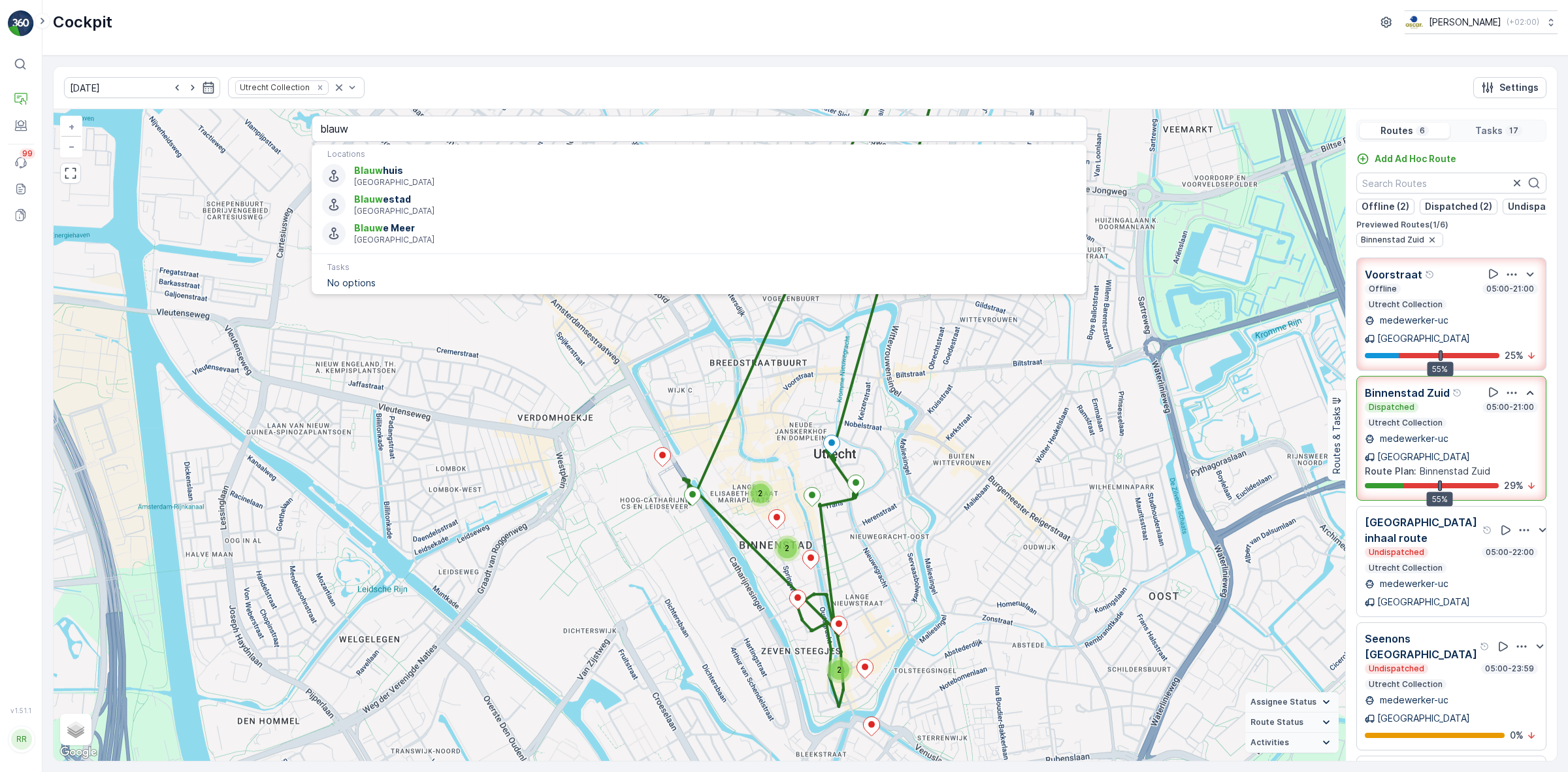
click at [926, 428] on div "2 2 2 + − Satellite Roadmap Terrain Hybrid Leaflet Keyboard shortcuts Map Data …" at bounding box center [699, 435] width 1292 height 651
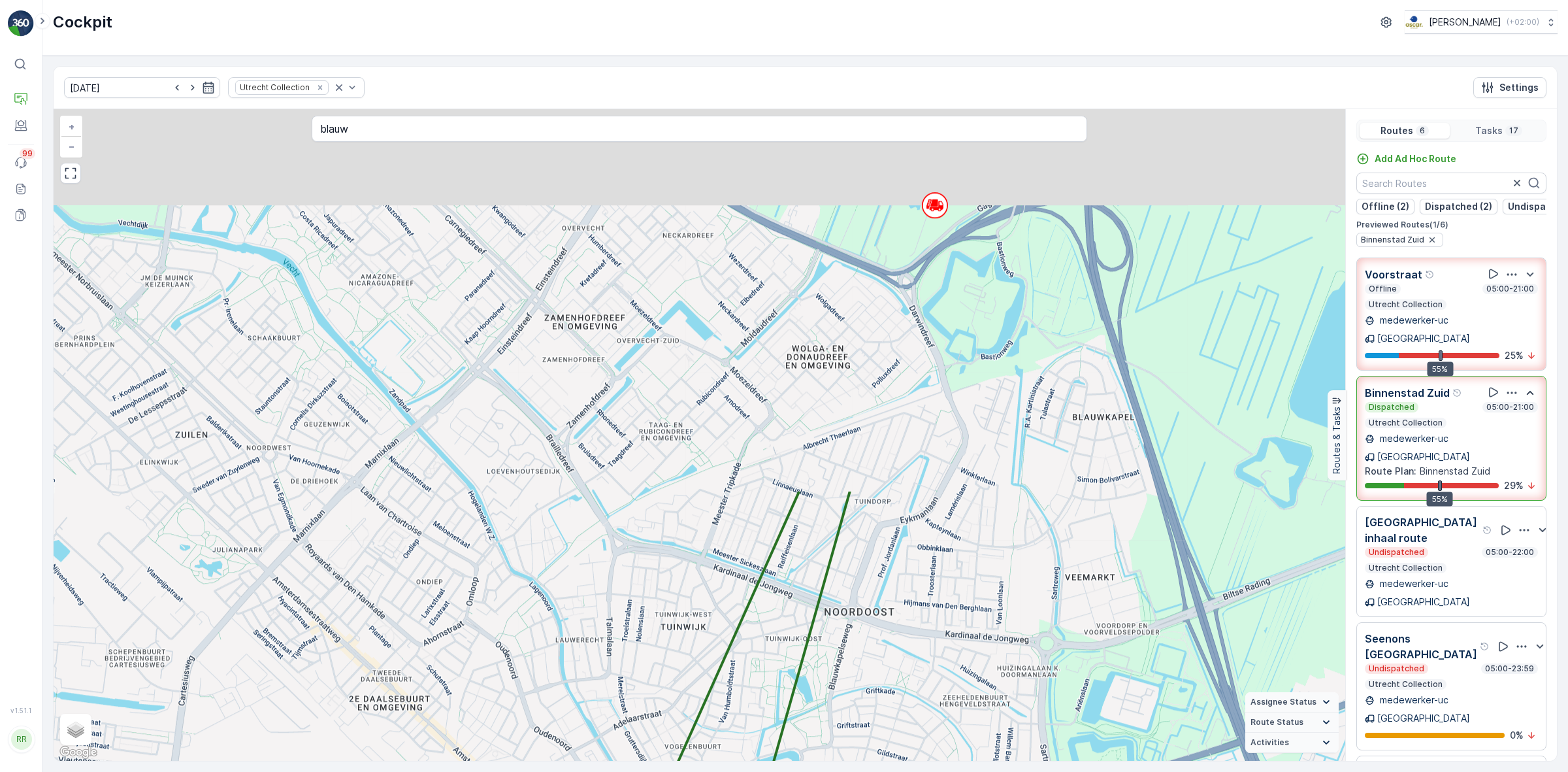
drag, startPoint x: 938, startPoint y: 481, endPoint x: 844, endPoint y: 688, distance: 227.3
click at [833, 771] on html "⌘B Operations Engagement Events 99 Reports Documents v 1.51.1 RR riesvandijk ri…" at bounding box center [784, 386] width 1568 height 772
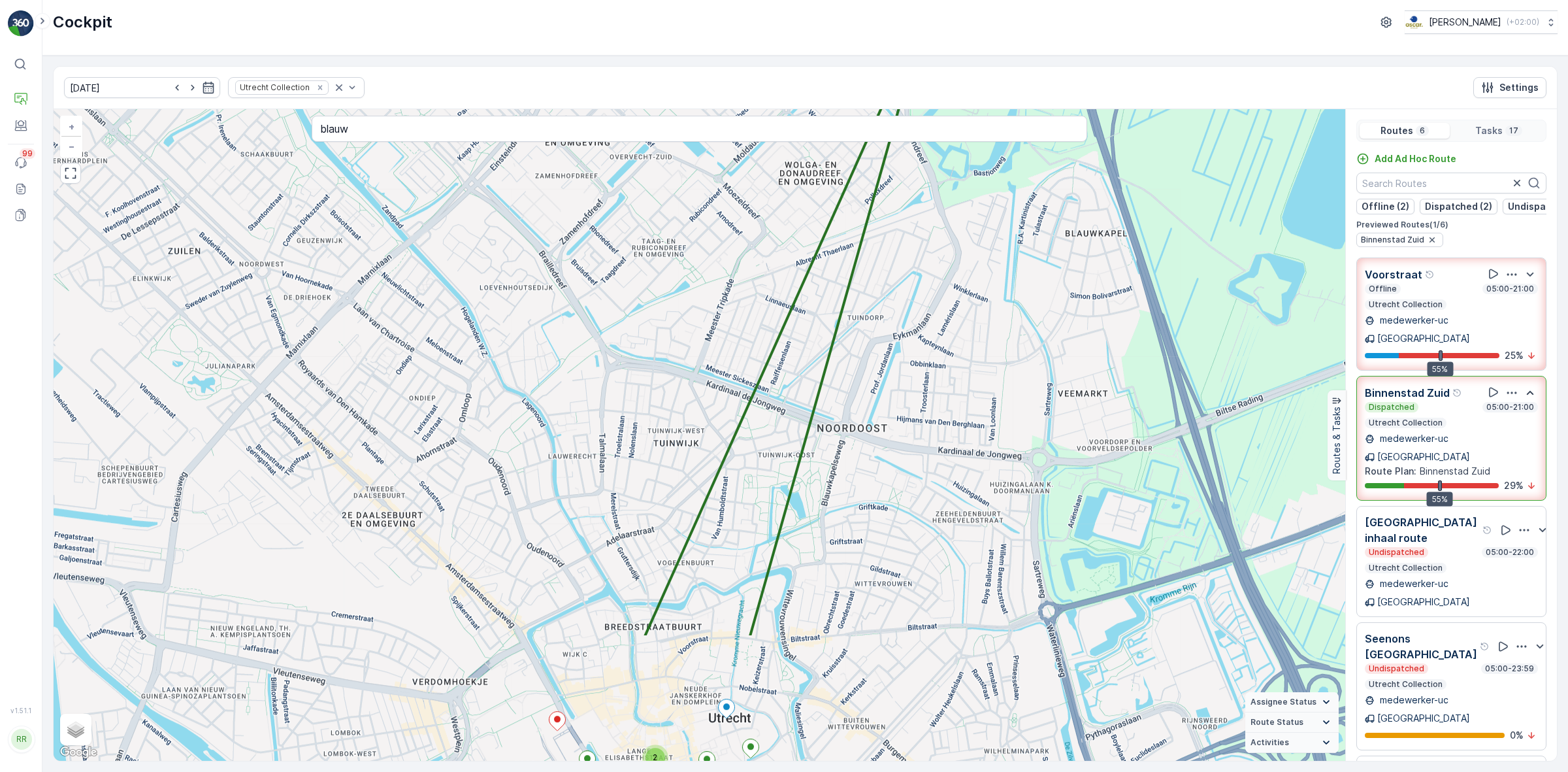
drag, startPoint x: 981, startPoint y: 506, endPoint x: 1060, endPoint y: 86, distance: 427.4
click at [1059, 89] on div "06.10.2025 Utrecht Collection Settings 2 2 2 + − Satellite Roadmap Terrain Hybr…" at bounding box center [805, 413] width 1505 height 695
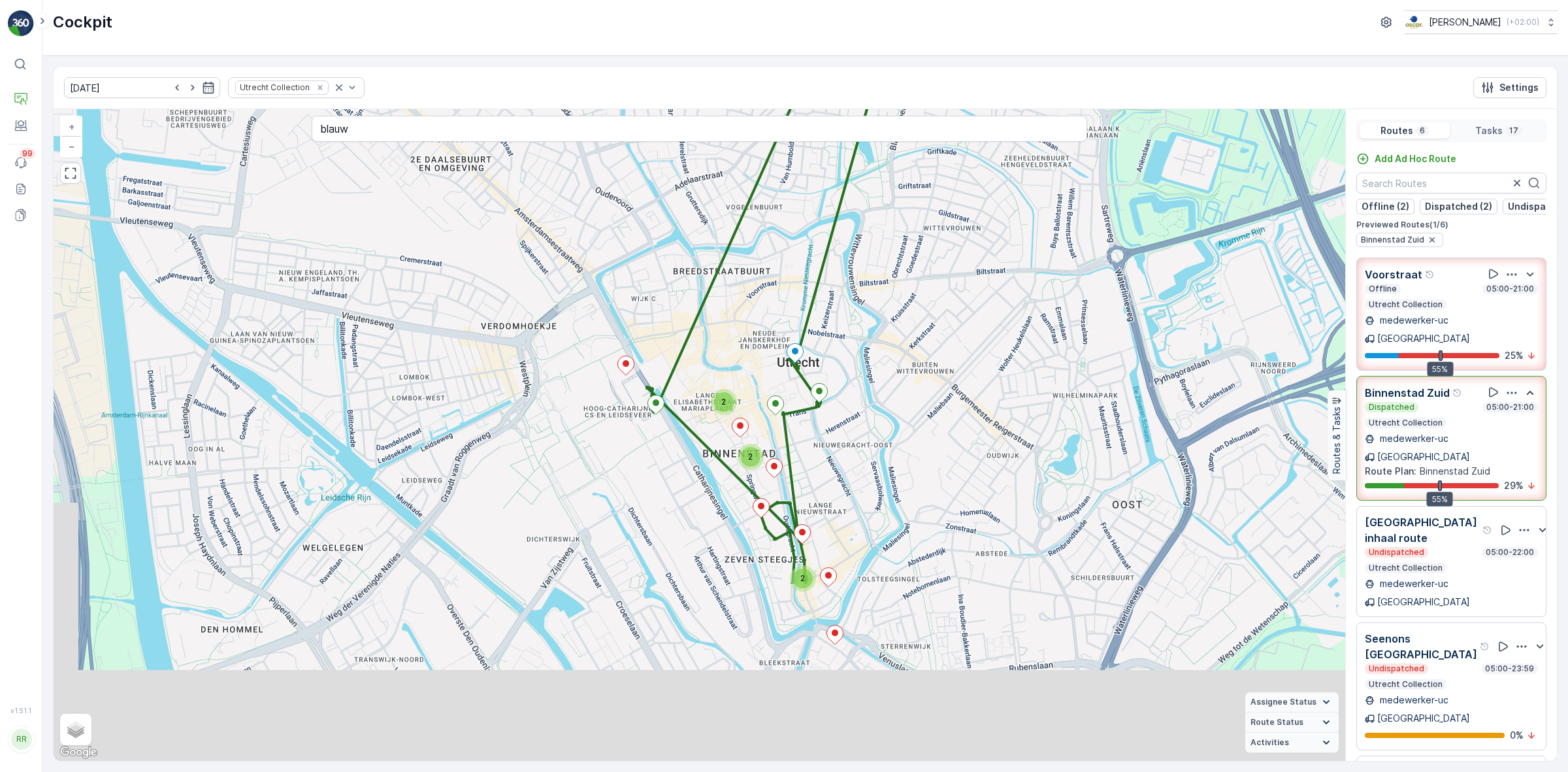
drag, startPoint x: 825, startPoint y: 605, endPoint x: 884, endPoint y: 314, distance: 296.9
click at [884, 314] on div "2 2 2 + − Satellite Roadmap Terrain Hybrid Leaflet Keyboard shortcuts Map Data …" at bounding box center [699, 435] width 1292 height 651
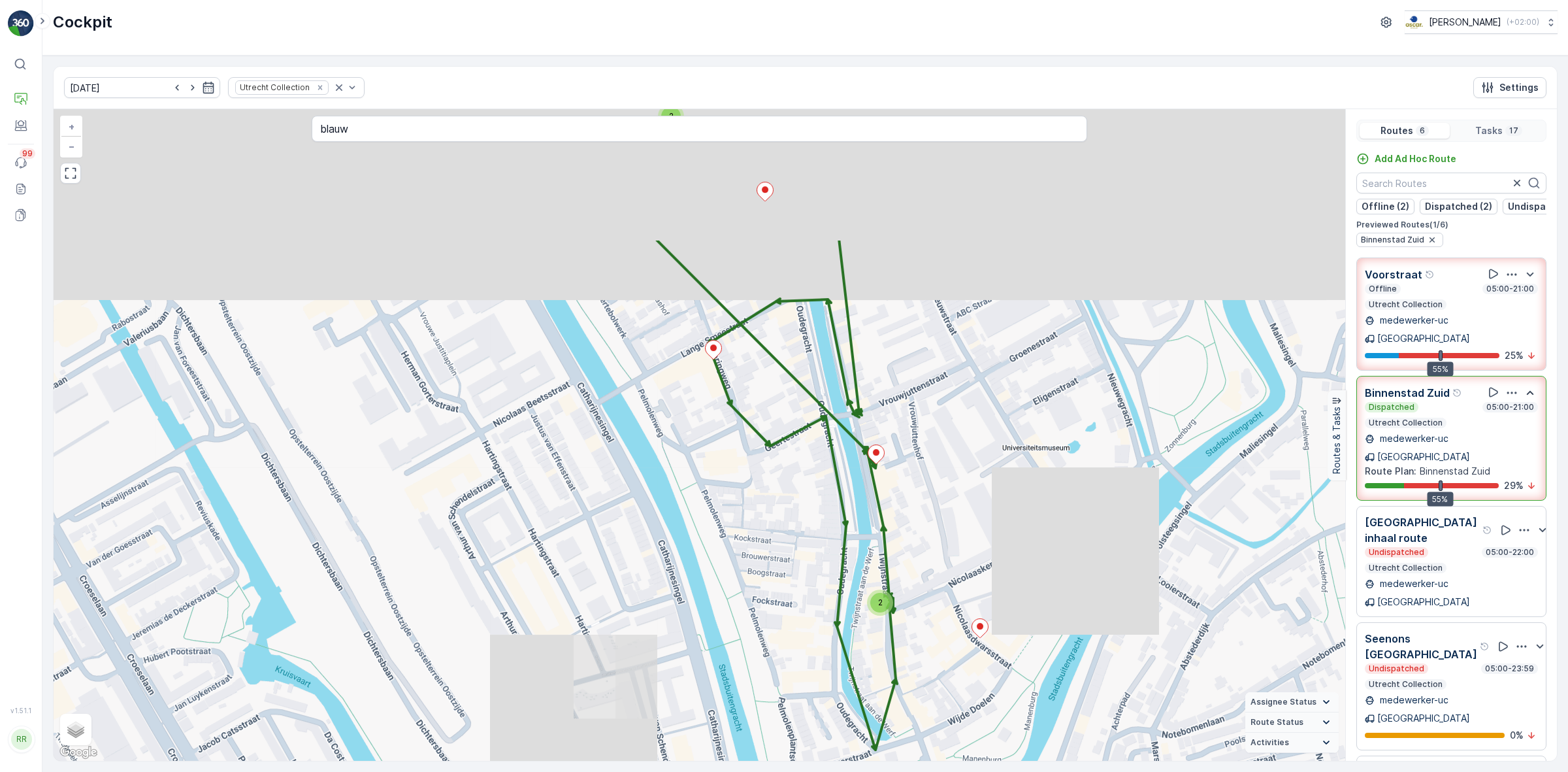
drag, startPoint x: 900, startPoint y: 495, endPoint x: 963, endPoint y: 689, distance: 204.0
click at [965, 696] on div "2 2 + − Satellite Roadmap Terrain Hybrid Leaflet Keyboard shortcuts Map Data Ma…" at bounding box center [699, 435] width 1292 height 651
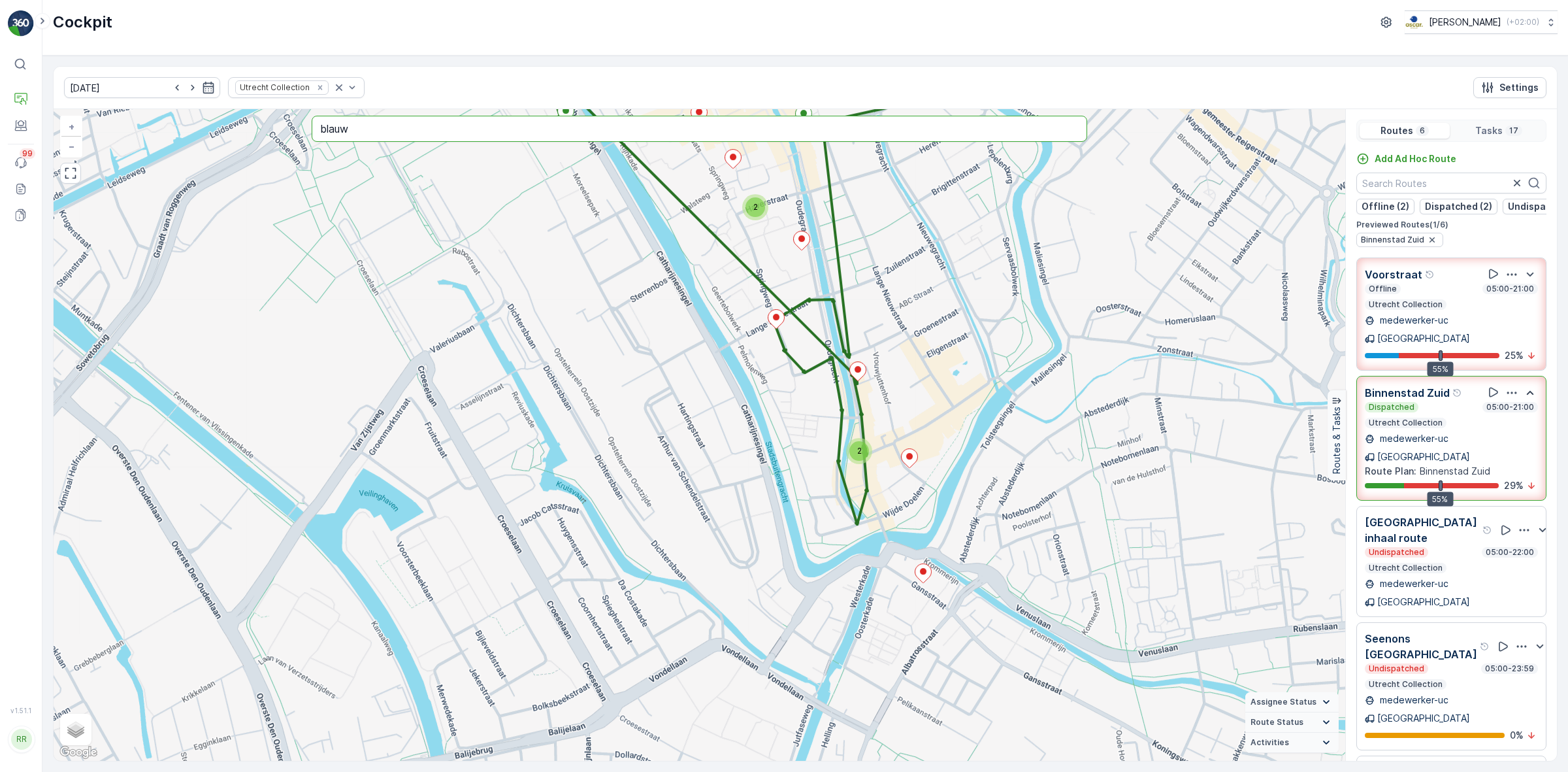
click at [745, 141] on input "blauw" at bounding box center [699, 129] width 775 height 26
type input "blauw"
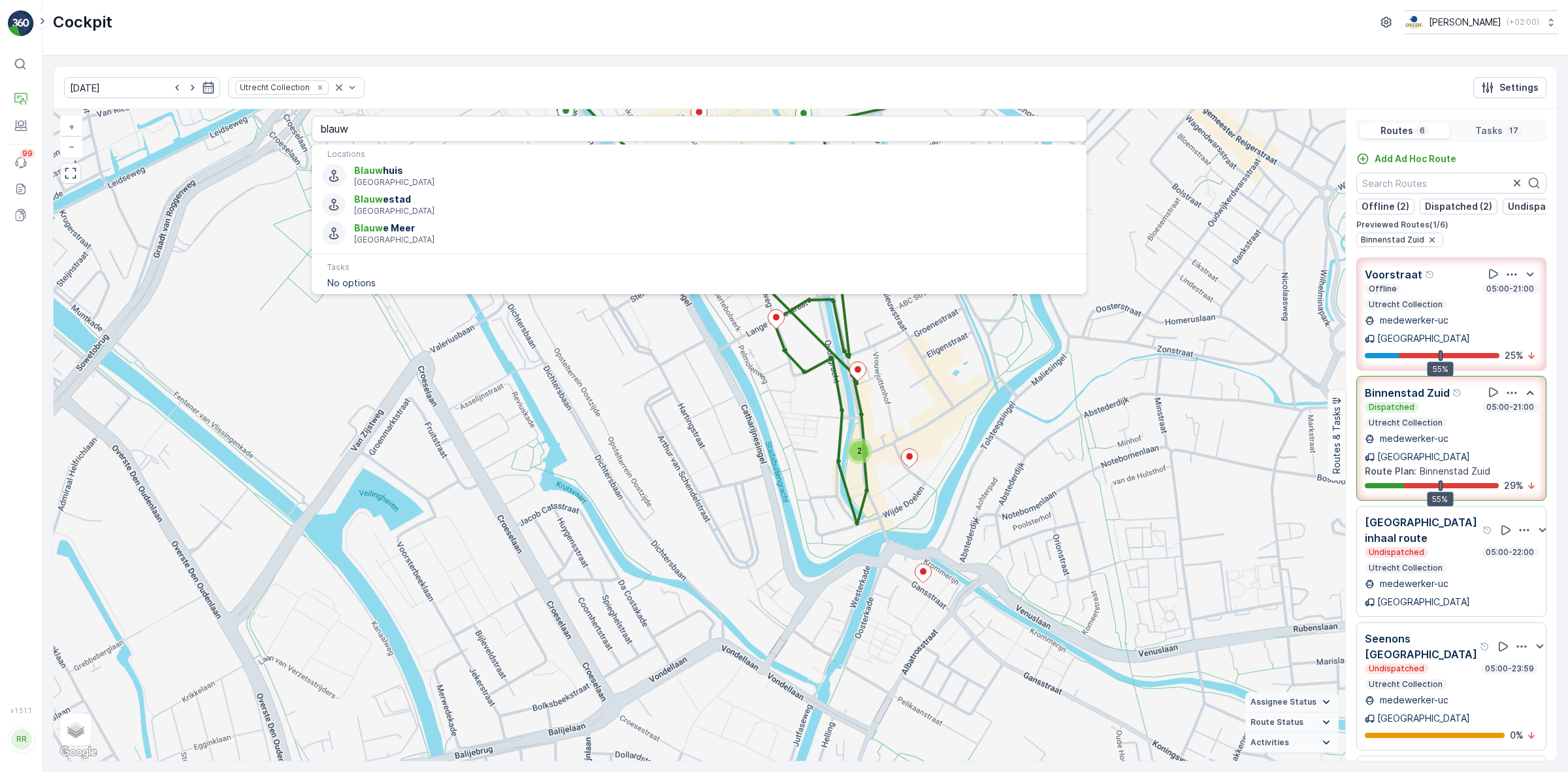
click at [1059, 584] on div "2 2 + − Satellite Roadmap Terrain Hybrid Leaflet Keyboard shortcuts Map Data Ma…" at bounding box center [699, 435] width 1292 height 651
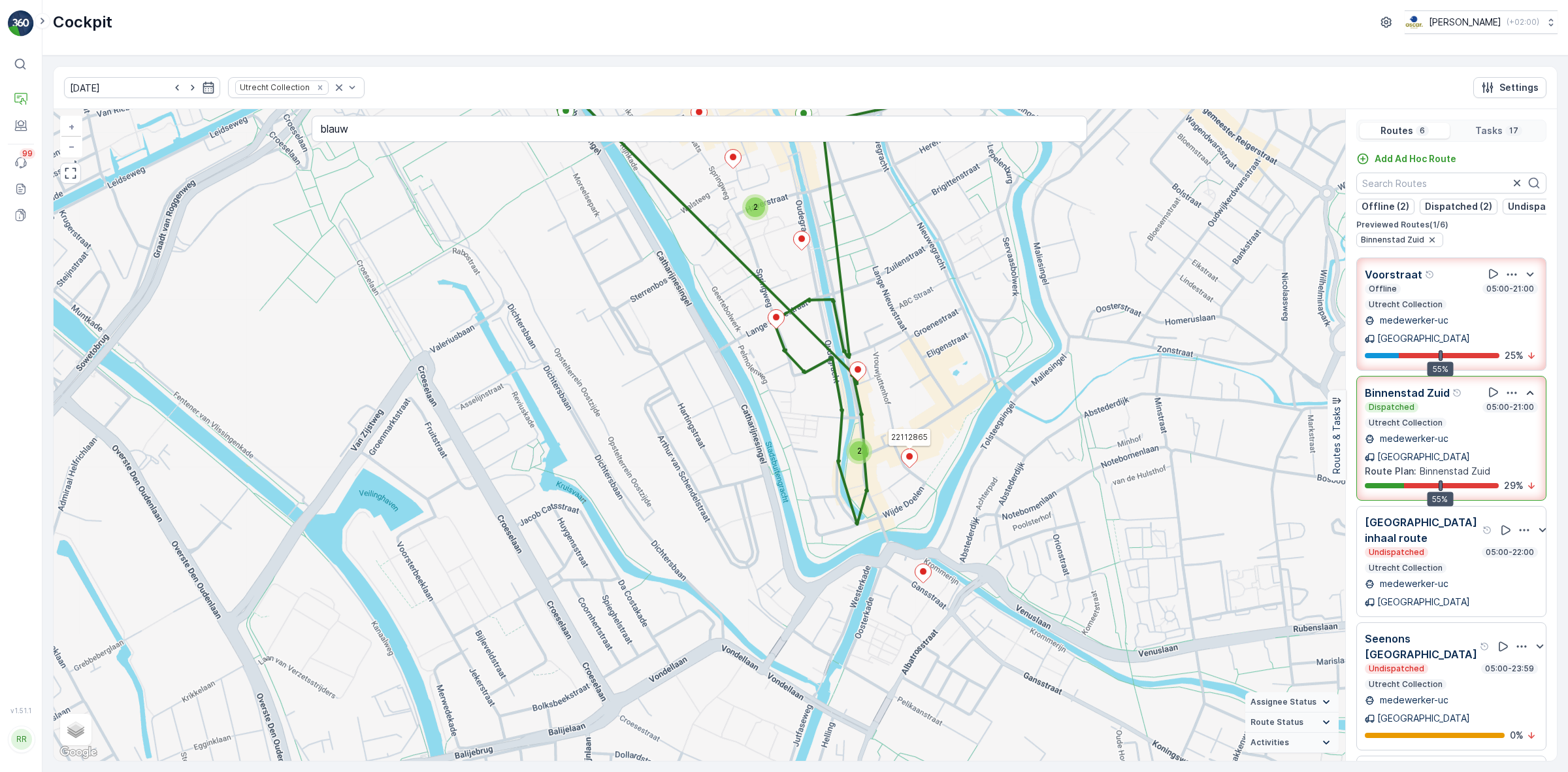
click at [911, 459] on ellipse at bounding box center [910, 456] width 7 height 7
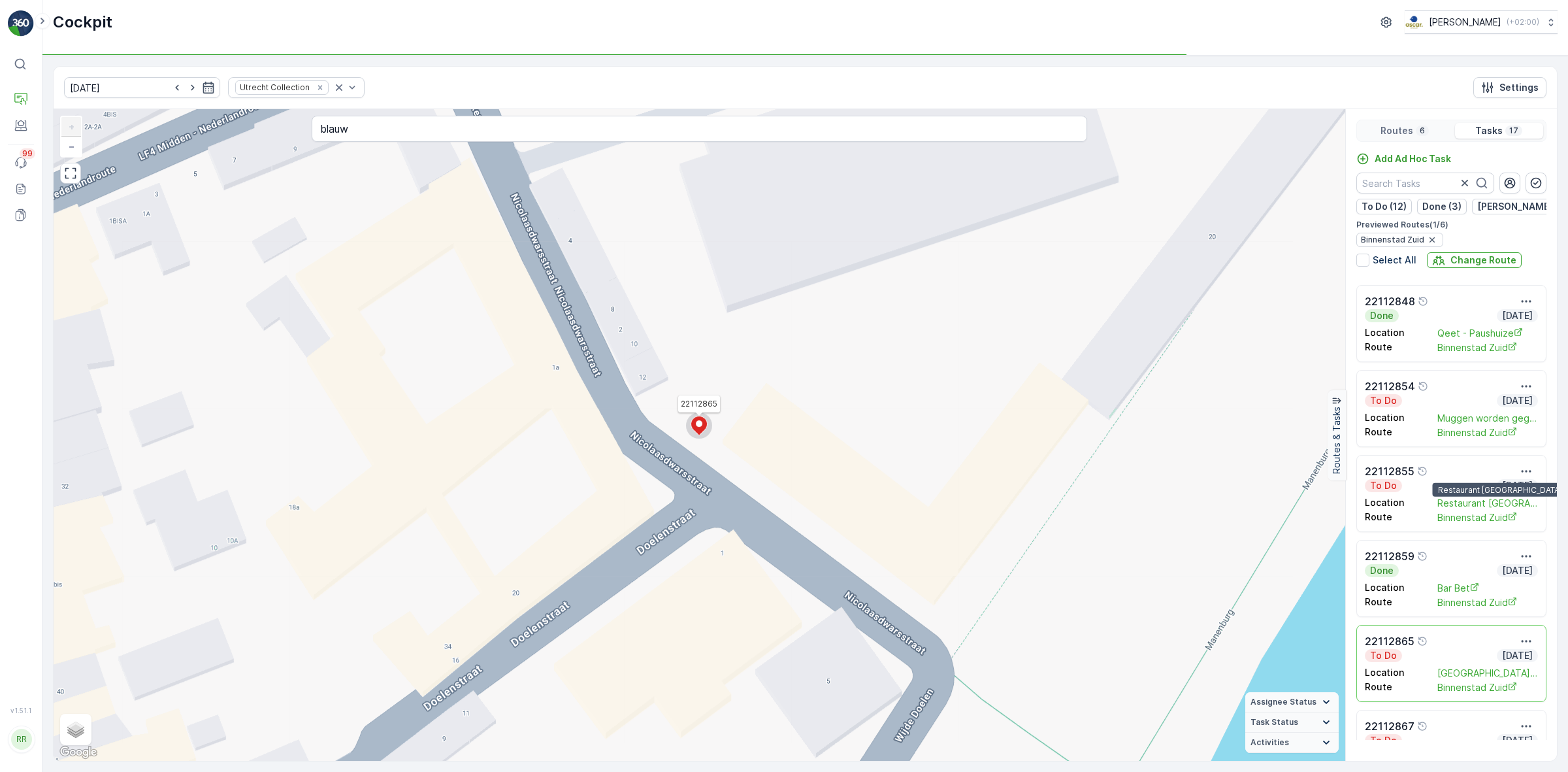
scroll to position [245, 0]
click at [1438, 567] on div "22112865" at bounding box center [1451, 560] width 173 height 16
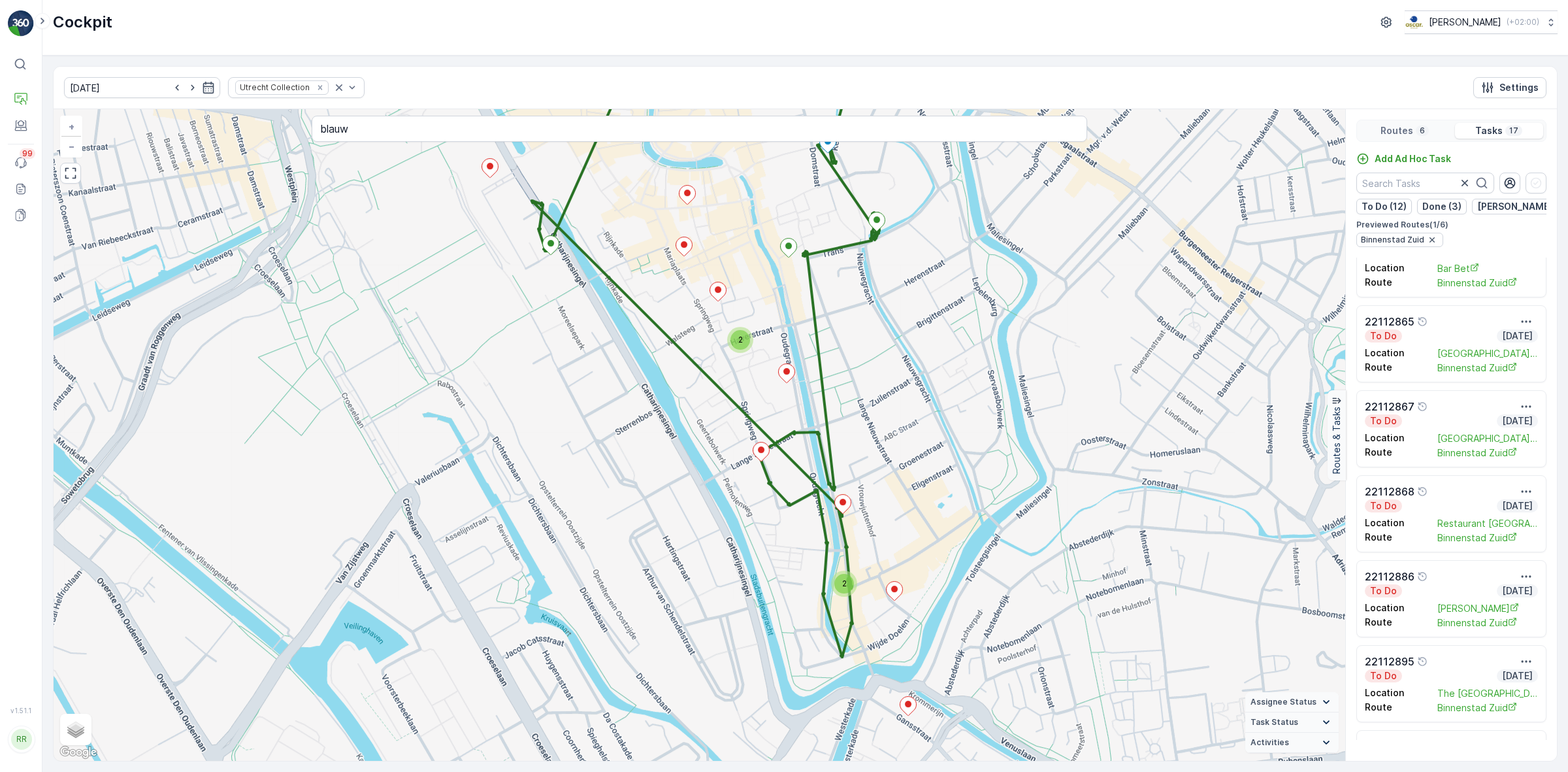
scroll to position [490, 0]
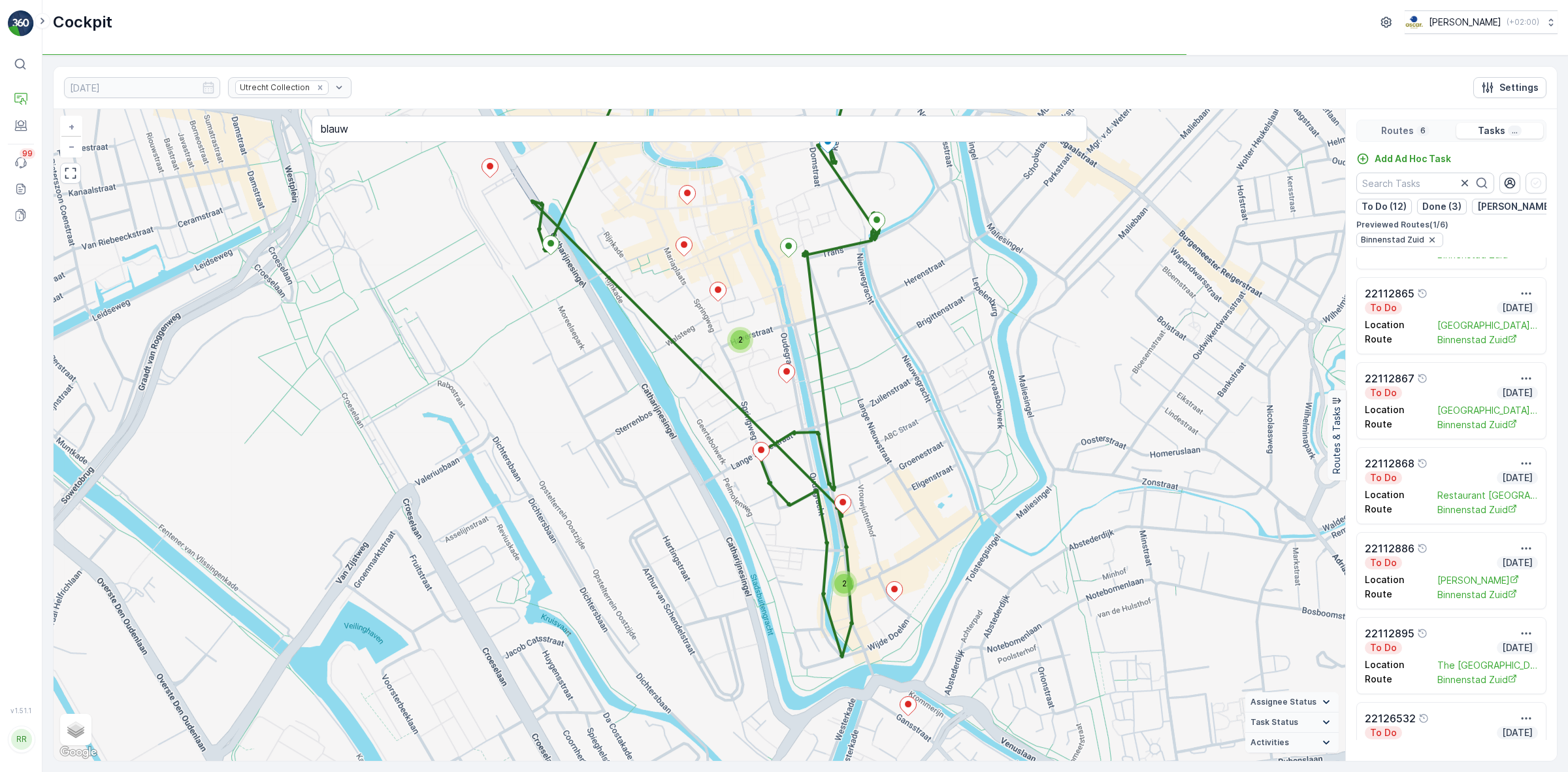
click at [1461, 484] on div "To Do Today" at bounding box center [1451, 477] width 173 height 13
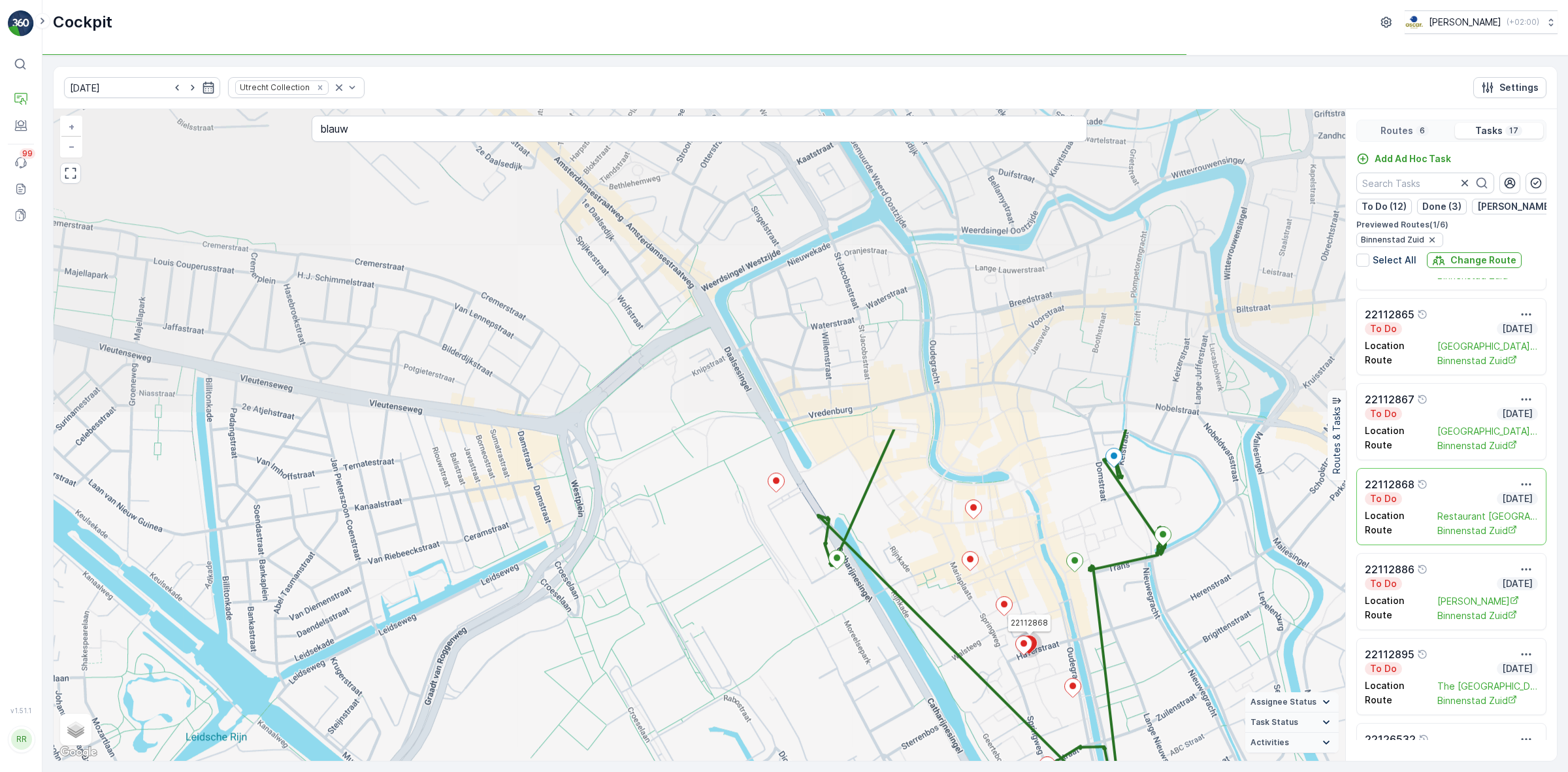
drag, startPoint x: 1108, startPoint y: 370, endPoint x: 1194, endPoint y: 732, distance: 372.1
click at [1194, 732] on div "2 22112868 + − Satellite Roadmap Terrain Hybrid Leaflet Keyboard shortcuts Map …" at bounding box center [699, 435] width 1292 height 651
click at [1399, 133] on p "Routes" at bounding box center [1397, 130] width 33 height 13
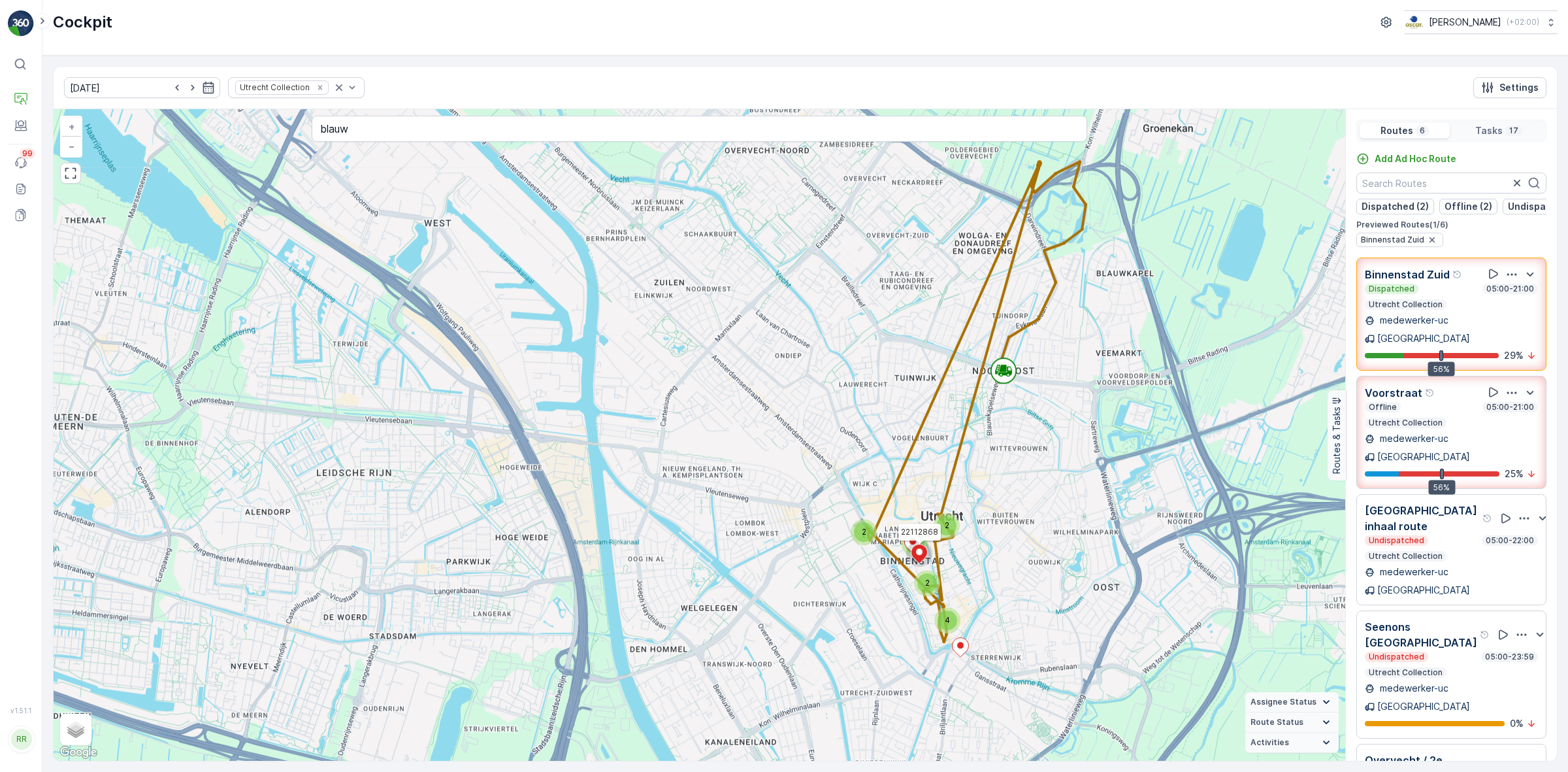
drag, startPoint x: 1118, startPoint y: 539, endPoint x: 1063, endPoint y: 553, distance: 56.8
click at [1064, 553] on div "2 4 2 2 4 22112868 + − Satellite Roadmap Terrain Hybrid Leaflet Keyboard shortc…" at bounding box center [699, 435] width 1292 height 651
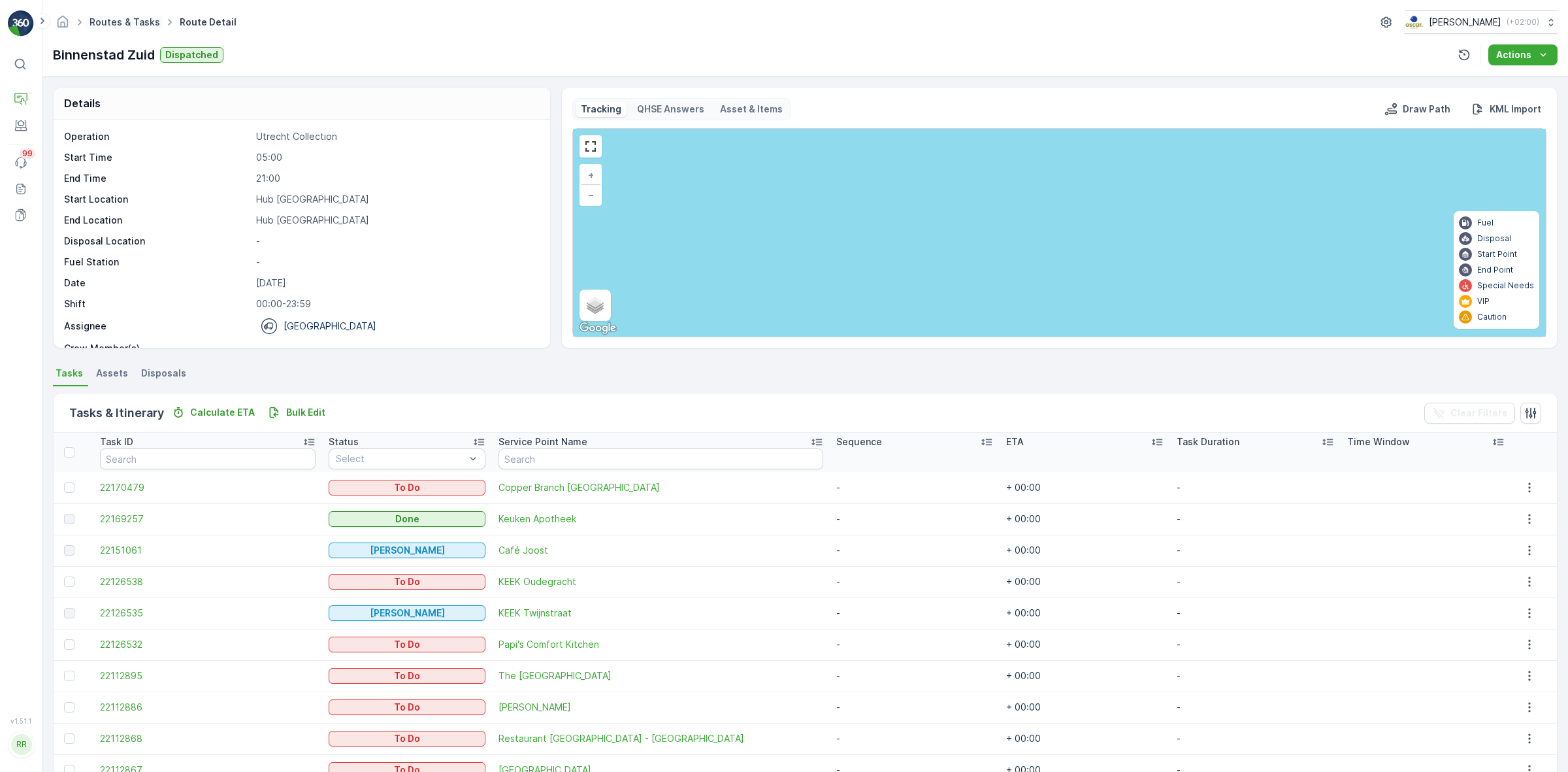
click at [144, 20] on link "Routes & Tasks" at bounding box center [125, 21] width 71 height 11
